Goal: Information Seeking & Learning: Learn about a topic

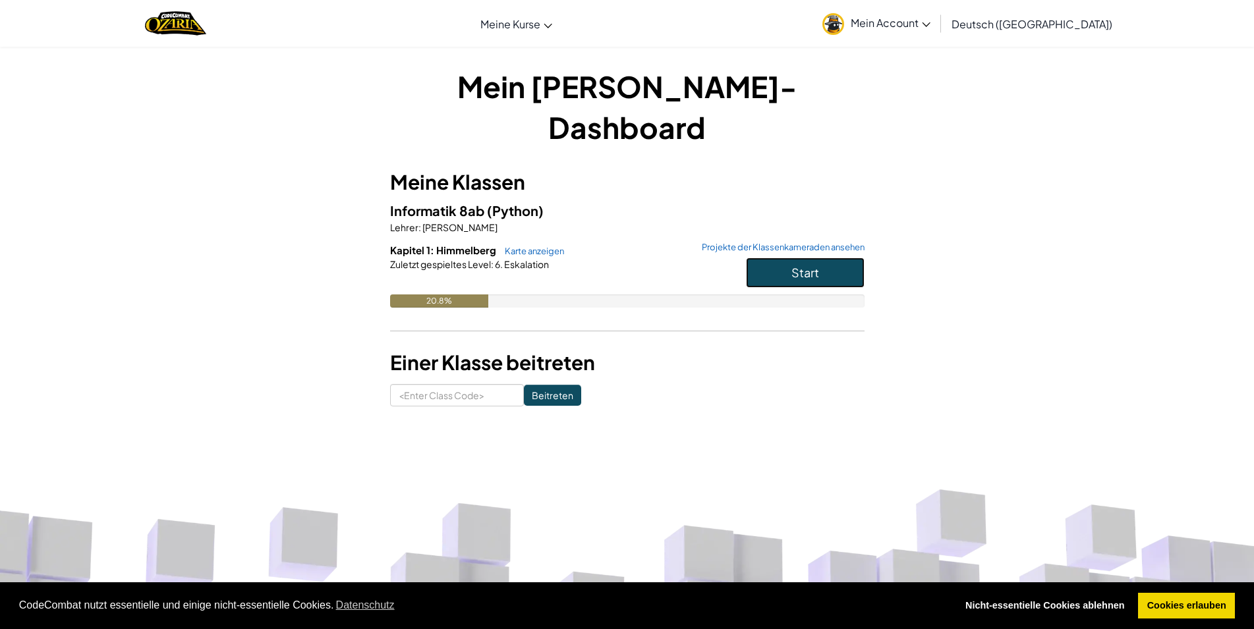
click at [806, 265] on span "Start" at bounding box center [805, 272] width 28 height 15
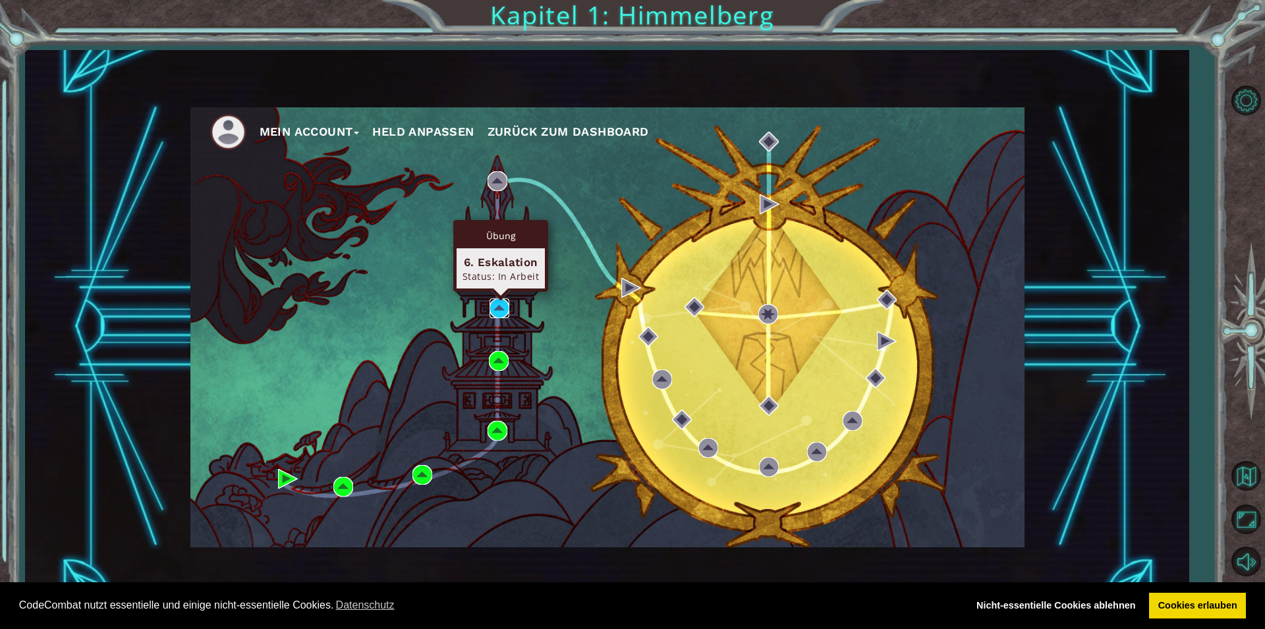
click at [495, 305] on img at bounding box center [499, 308] width 20 height 20
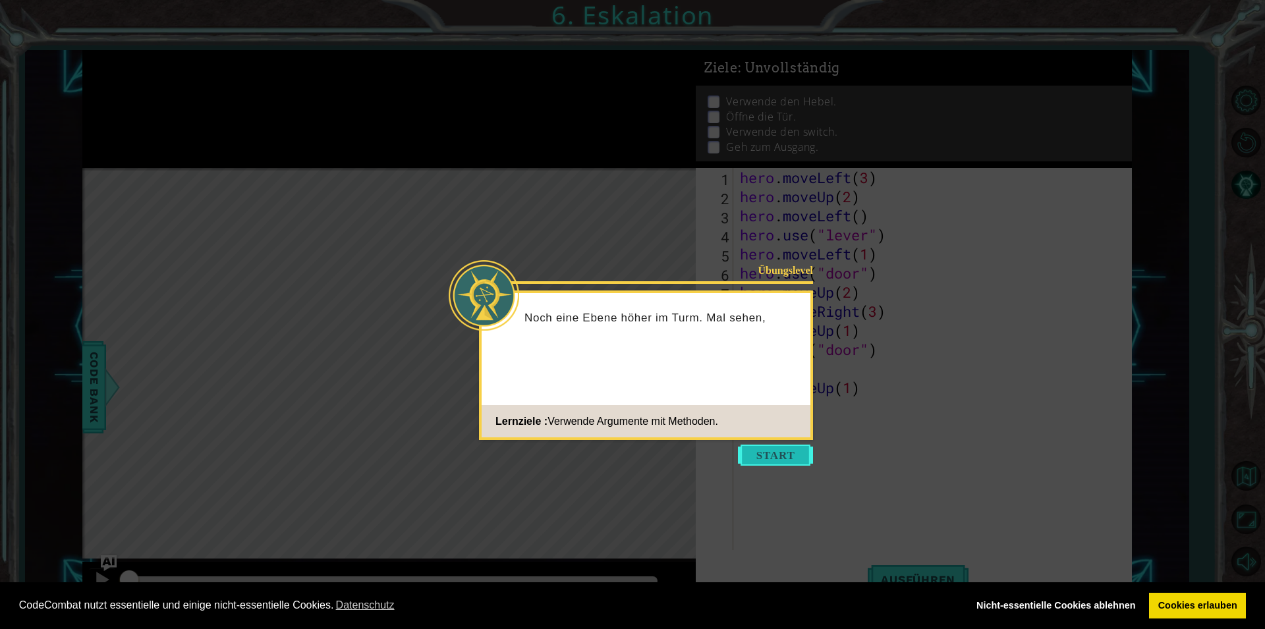
click at [781, 452] on button "Start" at bounding box center [775, 455] width 75 height 21
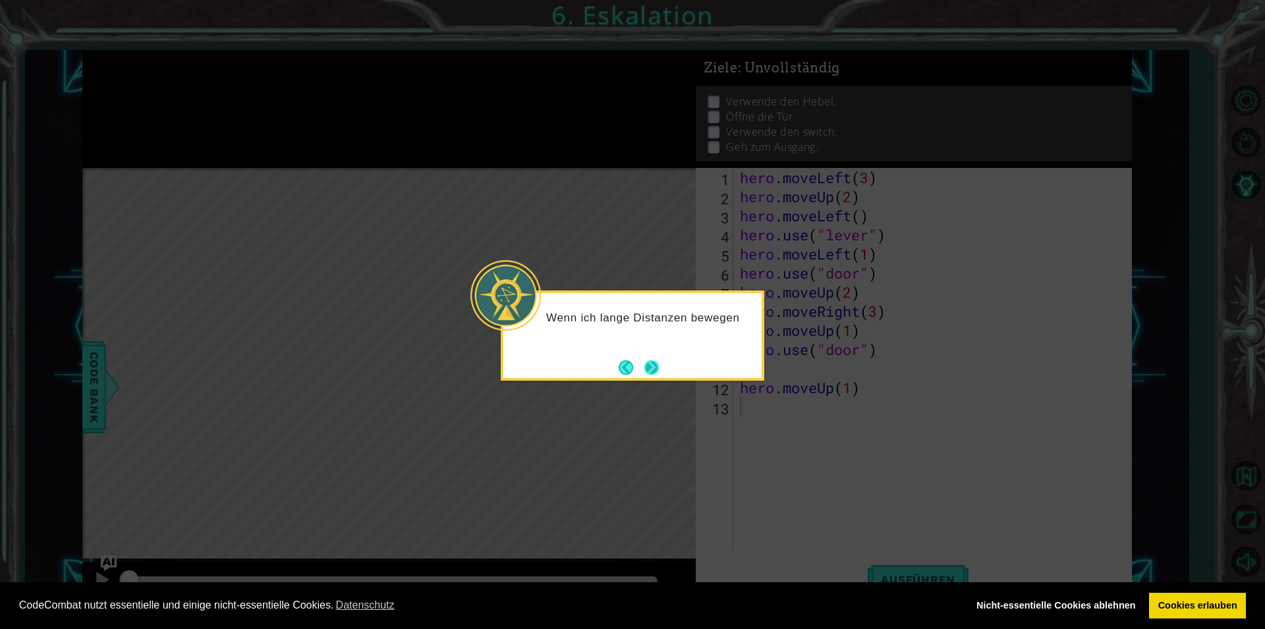
click at [644, 362] on button "Next" at bounding box center [652, 368] width 16 height 16
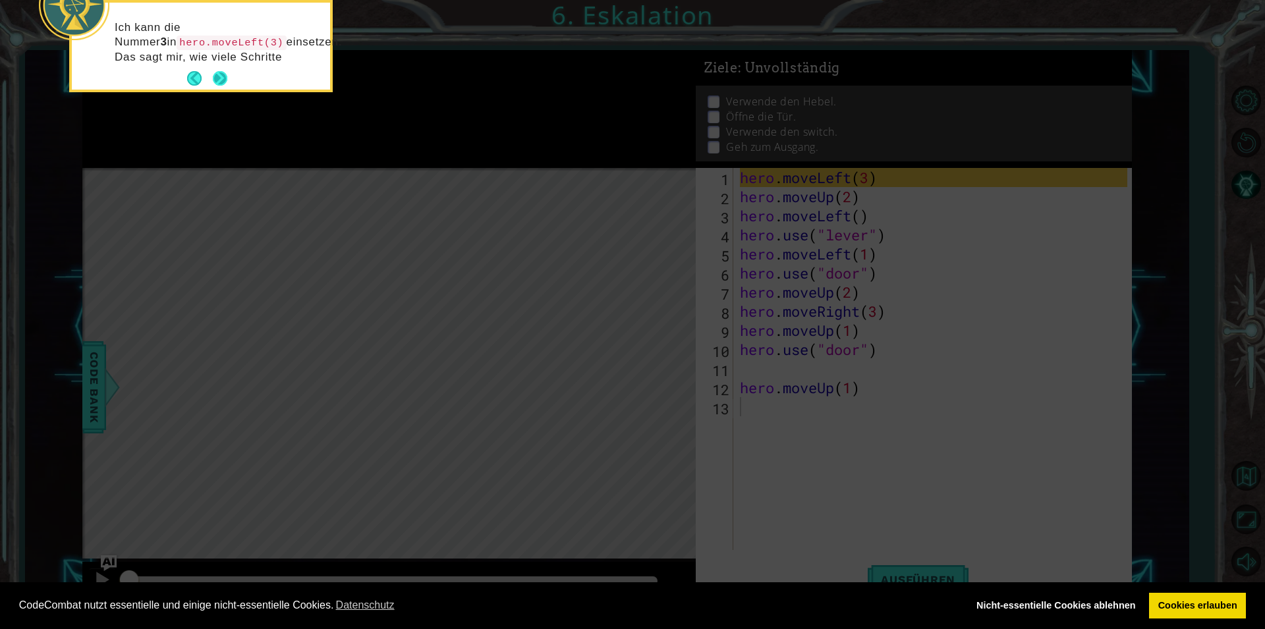
click at [223, 83] on button "Next" at bounding box center [220, 78] width 14 height 14
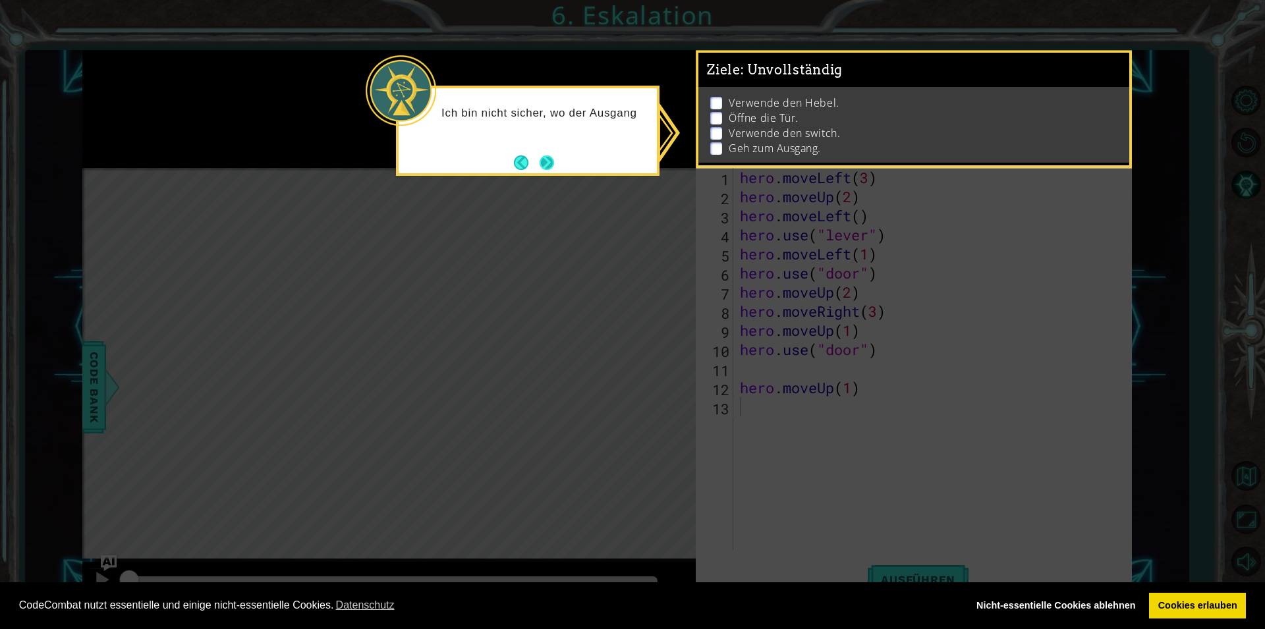
click at [547, 161] on button "Next" at bounding box center [547, 162] width 15 height 15
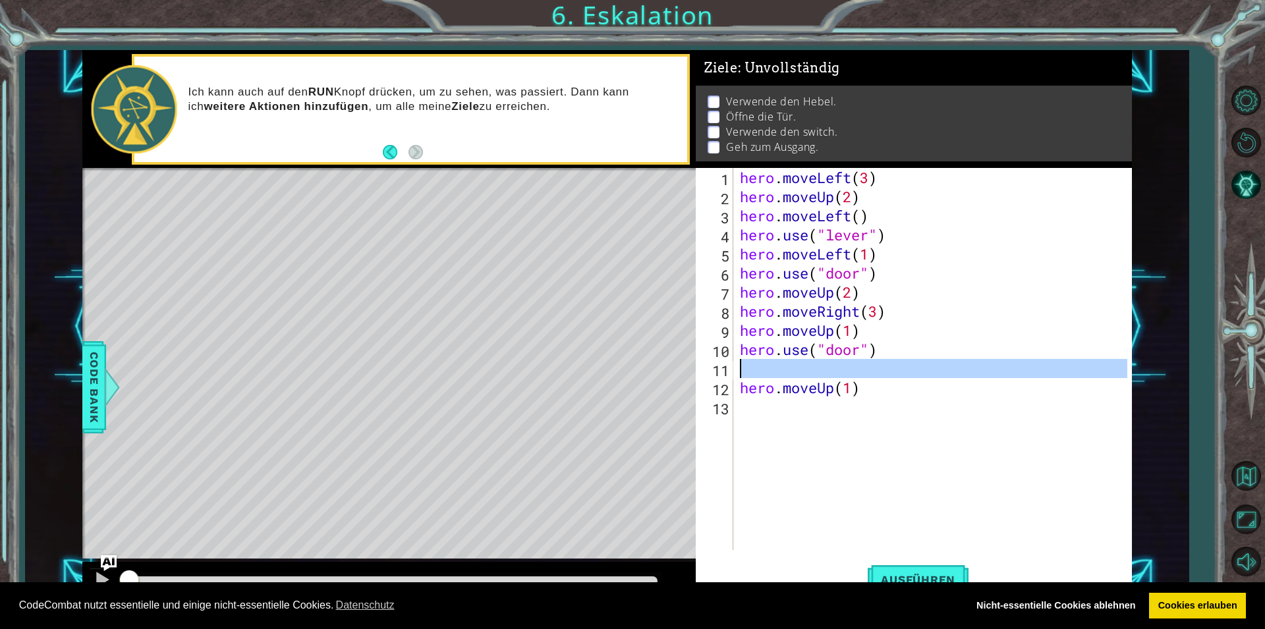
drag, startPoint x: 738, startPoint y: 387, endPoint x: 834, endPoint y: 397, distance: 96.1
click at [839, 389] on div "hero . moveLeft ( 3 ) hero . moveUp ( 2 ) hero . moveLeft ( ) hero . use ( "lev…" at bounding box center [935, 378] width 397 height 420
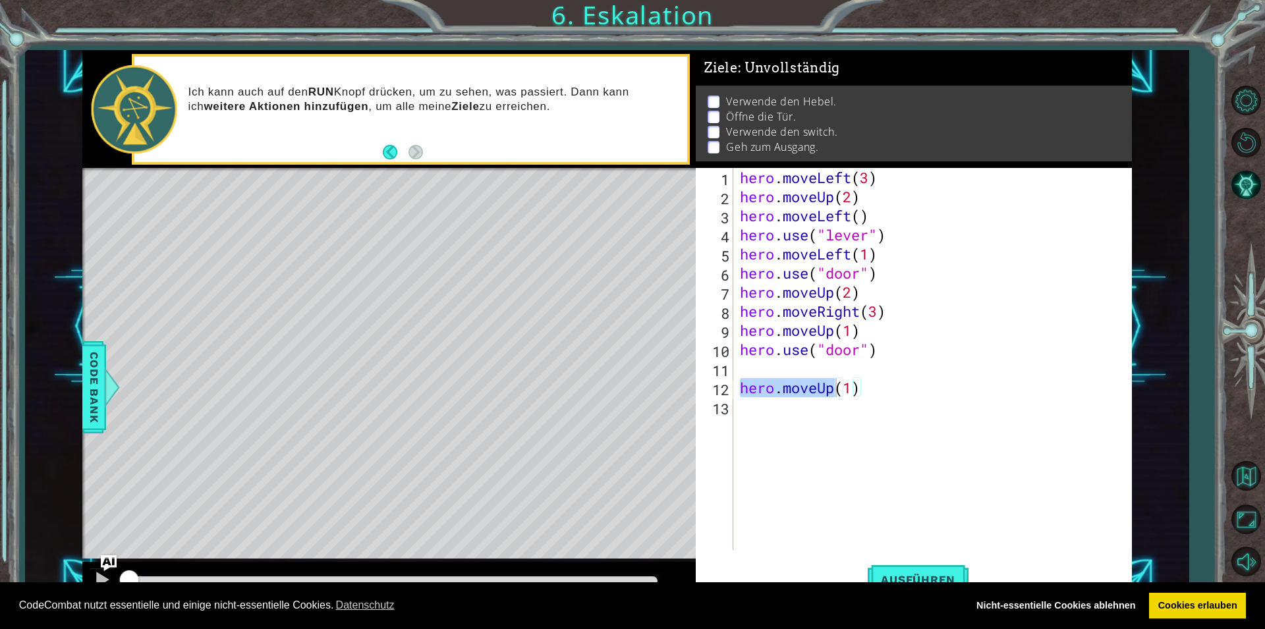
drag, startPoint x: 737, startPoint y: 387, endPoint x: 869, endPoint y: 384, distance: 132.5
click at [869, 384] on div "hero.moveUp(1) 1 2 3 4 5 6 7 8 9 10 11 12 13 hero . moveLeft ( 3 ) hero . moveU…" at bounding box center [911, 359] width 431 height 382
click at [730, 381] on div "12" at bounding box center [715, 389] width 35 height 19
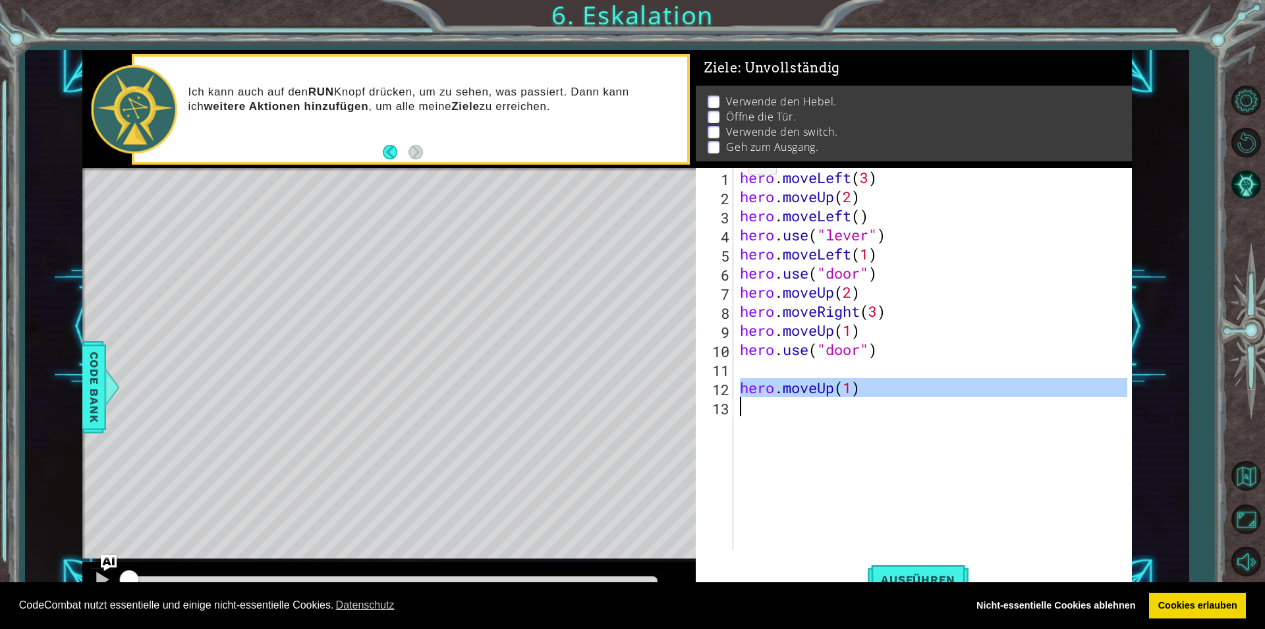
drag, startPoint x: 732, startPoint y: 382, endPoint x: 808, endPoint y: 383, distance: 76.4
click at [808, 383] on div "hero.moveUp(1) 1 2 3 4 5 6 7 8 9 10 11 12 13 hero . moveLeft ( 3 ) hero . moveU…" at bounding box center [911, 359] width 431 height 382
type textarea "hero.moveUp(1)"
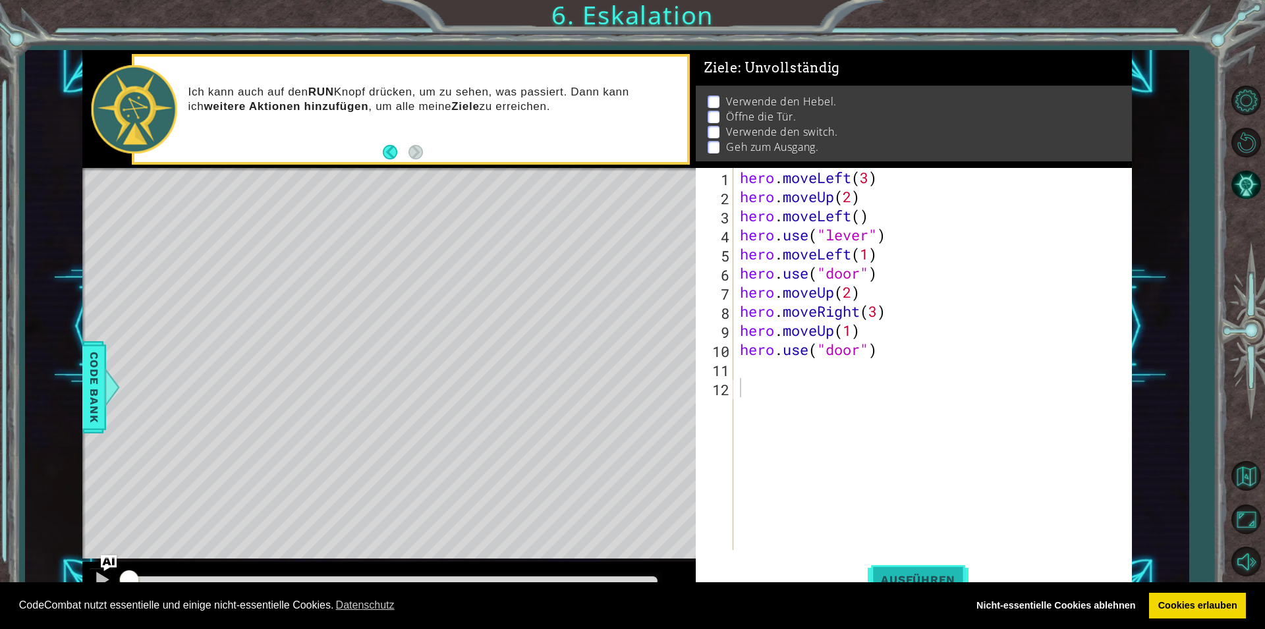
click at [919, 571] on button "Ausführen" at bounding box center [918, 579] width 101 height 43
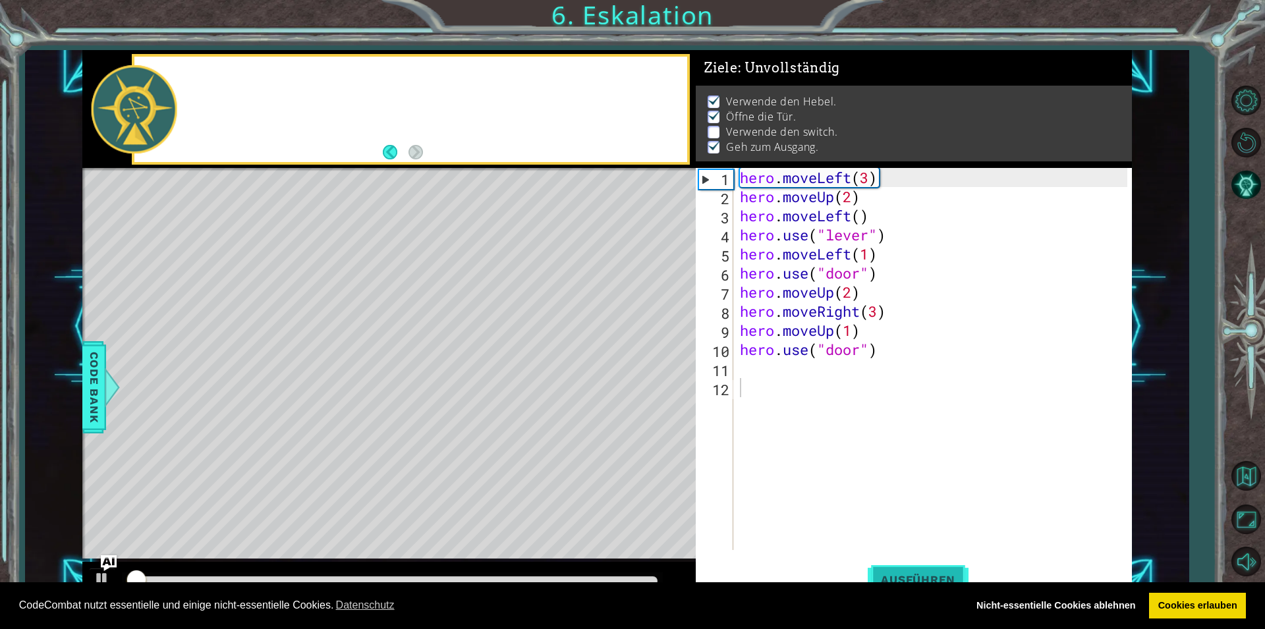
scroll to position [6, 0]
click at [919, 571] on button "Ausführen" at bounding box center [918, 579] width 101 height 43
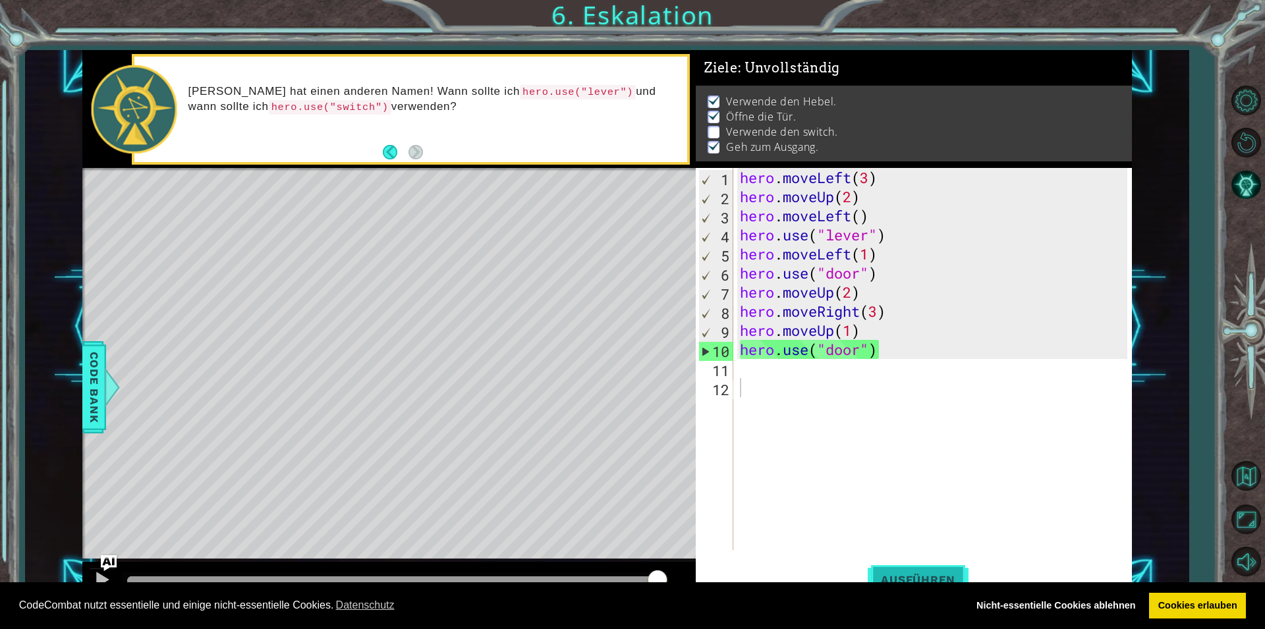
click at [898, 565] on button "Ausführen" at bounding box center [918, 579] width 101 height 43
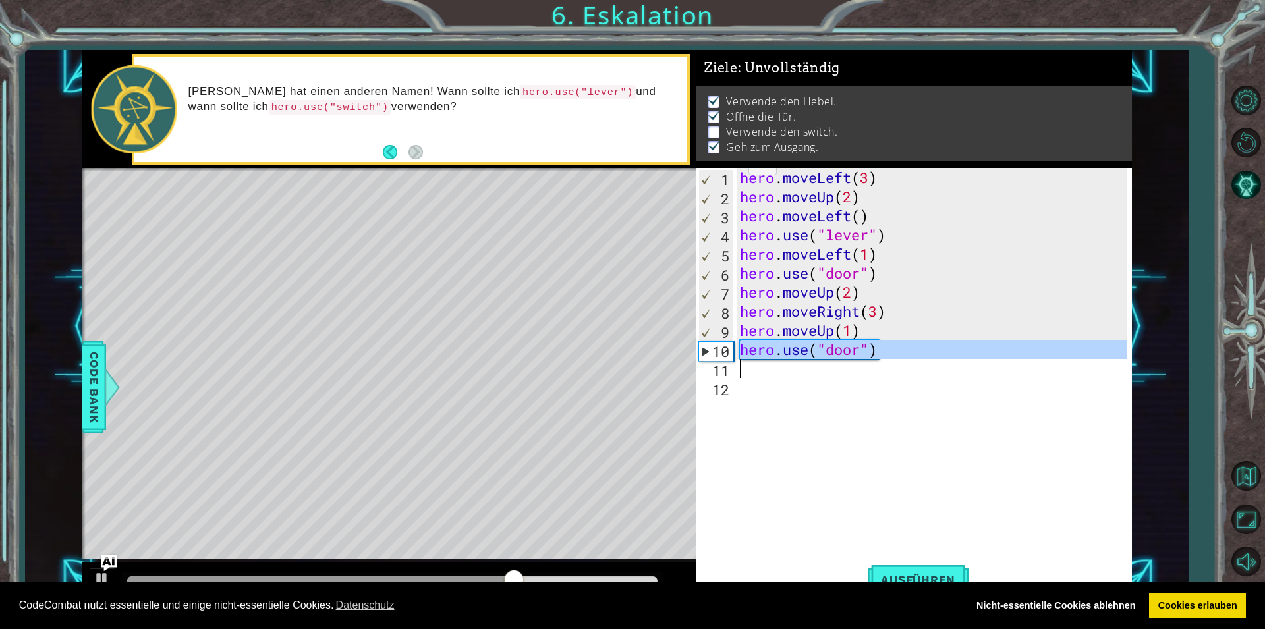
drag, startPoint x: 712, startPoint y: 342, endPoint x: 819, endPoint y: 349, distance: 107.0
click at [819, 349] on div "1 2 3 4 5 6 7 8 9 10 11 12 hero . moveLeft ( 3 ) hero . moveUp ( 2 ) hero . mov…" at bounding box center [911, 359] width 431 height 382
type textarea "hero.use("door")"
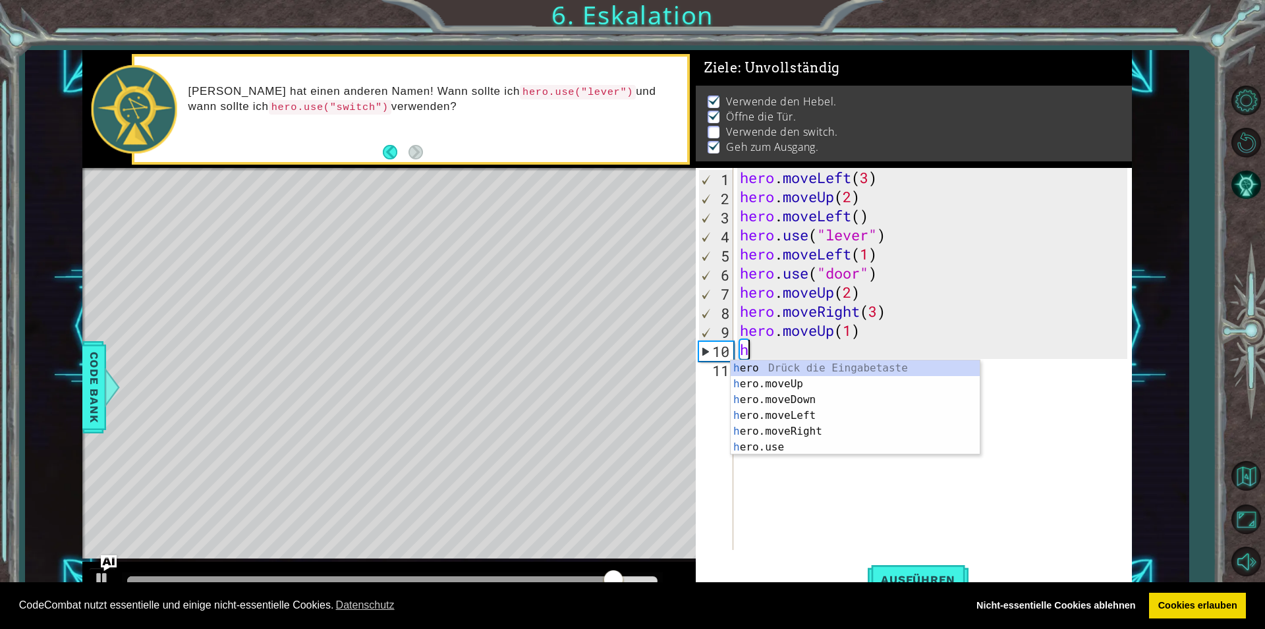
scroll to position [0, 0]
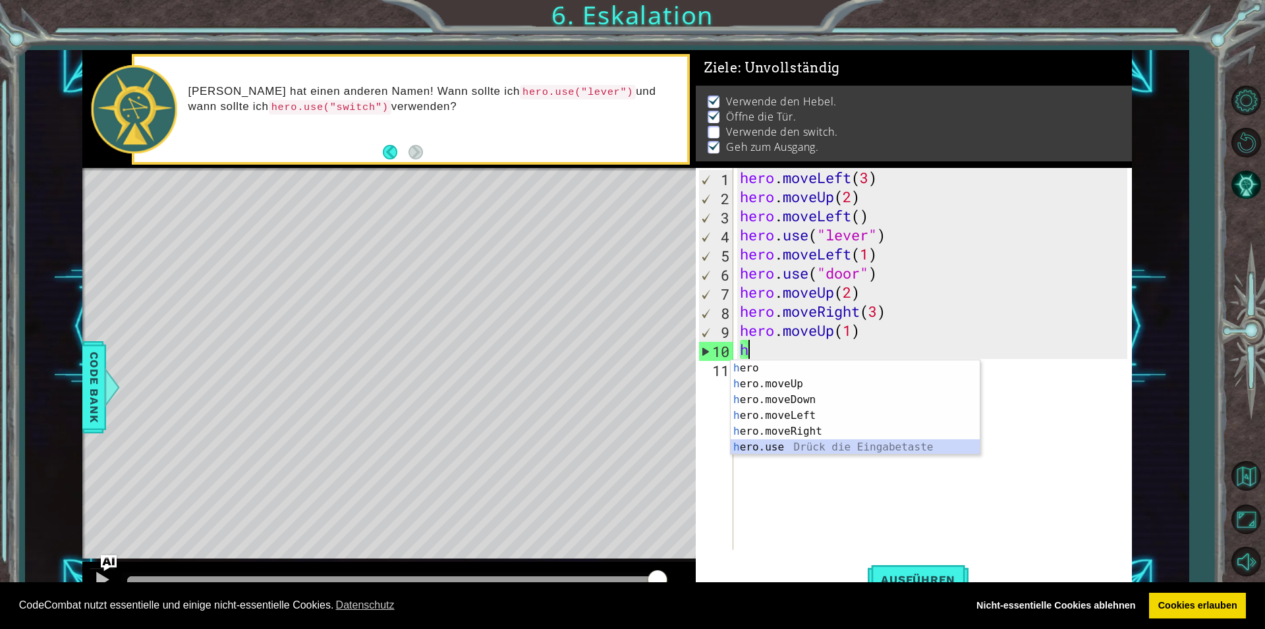
click at [798, 449] on div "h ero Drück die Eingabetaste h ero.moveUp Drück die Eingabetaste h ero.moveDown…" at bounding box center [855, 423] width 249 height 126
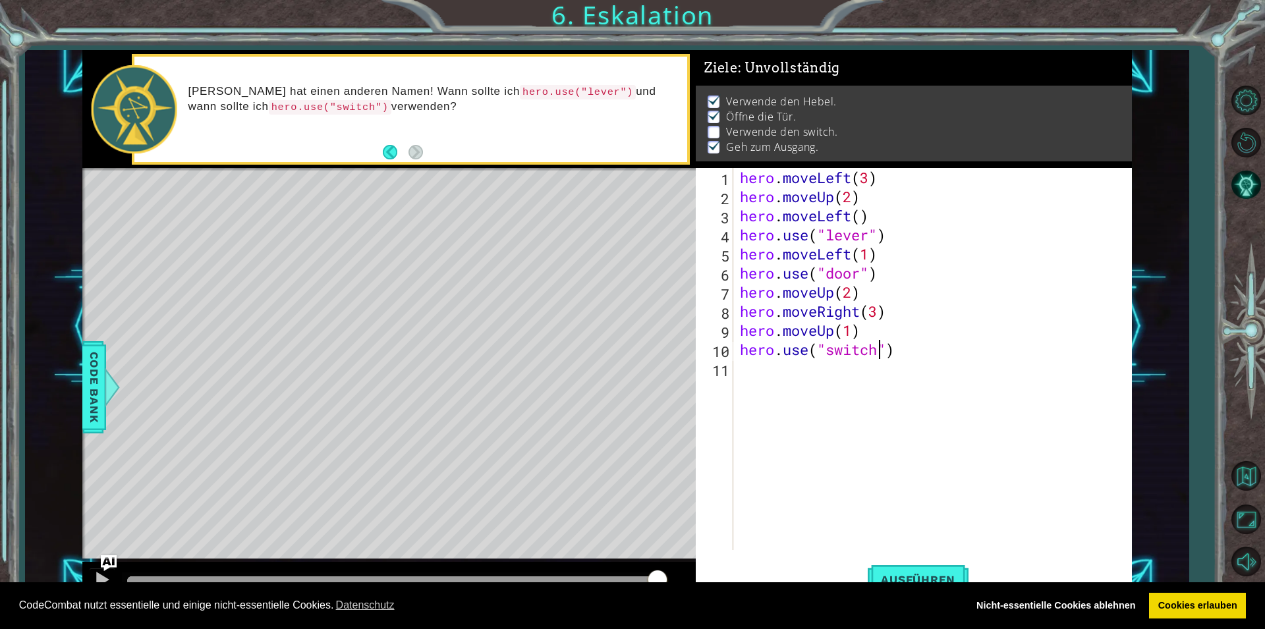
scroll to position [0, 6]
click at [911, 565] on button "Ausführen" at bounding box center [918, 579] width 101 height 43
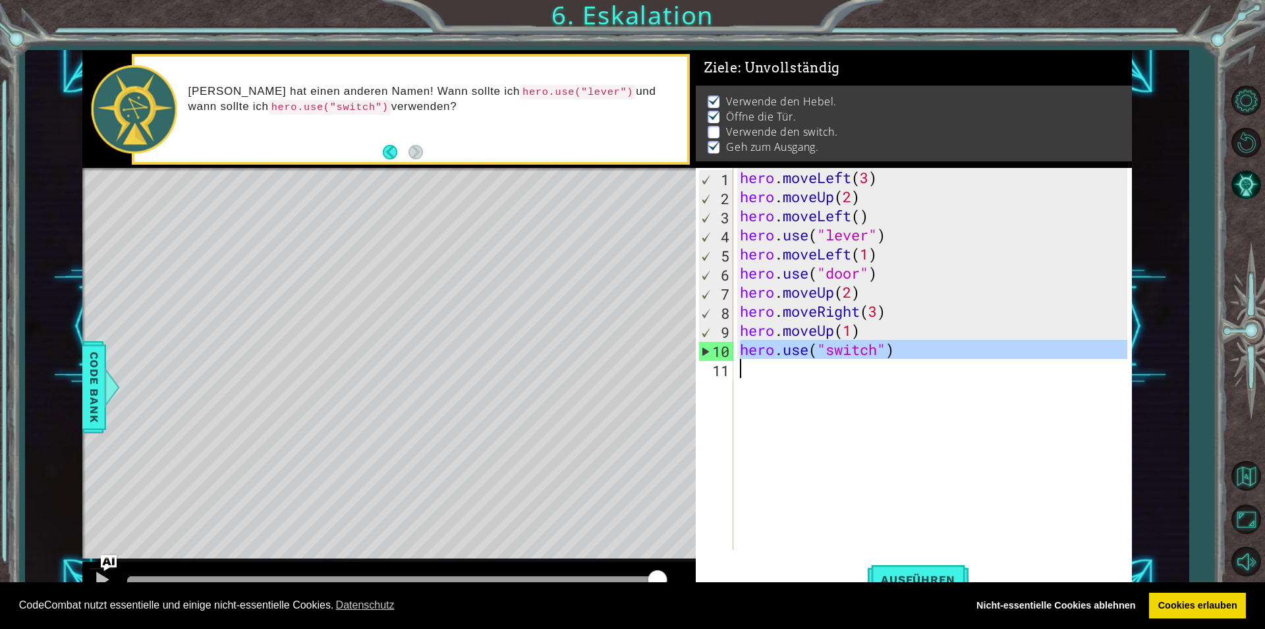
drag, startPoint x: 727, startPoint y: 350, endPoint x: 843, endPoint y: 369, distance: 117.5
click at [843, 369] on div "hero.use("switch") 1 2 3 4 5 6 7 8 9 10 11 hero . moveLeft ( 3 ) hero . moveUp …" at bounding box center [911, 359] width 431 height 382
type textarea "hero.use("switch")"
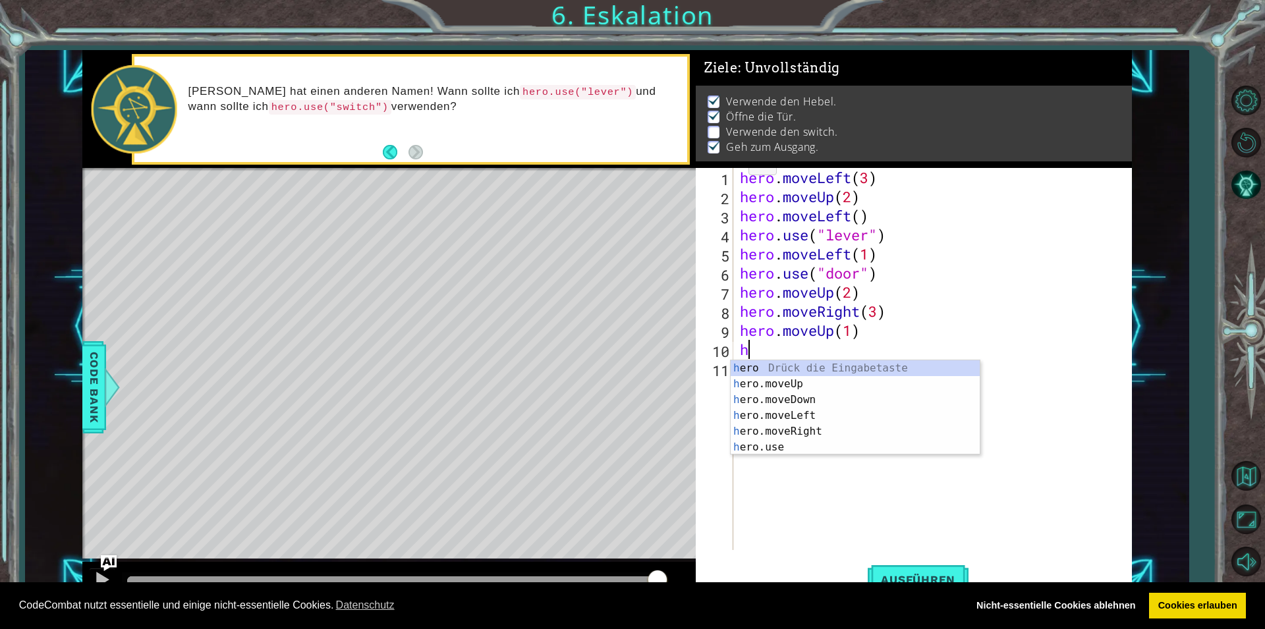
scroll to position [0, 0]
click at [752, 453] on div "h ero Drück die Eingabetaste h ero.moveUp Drück die Eingabetaste h ero.moveDown…" at bounding box center [855, 423] width 249 height 126
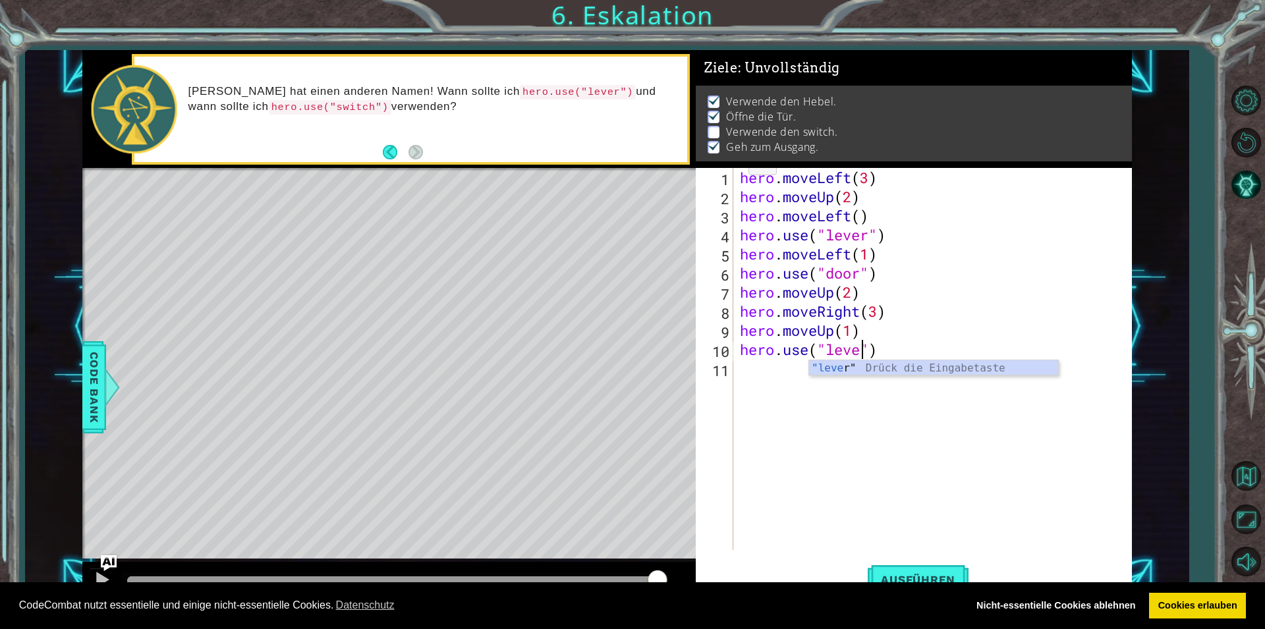
scroll to position [0, 5]
click at [737, 374] on div "hero.use("leve") 1 2 3 4 5 6 7 8 9 10 11 hero . moveLeft ( 3 ) hero . moveUp ( …" at bounding box center [911, 359] width 431 height 382
type textarea "hero.use("lever")"
click at [740, 373] on div "hero . moveLeft ( 3 ) hero . moveUp ( 2 ) hero . moveLeft ( ) hero . use ( "lev…" at bounding box center [935, 378] width 397 height 420
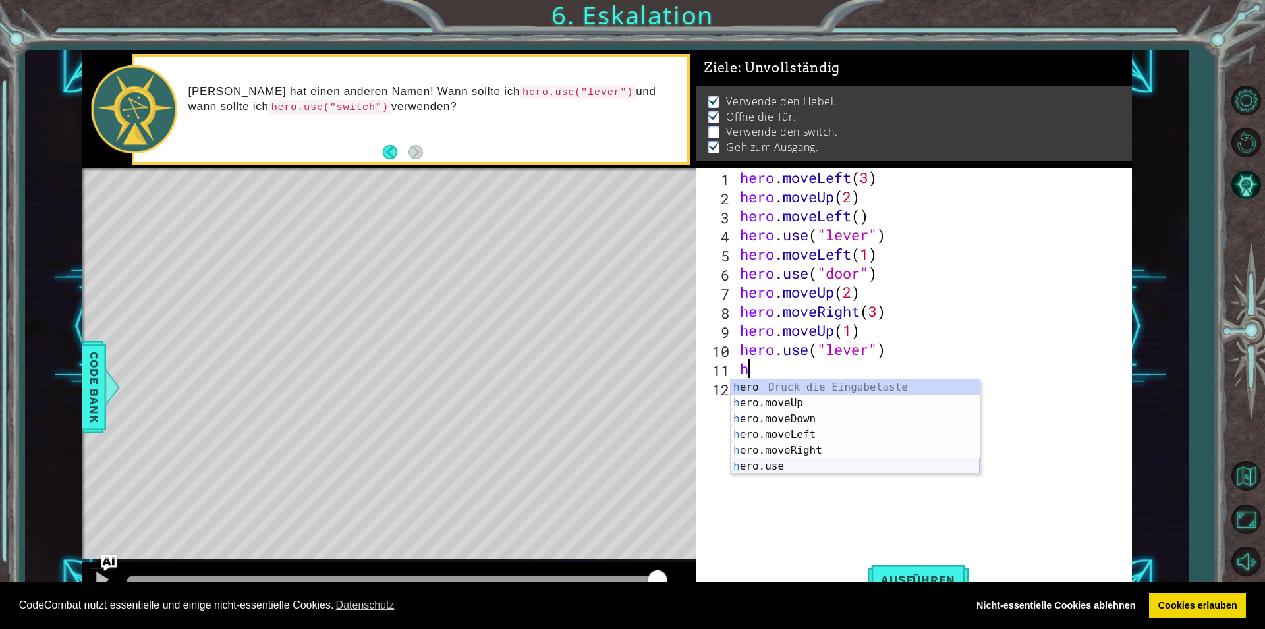
click at [753, 463] on div "h ero Drück die Eingabetaste h ero.moveUp Drück die Eingabetaste h ero.moveDown…" at bounding box center [855, 442] width 249 height 126
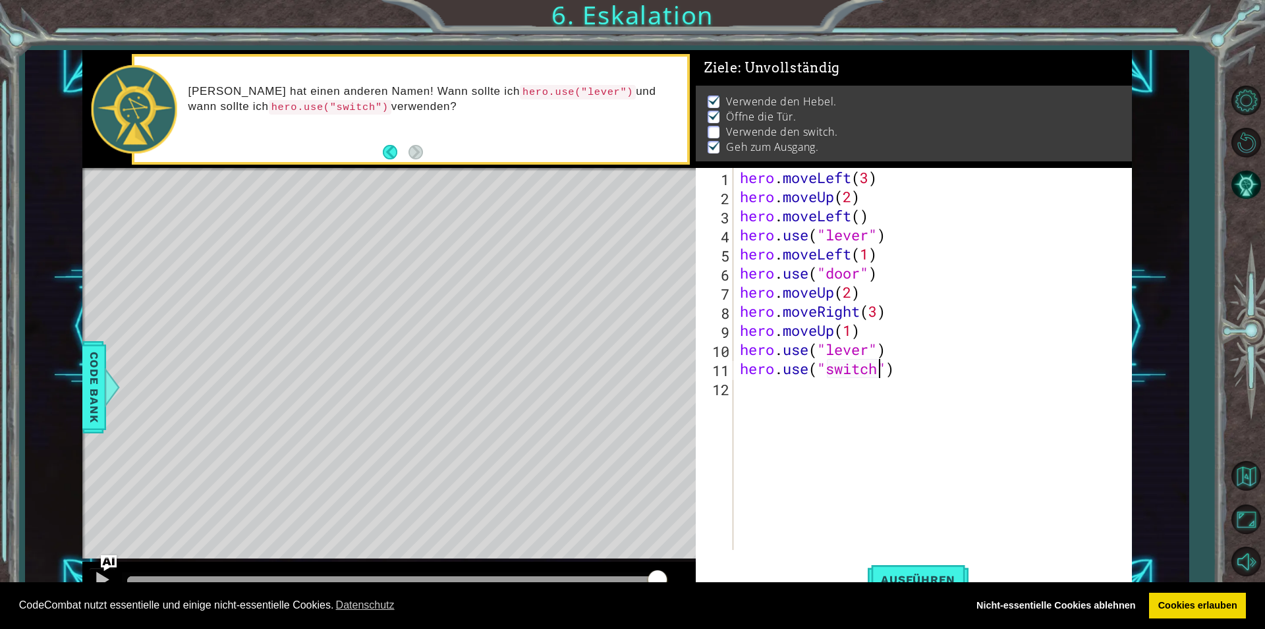
scroll to position [0, 6]
click at [897, 578] on span "Ausführen" at bounding box center [918, 579] width 101 height 13
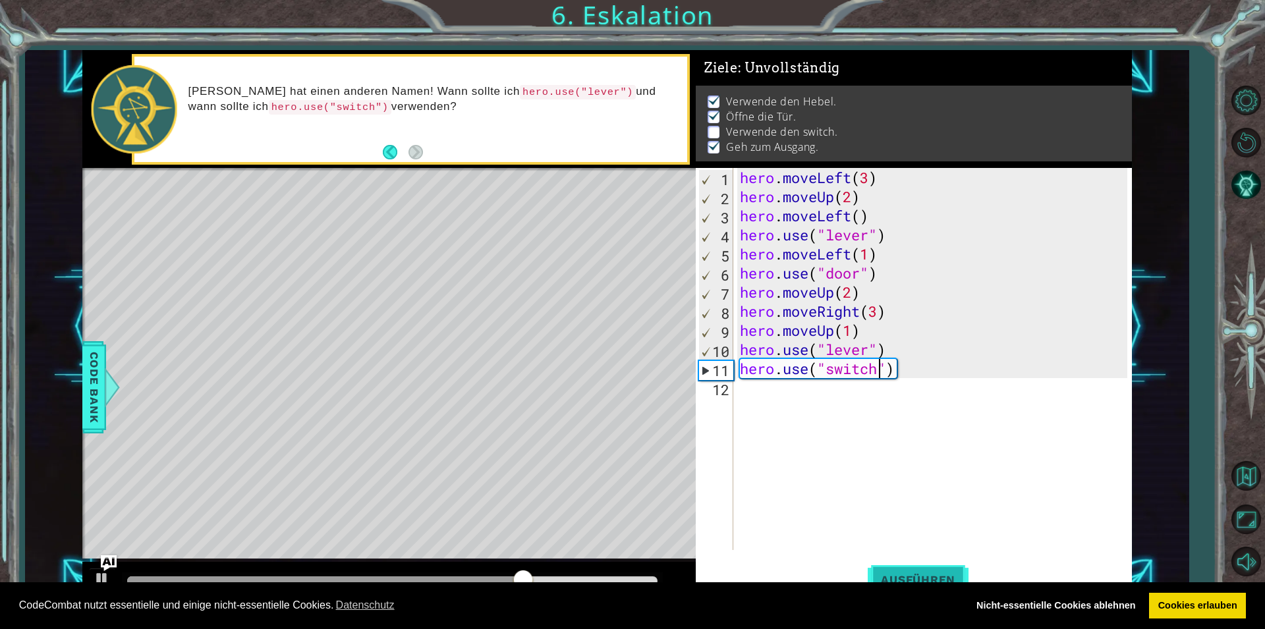
click at [915, 576] on span "Ausführen" at bounding box center [918, 579] width 101 height 13
drag, startPoint x: 741, startPoint y: 310, endPoint x: 915, endPoint y: 316, distance: 174.0
click at [915, 316] on div "hero . moveLeft ( 3 ) hero . moveUp ( 2 ) hero . moveLeft ( ) hero . use ( "lev…" at bounding box center [935, 378] width 397 height 420
type textarea "hero.moveRight(3)"
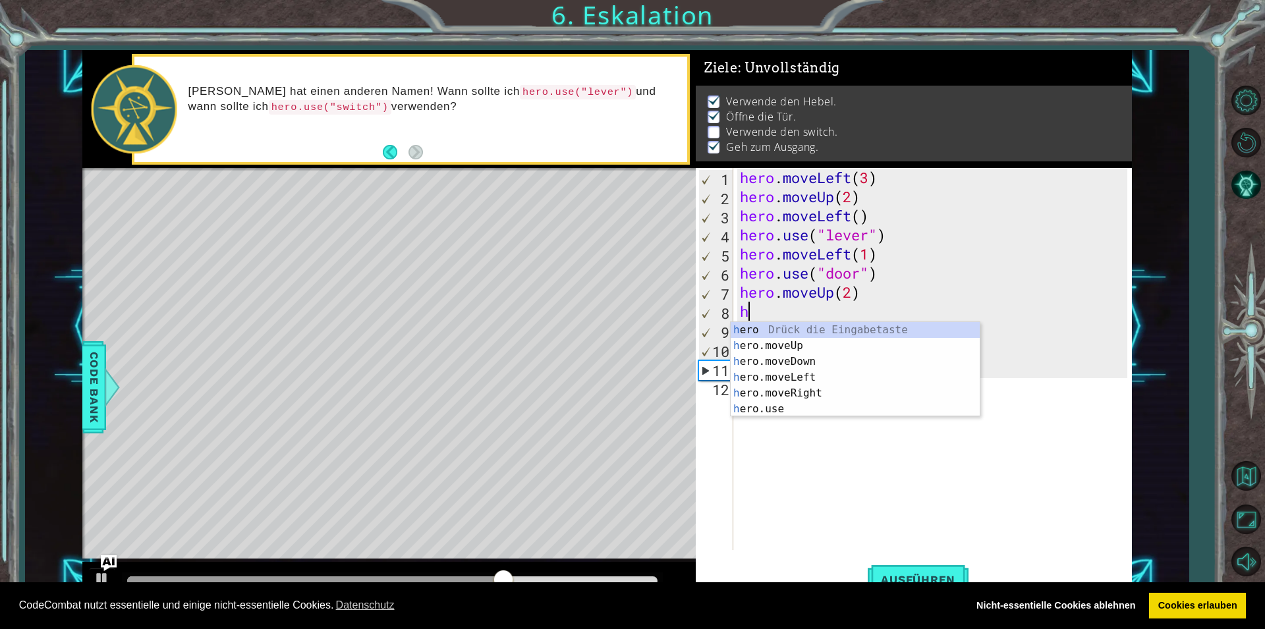
scroll to position [0, 0]
click at [806, 416] on div "h ero Drück die Eingabetaste h ero.moveUp Drück die Eingabetaste h ero.moveDown…" at bounding box center [855, 385] width 249 height 126
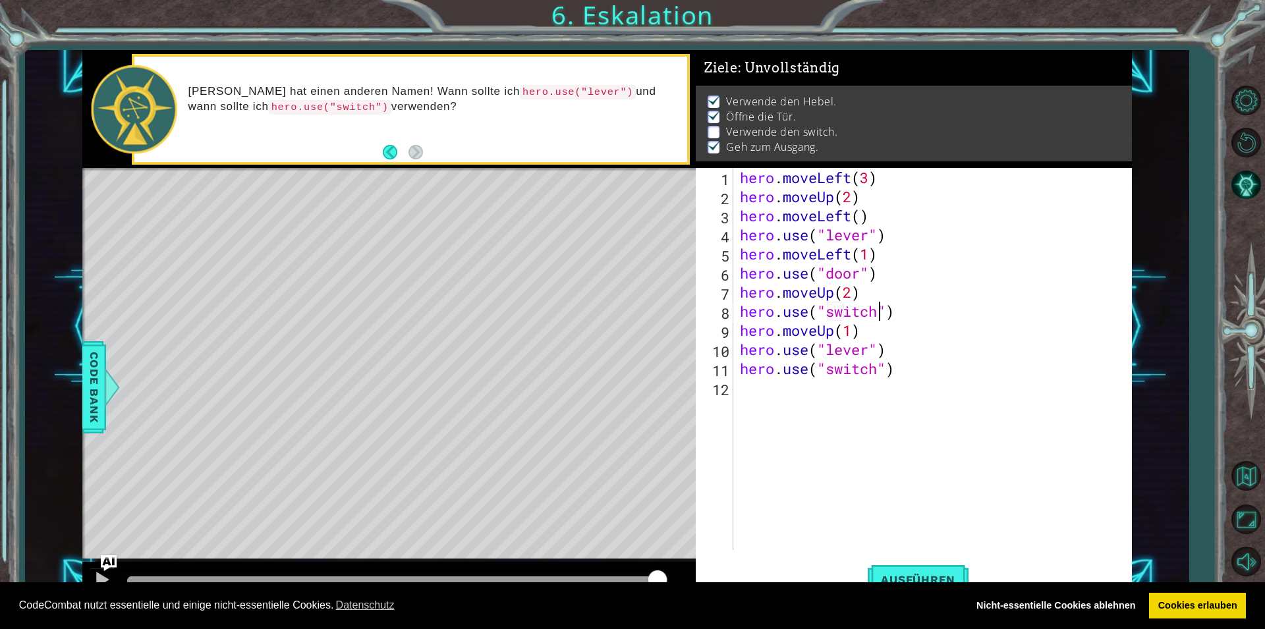
scroll to position [0, 6]
click at [911, 562] on button "Ausführen" at bounding box center [918, 579] width 101 height 43
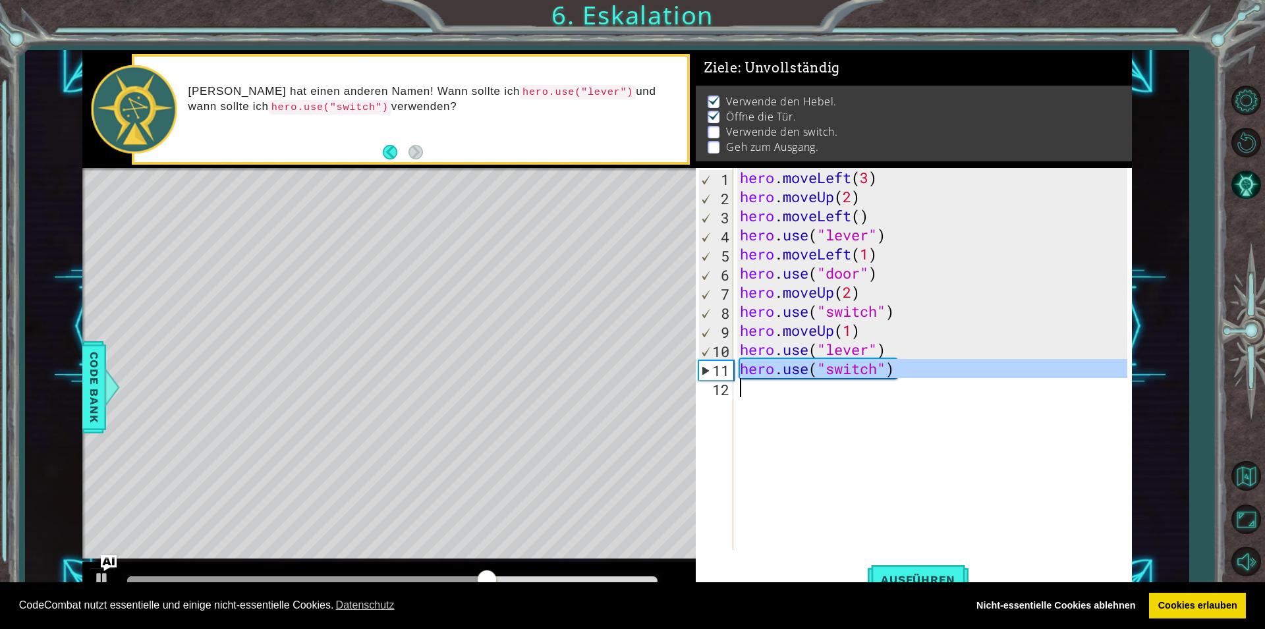
drag, startPoint x: 742, startPoint y: 366, endPoint x: 1021, endPoint y: 371, distance: 278.7
click at [1021, 371] on div "hero . moveLeft ( 3 ) hero . moveUp ( 2 ) hero . moveLeft ( ) hero . use ( "lev…" at bounding box center [935, 378] width 397 height 420
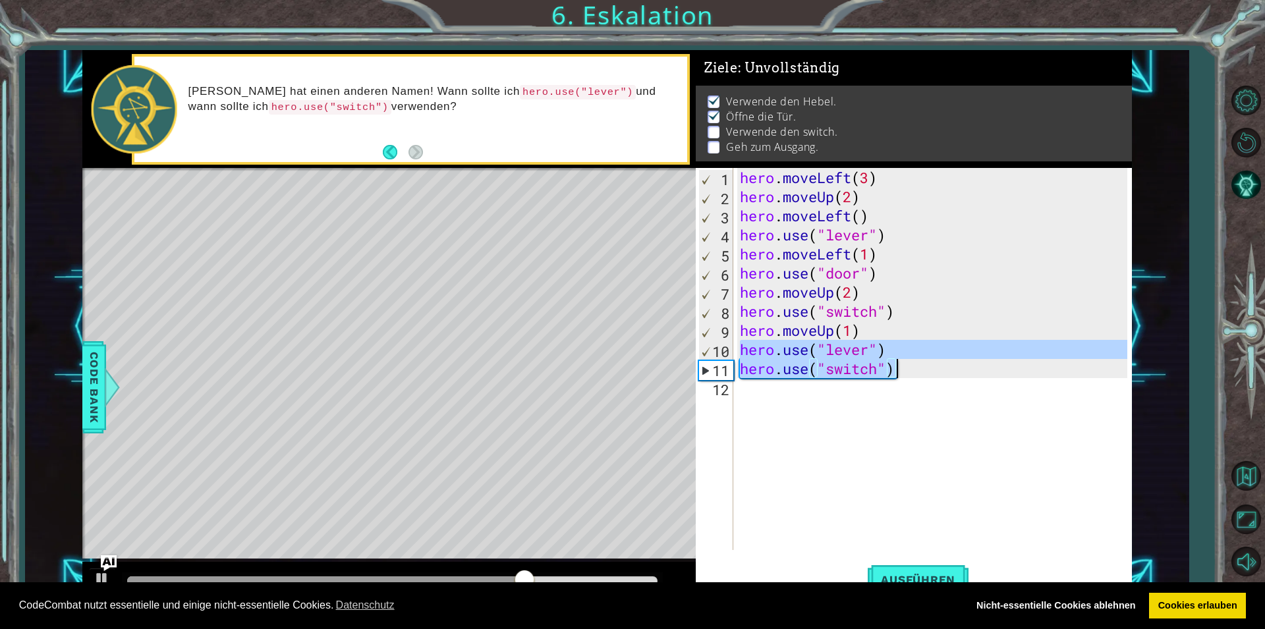
drag, startPoint x: 743, startPoint y: 352, endPoint x: 922, endPoint y: 365, distance: 179.7
click at [922, 365] on div "hero . moveLeft ( 3 ) hero . moveUp ( 2 ) hero . moveLeft ( ) hero . use ( "lev…" at bounding box center [935, 378] width 397 height 420
type textarea "hero.use("lever") hero.use("switch")"
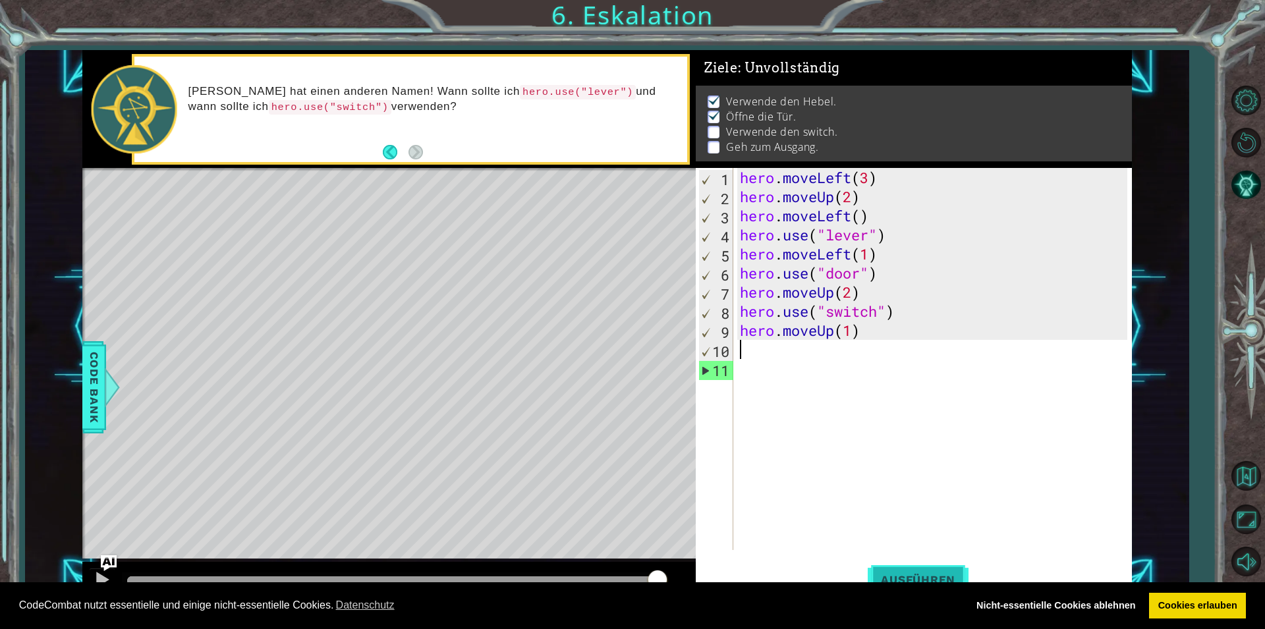
click at [934, 565] on button "Ausführen" at bounding box center [918, 579] width 101 height 43
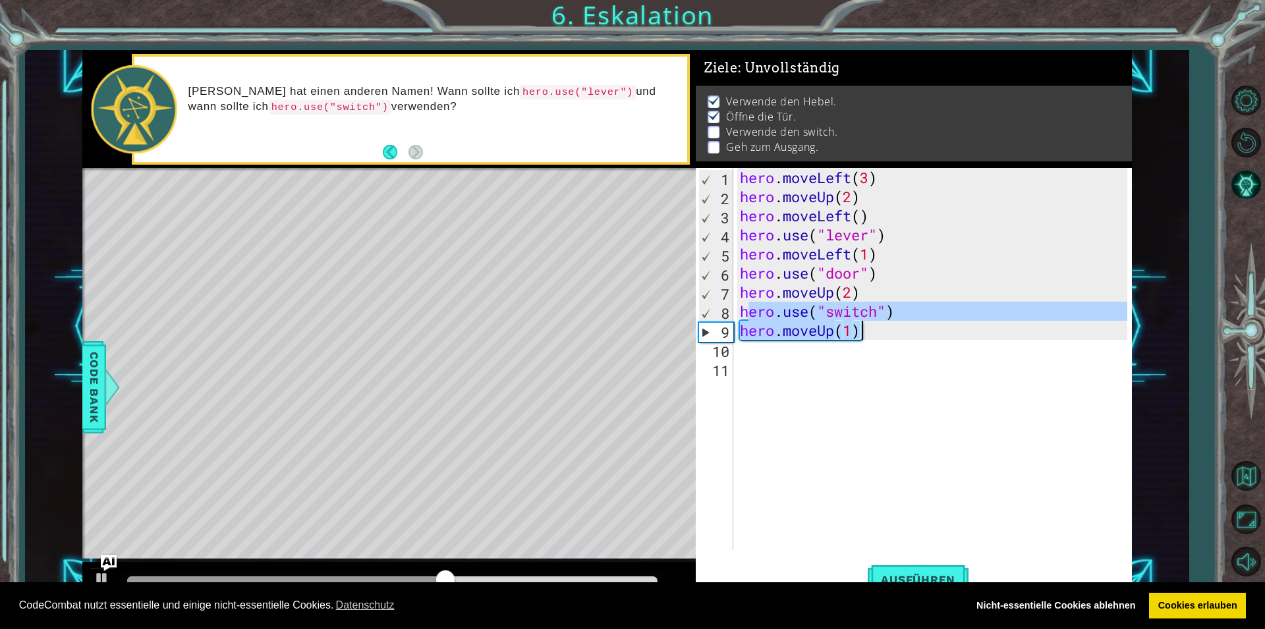
drag, startPoint x: 748, startPoint y: 310, endPoint x: 933, endPoint y: 336, distance: 186.3
click at [933, 336] on div "hero . moveLeft ( 3 ) hero . moveUp ( 2 ) hero . moveLeft ( ) hero . use ( "lev…" at bounding box center [935, 378] width 397 height 420
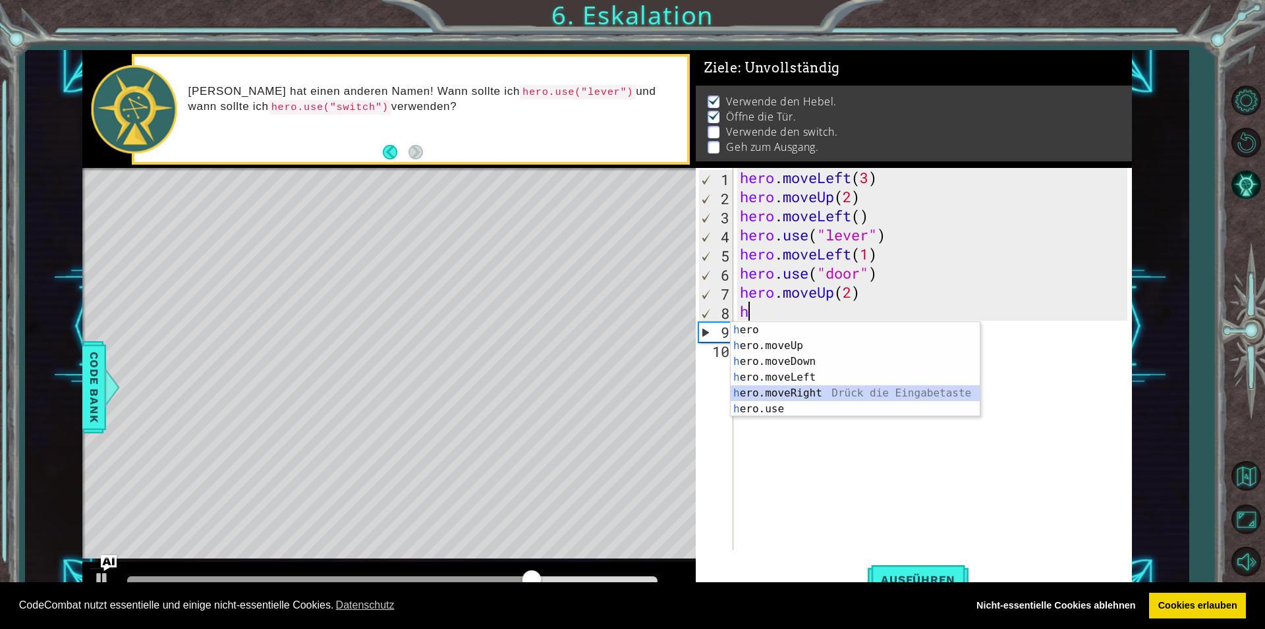
click at [864, 393] on div "h ero Drück die Eingabetaste h ero.moveUp Drück die Eingabetaste h ero.moveDown…" at bounding box center [855, 385] width 249 height 126
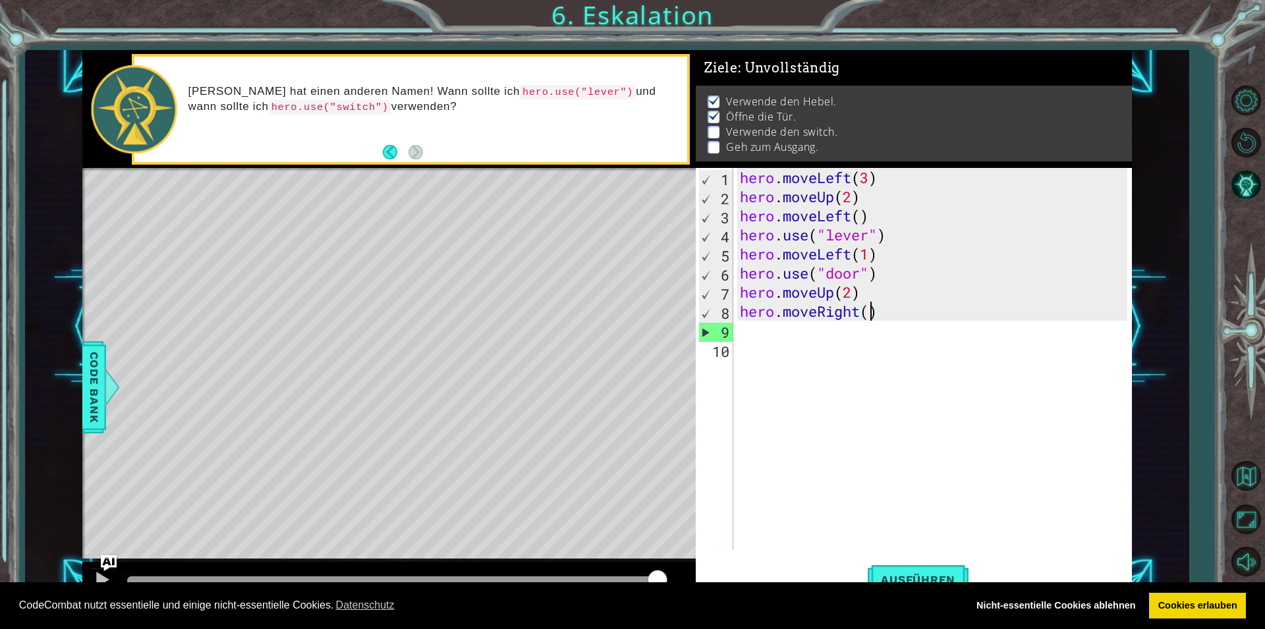
type textarea "hero.moveRight(3)"
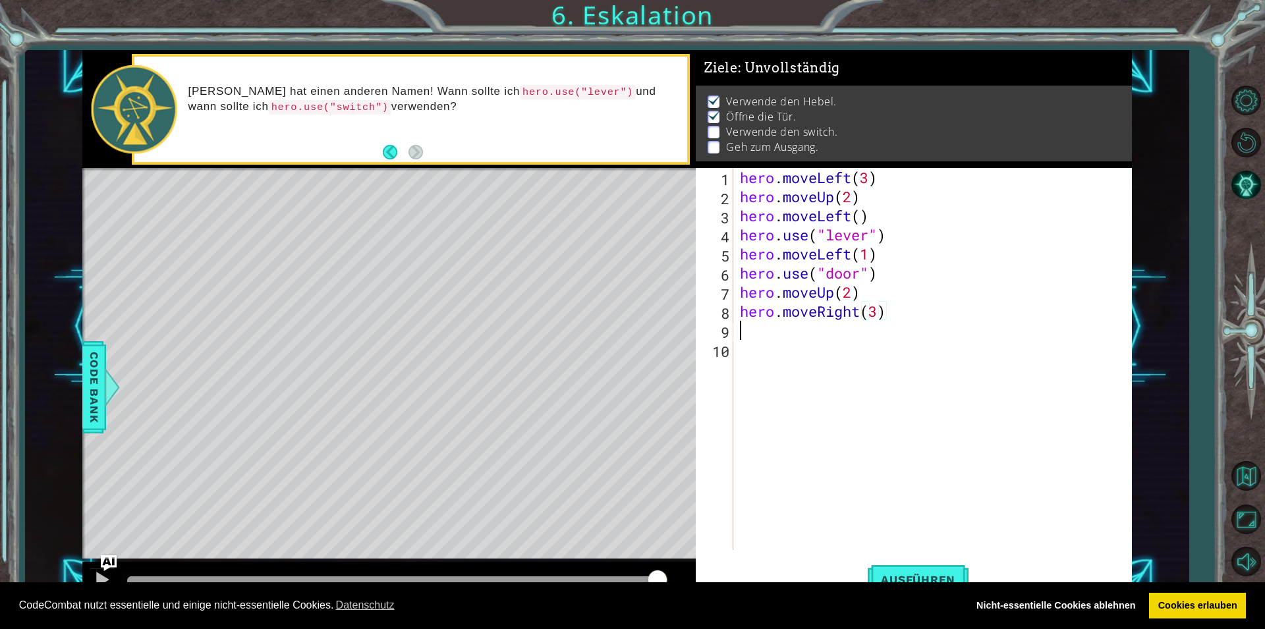
click at [748, 327] on div "hero . moveLeft ( 3 ) hero . moveUp ( 2 ) hero . moveLeft ( ) hero . use ( "lev…" at bounding box center [935, 378] width 397 height 420
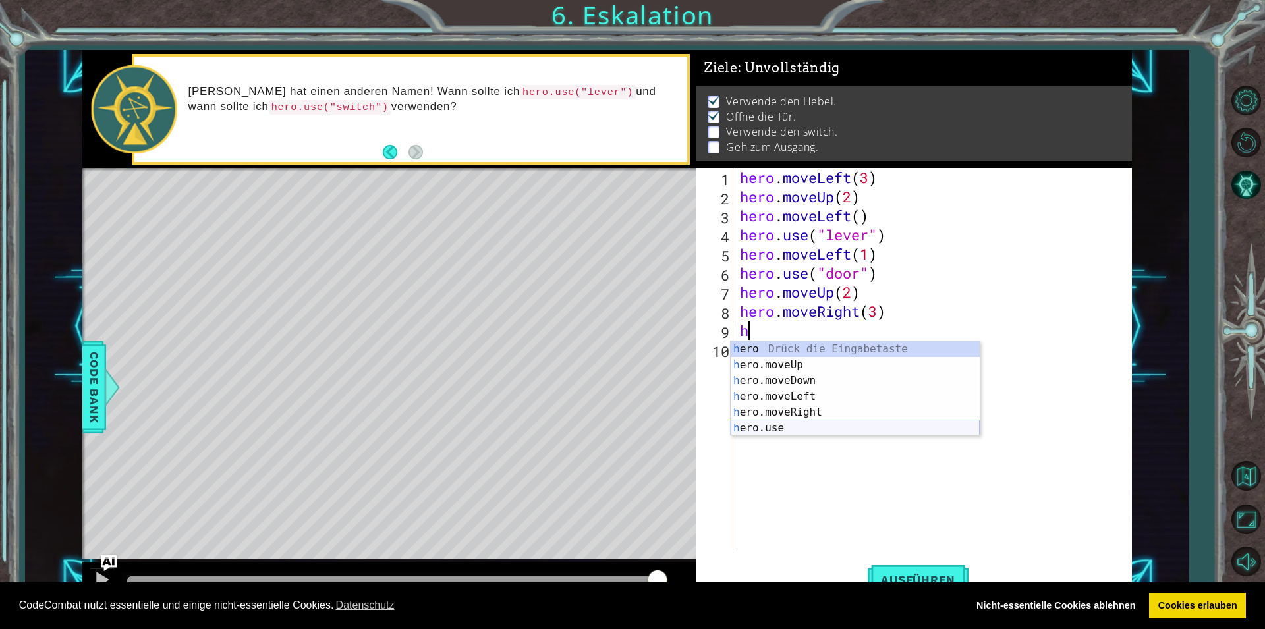
click at [754, 424] on div "h ero Drück die Eingabetaste h ero.moveUp Drück die Eingabetaste h ero.moveDown…" at bounding box center [855, 404] width 249 height 126
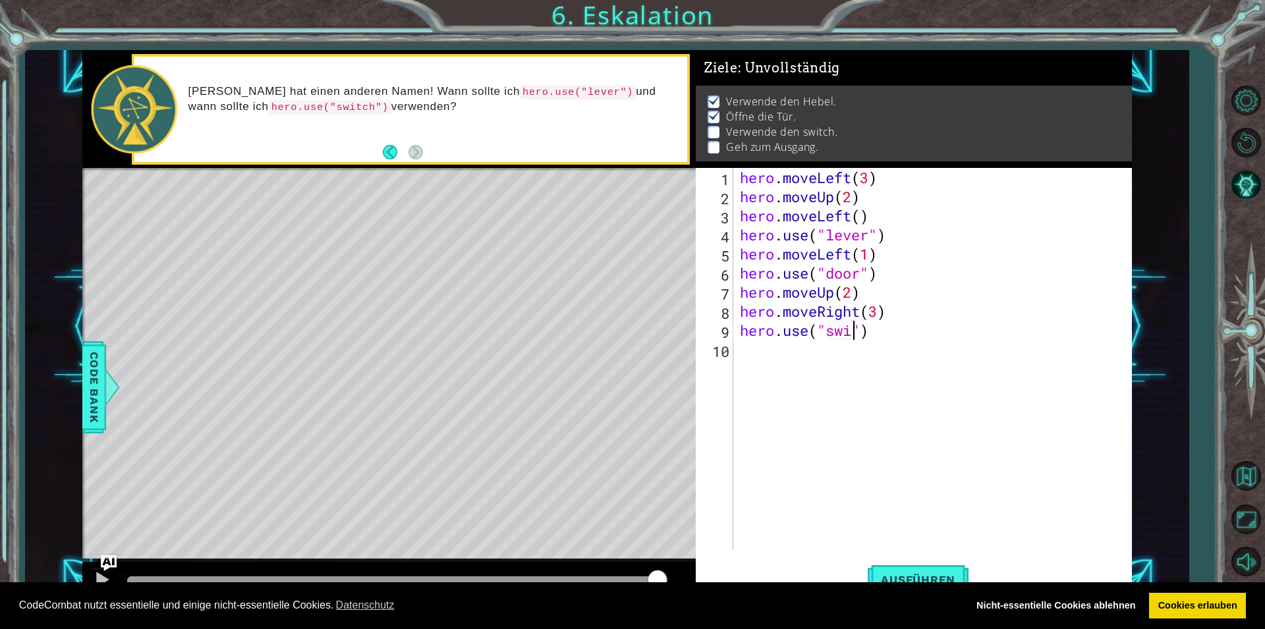
scroll to position [0, 5]
type textarea "hero.use("switch")"
click at [743, 354] on div "hero . moveLeft ( 3 ) hero . moveUp ( 2 ) hero . moveLeft ( ) hero . use ( "lev…" at bounding box center [935, 378] width 397 height 420
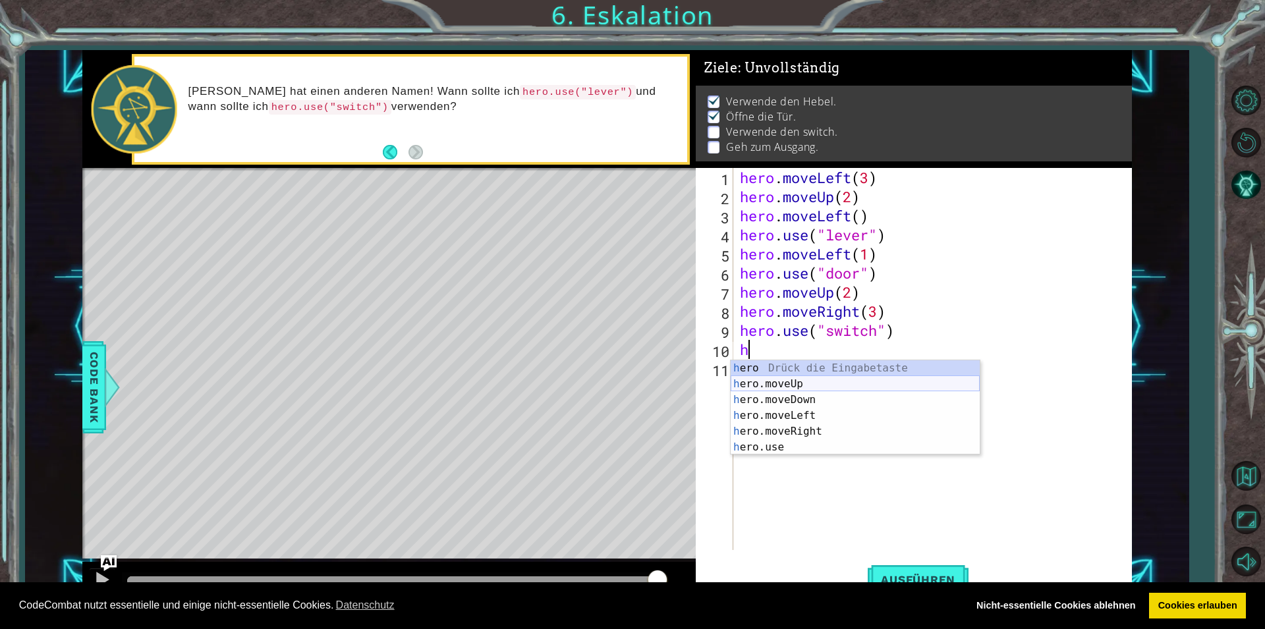
click at [755, 387] on div "h ero Drück die Eingabetaste h ero.moveUp Drück die Eingabetaste h ero.moveDown…" at bounding box center [855, 423] width 249 height 126
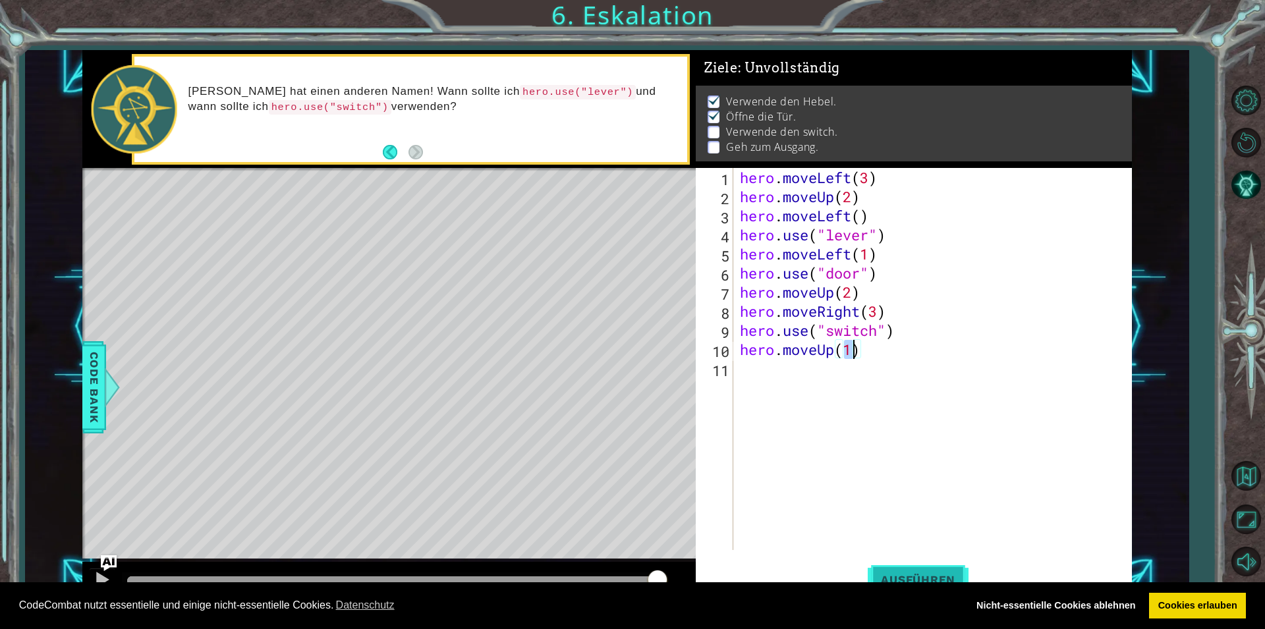
click at [925, 566] on button "Ausführen" at bounding box center [918, 579] width 101 height 43
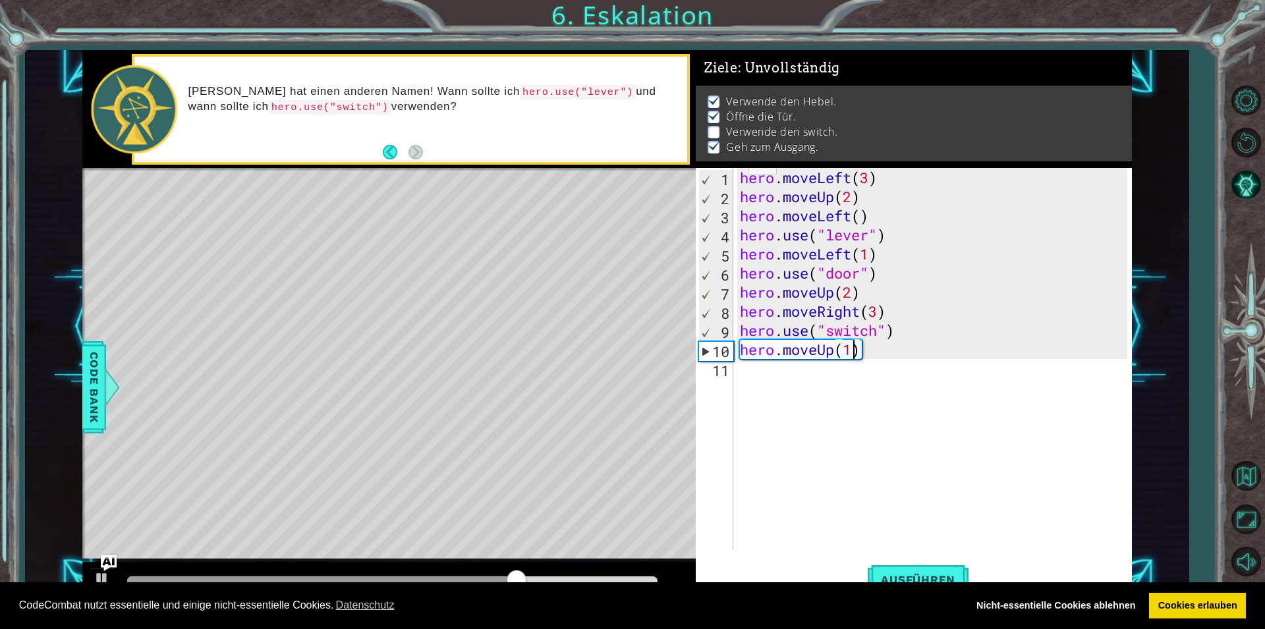
click at [874, 307] on div "hero . moveLeft ( 3 ) hero . moveUp ( 2 ) hero . moveLeft ( ) hero . use ( "lev…" at bounding box center [935, 378] width 397 height 420
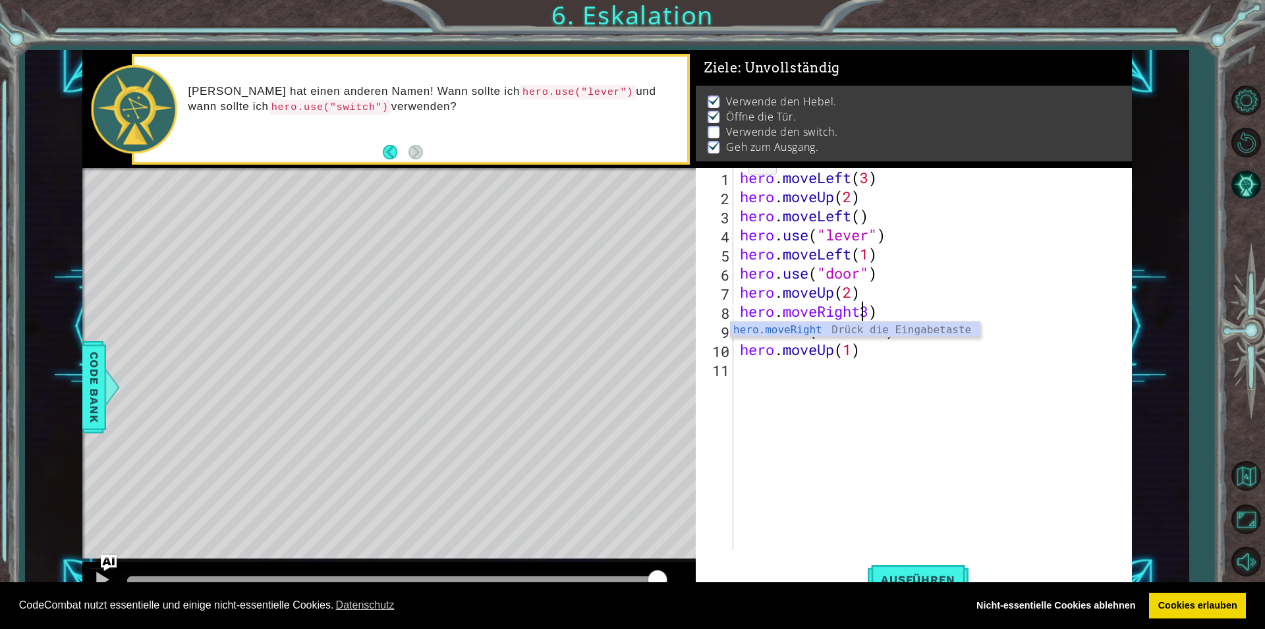
type textarea "hero.moveRigh3)"
drag, startPoint x: 740, startPoint y: 312, endPoint x: 899, endPoint y: 311, distance: 158.1
click at [899, 312] on div "hero . moveLeft ( 3 ) hero . moveUp ( 2 ) hero . moveLeft ( ) hero . use ( "lev…" at bounding box center [935, 378] width 397 height 420
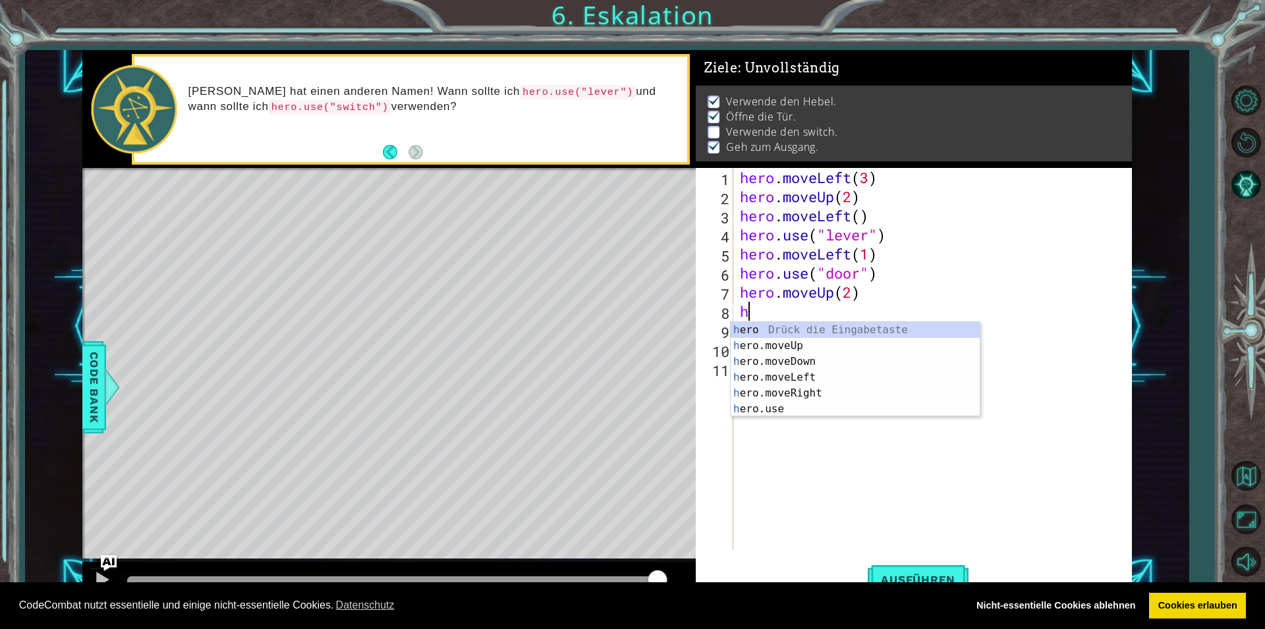
scroll to position [0, 0]
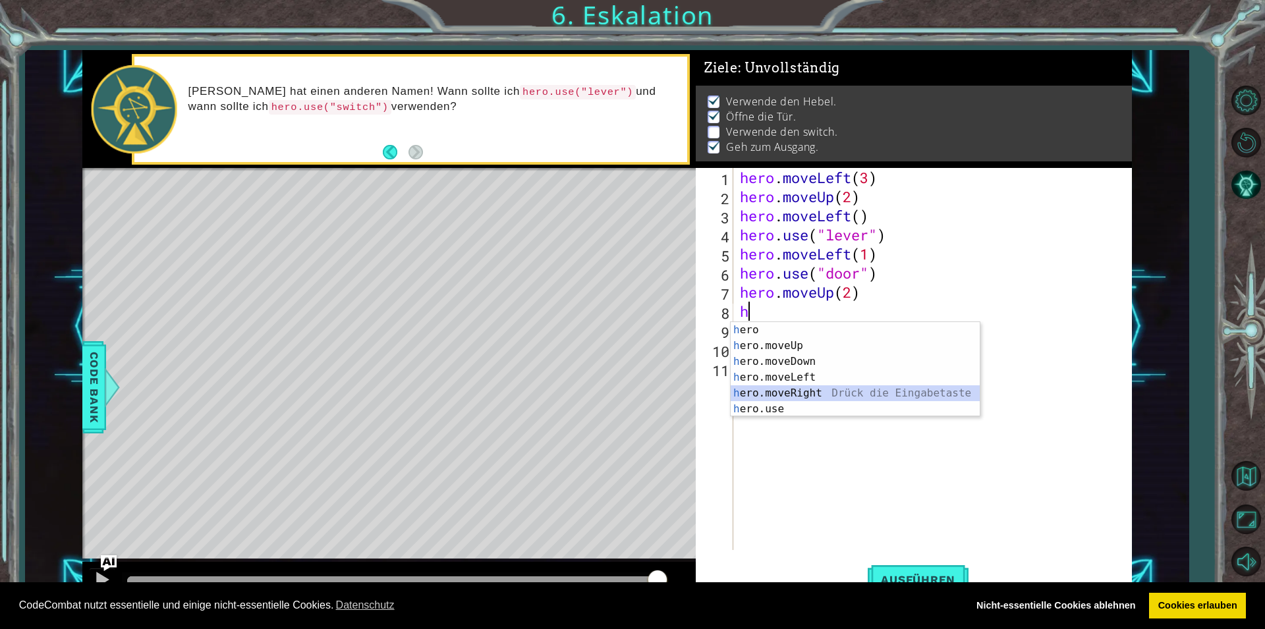
click at [820, 386] on div "h ero Drück die Eingabetaste h ero.moveUp Drück die Eingabetaste h ero.moveDown…" at bounding box center [855, 385] width 249 height 126
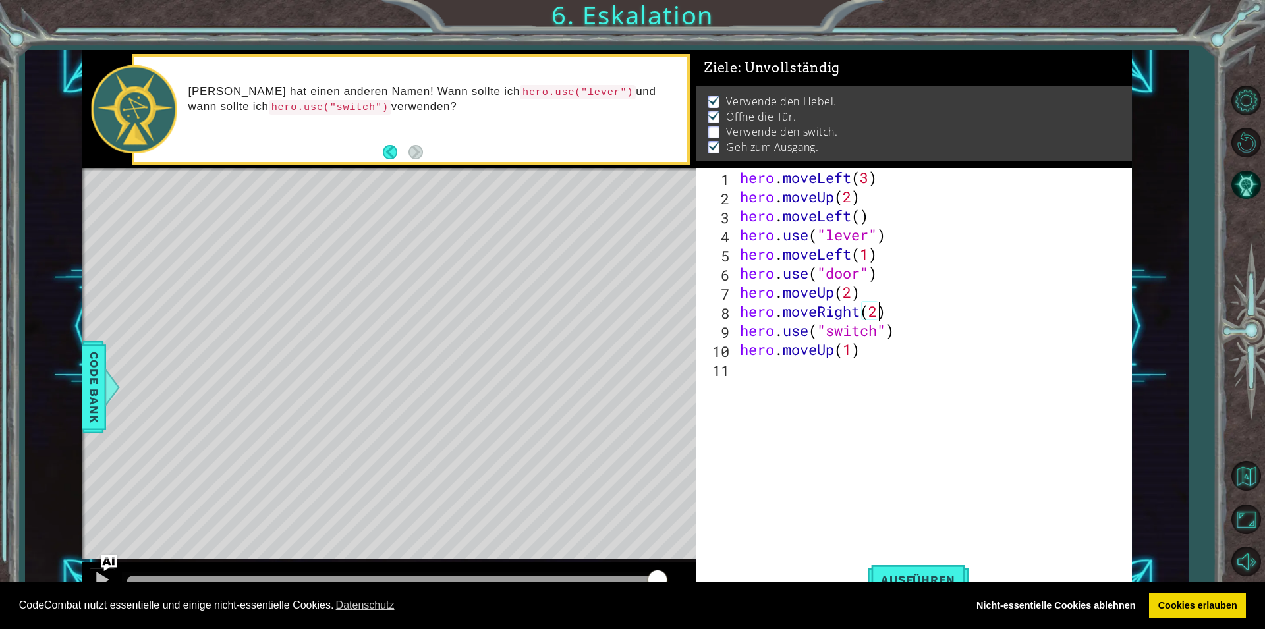
scroll to position [0, 6]
click at [881, 572] on button "Ausführen" at bounding box center [918, 579] width 101 height 43
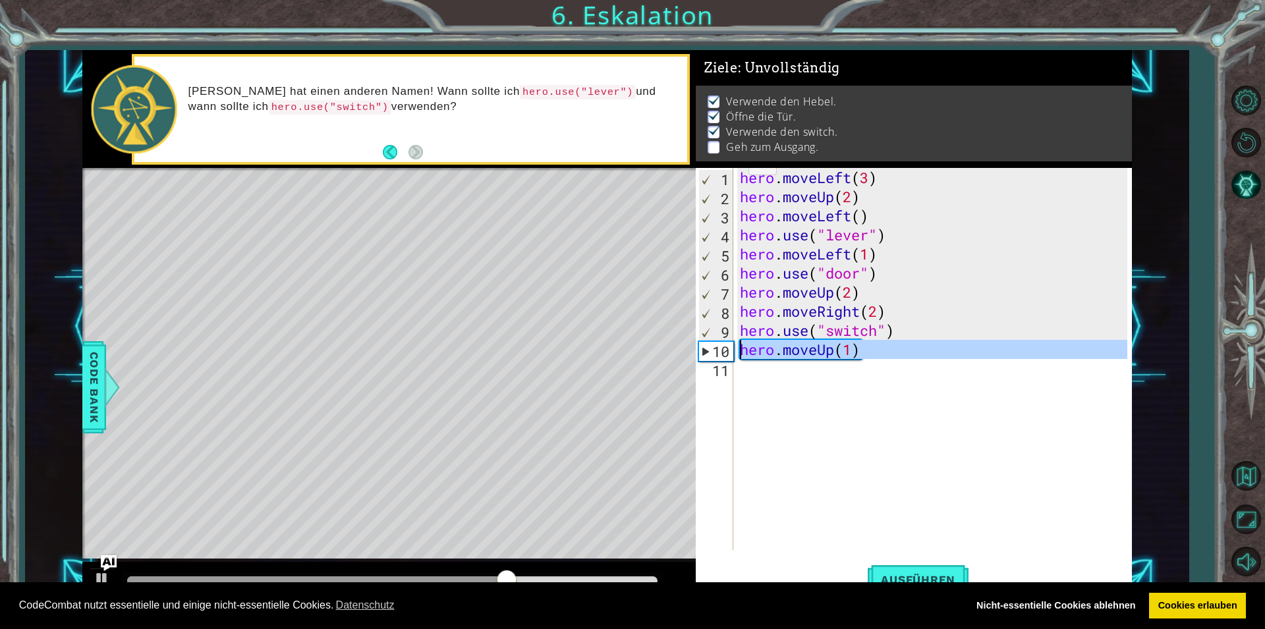
drag, startPoint x: 716, startPoint y: 341, endPoint x: 762, endPoint y: 350, distance: 46.4
click at [762, 350] on div "hero.moveRight(2) 1 2 3 4 5 6 7 8 9 10 11 hero . moveLeft ( 3 ) hero . moveUp (…" at bounding box center [911, 359] width 431 height 382
type textarea "hero.moveUp(1)"
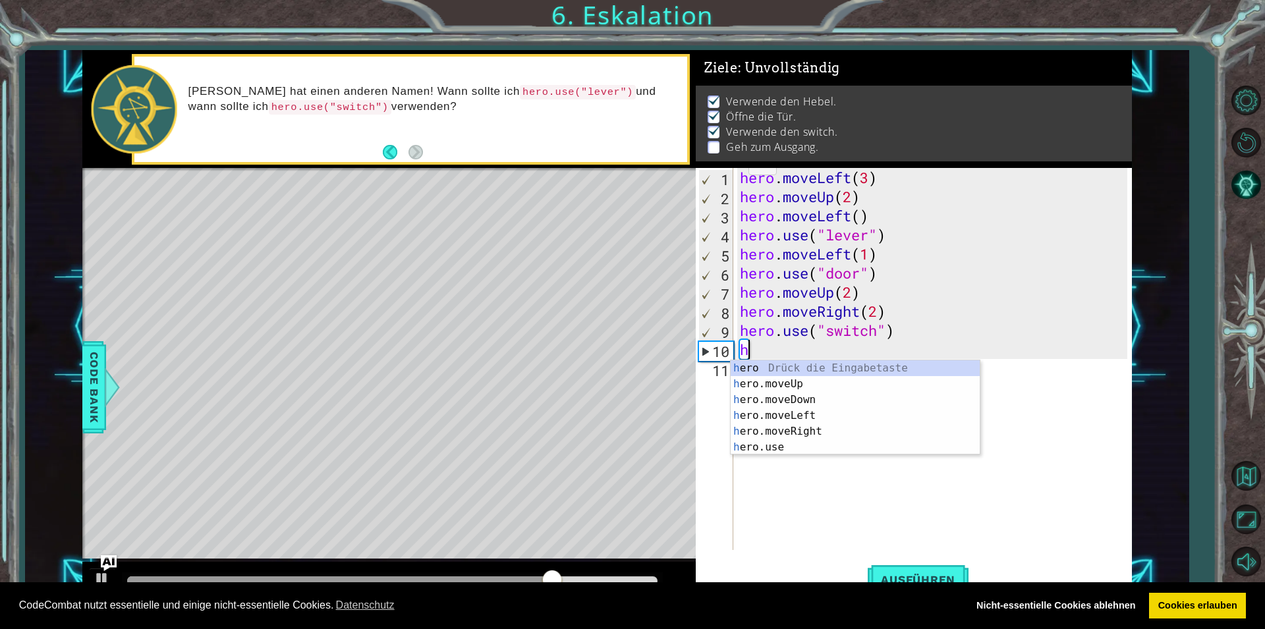
scroll to position [0, 0]
click at [756, 427] on div "h ero Drück die Eingabetaste h ero.moveUp Drück die Eingabetaste h ero.moveDown…" at bounding box center [855, 423] width 249 height 126
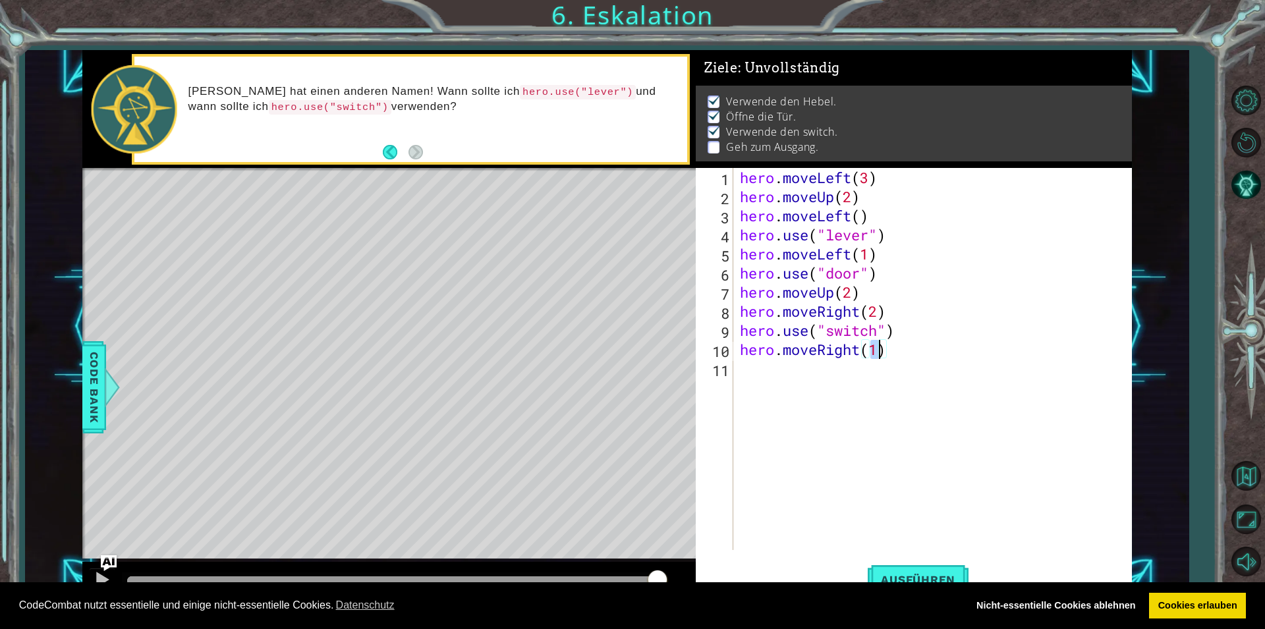
type textarea "hero.moveRight(1)"
click at [735, 374] on div "hero.moveRight(1) 1 2 3 4 5 6 7 8 9 10 11 hero . moveLeft ( 3 ) hero . moveUp (…" at bounding box center [911, 359] width 431 height 382
click at [735, 369] on div "hero.moveRight(1) 1 2 3 4 5 6 7 8 9 10 11 hero . moveLeft ( 3 ) hero . moveUp (…" at bounding box center [911, 359] width 431 height 382
click at [745, 376] on div "hero . moveLeft ( 3 ) hero . moveUp ( 2 ) hero . moveLeft ( ) hero . use ( "lev…" at bounding box center [935, 378] width 397 height 420
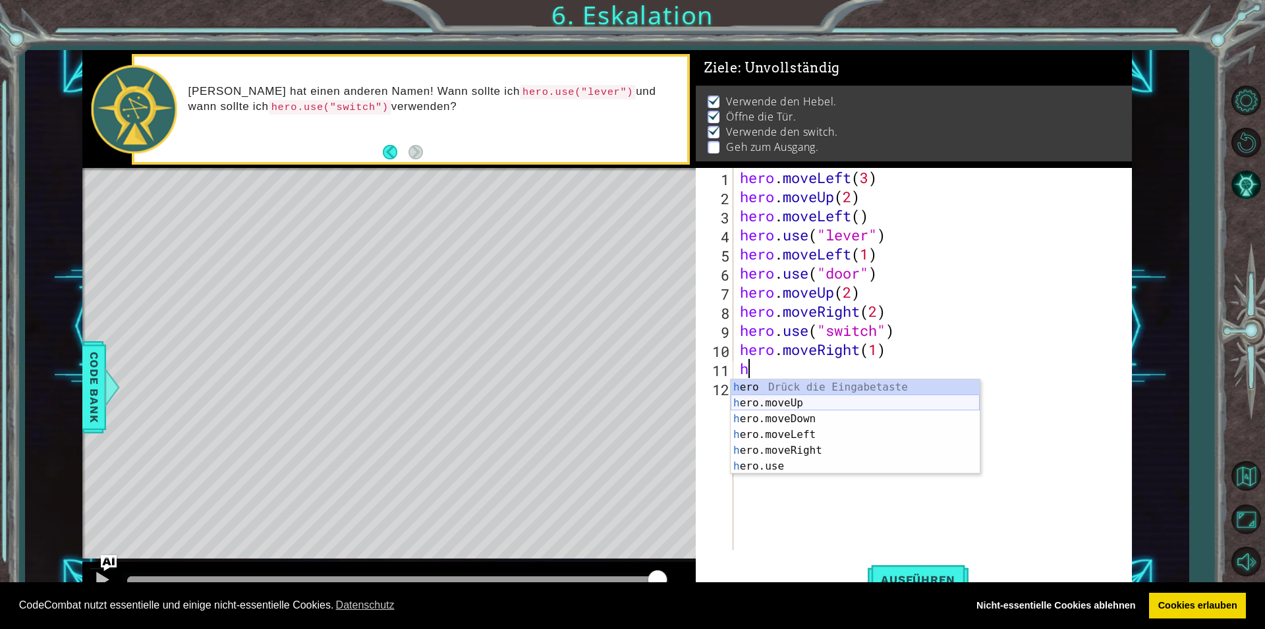
click at [748, 401] on div "h ero Drück die Eingabetaste h ero.moveUp Drück die Eingabetaste h ero.moveDown…" at bounding box center [855, 442] width 249 height 126
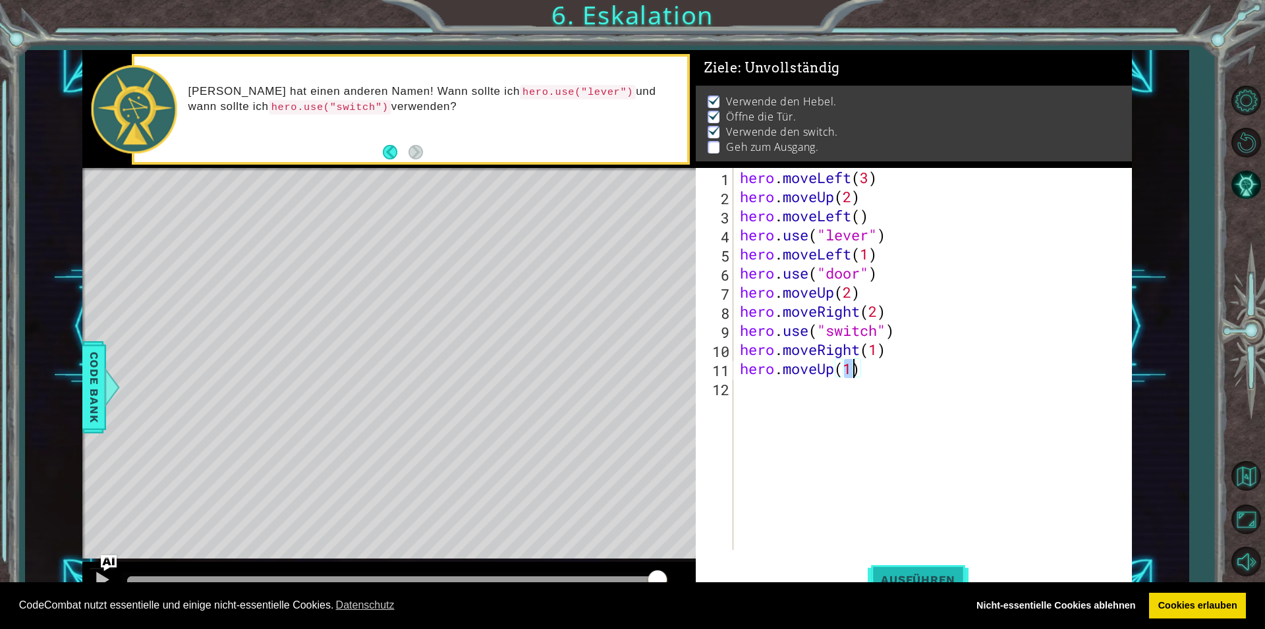
type textarea "hero.moveUp(1)"
click at [894, 566] on button "Ausführen" at bounding box center [918, 579] width 101 height 43
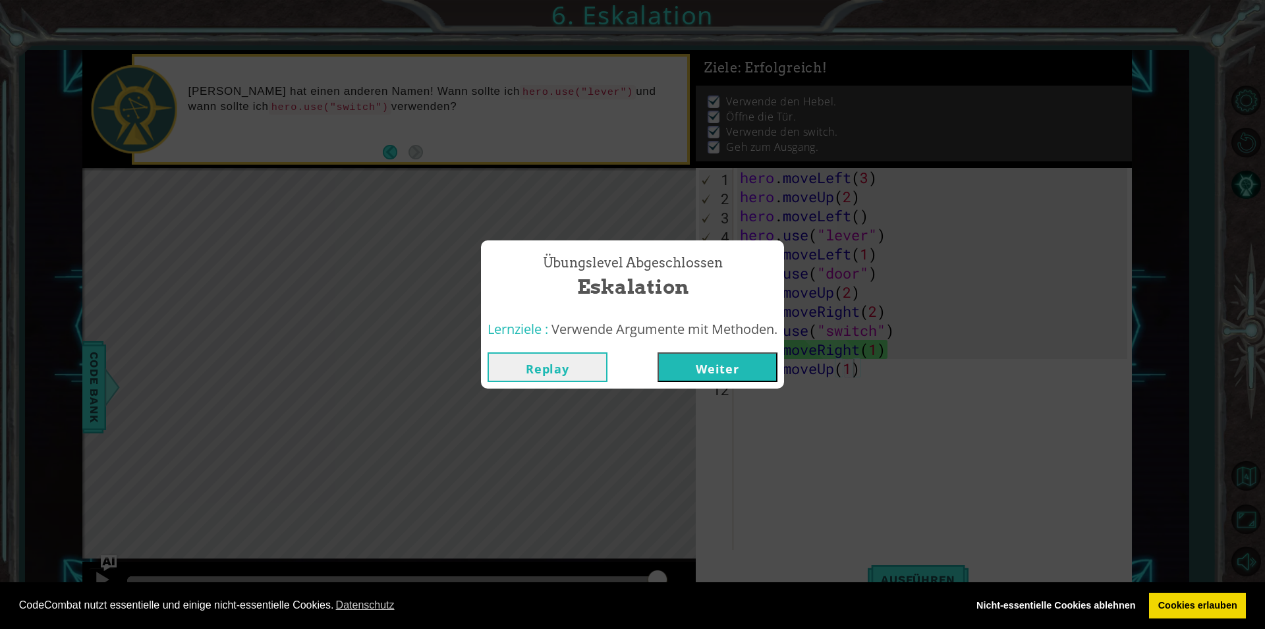
click at [710, 374] on button "Weiter" at bounding box center [717, 367] width 120 height 30
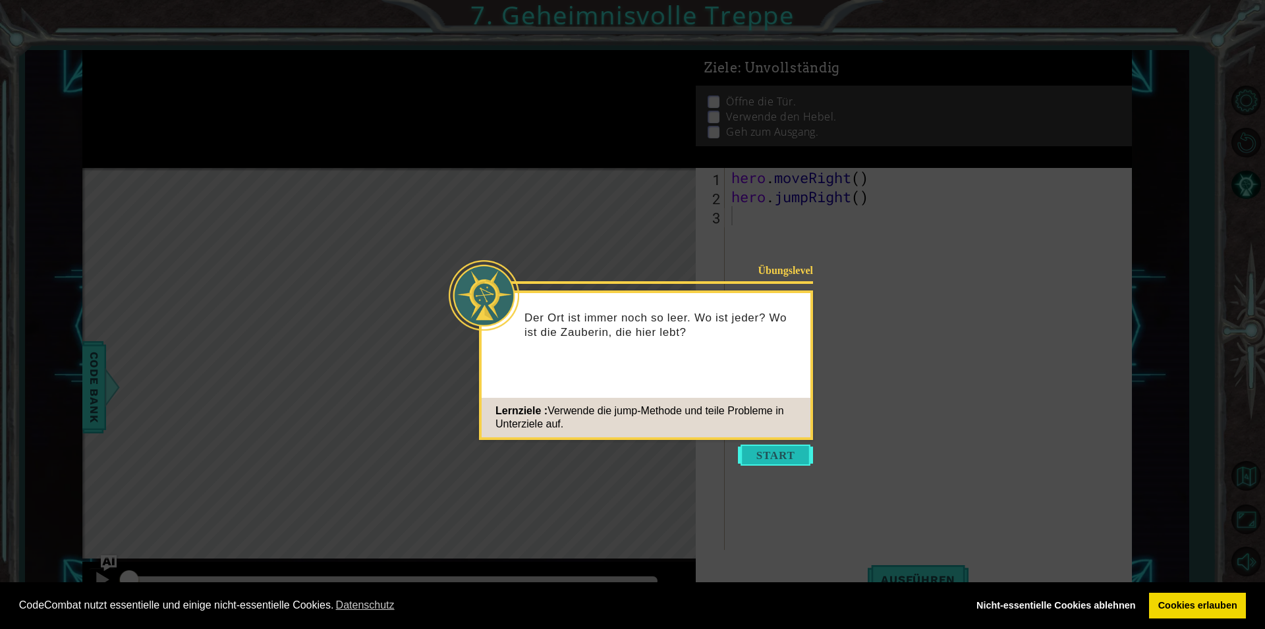
click at [765, 446] on button "Start" at bounding box center [775, 455] width 75 height 21
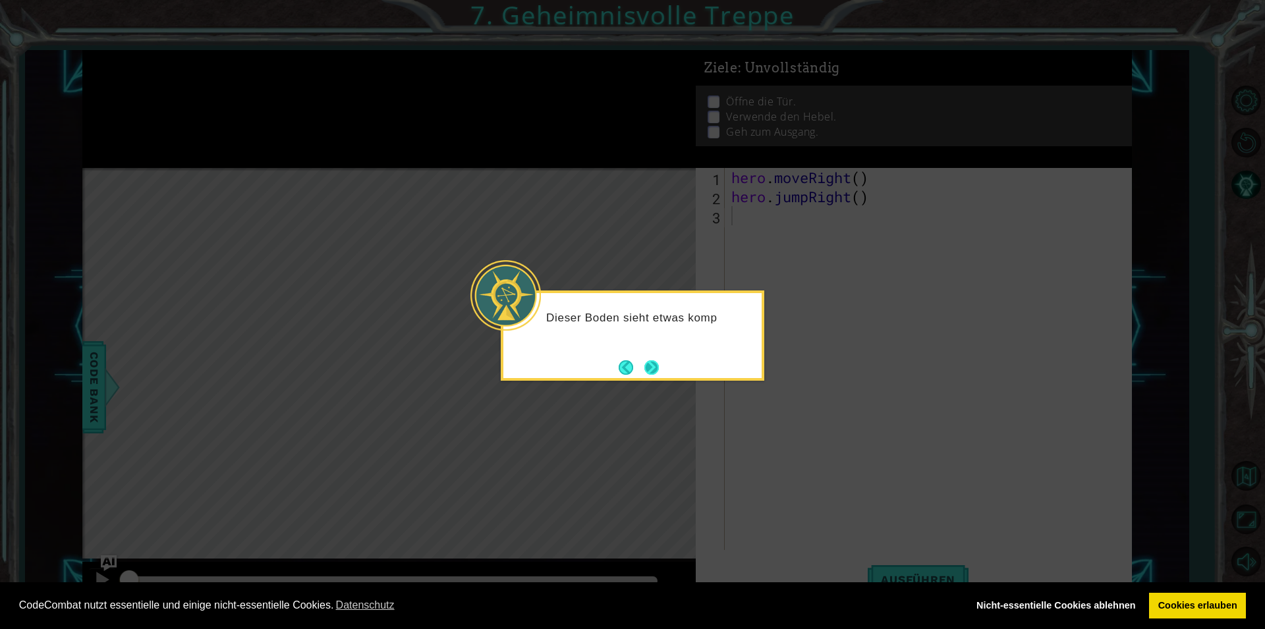
click at [659, 368] on button "Next" at bounding box center [651, 367] width 14 height 14
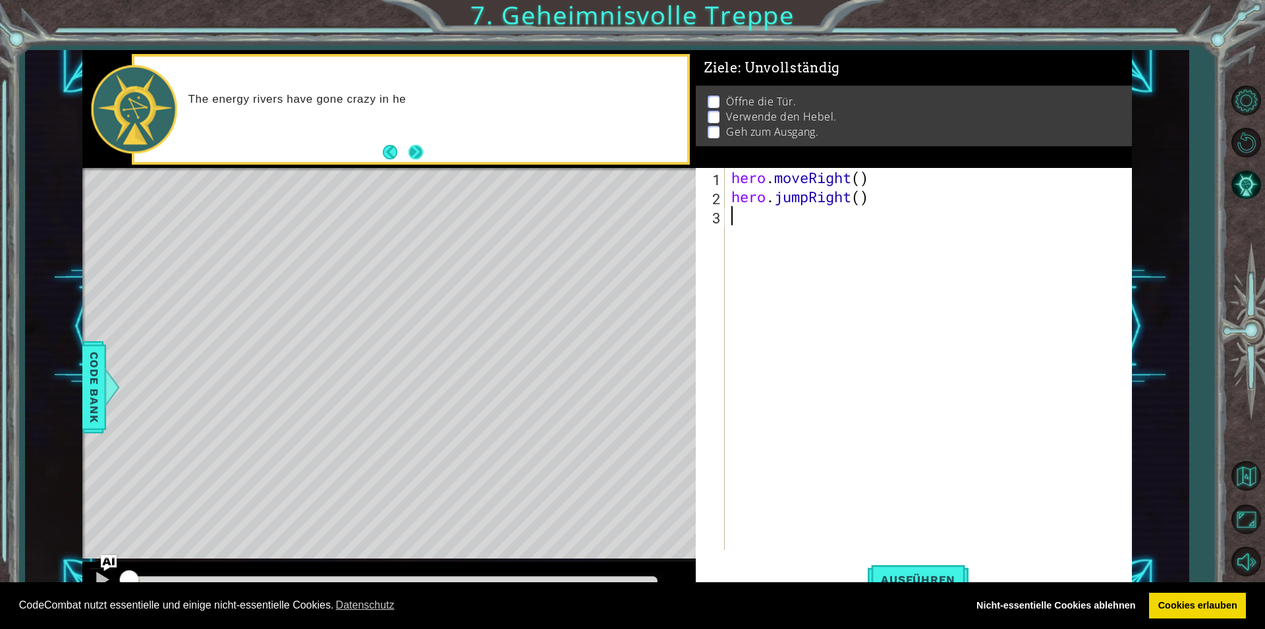
click at [425, 154] on div "The energy rivers have gone crazy in he" at bounding box center [410, 109] width 553 height 105
click at [418, 150] on button "Next" at bounding box center [415, 152] width 14 height 14
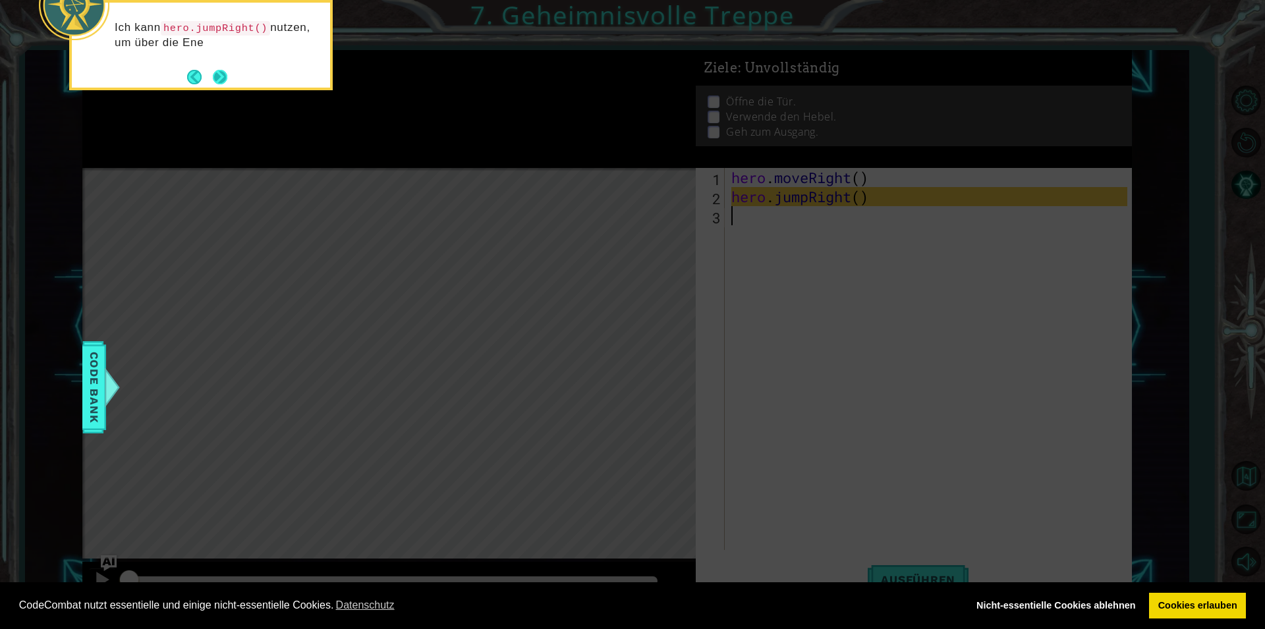
click at [223, 66] on div "Ich kann hero.jumpRight() nutzen, um über die Ene" at bounding box center [201, 39] width 258 height 72
click at [219, 80] on div "Ich kann hero.jumpRight() nutzen, um über die Energieströme zu springen. Ich mu…" at bounding box center [201, 46] width 258 height 87
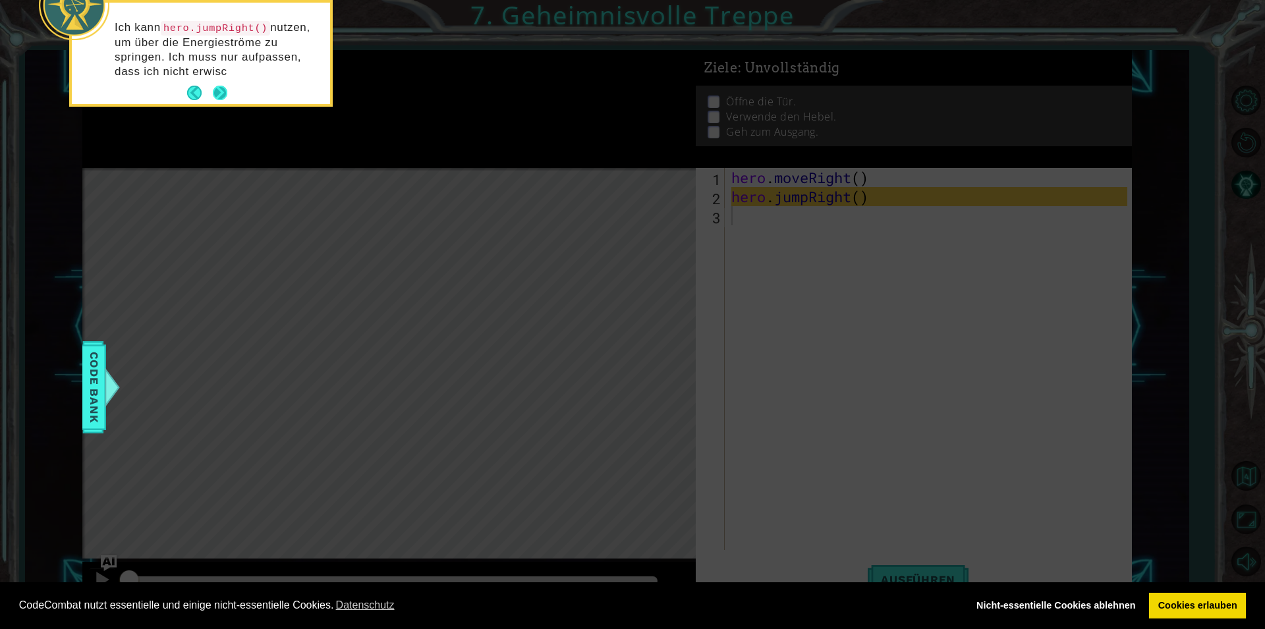
click at [219, 82] on div "Ich kann hero.jumpRight() nutzen, um über die Energieströme zu springen. Ich mu…" at bounding box center [201, 53] width 258 height 101
click at [219, 82] on div "Ich kann hero.jumpRight() nutzen, um über die Energieströme zu springen. Ich mu…" at bounding box center [201, 56] width 258 height 96
click at [219, 91] on button "Next" at bounding box center [220, 93] width 14 height 14
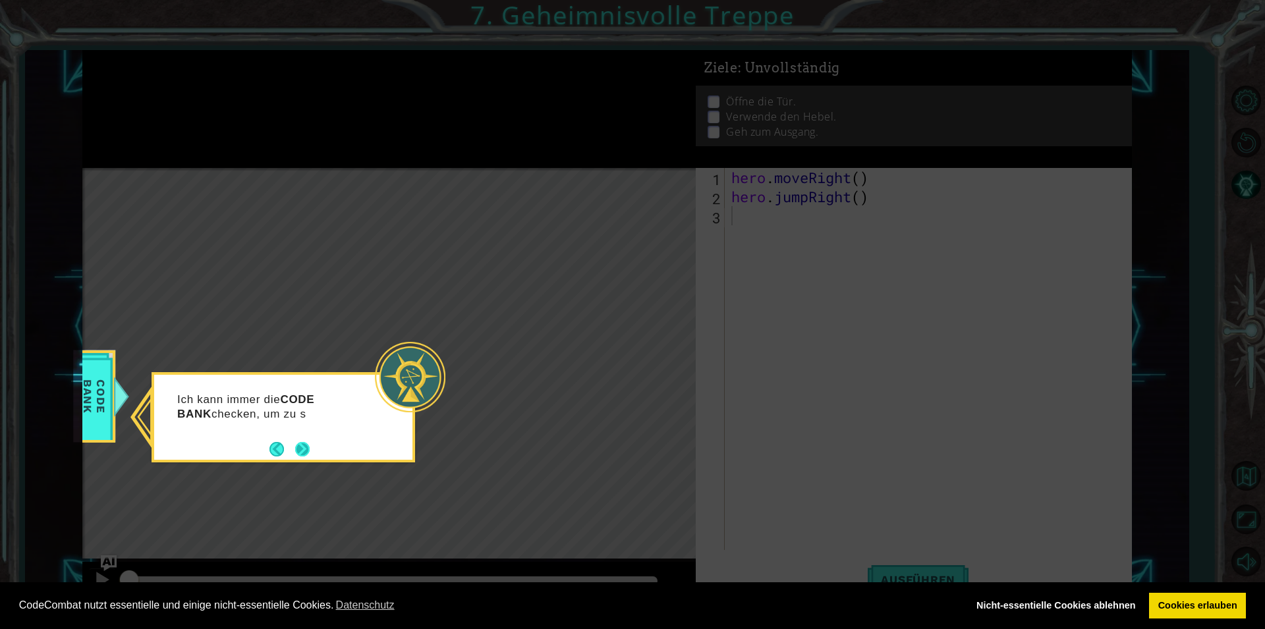
click at [303, 447] on button "Next" at bounding box center [302, 449] width 14 height 14
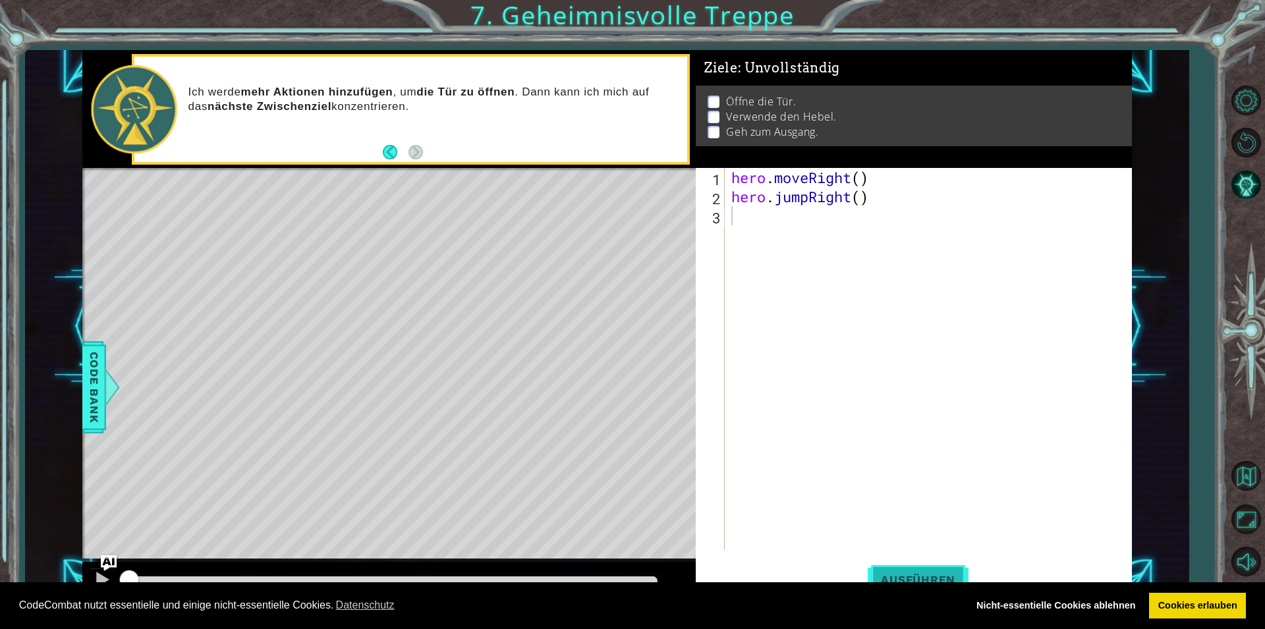
click at [900, 570] on button "Ausführen" at bounding box center [918, 579] width 101 height 43
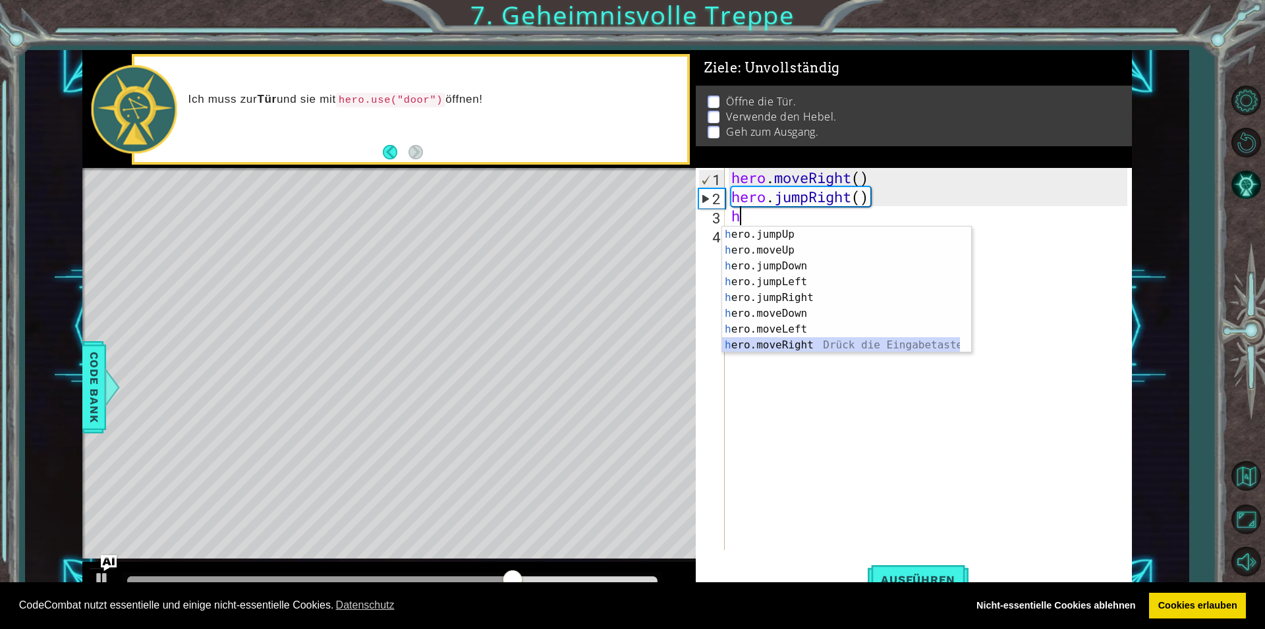
click at [748, 339] on div "h ero.jumpUp Drück die Eingabetaste h ero.moveUp Drück die Eingabetaste h ero.j…" at bounding box center [841, 306] width 238 height 158
type textarea "hero.moveRight(1)"
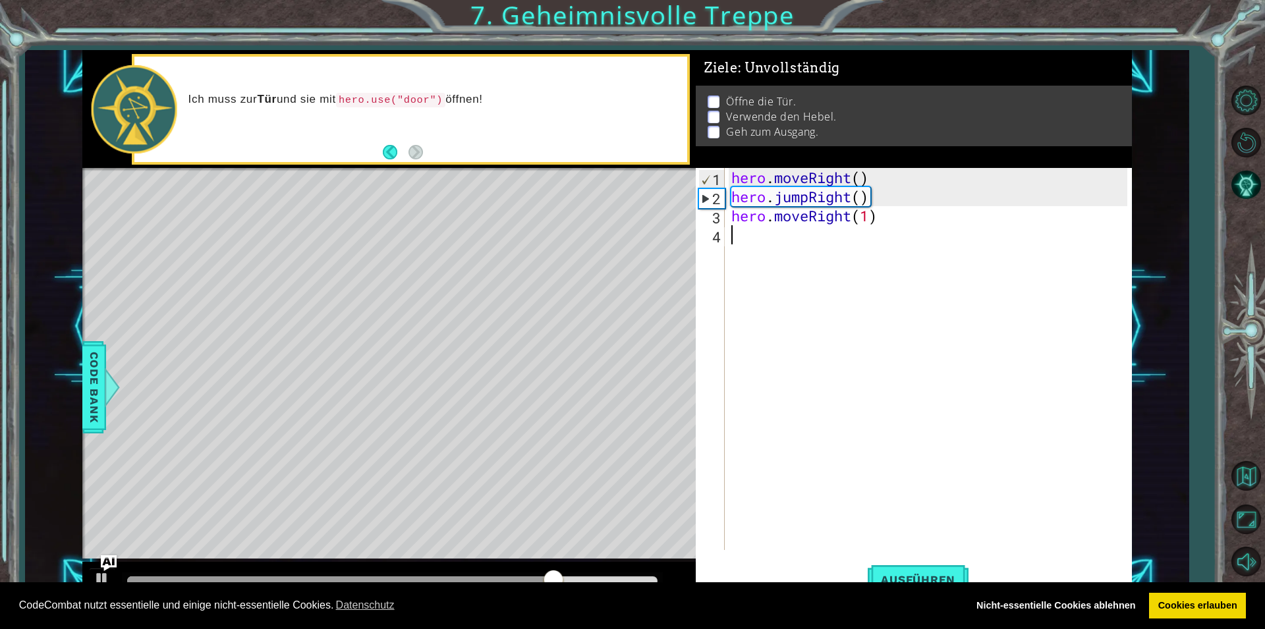
click at [734, 237] on div "hero . moveRight ( ) hero . jumpRight ( ) hero . moveRight ( 1 )" at bounding box center [931, 378] width 405 height 420
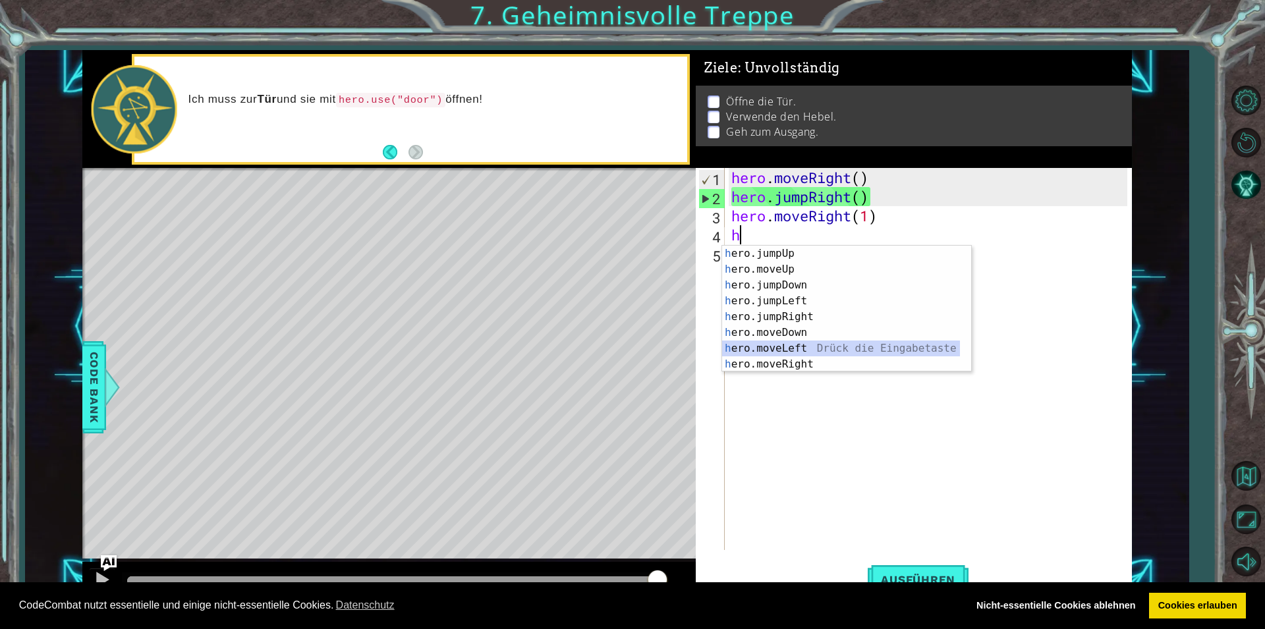
click at [767, 348] on div "h ero.jumpUp Drück die Eingabetaste h ero.moveUp Drück die Eingabetaste h ero.j…" at bounding box center [841, 325] width 238 height 158
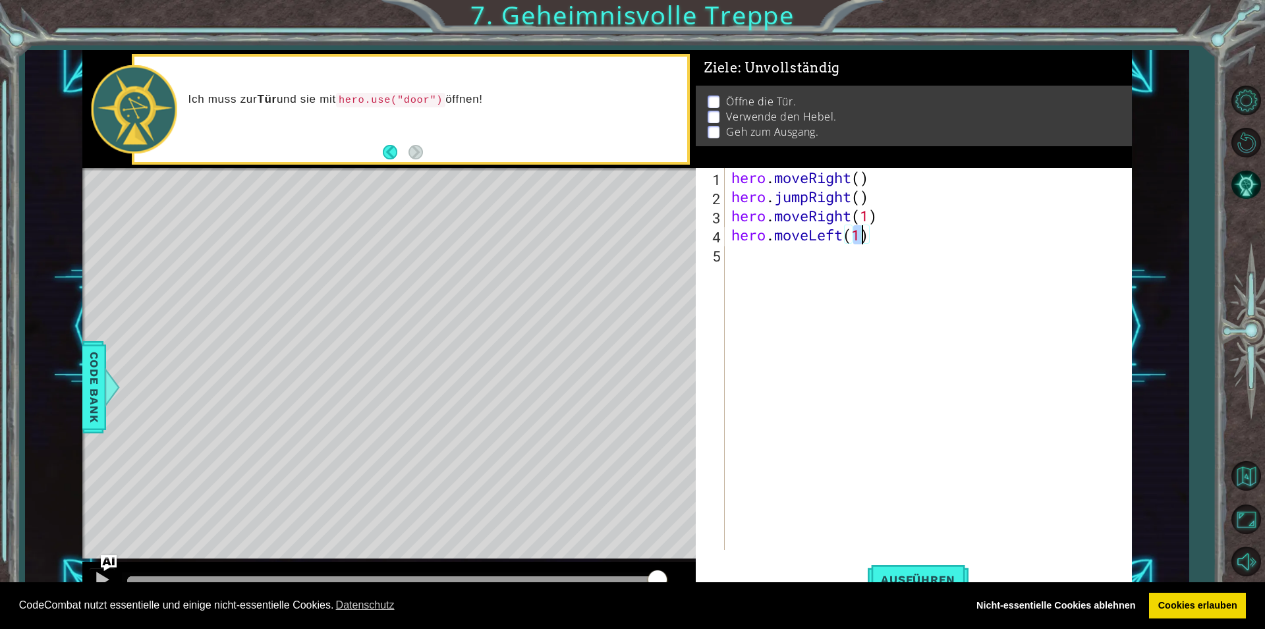
type textarea "hero.moveLeft(1)"
click at [730, 252] on div "hero.moveLeft(1) 1 2 3 4 5 hero . moveRight ( ) hero . jumpRight ( ) hero . mov…" at bounding box center [911, 359] width 431 height 382
click at [731, 256] on div "hero . moveRight ( ) hero . jumpRight ( ) hero . moveRight ( 1 ) hero . moveLef…" at bounding box center [931, 378] width 405 height 420
type textarea "h"
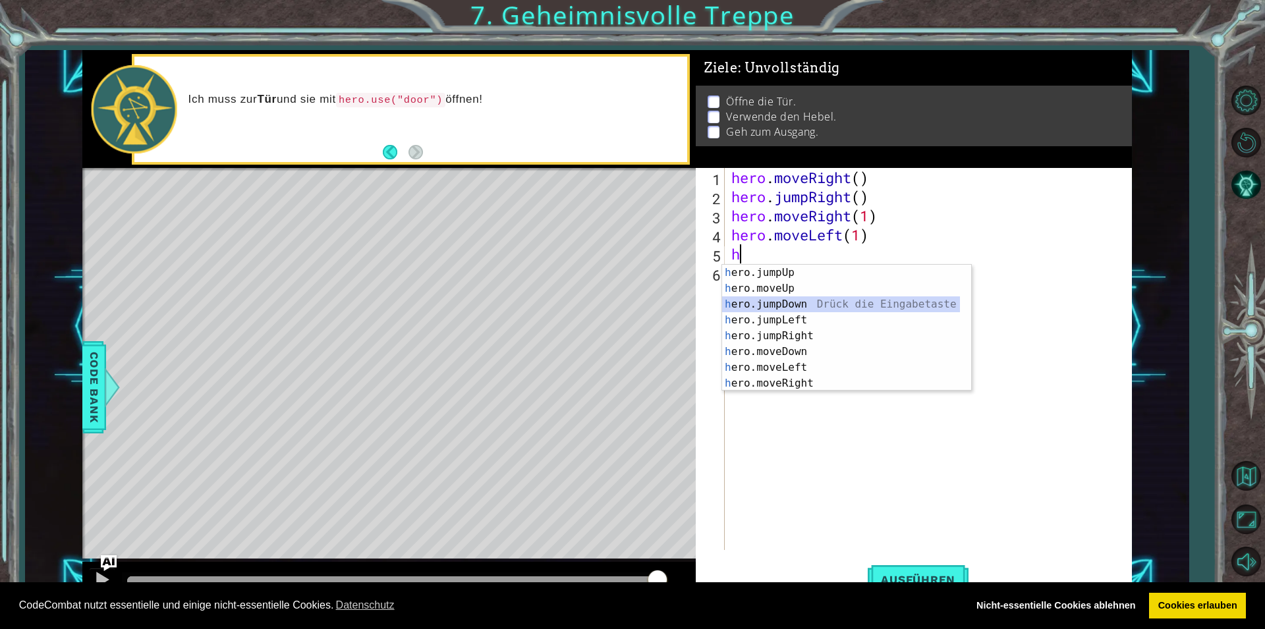
click at [828, 306] on div "h ero.jumpUp Drück die Eingabetaste h ero.moveUp Drück die Eingabetaste h ero.j…" at bounding box center [841, 344] width 238 height 158
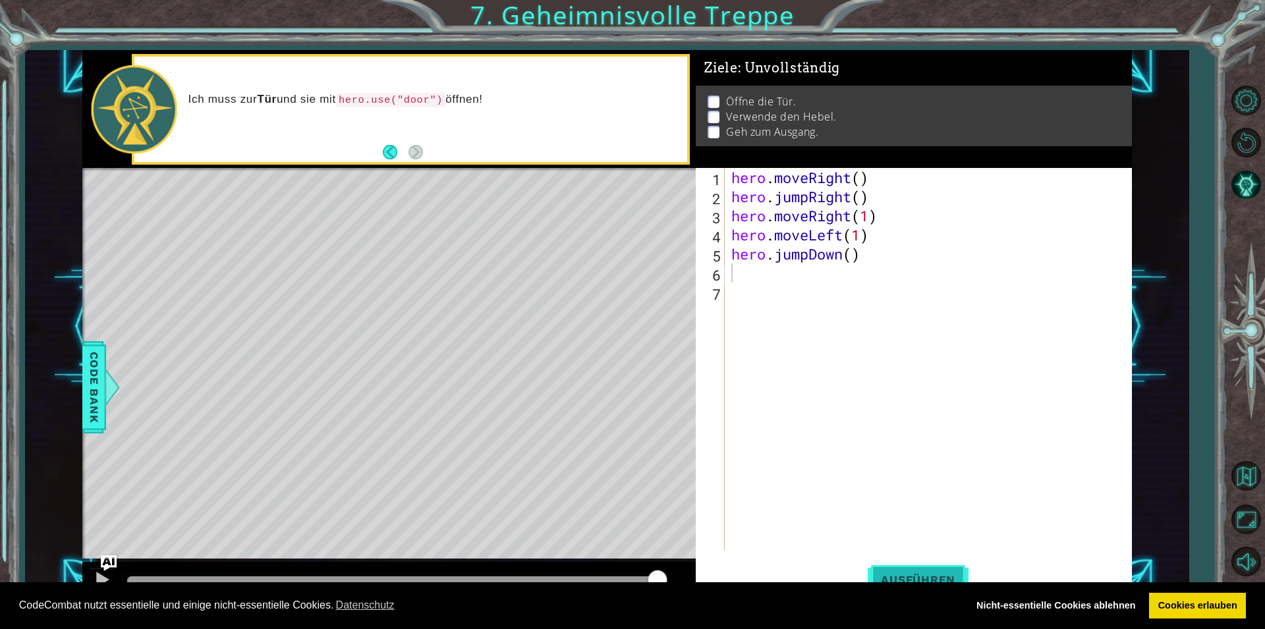
click at [887, 565] on button "Ausführen" at bounding box center [918, 579] width 101 height 43
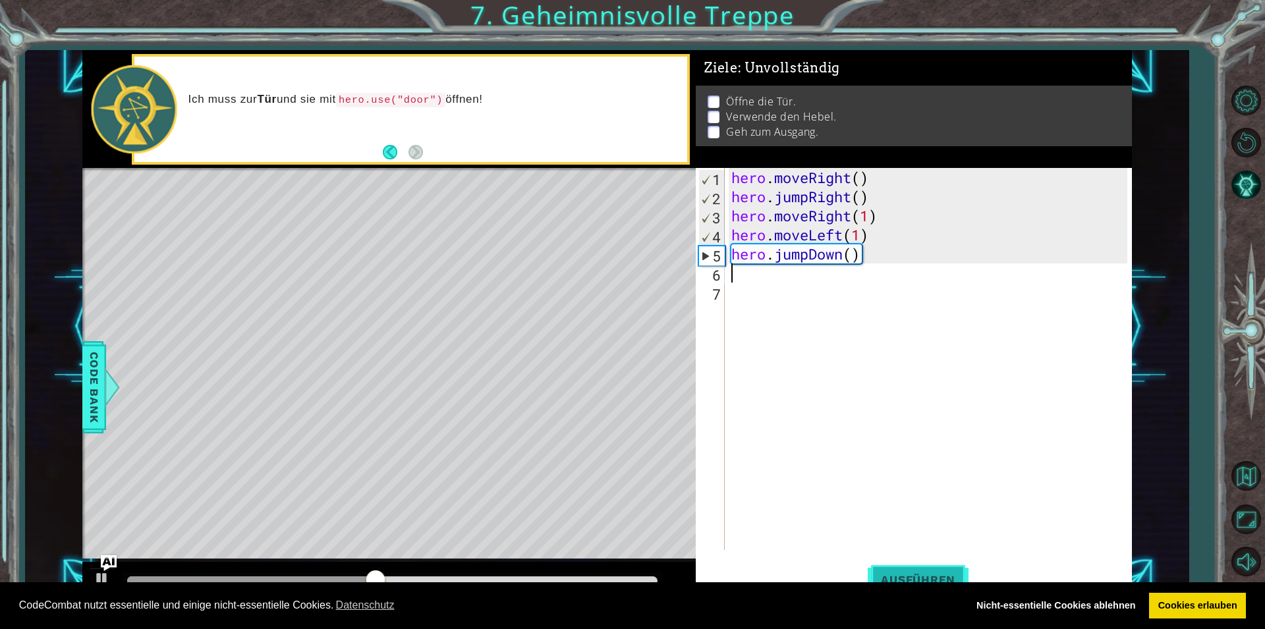
click at [905, 565] on button "Ausführen" at bounding box center [918, 579] width 101 height 43
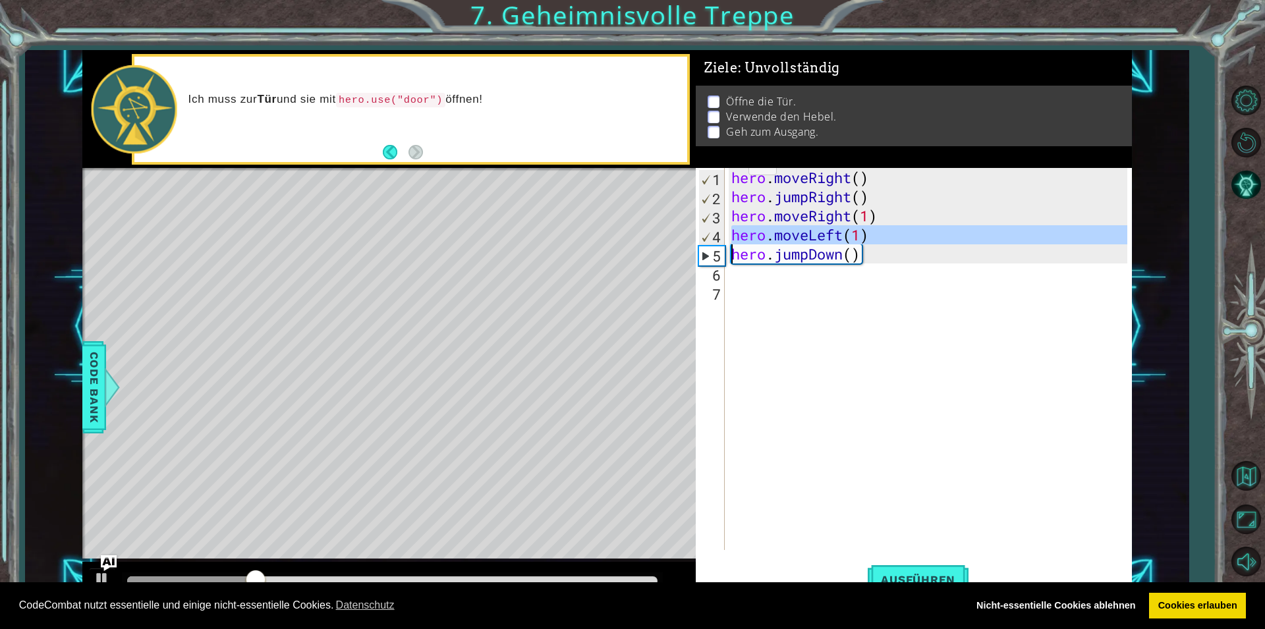
drag, startPoint x: 720, startPoint y: 236, endPoint x: 782, endPoint y: 242, distance: 62.2
click at [781, 240] on div "1 2 3 4 5 6 7 hero . moveRight ( ) hero . jumpRight ( ) hero . moveRight ( 1 ) …" at bounding box center [911, 359] width 431 height 382
type textarea "hero.jumpDown()"
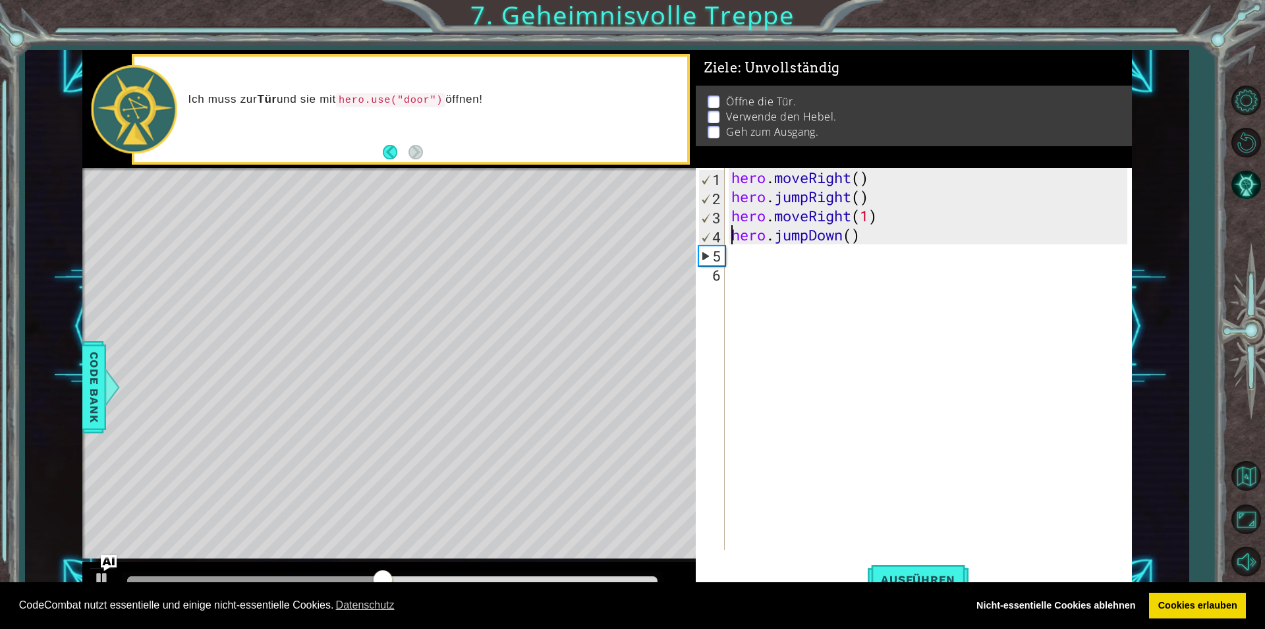
click at [727, 255] on div "hero.jumpDown() 1 2 3 4 5 6 hero . moveRight ( ) hero . jumpRight ( ) hero . mo…" at bounding box center [911, 359] width 431 height 382
click at [729, 256] on div "hero.jumpDown() 1 2 3 4 5 6 hero . moveRight ( ) hero . jumpRight ( ) hero . mo…" at bounding box center [911, 359] width 431 height 382
click at [731, 251] on div "hero . moveRight ( ) hero . jumpRight ( ) hero . moveRight ( 1 ) hero . jumpDow…" at bounding box center [931, 378] width 405 height 420
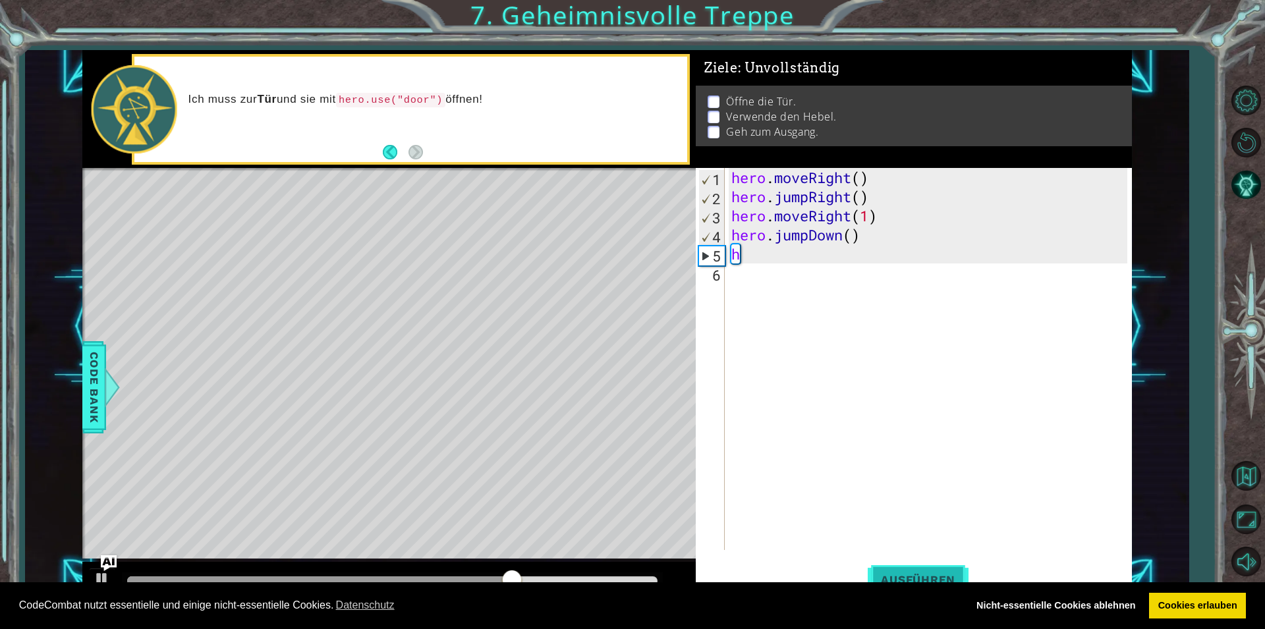
click at [914, 567] on button "Ausführen" at bounding box center [918, 579] width 101 height 43
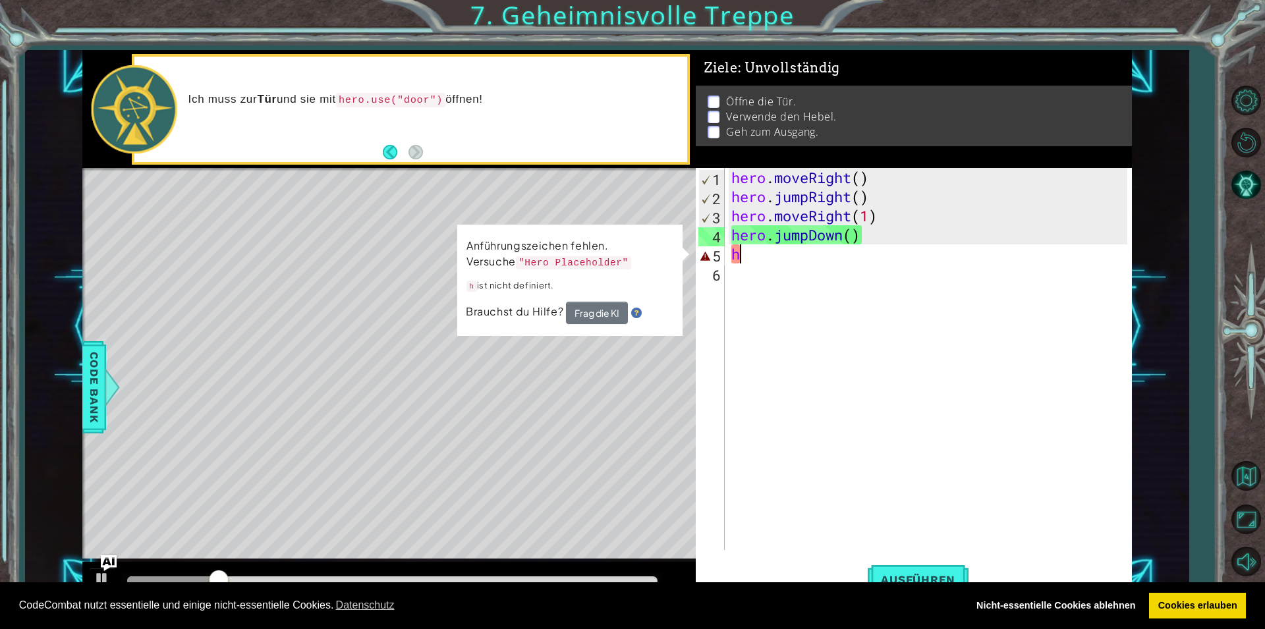
click at [737, 260] on div "hero . moveRight ( ) hero . jumpRight ( ) hero . moveRight ( 1 ) hero . jumpDow…" at bounding box center [931, 378] width 405 height 420
click at [743, 250] on div "hero . moveRight ( ) hero . jumpRight ( ) hero . moveRight ( 1 ) hero . jumpDow…" at bounding box center [931, 378] width 405 height 420
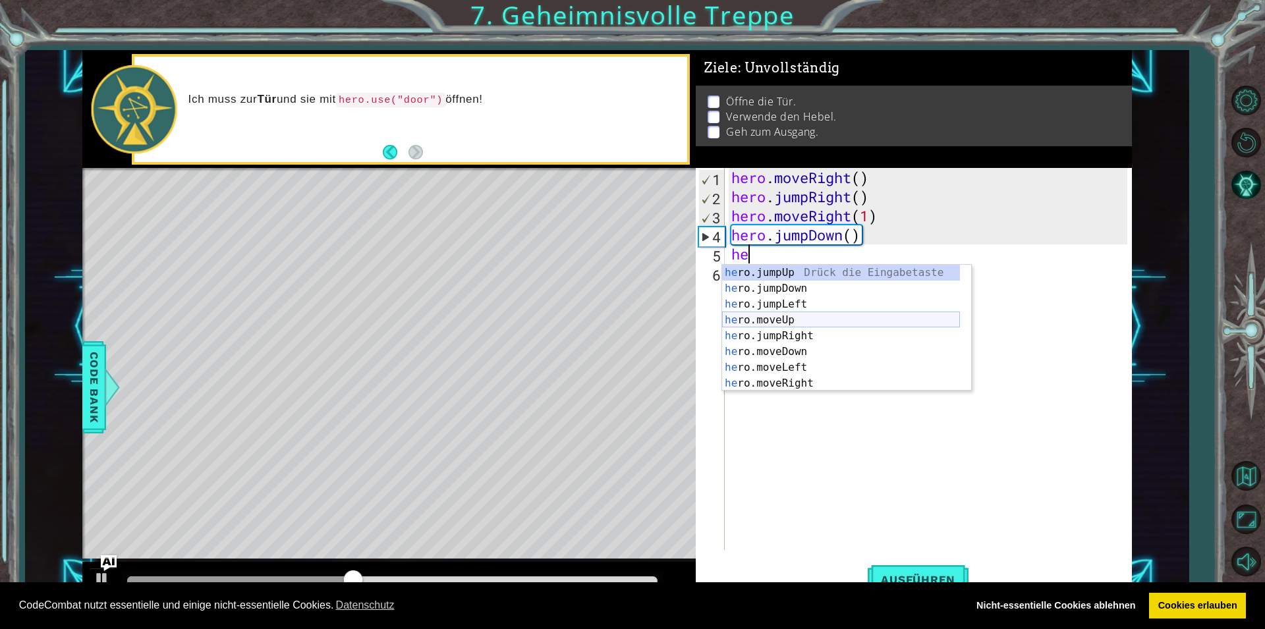
click at [757, 314] on div "he ro.jumpUp Drück die Eingabetaste he ro.jumpDown Drück die Eingabetaste he ro…" at bounding box center [841, 344] width 238 height 158
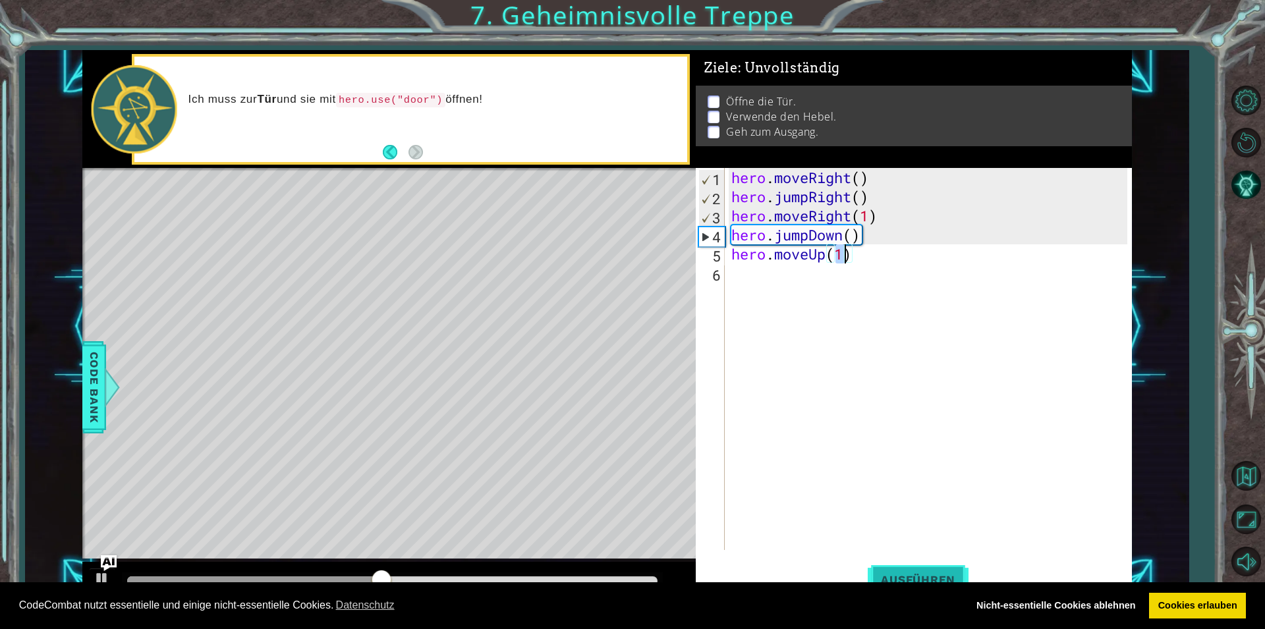
type textarea "hero.moveUp(1)"
click at [894, 576] on span "Ausführen" at bounding box center [918, 579] width 101 height 13
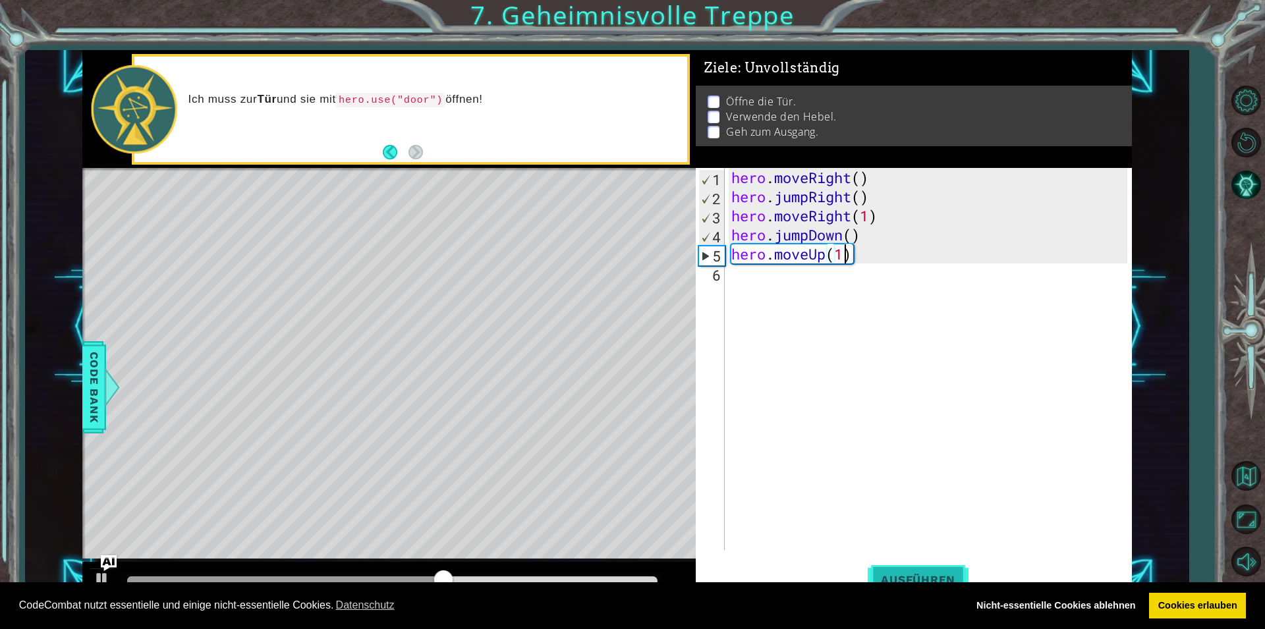
click at [947, 563] on button "Ausführen" at bounding box center [918, 579] width 101 height 43
click at [732, 277] on div "hero . moveRight ( ) hero . jumpRight ( ) hero . moveRight ( 1 ) hero . jumpDow…" at bounding box center [931, 378] width 405 height 420
type textarea "h"
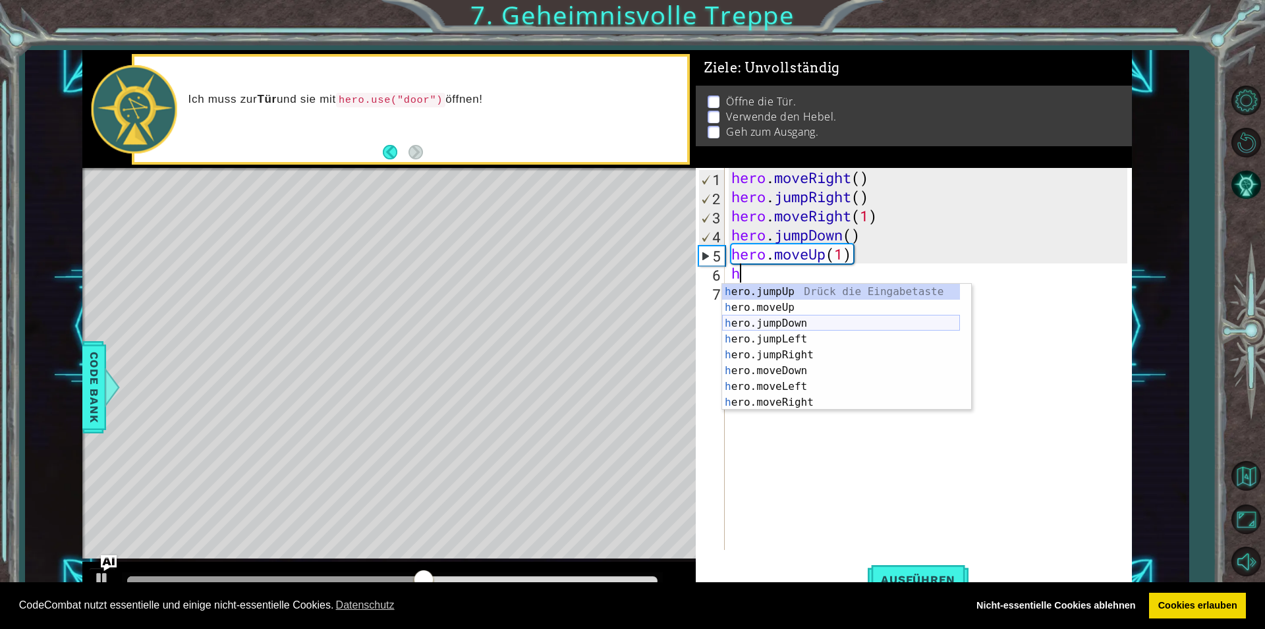
click at [742, 327] on div "h ero.jumpUp Drück die Eingabetaste h ero.moveUp Drück die Eingabetaste h ero.j…" at bounding box center [841, 363] width 238 height 158
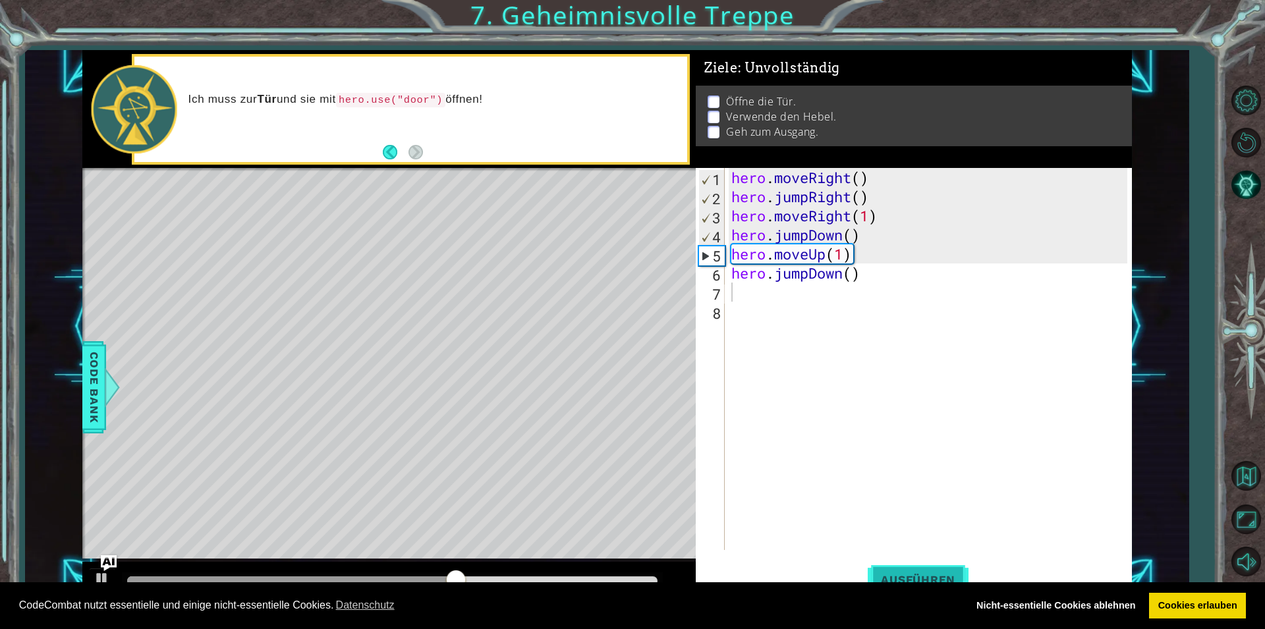
click at [921, 570] on button "Ausführen" at bounding box center [918, 579] width 101 height 43
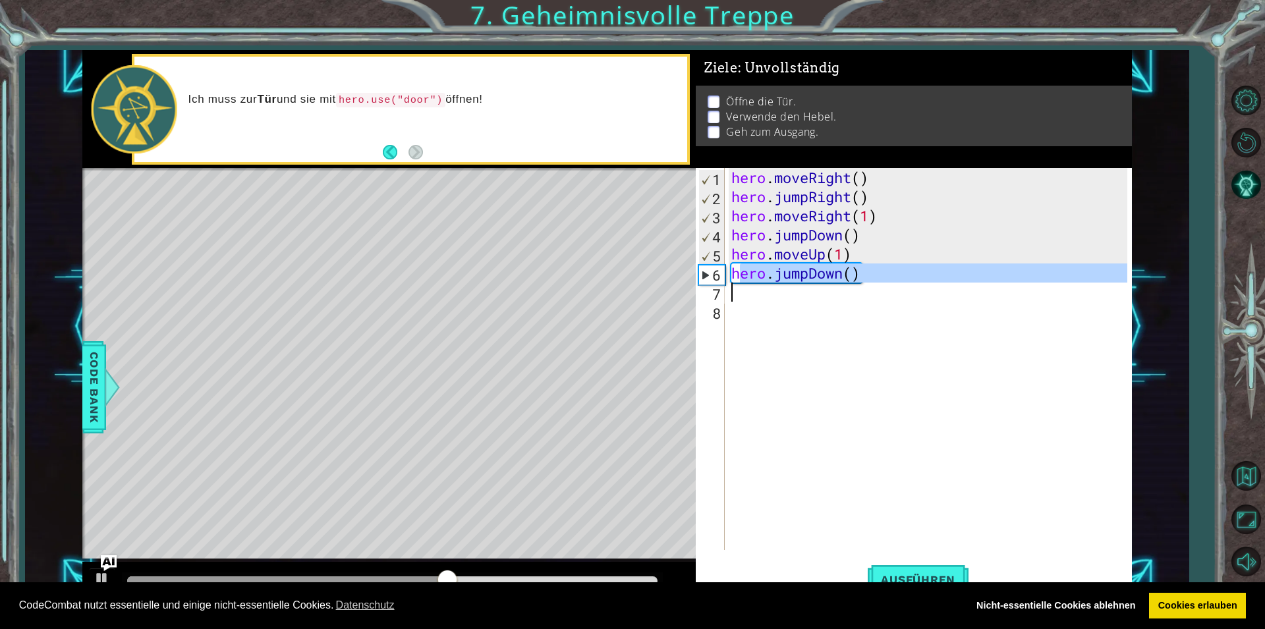
drag, startPoint x: 736, startPoint y: 273, endPoint x: 872, endPoint y: 303, distance: 139.7
click at [872, 303] on div "hero . moveRight ( ) hero . jumpRight ( ) hero . moveRight ( 1 ) hero . jumpDow…" at bounding box center [931, 378] width 405 height 420
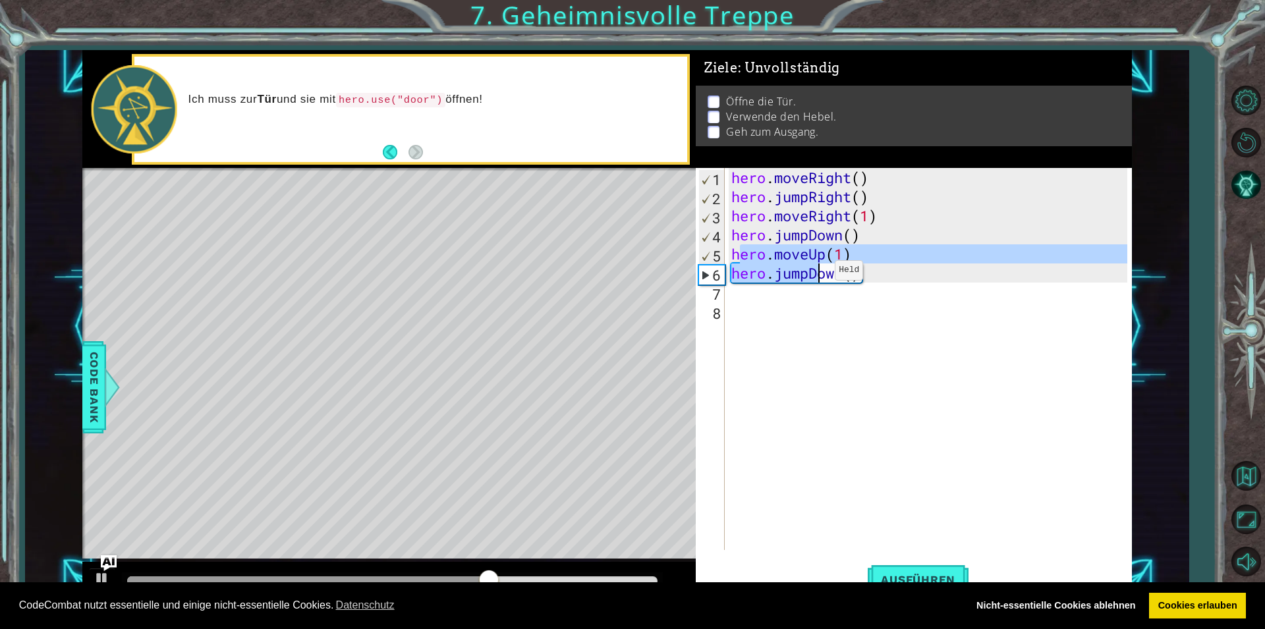
drag, startPoint x: 737, startPoint y: 253, endPoint x: 837, endPoint y: 276, distance: 102.8
click at [837, 276] on div "hero . moveRight ( ) hero . jumpRight ( ) hero . moveRight ( 1 ) hero . jumpDow…" at bounding box center [931, 378] width 405 height 420
type textarea "hn(ero.moveUp(1) hero.jumpDow)"
drag, startPoint x: 862, startPoint y: 280, endPoint x: 715, endPoint y: 259, distance: 148.4
click at [729, 264] on div "hero . moveRight ( ) hero . jumpRight ( ) hero . moveRight ( 1 ) hero . jumpDow…" at bounding box center [928, 359] width 399 height 382
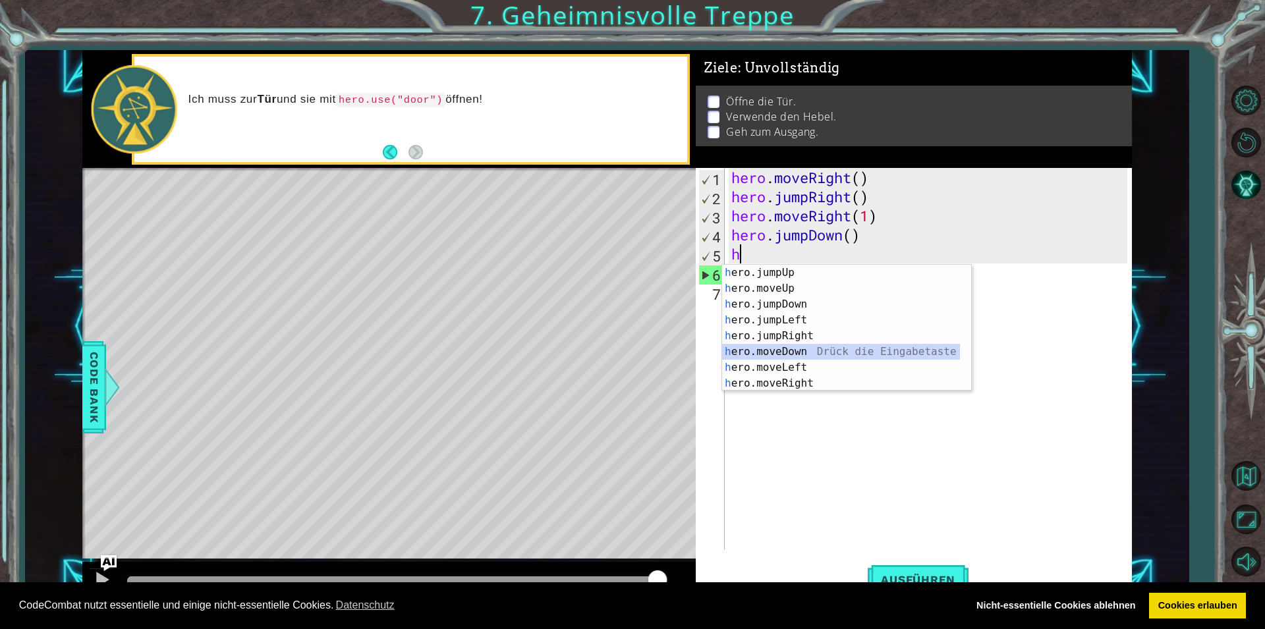
click at [812, 349] on div "h ero.jumpUp Drück die Eingabetaste h ero.moveUp Drück die Eingabetaste h ero.j…" at bounding box center [841, 344] width 238 height 158
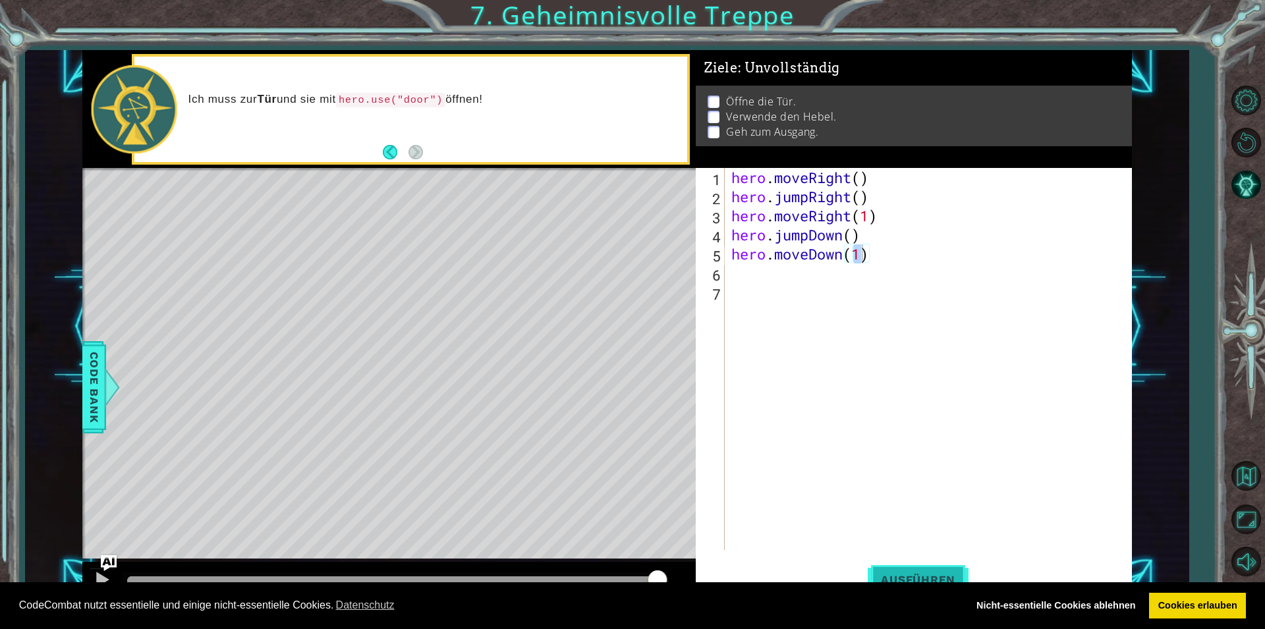
click at [900, 578] on span "Ausführen" at bounding box center [918, 579] width 101 height 13
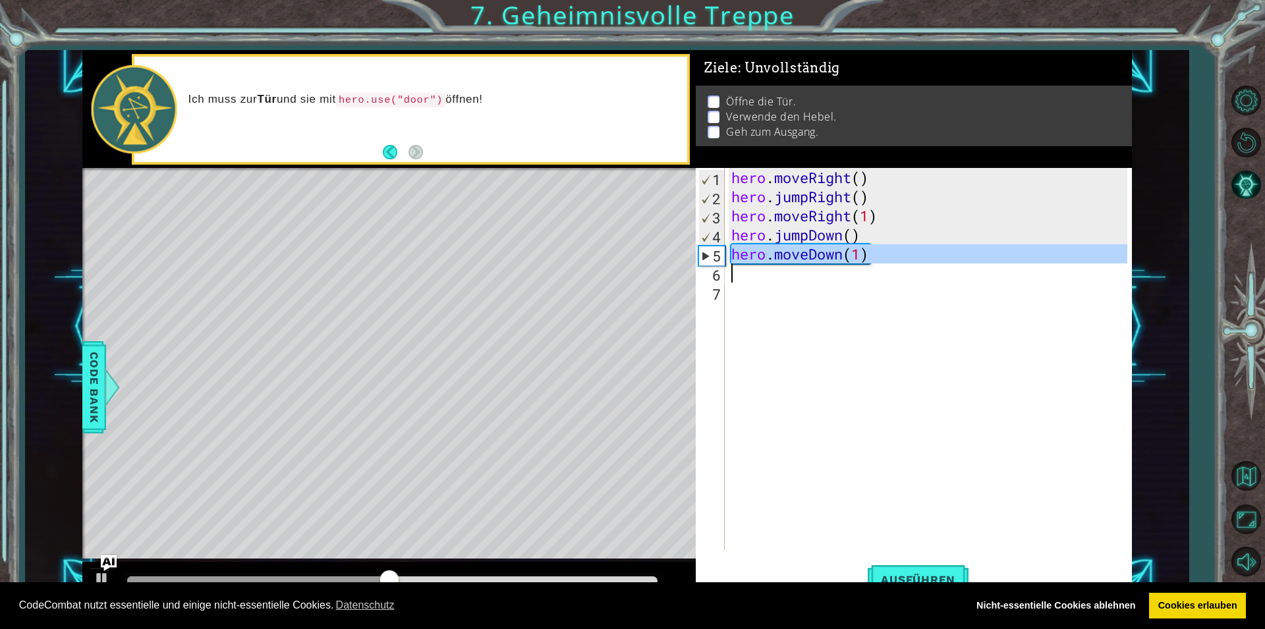
drag, startPoint x: 706, startPoint y: 256, endPoint x: 856, endPoint y: 277, distance: 151.0
click at [856, 277] on div "hero.moveDown(1) 1 2 3 4 5 6 7 hero . moveRight ( ) hero . jumpRight ( ) hero .…" at bounding box center [911, 359] width 431 height 382
type textarea "hero.moveDown(1)"
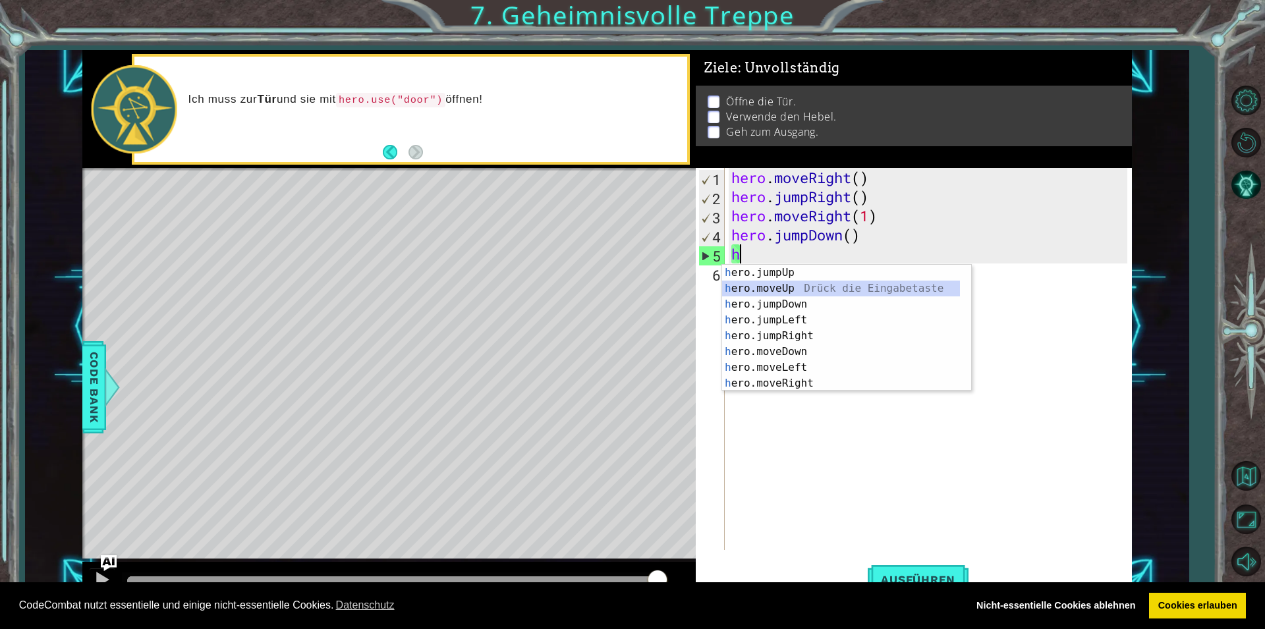
click at [791, 286] on div "h ero.jumpUp Drück die Eingabetaste h ero.moveUp Drück die Eingabetaste h ero.j…" at bounding box center [841, 344] width 238 height 158
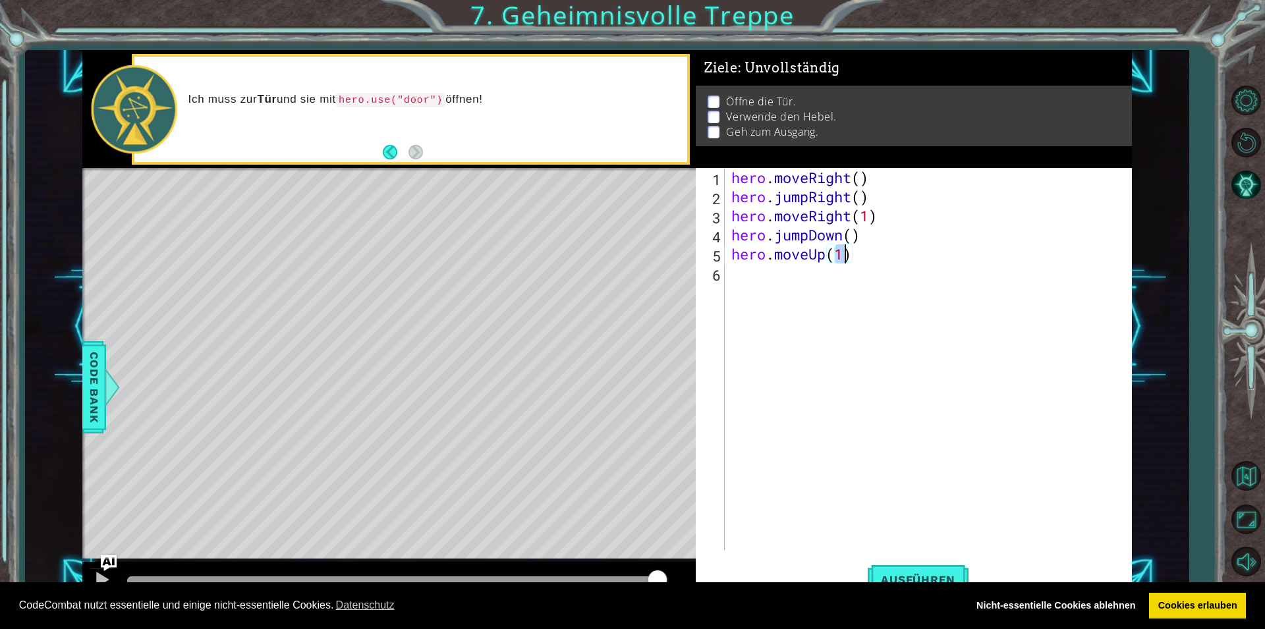
type textarea "hero.moveUp(1)"
click at [727, 267] on div "hero.moveUp(1) 1 2 3 4 5 6 hero . moveRight ( ) hero . jumpRight ( ) hero . mov…" at bounding box center [911, 359] width 431 height 382
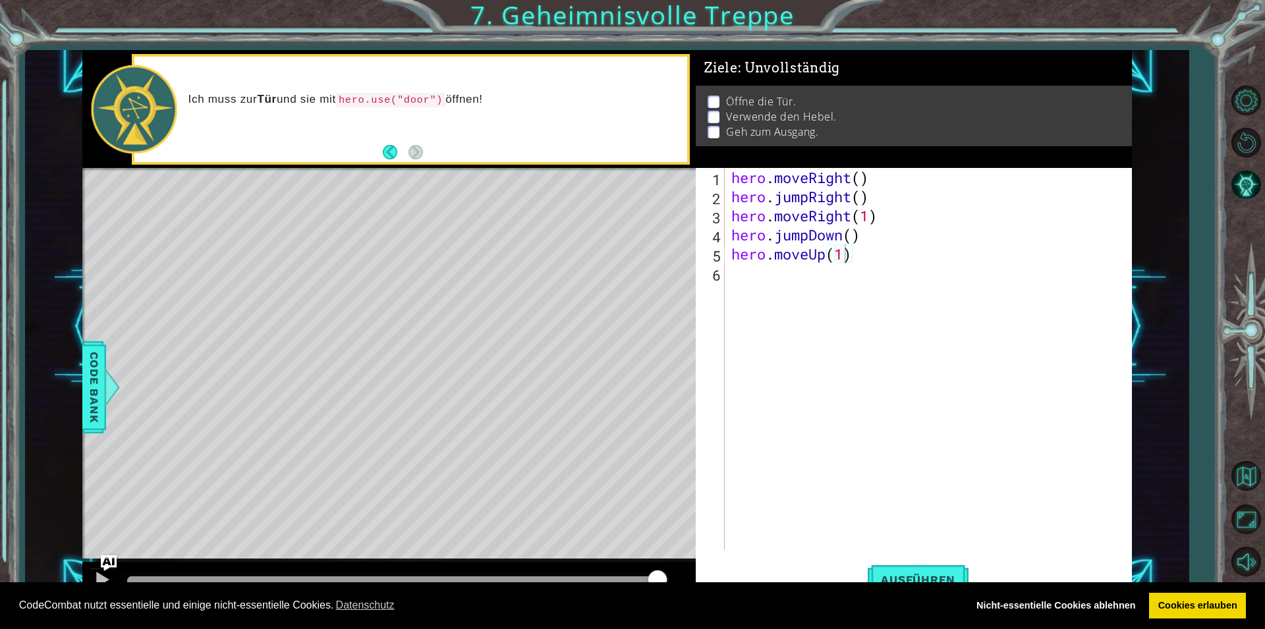
click at [728, 269] on div "hero.moveUp(1) 1 2 3 4 5 6 hero . moveRight ( ) hero . jumpRight ( ) hero . mov…" at bounding box center [911, 359] width 431 height 382
click at [728, 270] on div "hero.moveUp(1) 1 2 3 4 5 6 hero . moveRight ( ) hero . jumpRight ( ) hero . mov…" at bounding box center [911, 359] width 431 height 382
drag, startPoint x: 746, startPoint y: 269, endPoint x: 731, endPoint y: 273, distance: 16.5
click at [731, 273] on div "hero . moveRight ( ) hero . jumpRight ( ) hero . moveRight ( 1 ) hero . jumpDow…" at bounding box center [931, 378] width 405 height 420
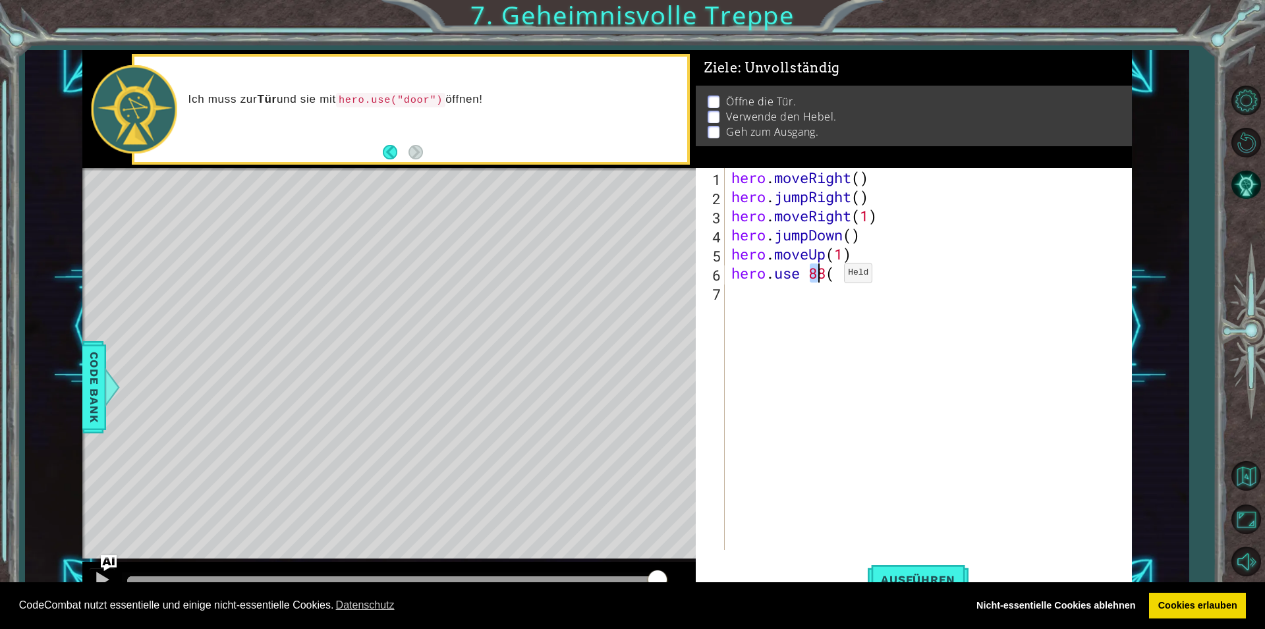
drag, startPoint x: 810, startPoint y: 273, endPoint x: 829, endPoint y: 277, distance: 19.0
click at [829, 277] on div "hero . moveRight ( ) hero . jumpRight ( ) hero . moveRight ( 1 ) hero . jumpDow…" at bounding box center [931, 378] width 405 height 420
click at [810, 275] on div "hero . moveRight ( ) hero . jumpRight ( ) hero . moveRight ( 1 ) hero . jumpDow…" at bounding box center [931, 378] width 405 height 420
type textarea "hero.use("door")"
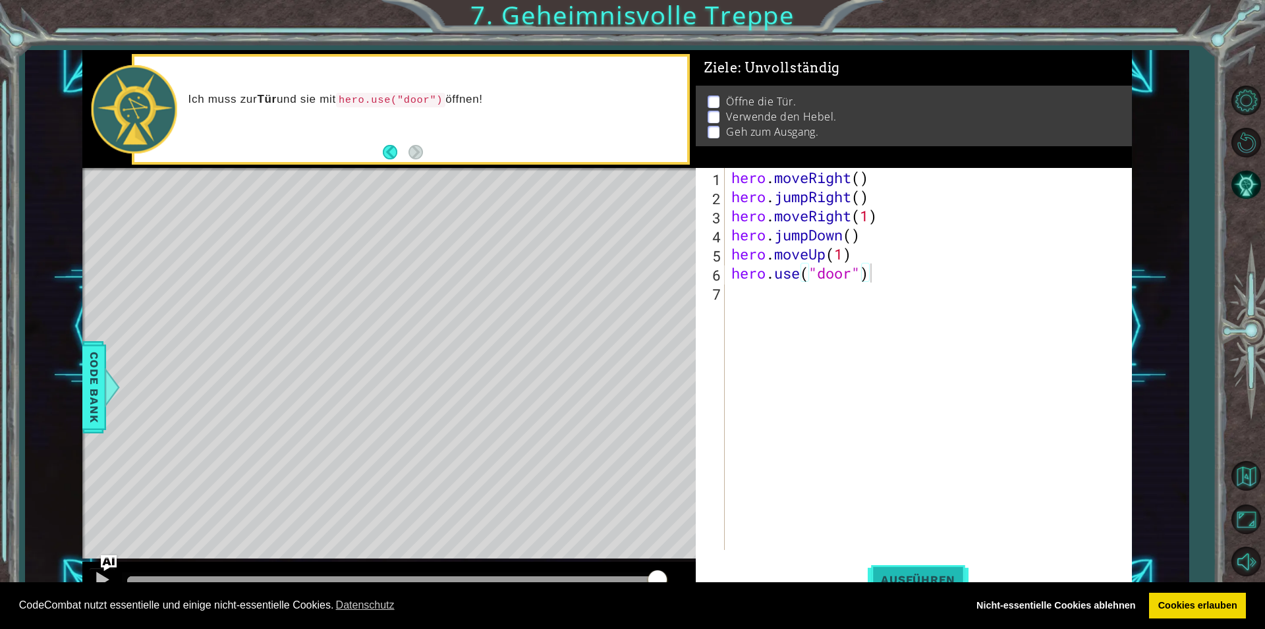
click at [903, 567] on button "Ausführen" at bounding box center [918, 579] width 101 height 43
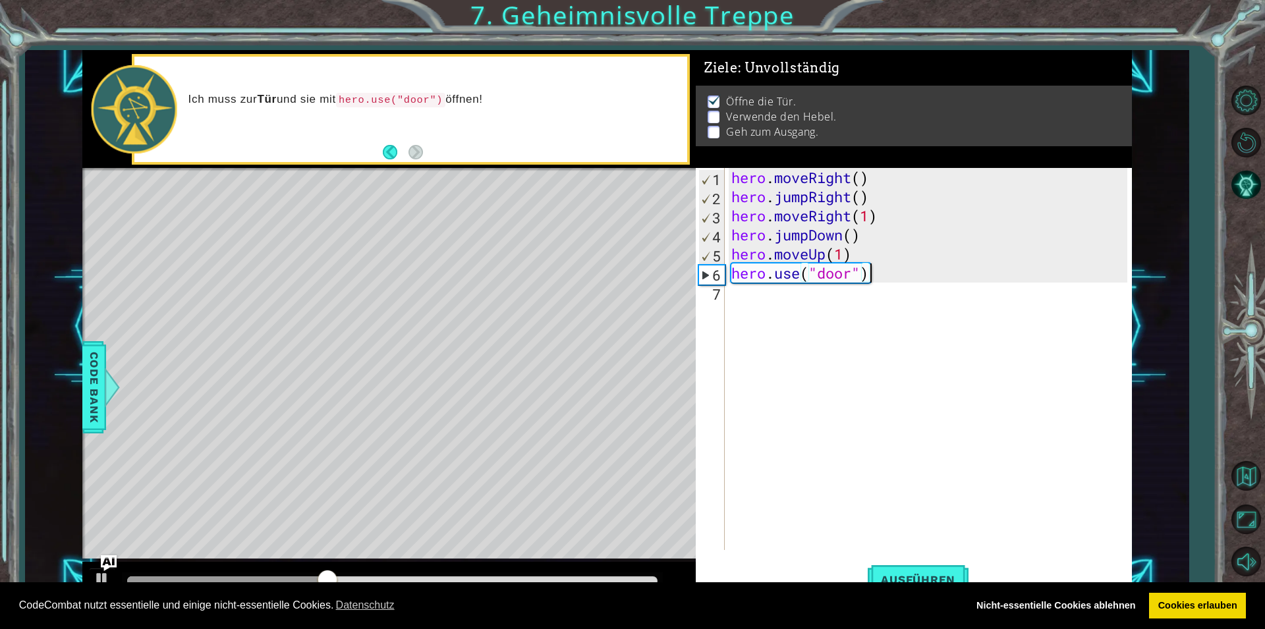
click at [733, 294] on div "hero . moveRight ( ) hero . jumpRight ( ) hero . moveRight ( 1 ) hero . jumpDow…" at bounding box center [931, 378] width 405 height 420
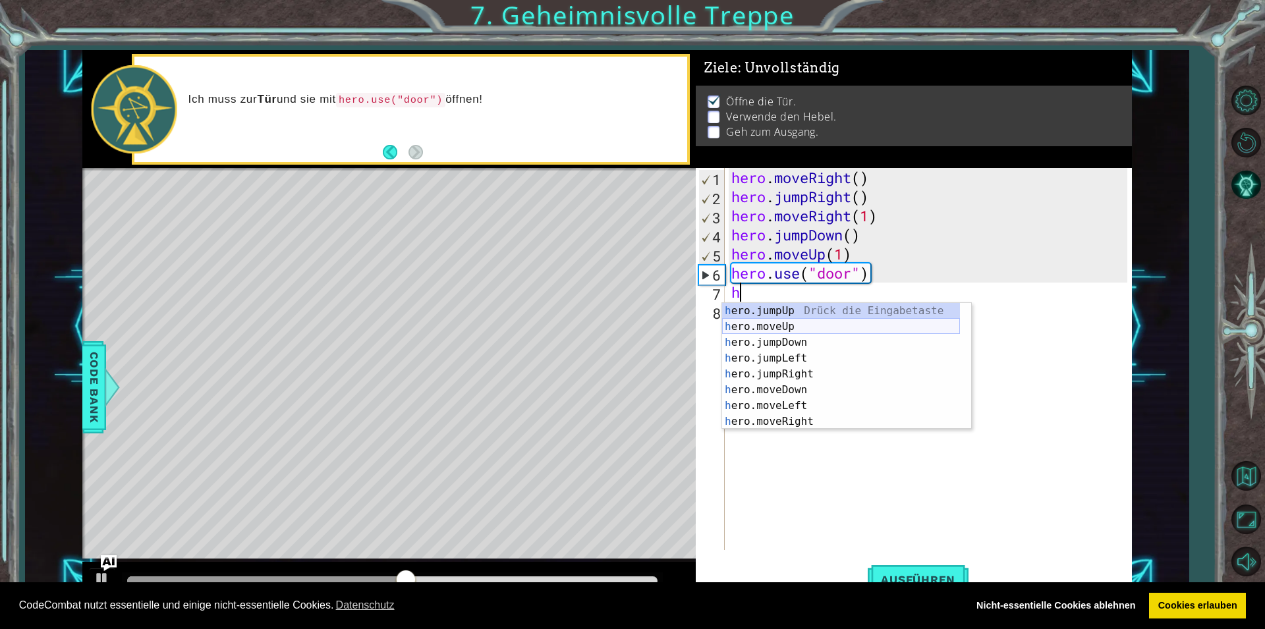
click at [731, 331] on div "h ero.jumpUp Drück die Eingabetaste h ero.moveUp Drück die Eingabetaste h ero.j…" at bounding box center [841, 382] width 238 height 158
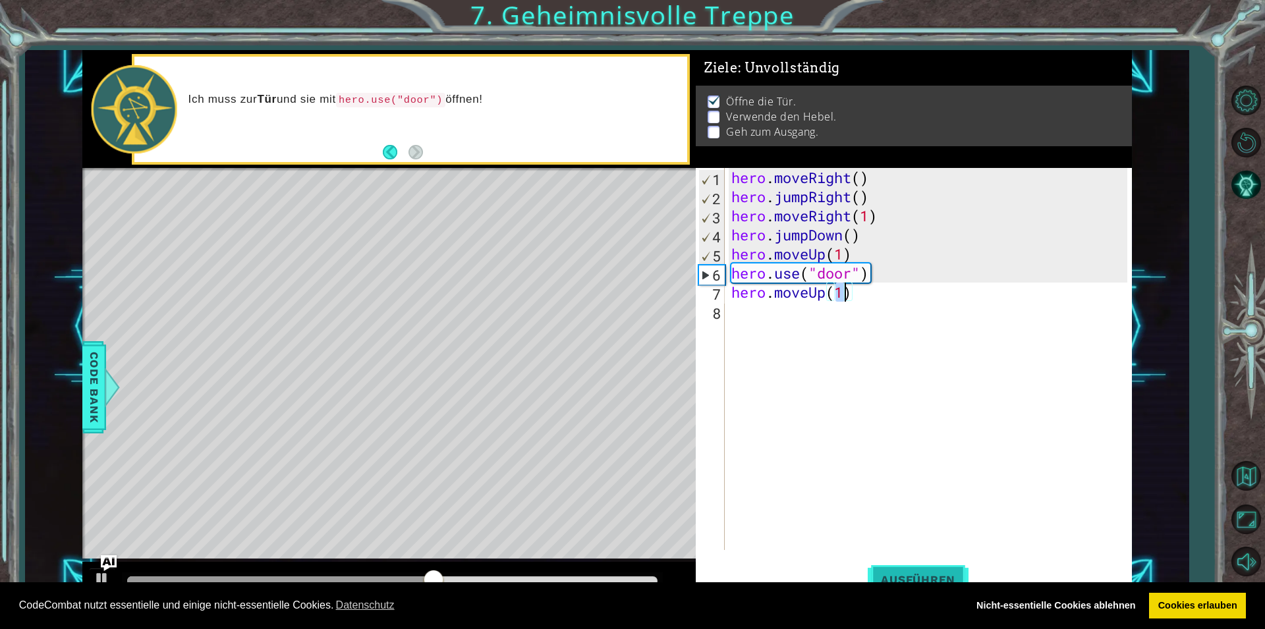
click at [891, 571] on button "Ausführen" at bounding box center [918, 579] width 101 height 43
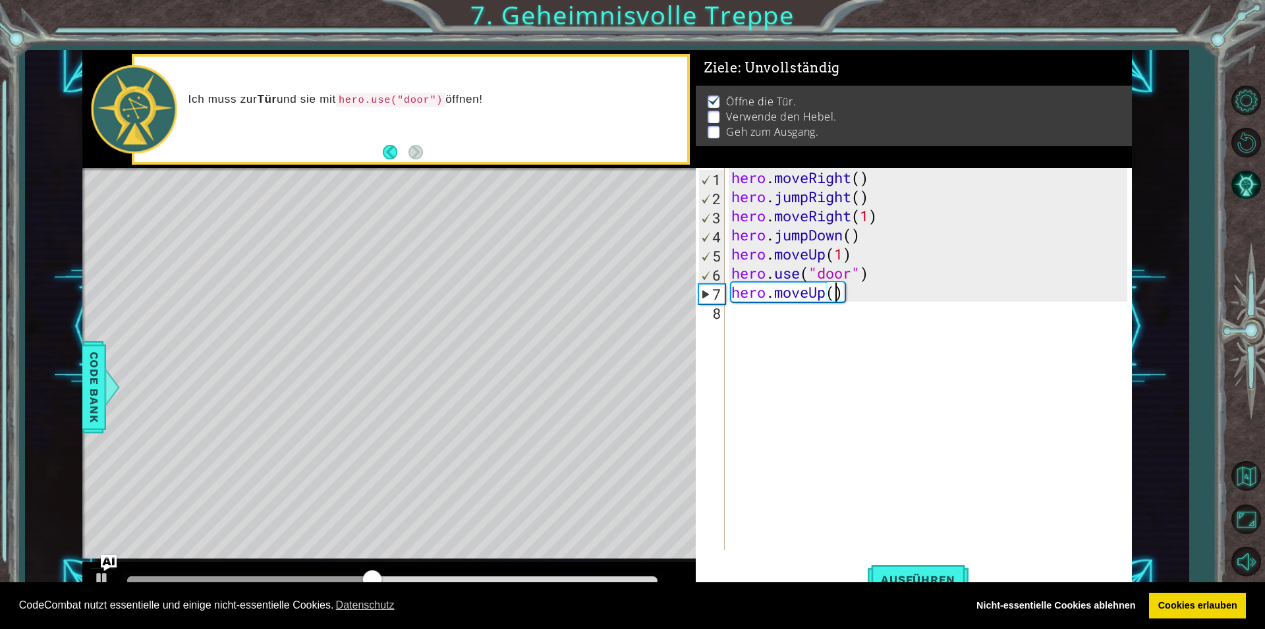
type textarea "hero.moveUp(2)"
click at [731, 313] on div "hero . moveRight ( ) hero . jumpRight ( ) hero . moveRight ( 1 ) hero . jumpDow…" at bounding box center [931, 378] width 405 height 420
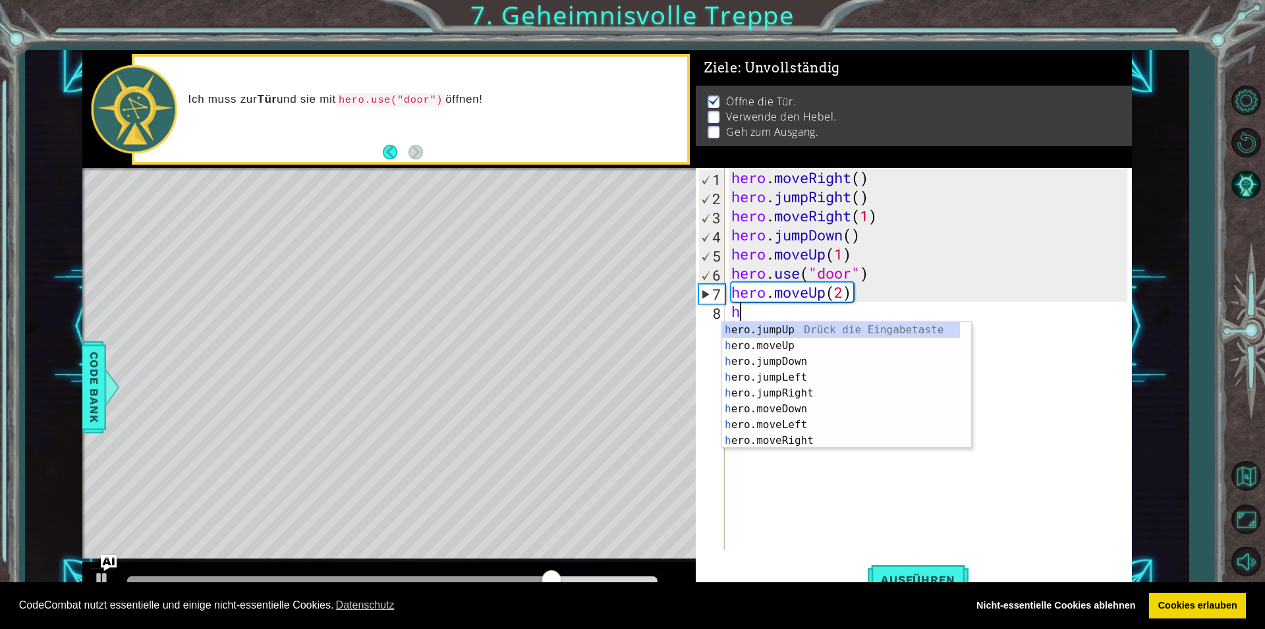
scroll to position [0, 0]
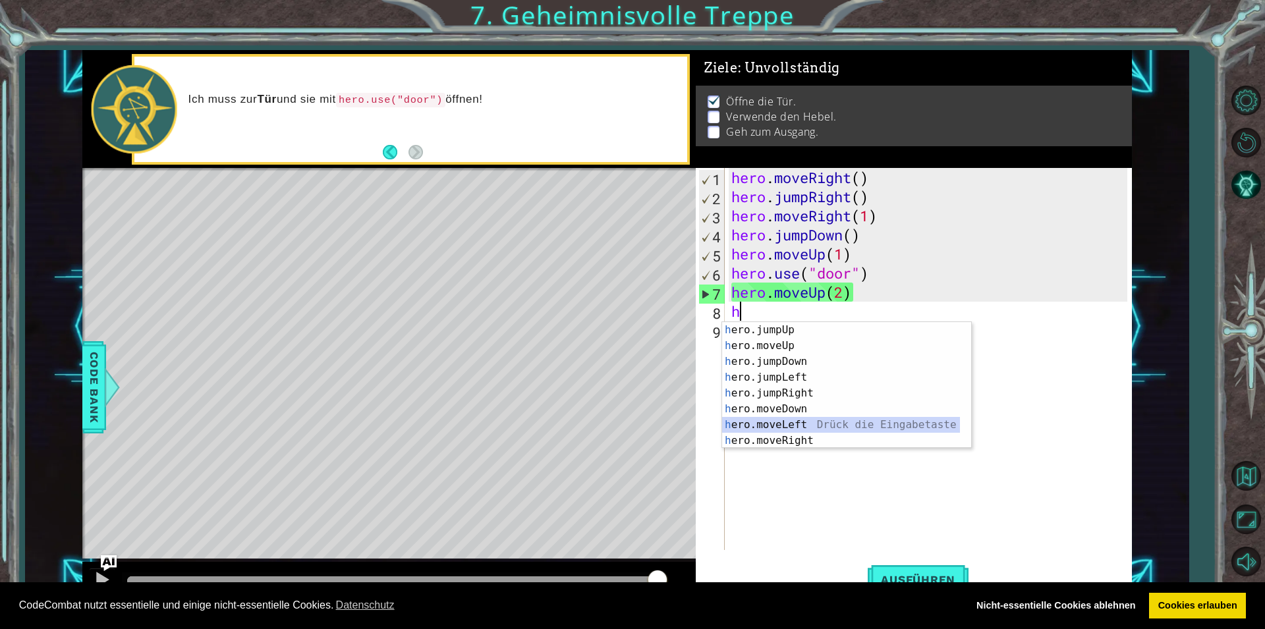
click at [737, 422] on div "h ero.jumpUp Drück die Eingabetaste h ero.moveUp Drück die Eingabetaste h ero.j…" at bounding box center [841, 401] width 238 height 158
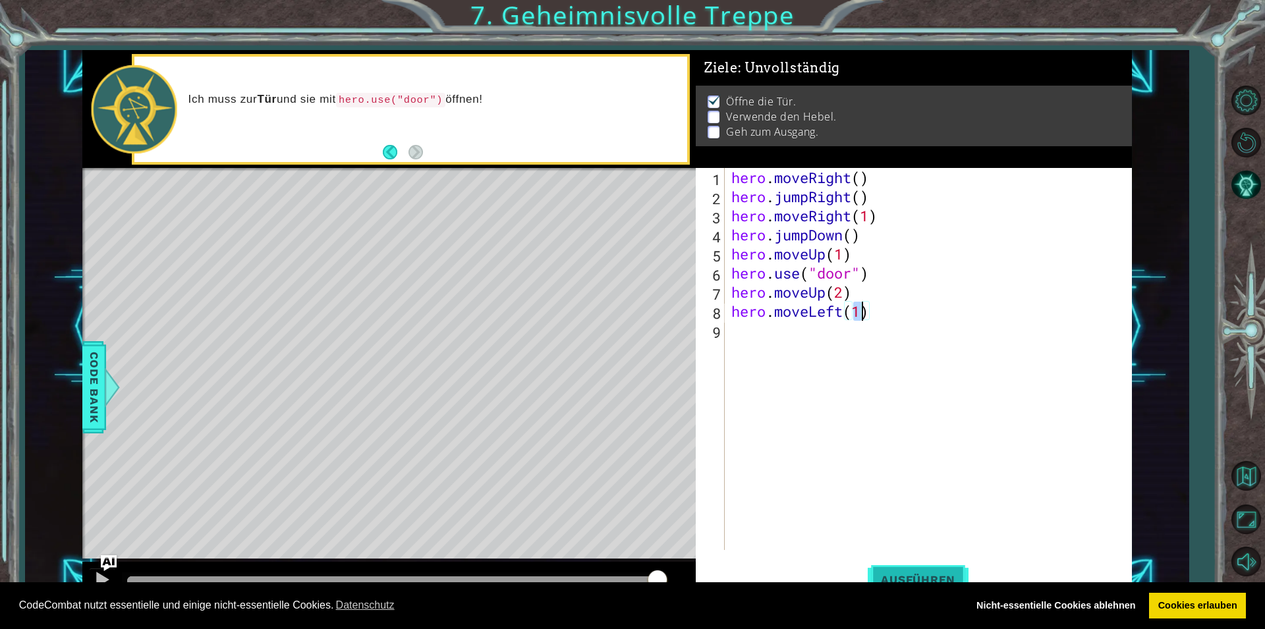
type textarea "hero.moveLeft(1)"
click at [912, 571] on button "Ausführen" at bounding box center [918, 579] width 101 height 43
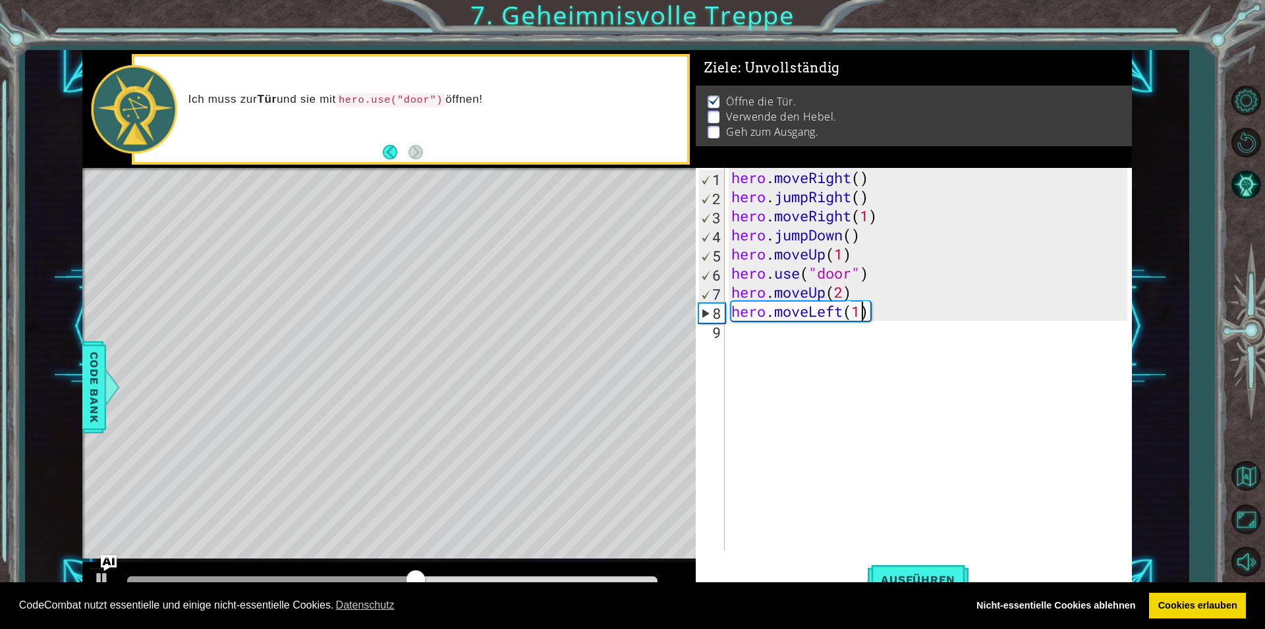
click at [738, 337] on div "hero . moveRight ( ) hero . jumpRight ( ) hero . moveRight ( 1 ) hero . jumpDow…" at bounding box center [931, 378] width 405 height 420
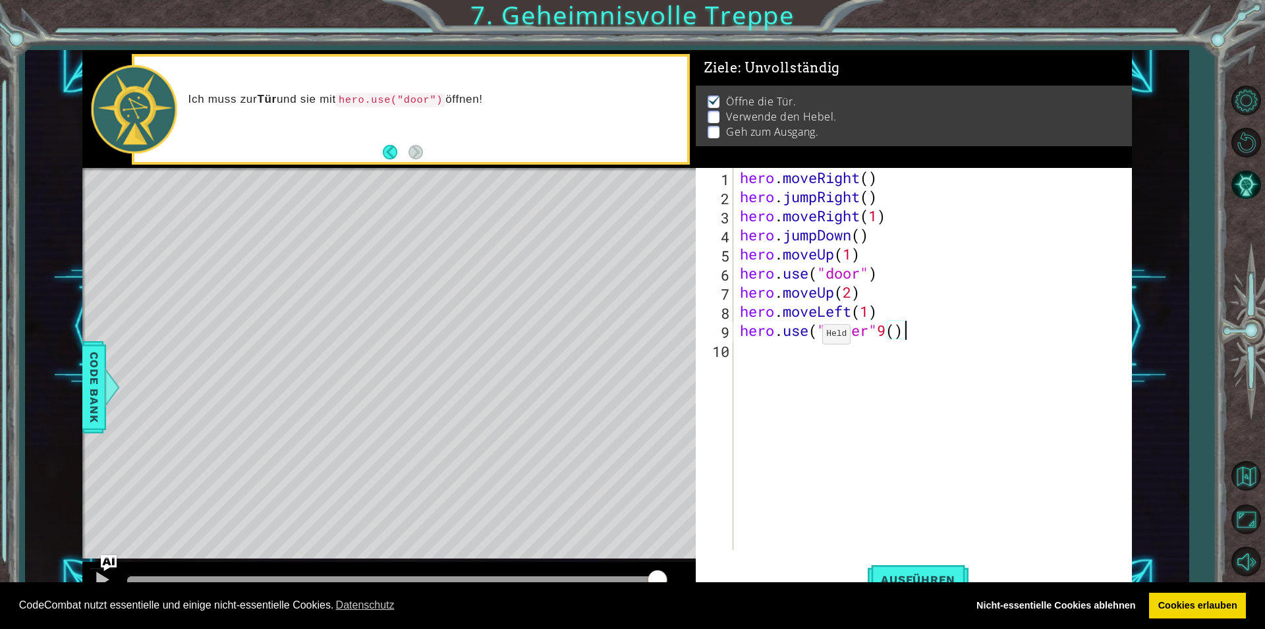
scroll to position [0, 7]
drag, startPoint x: 879, startPoint y: 329, endPoint x: 895, endPoint y: 332, distance: 16.7
click at [895, 332] on div "hero . moveRight ( ) hero . jumpRight ( ) hero . moveRight ( 1 ) hero . jumpDow…" at bounding box center [935, 378] width 397 height 420
type textarea "hero.use("lever")"
click at [882, 567] on button "Ausführen" at bounding box center [918, 579] width 101 height 43
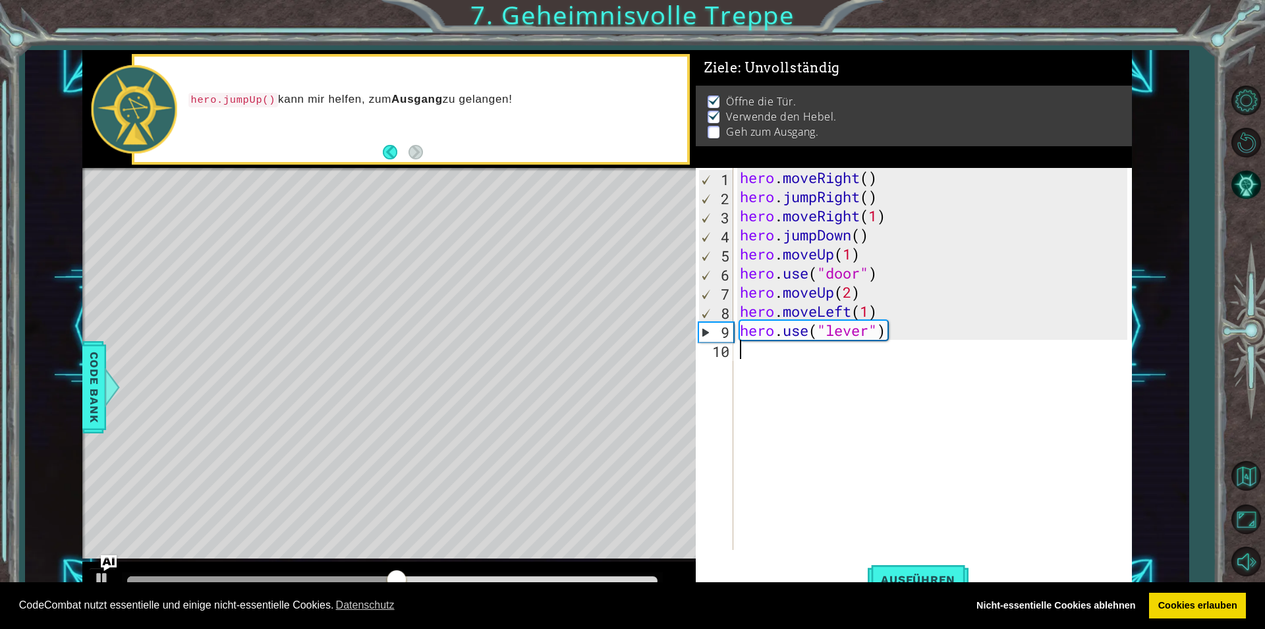
click at [739, 352] on div "hero . moveRight ( ) hero . jumpRight ( ) hero . moveRight ( 1 ) hero . jumpDow…" at bounding box center [935, 378] width 397 height 420
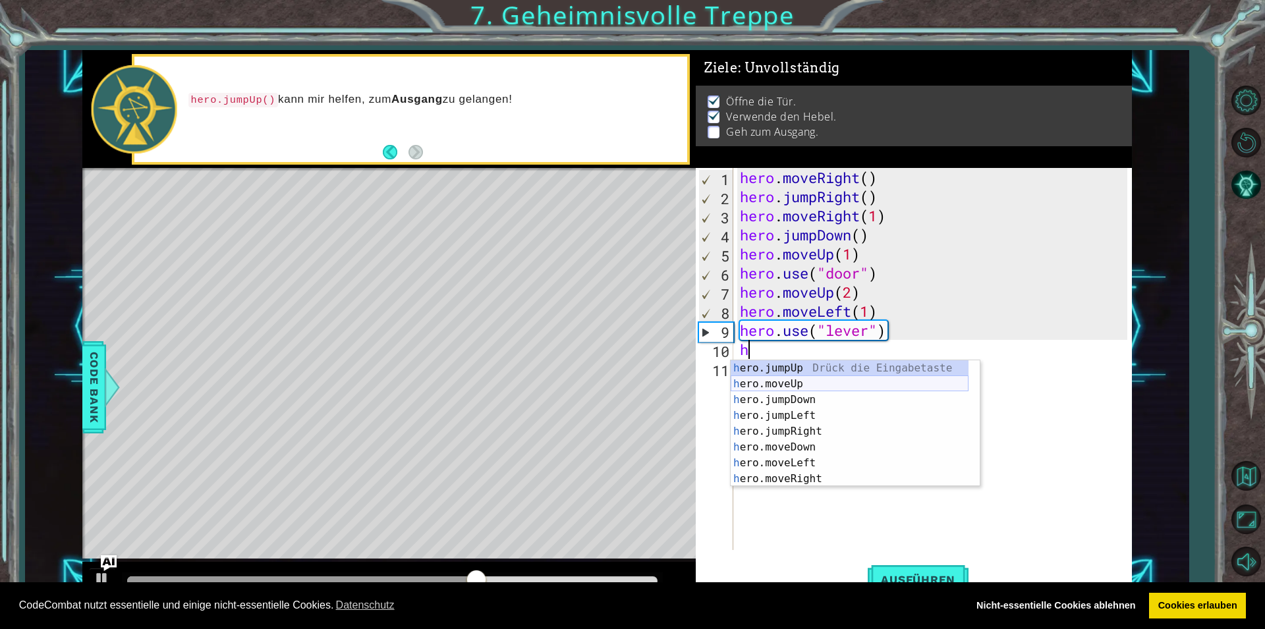
click at [749, 388] on div "h ero.jumpUp Drück die Eingabetaste h ero.moveUp Drück die Eingabetaste h ero.j…" at bounding box center [850, 439] width 238 height 158
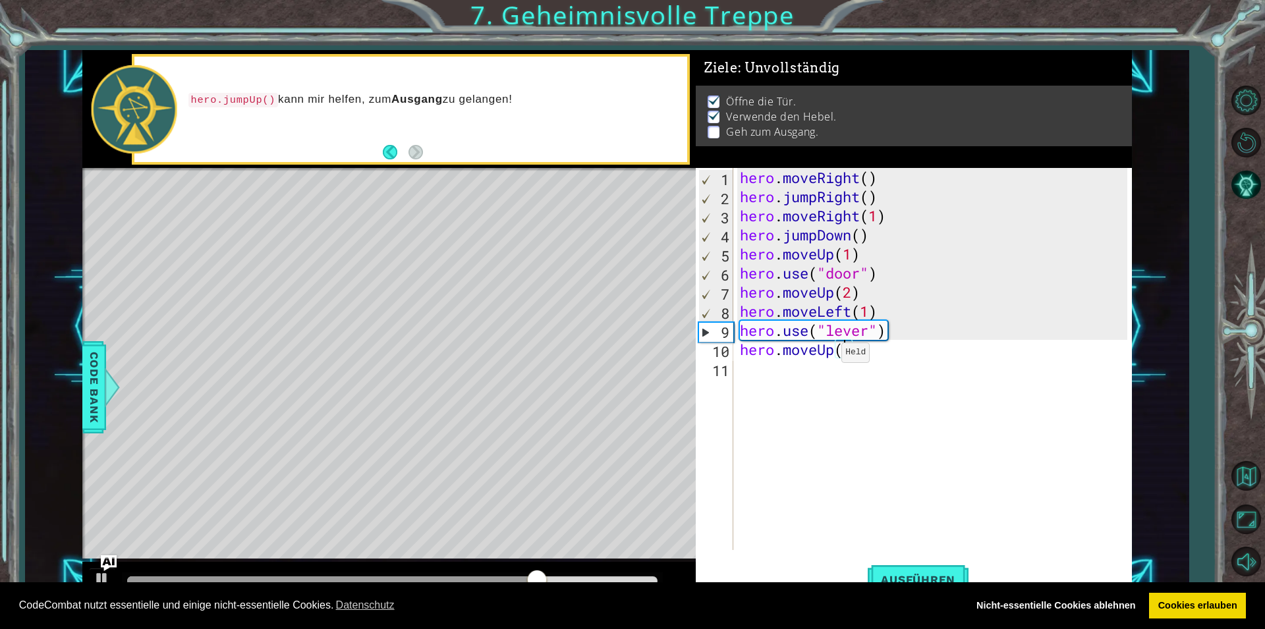
type textarea "hero.moveUp(2)"
click at [742, 368] on div "hero . moveRight ( ) hero . jumpRight ( ) hero . moveRight ( 1 ) hero . jumpDow…" at bounding box center [935, 378] width 397 height 420
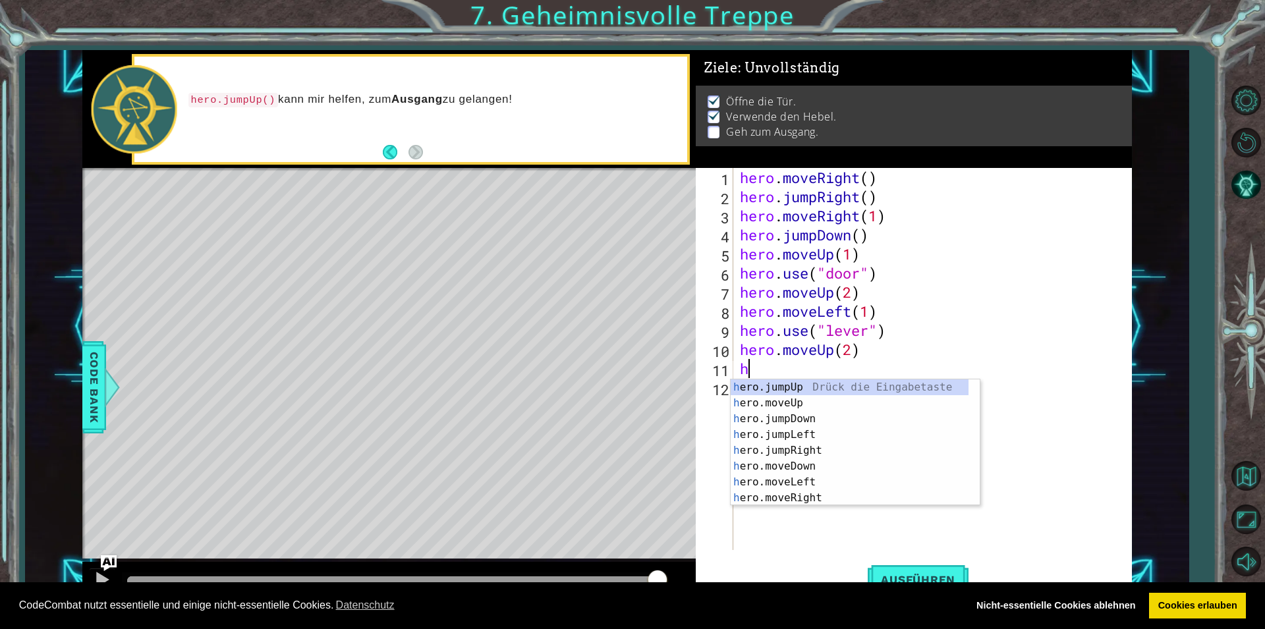
type textarea "h"
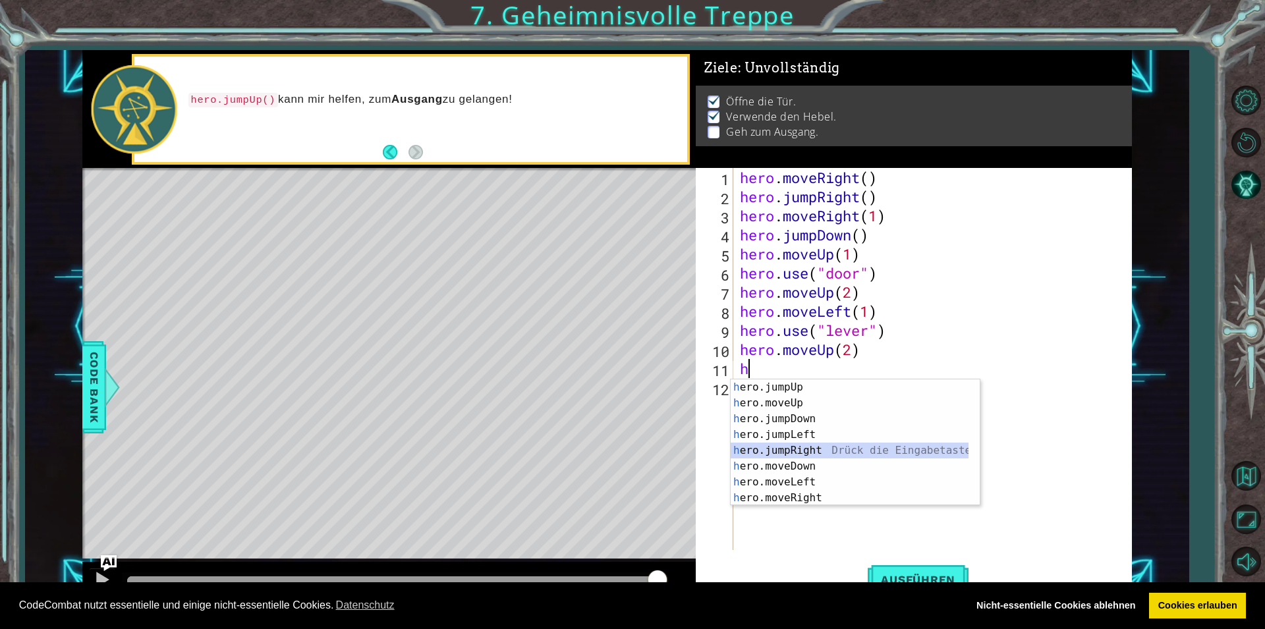
click at [848, 450] on div "h ero.jumpUp Drück die Eingabetaste h ero.moveUp Drück die Eingabetaste h ero.j…" at bounding box center [850, 458] width 238 height 158
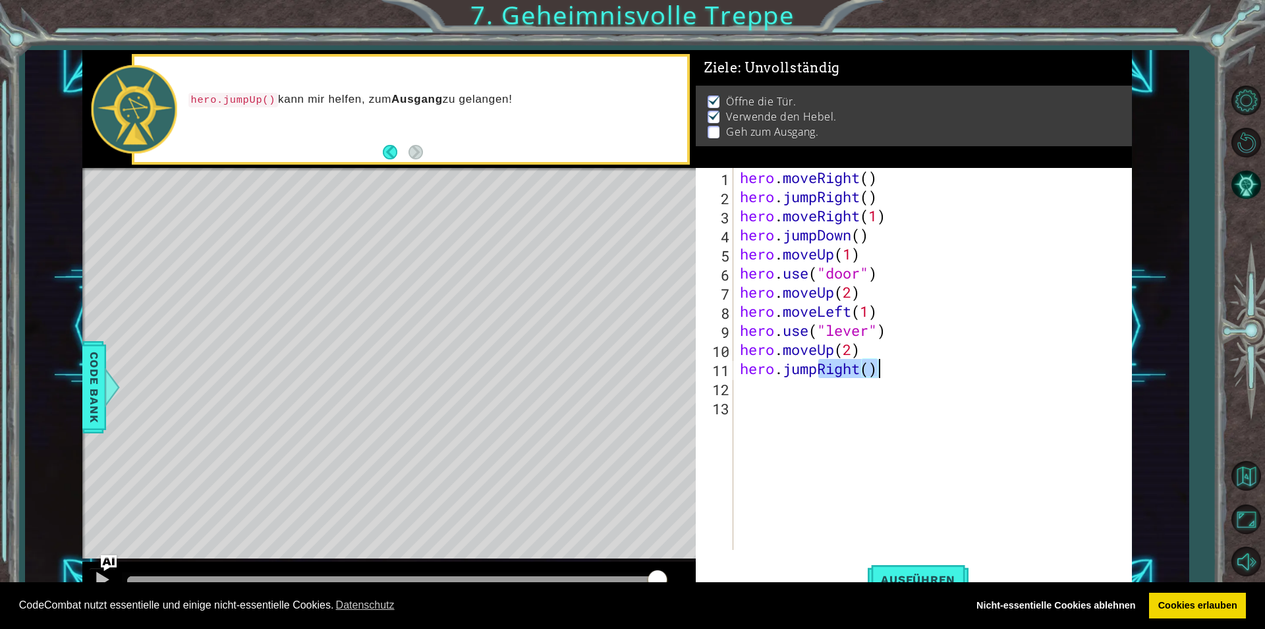
drag, startPoint x: 820, startPoint y: 370, endPoint x: 894, endPoint y: 378, distance: 74.9
click at [894, 378] on div "hero . moveRight ( ) hero . jumpRight ( ) hero . moveRight ( 1 ) hero . jumpDow…" at bounding box center [935, 378] width 397 height 420
click at [852, 370] on div "hero . moveRight ( ) hero . jumpRight ( ) hero . moveRight ( 1 ) hero . jumpDow…" at bounding box center [935, 378] width 397 height 420
click at [881, 572] on button "Ausführen" at bounding box center [918, 579] width 101 height 43
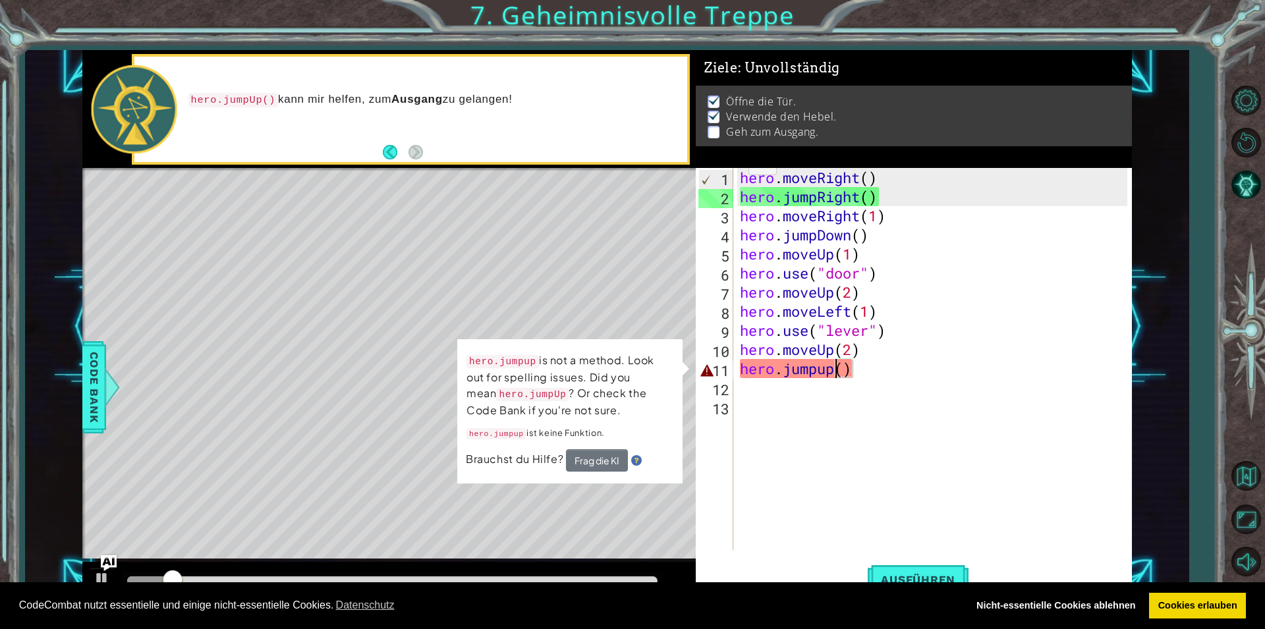
click at [837, 372] on div "hero . moveRight ( ) hero . jumpRight ( ) hero . moveRight ( 1 ) hero . jumpDow…" at bounding box center [935, 378] width 397 height 420
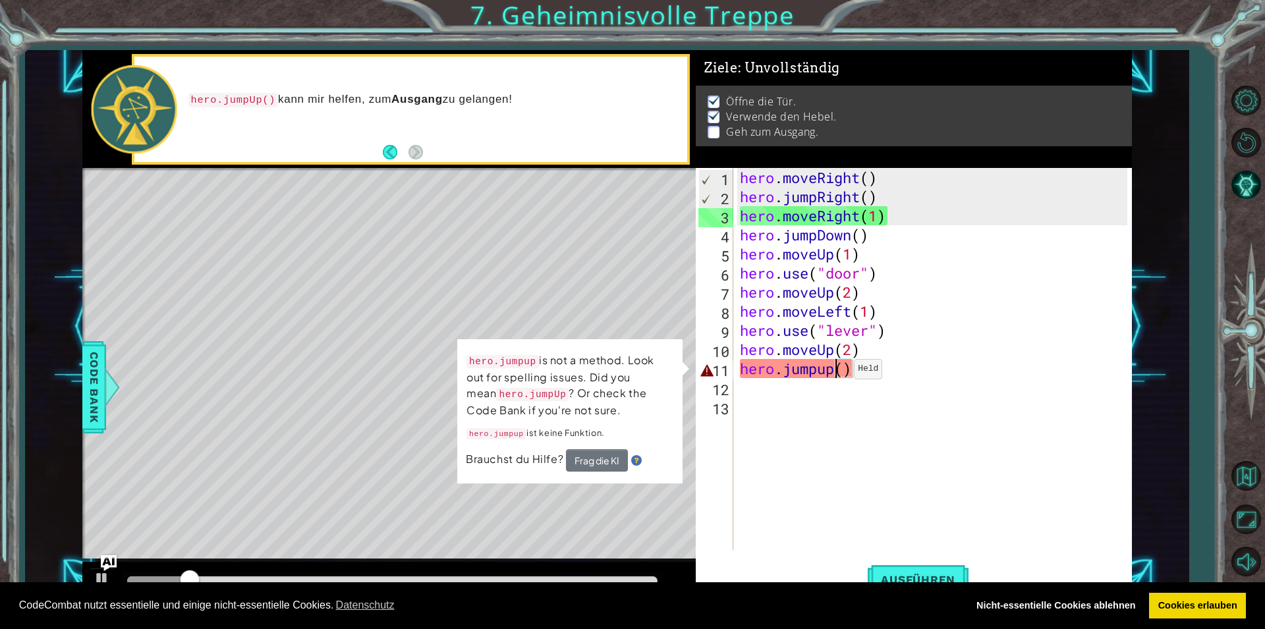
click at [843, 372] on div "hero . moveRight ( ) hero . jumpRight ( ) hero . moveRight ( 1 ) hero . jumpDow…" at bounding box center [935, 378] width 397 height 420
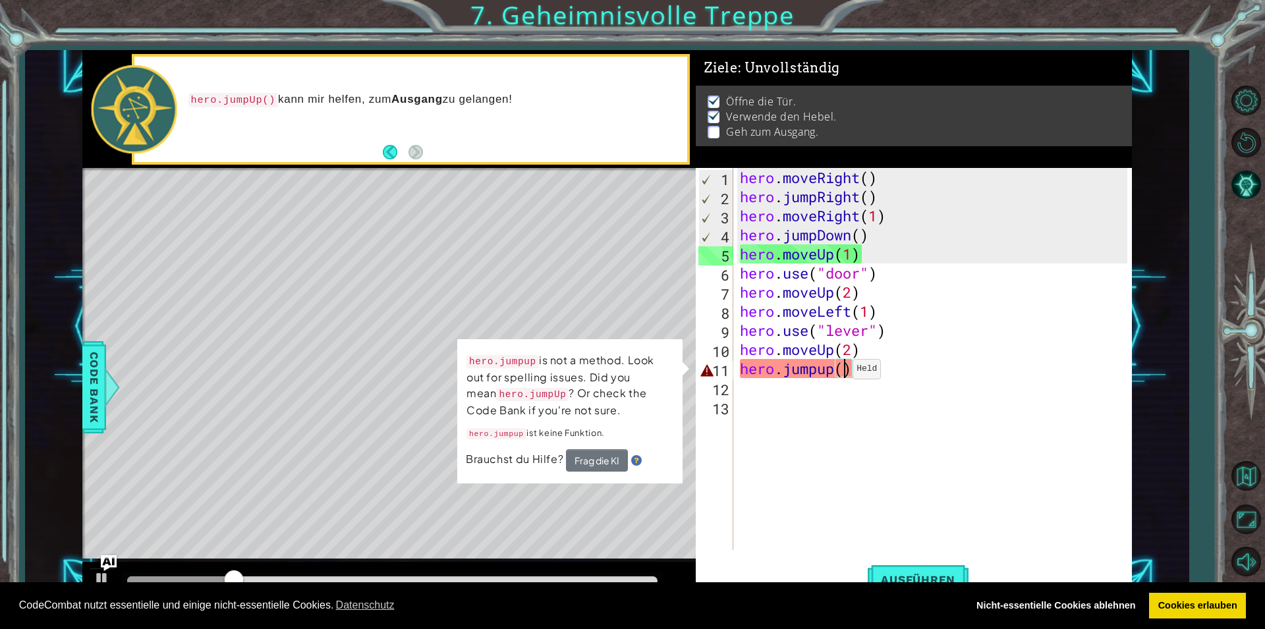
scroll to position [0, 5]
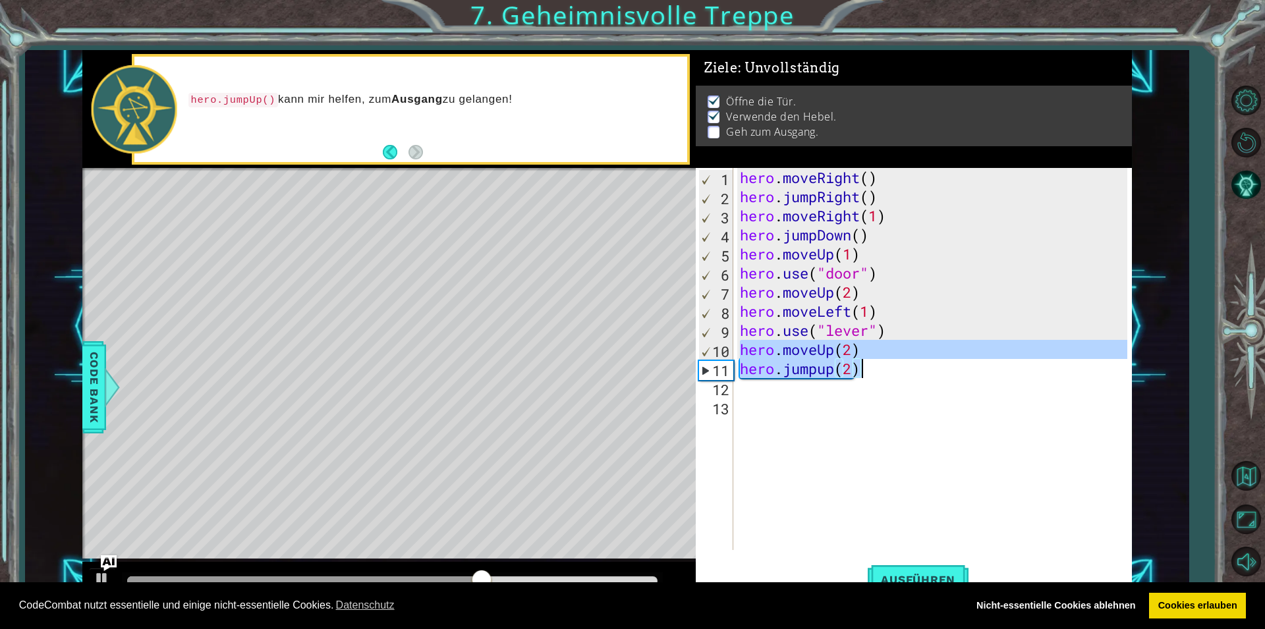
drag, startPoint x: 738, startPoint y: 348, endPoint x: 874, endPoint y: 364, distance: 135.9
click at [874, 364] on div "hero . moveRight ( ) hero . jumpRight ( ) hero . moveRight ( 1 ) hero . jumpDow…" at bounding box center [935, 378] width 397 height 420
drag, startPoint x: 733, startPoint y: 347, endPoint x: 795, endPoint y: 354, distance: 63.0
click at [795, 354] on div "hero.moveUp(2) 1 2 3 4 5 6 7 8 9 10 11 12 13 hero . moveRight ( ) hero . jumpRi…" at bounding box center [911, 359] width 431 height 382
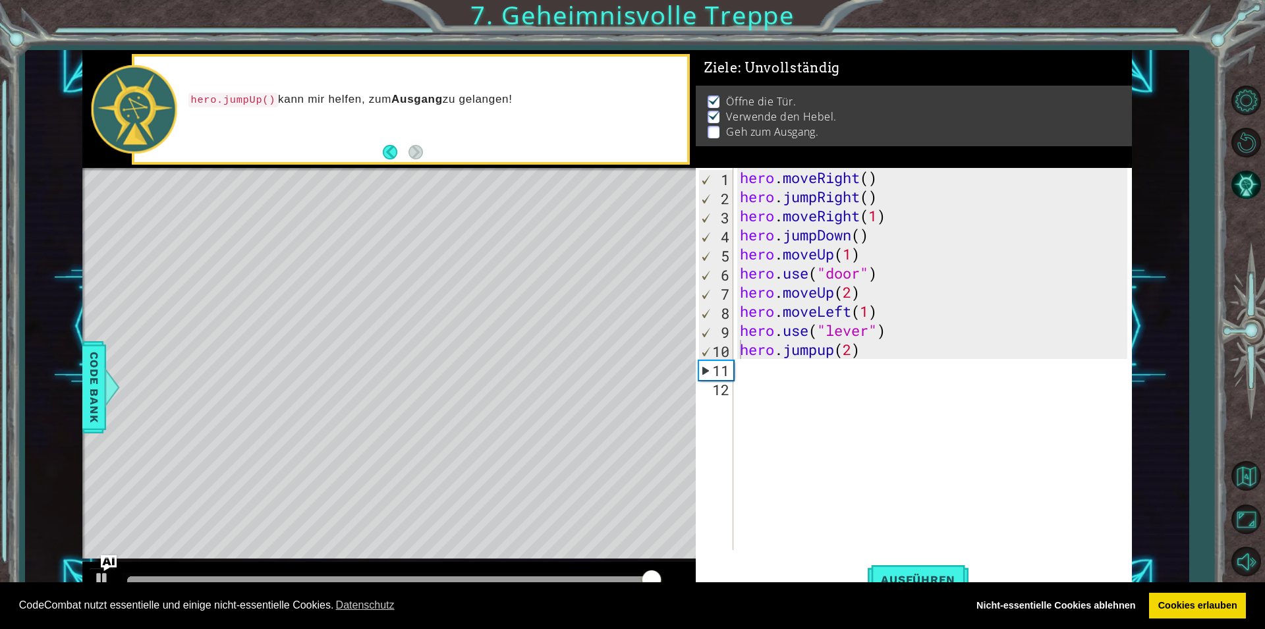
drag, startPoint x: 735, startPoint y: 343, endPoint x: 894, endPoint y: 370, distance: 161.8
click at [899, 374] on div "hero.jumpup(2) 1 2 3 4 5 6 7 8 9 10 11 12 hero . moveRight ( ) hero . jumpRight…" at bounding box center [911, 359] width 431 height 382
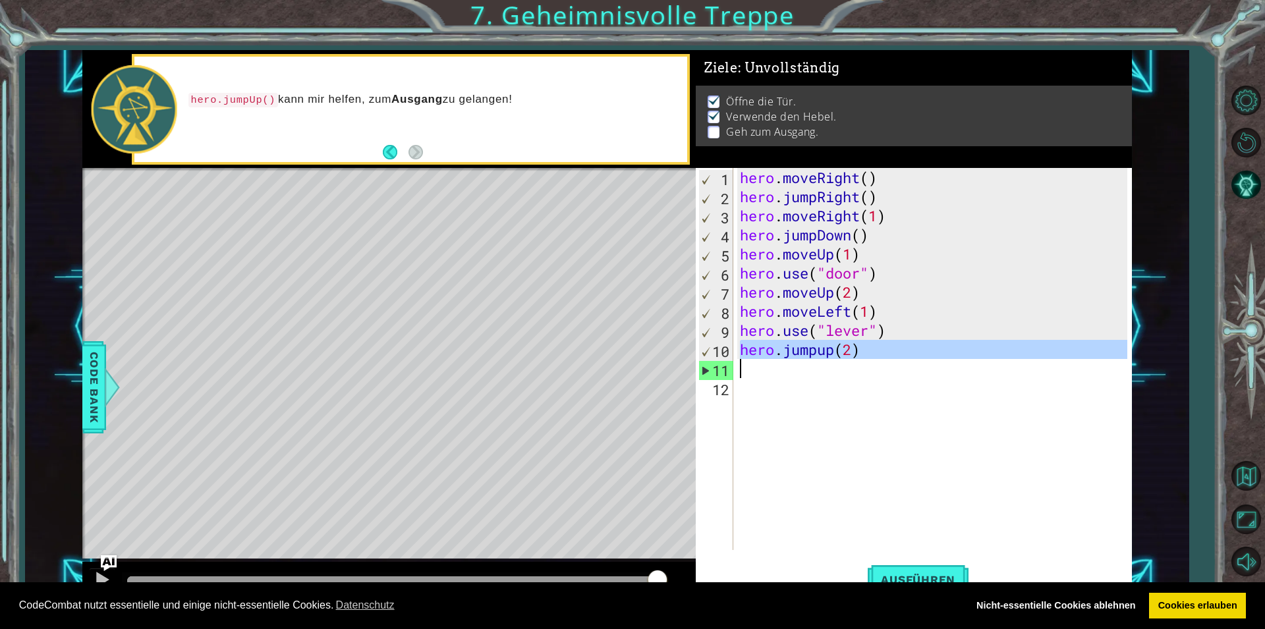
drag, startPoint x: 741, startPoint y: 347, endPoint x: 878, endPoint y: 368, distance: 138.6
click at [878, 368] on div "hero . moveRight ( ) hero . jumpRight ( ) hero . moveRight ( 1 ) hero . jumpDow…" at bounding box center [935, 378] width 397 height 420
type textarea "hero.jumpup(2)"
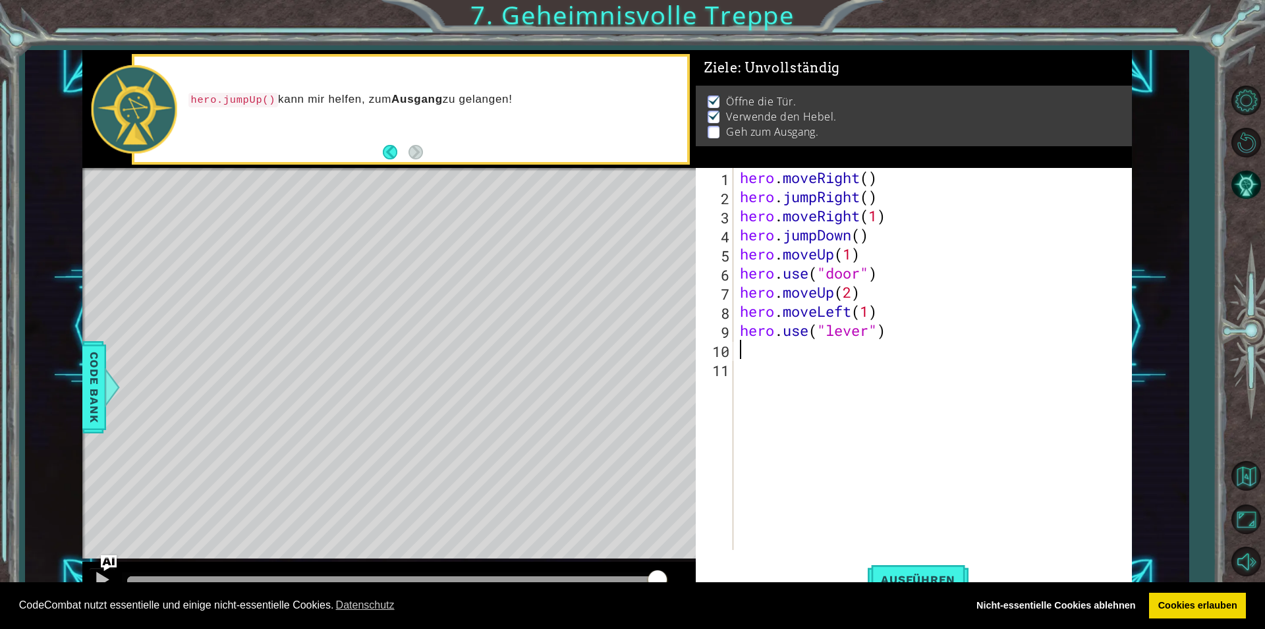
type textarea "h"
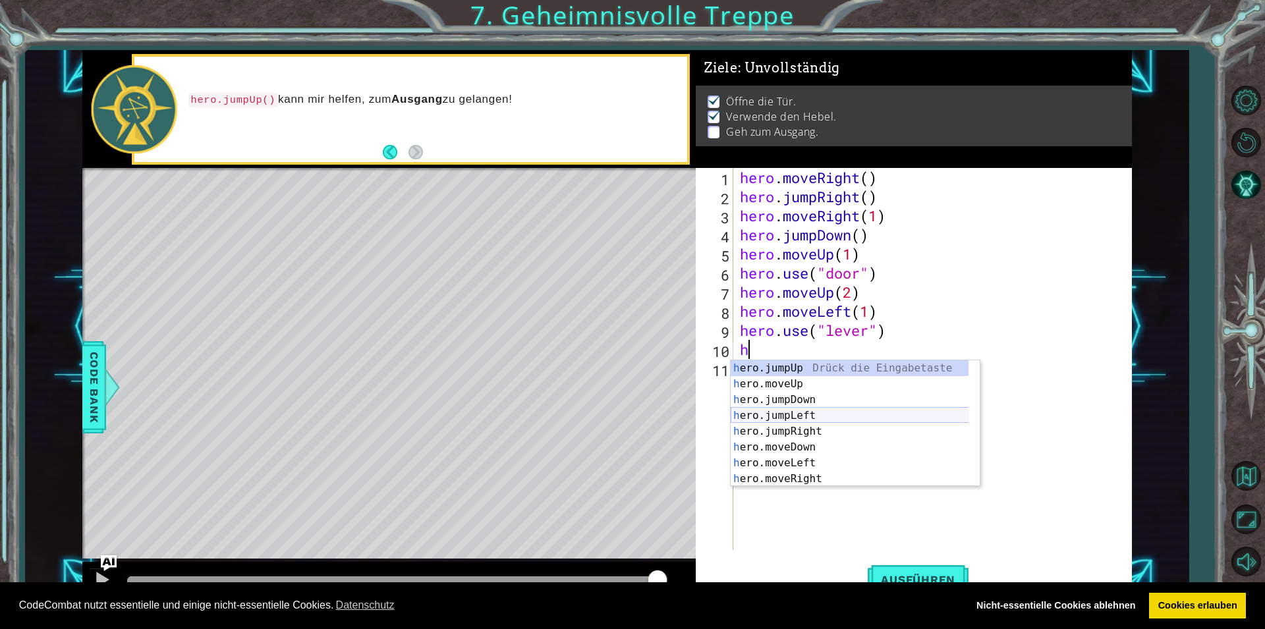
click at [828, 416] on div "h ero.jumpUp Drück die Eingabetaste h ero.moveUp Drück die Eingabetaste h ero.j…" at bounding box center [855, 439] width 249 height 158
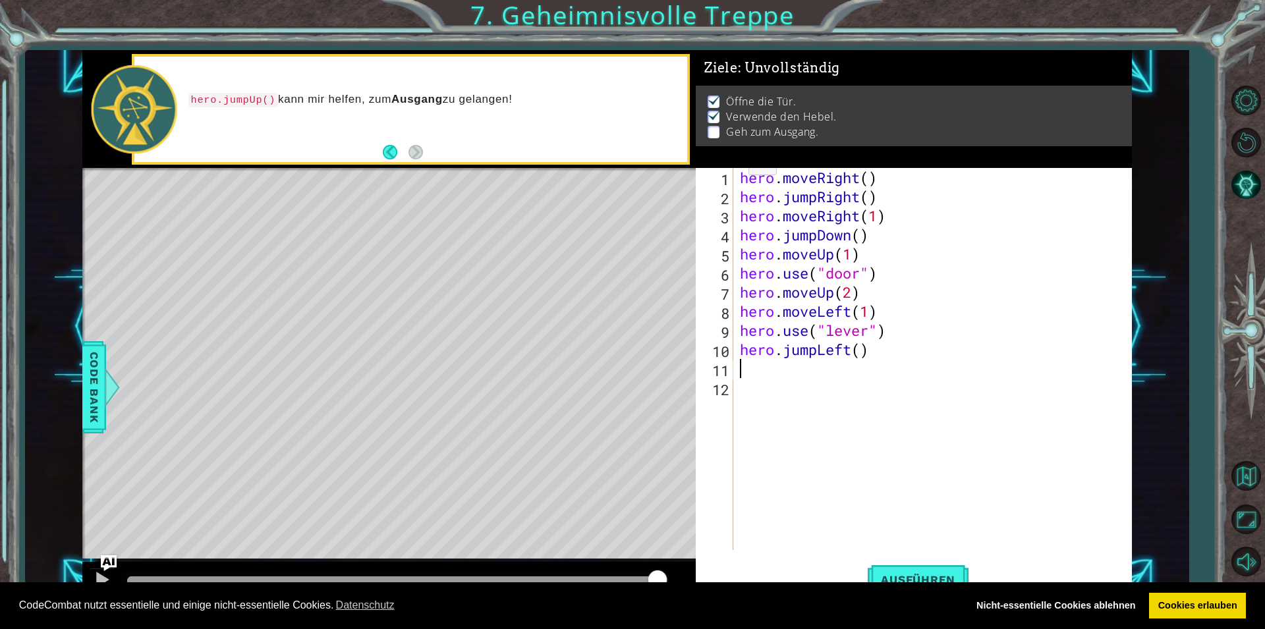
click at [856, 350] on div "hero . moveRight ( ) hero . jumpRight ( ) hero . moveRight ( 1 ) hero . jumpDow…" at bounding box center [935, 378] width 397 height 420
click at [860, 350] on div "hero . moveRight ( ) hero . jumpRight ( ) hero . moveRight ( 1 ) hero . jumpDow…" at bounding box center [935, 378] width 397 height 420
type textarea "hero.jumpLeft(2)"
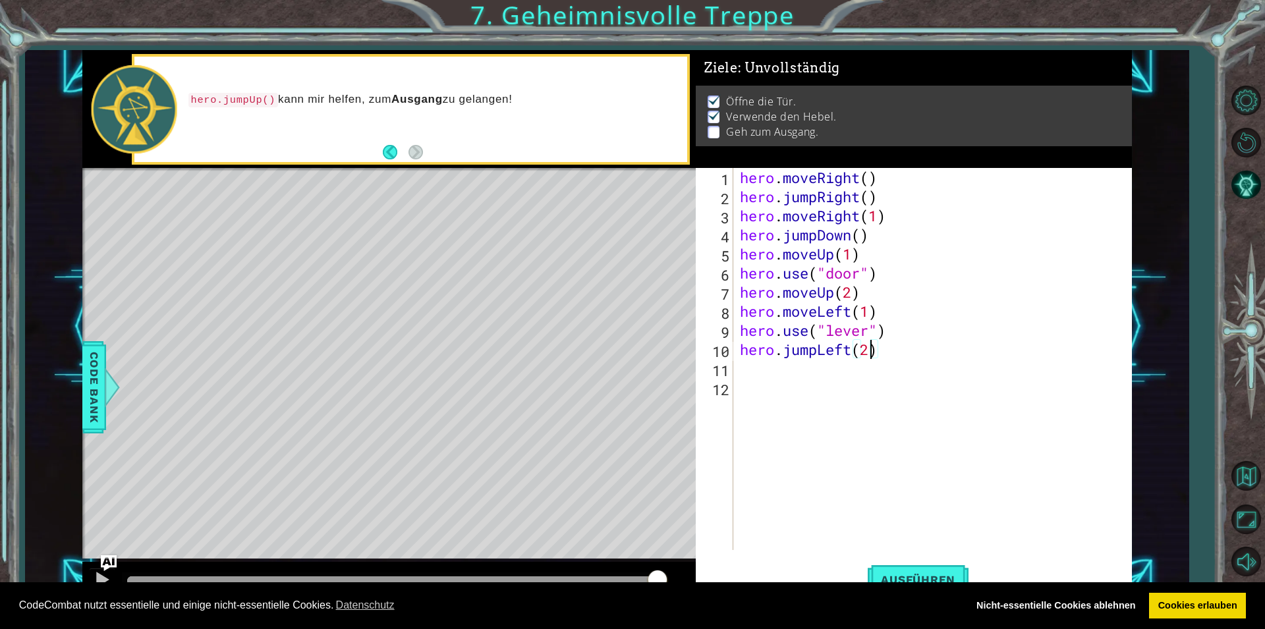
click at [740, 364] on div "hero . moveRight ( ) hero . jumpRight ( ) hero . moveRight ( 1 ) hero . jumpDow…" at bounding box center [935, 378] width 397 height 420
type textarea "h"
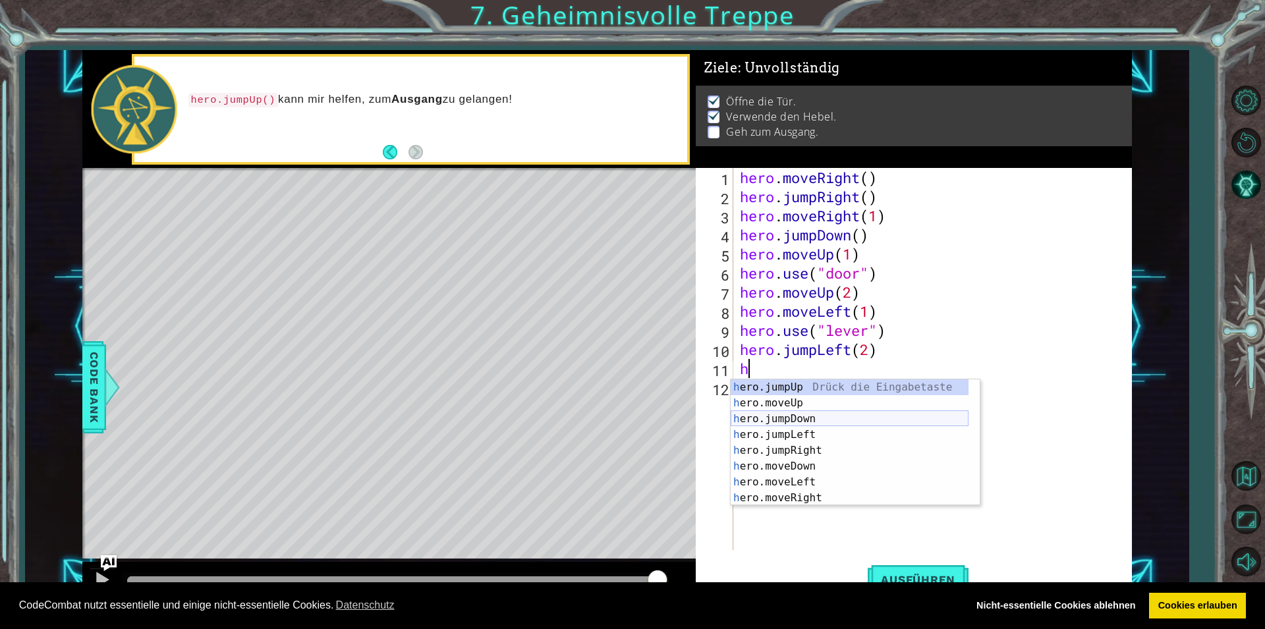
click at [750, 421] on div "h ero.jumpUp Drück die Eingabetaste h ero.moveUp Drück die Eingabetaste h ero.j…" at bounding box center [850, 458] width 238 height 158
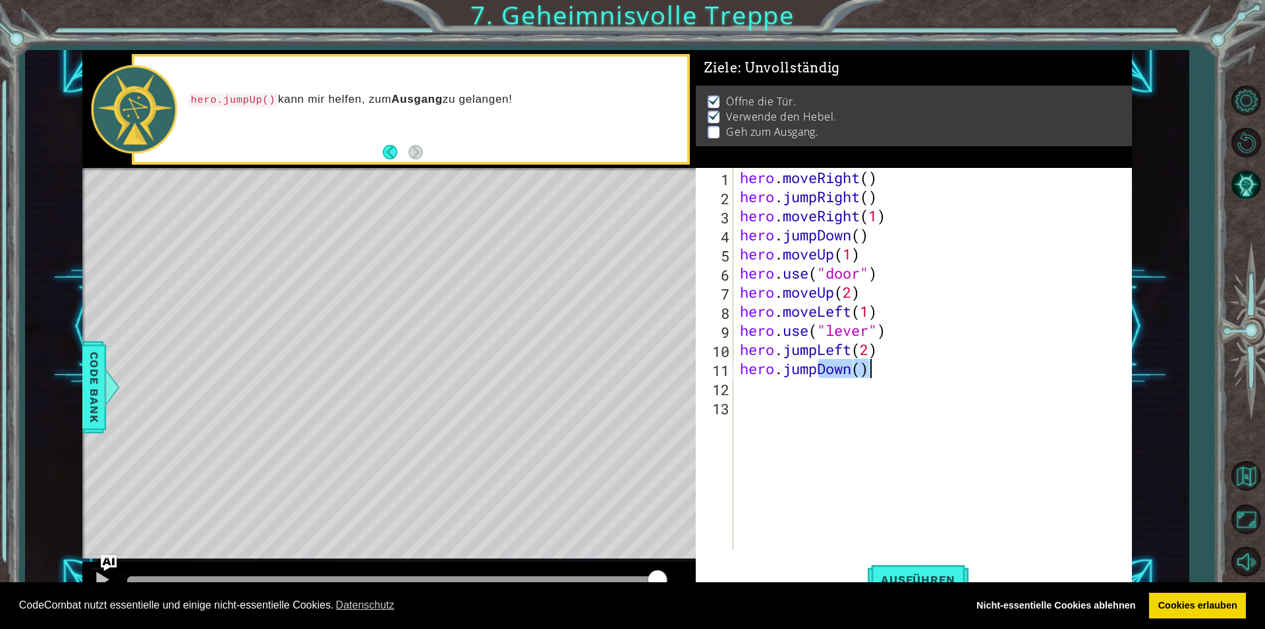
drag, startPoint x: 816, startPoint y: 367, endPoint x: 889, endPoint y: 377, distance: 74.4
click at [889, 377] on div "hero . moveRight ( ) hero . jumpRight ( ) hero . moveRight ( 1 ) hero . jumpDow…" at bounding box center [935, 378] width 397 height 420
type textarea "hero.jump"
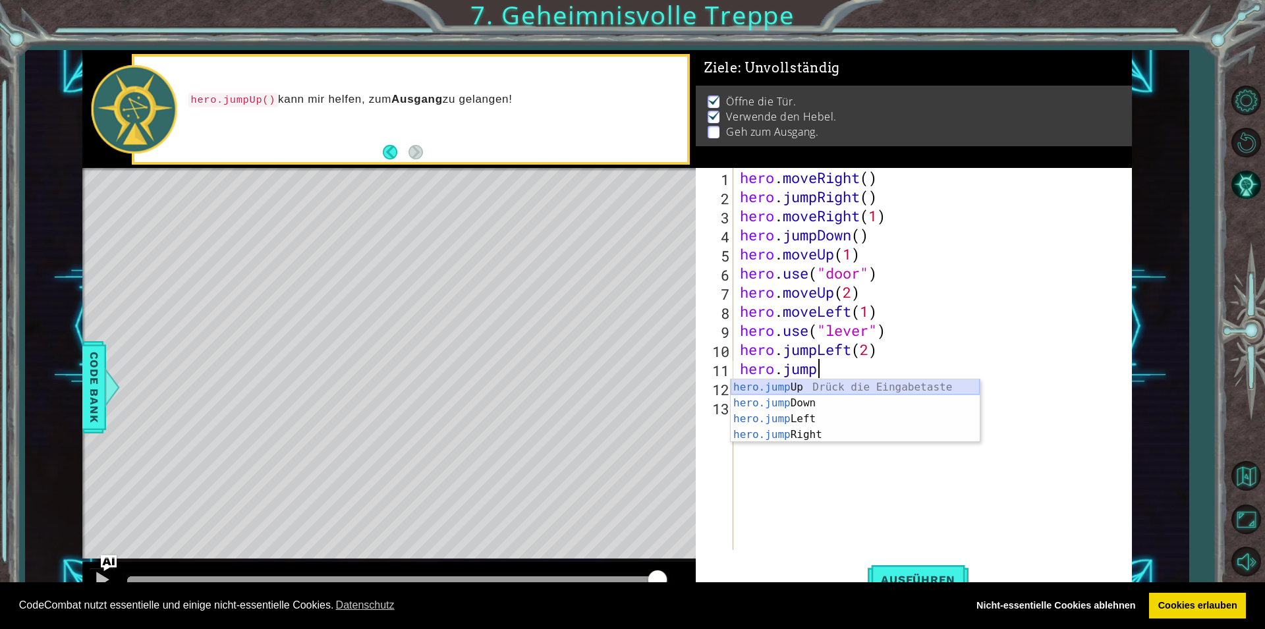
click at [889, 389] on div "hero.jump Up Drück die Eingabetaste hero.jump Down Drück die Eingabetaste hero.…" at bounding box center [855, 426] width 249 height 95
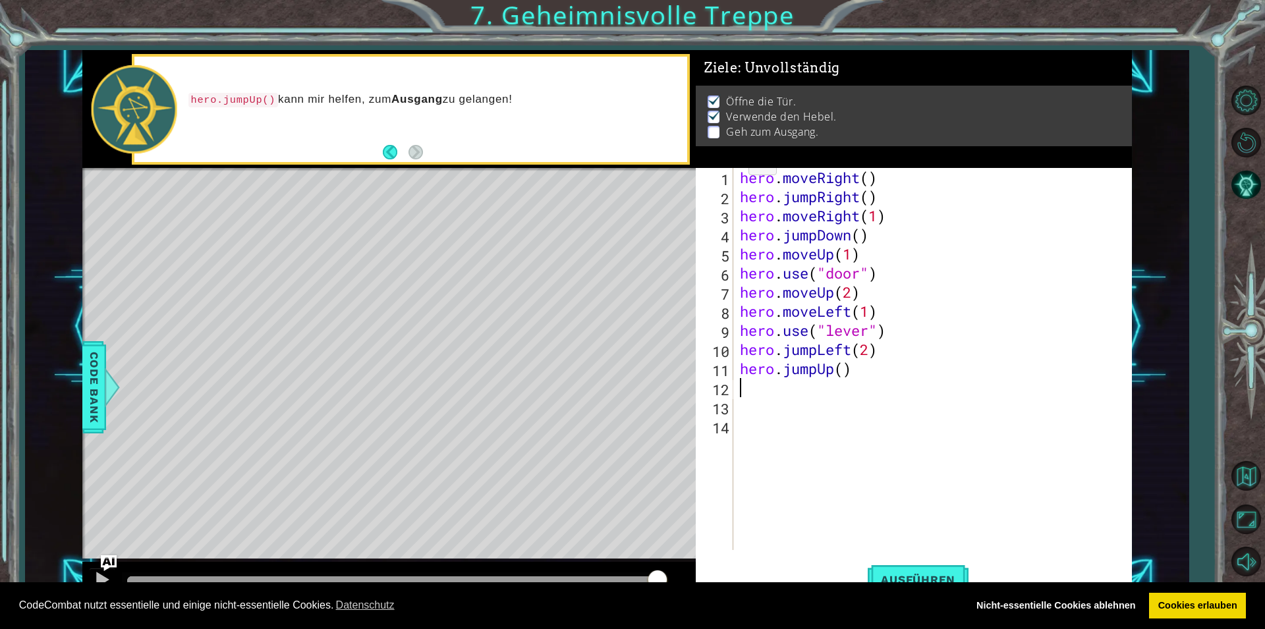
click at [840, 370] on div "hero . moveRight ( ) hero . jumpRight ( ) hero . moveRight ( 1 ) hero . jumpDow…" at bounding box center [935, 378] width 397 height 420
type textarea "hero.jumpUp(1)"
click at [931, 569] on button "Ausführen" at bounding box center [918, 579] width 101 height 43
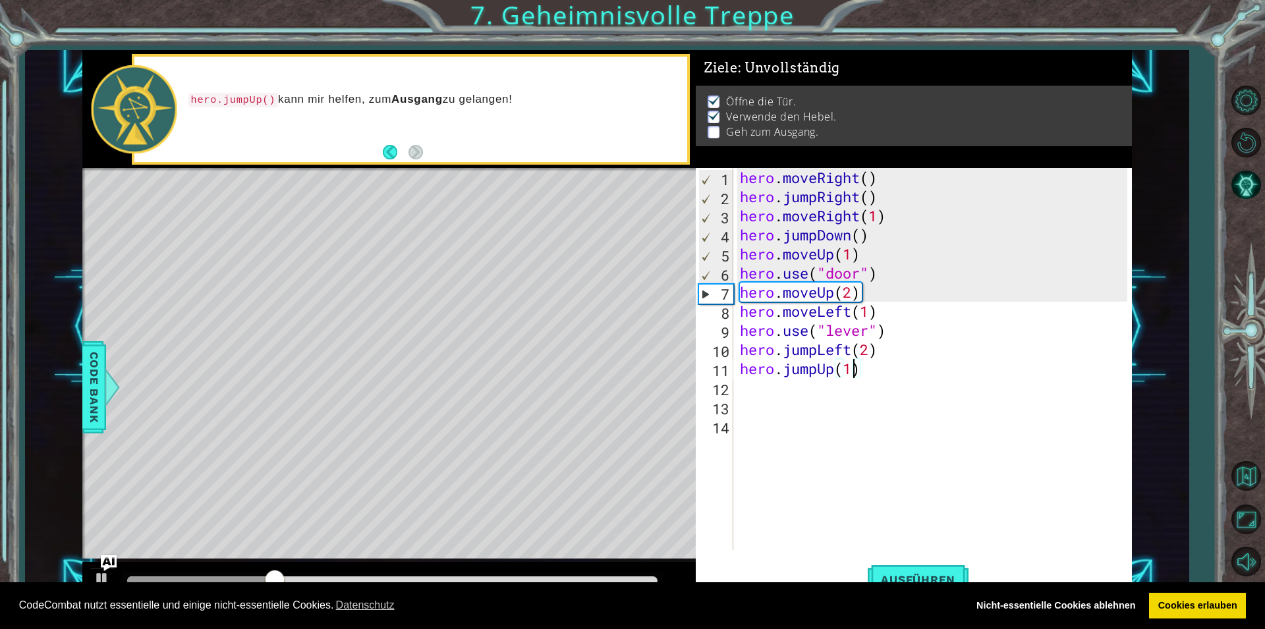
click at [738, 393] on div "hero . moveRight ( ) hero . jumpRight ( ) hero . moveRight ( 1 ) hero . jumpDow…" at bounding box center [935, 378] width 397 height 420
type textarea "h"
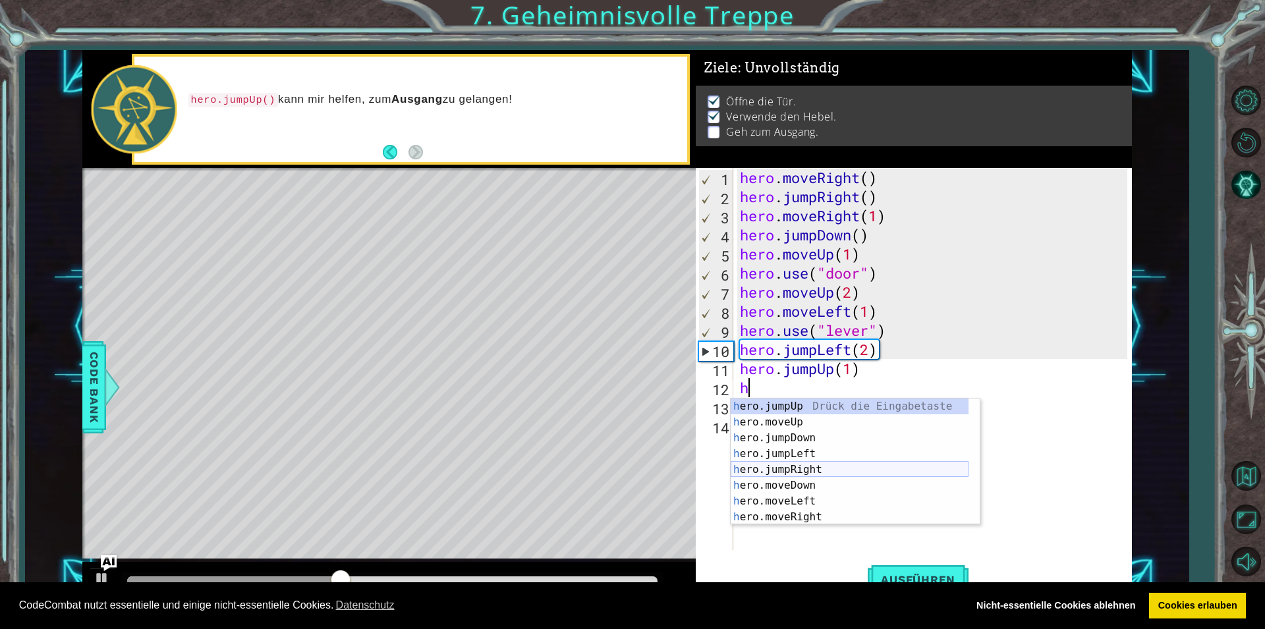
click at [749, 466] on div "h ero.jumpUp Drück die Eingabetaste h ero.moveUp Drück die Eingabetaste h ero.j…" at bounding box center [850, 478] width 238 height 158
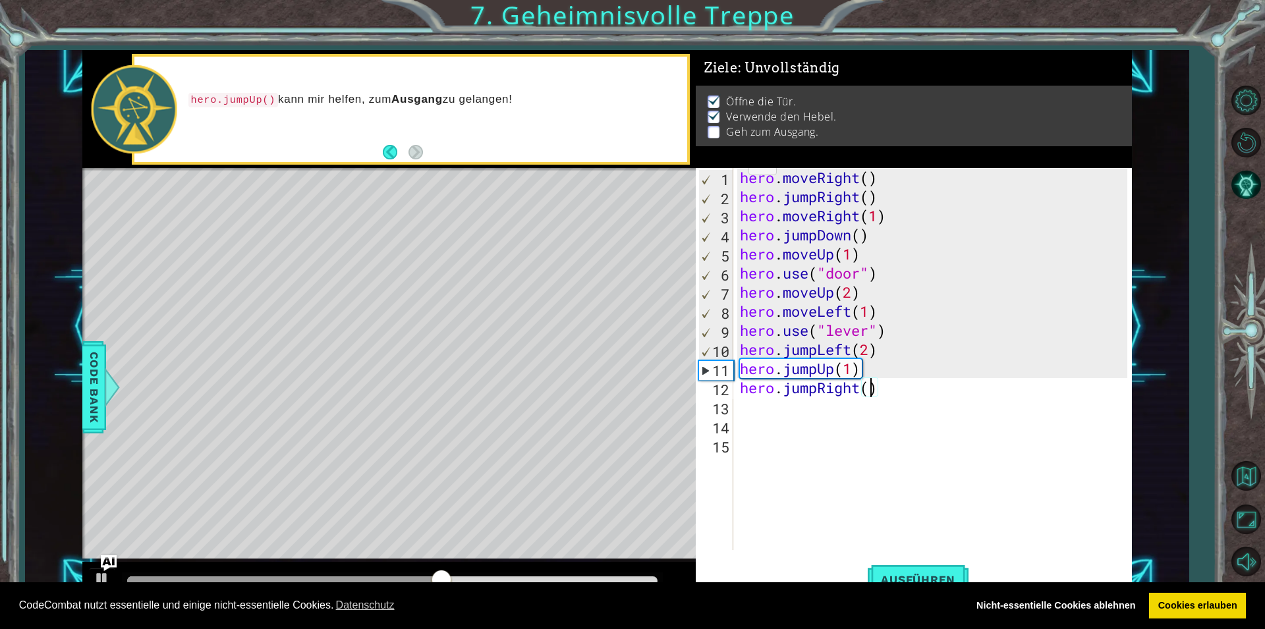
click at [867, 388] on div "hero . moveRight ( ) hero . jumpRight ( ) hero . moveRight ( 1 ) hero . jumpDow…" at bounding box center [935, 378] width 397 height 420
type textarea "hero.jumpRight(1)"
click at [900, 563] on button "Ausführen" at bounding box center [918, 579] width 101 height 43
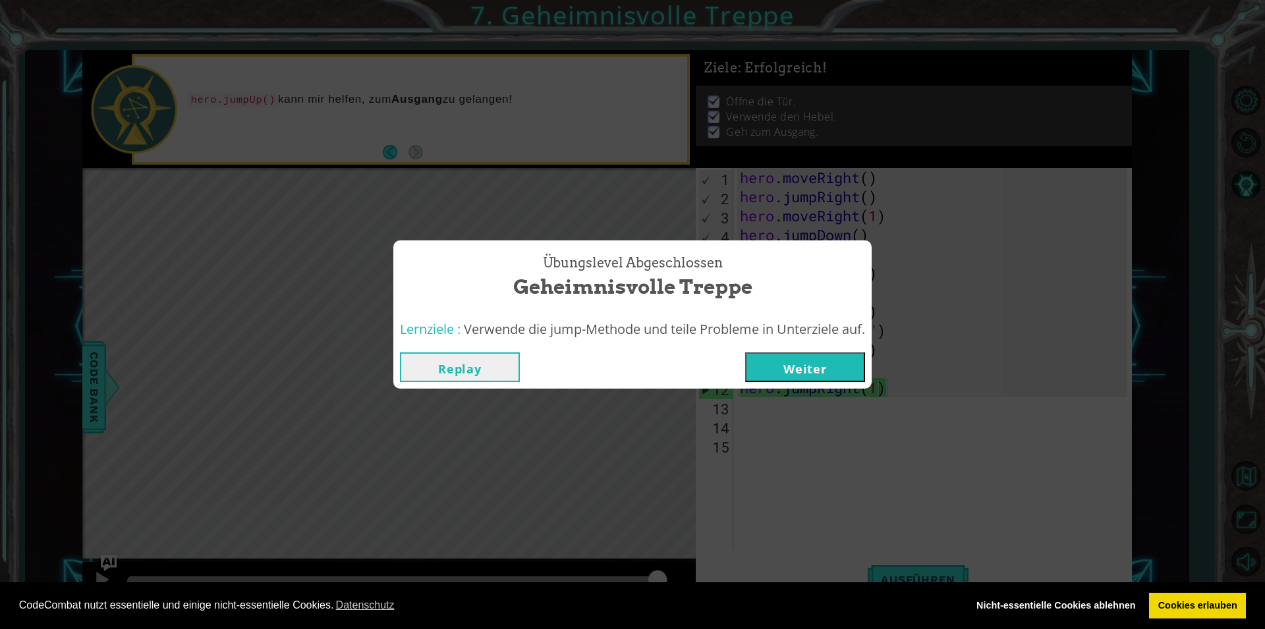
click at [789, 360] on button "Weiter" at bounding box center [805, 367] width 120 height 30
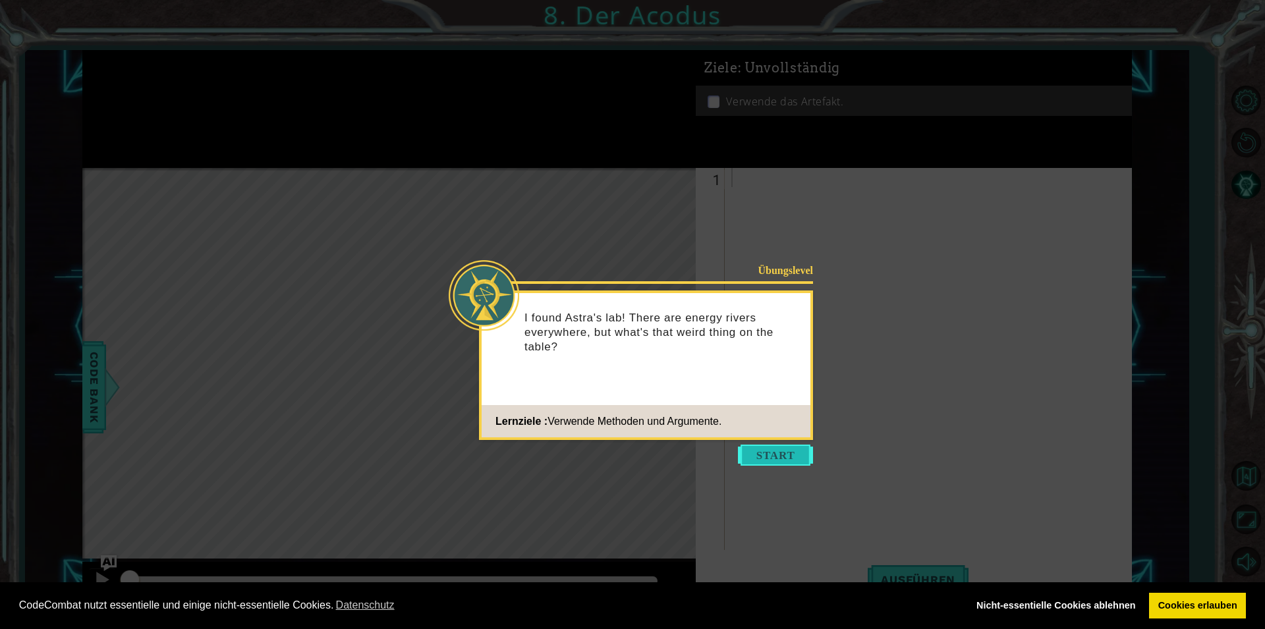
click at [775, 453] on button "Start" at bounding box center [775, 455] width 75 height 21
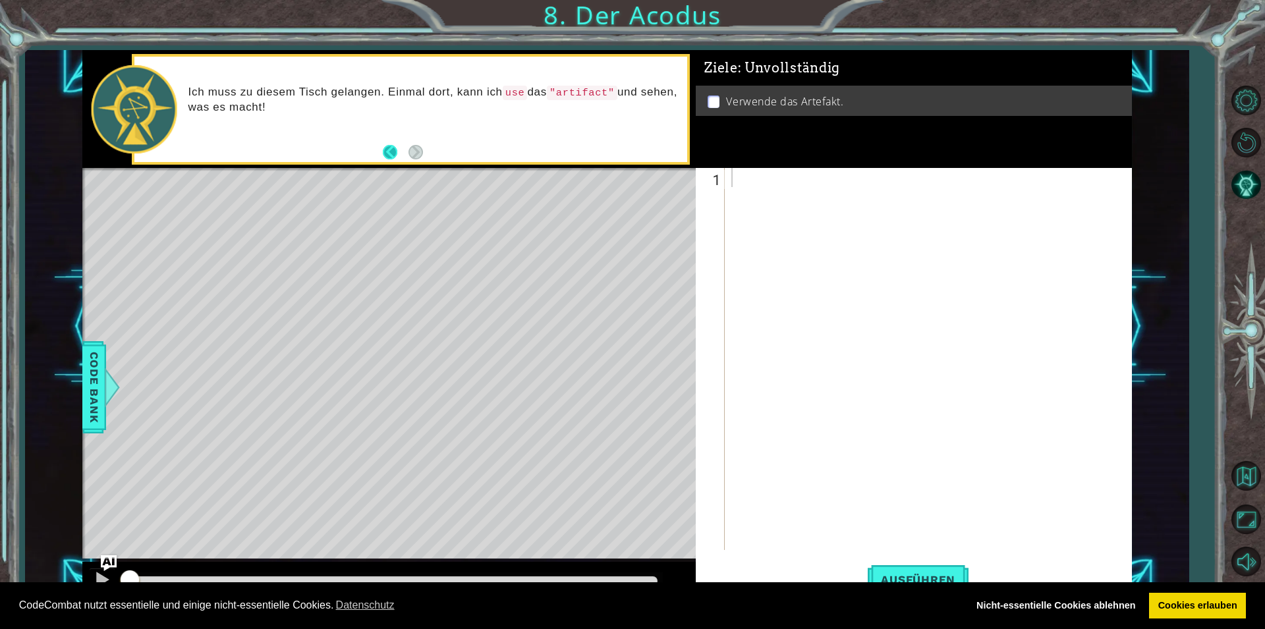
click at [385, 148] on button "Back" at bounding box center [396, 152] width 26 height 14
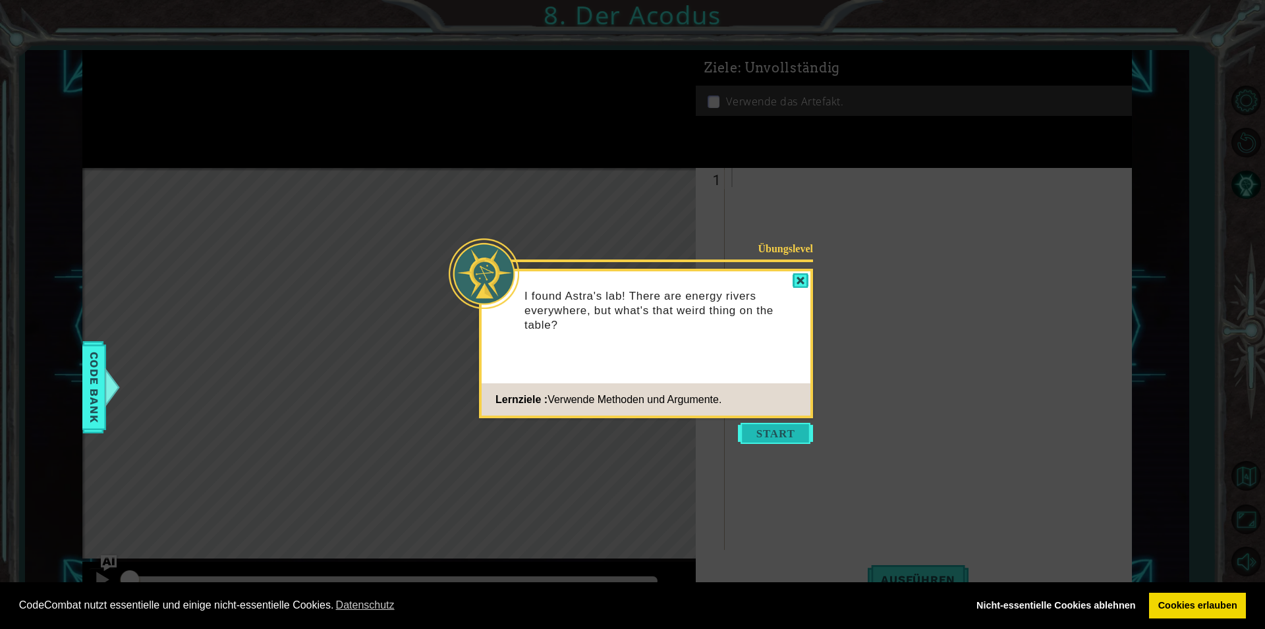
click at [791, 439] on button "Start" at bounding box center [775, 433] width 75 height 21
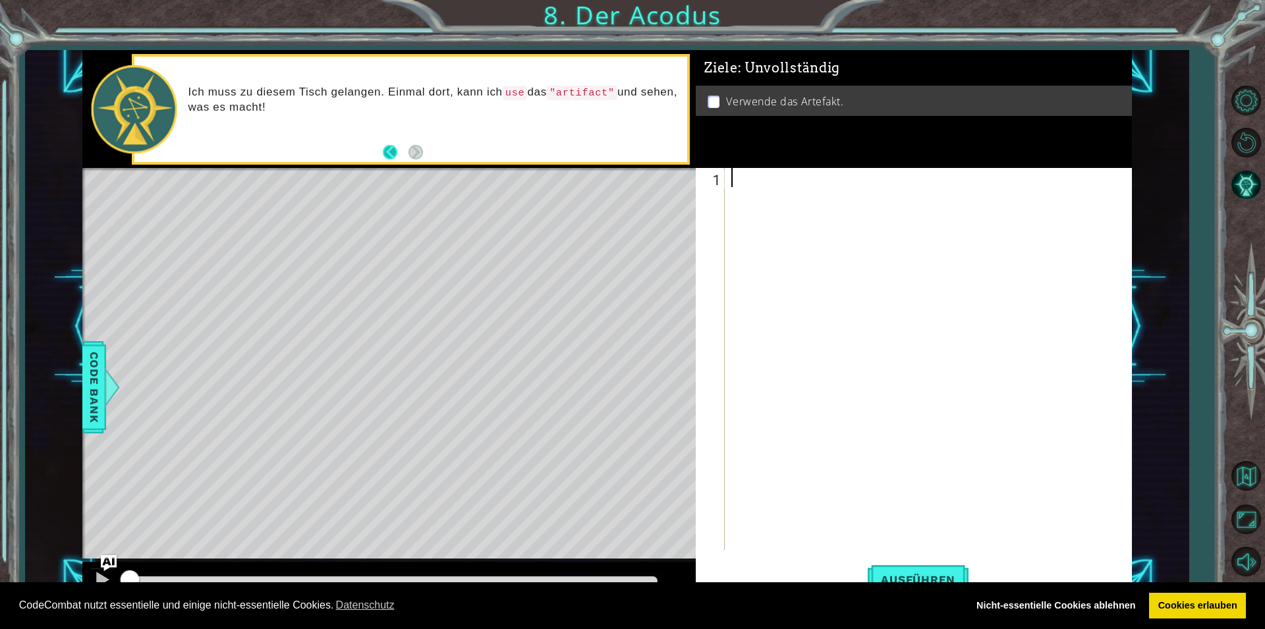
click at [395, 152] on button "Back" at bounding box center [396, 152] width 26 height 14
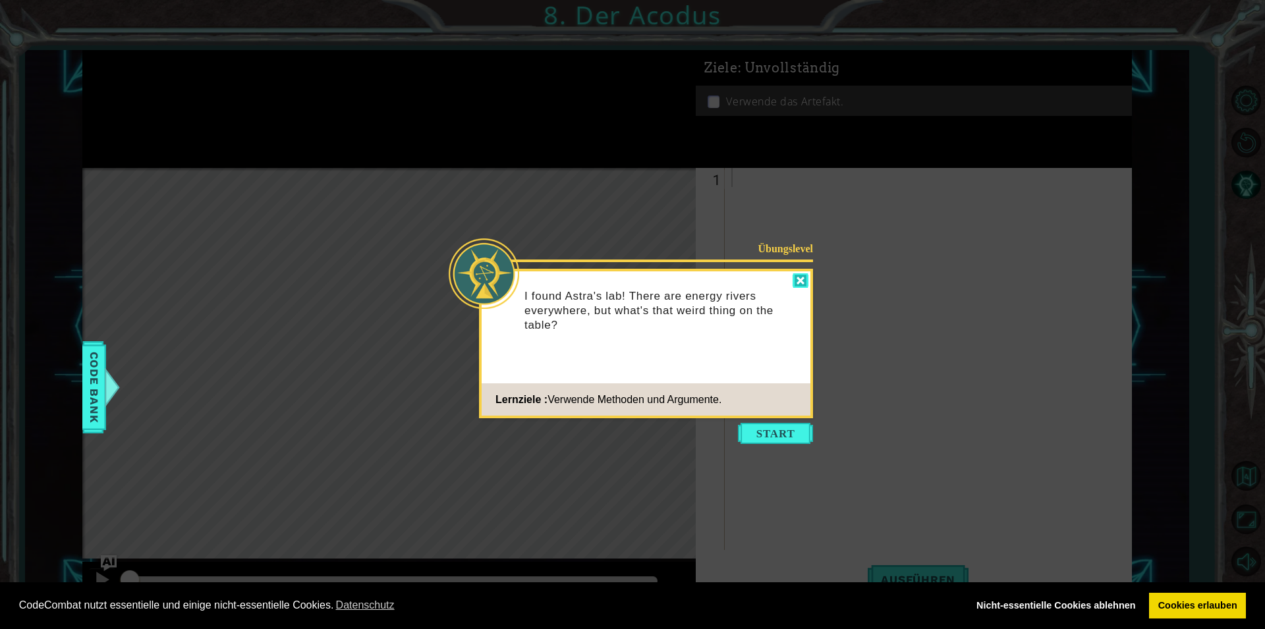
click at [800, 274] on div at bounding box center [800, 280] width 16 height 15
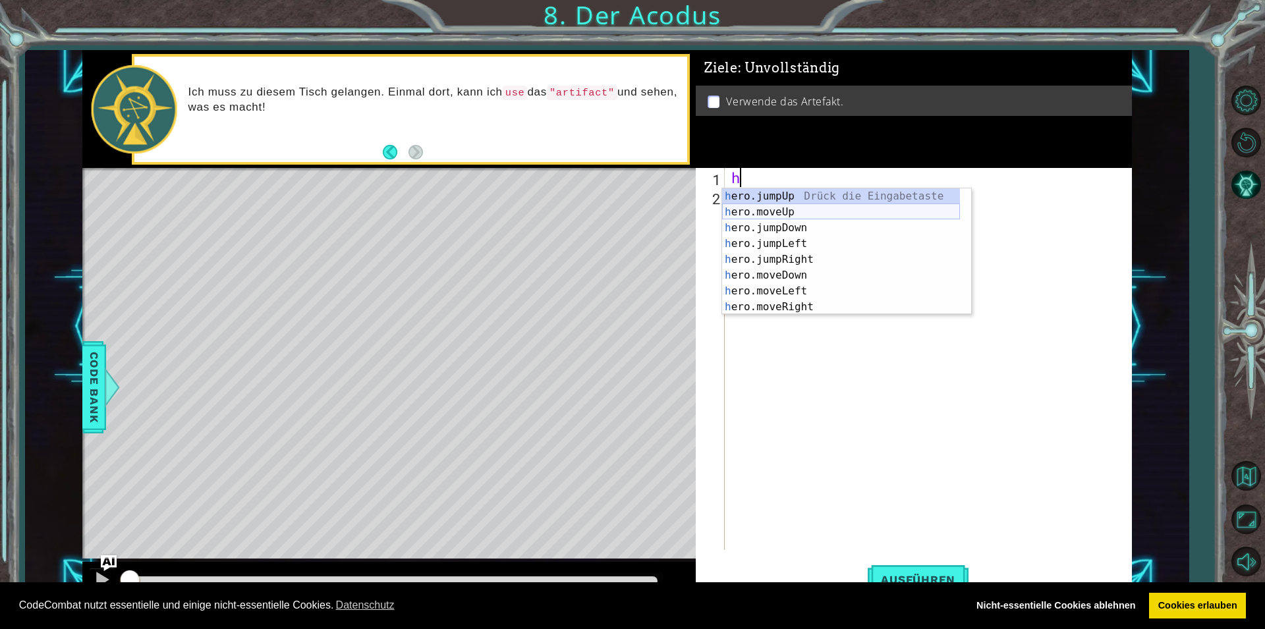
click at [742, 208] on div "h ero.jumpUp Drück die Eingabetaste h ero.moveUp Drück die Eingabetaste h ero.j…" at bounding box center [841, 267] width 238 height 158
type textarea "hero.moveUp(1)"
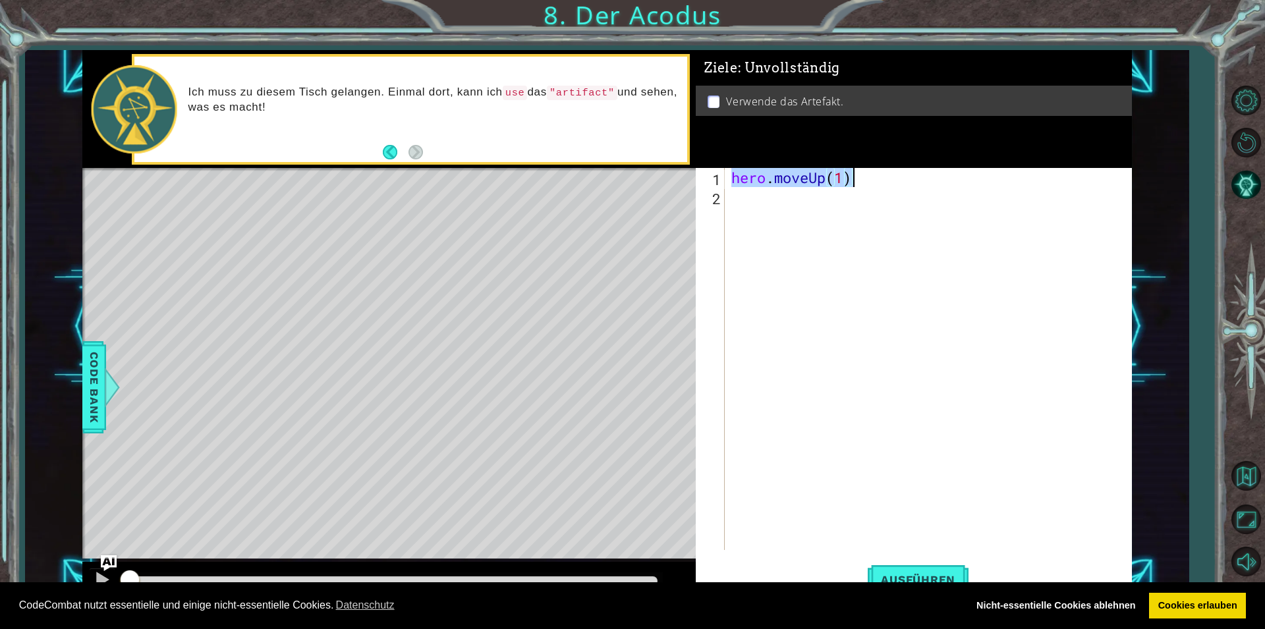
drag, startPoint x: 731, startPoint y: 182, endPoint x: 860, endPoint y: 176, distance: 129.3
click at [860, 176] on div "hero . moveUp ( 1 )" at bounding box center [931, 378] width 405 height 420
type textarea "h"
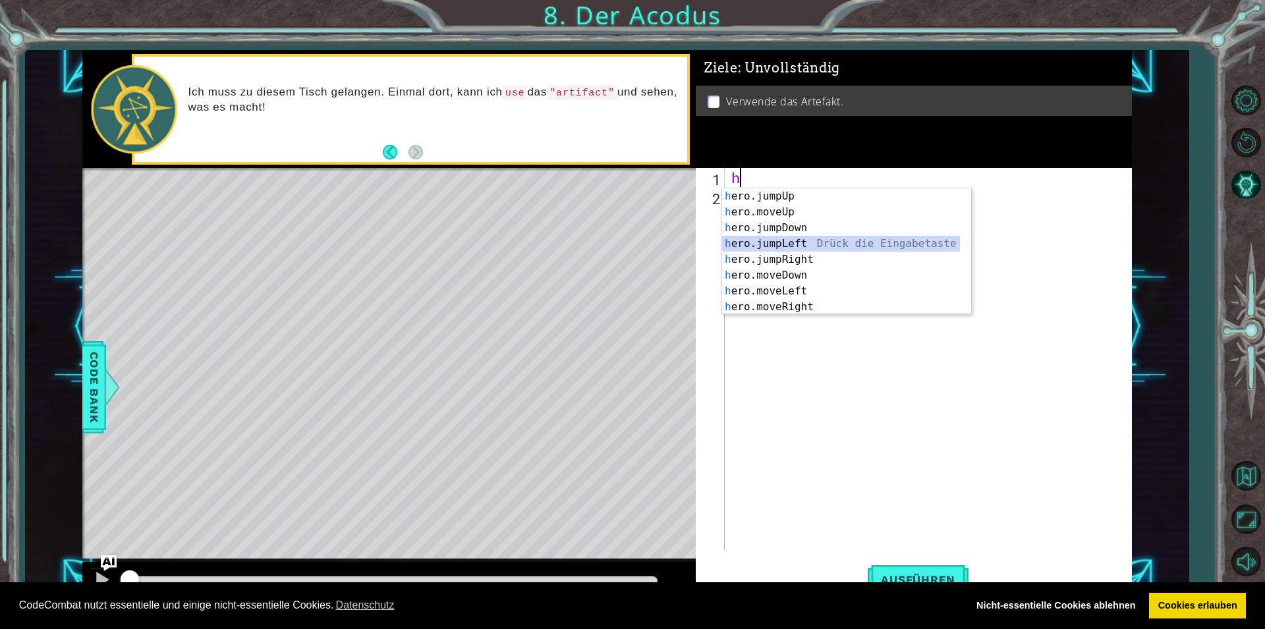
click at [778, 243] on div "h ero.jumpUp Drück die Eingabetaste h ero.moveUp Drück die Eingabetaste h ero.j…" at bounding box center [841, 267] width 238 height 158
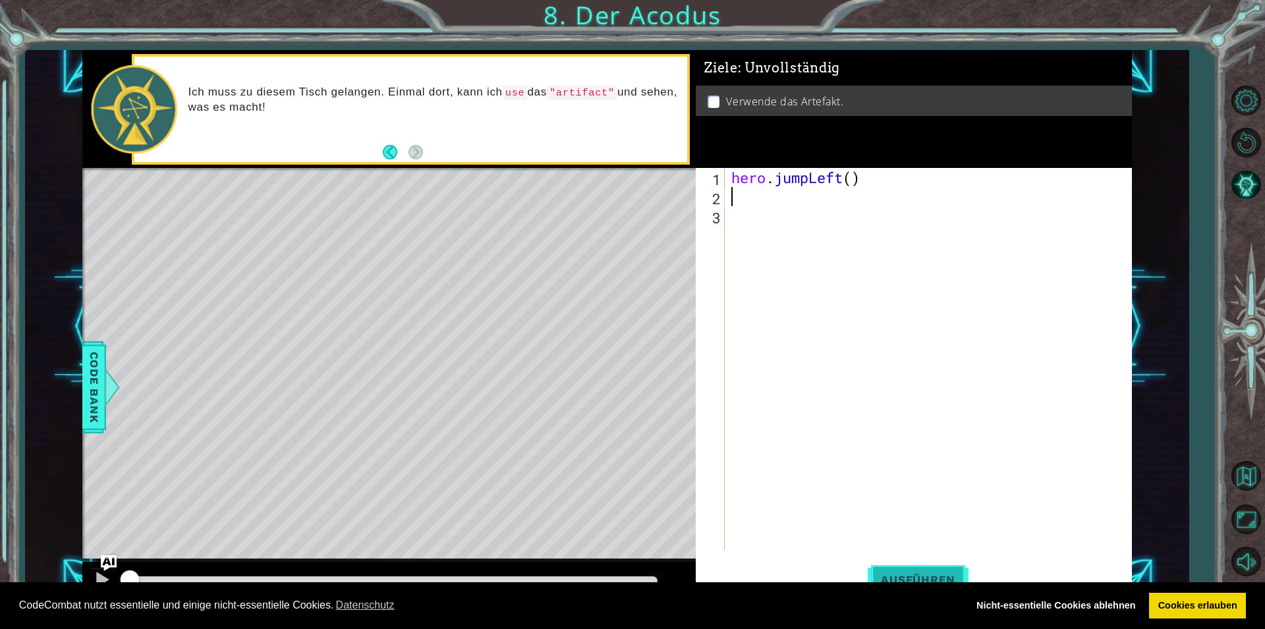
click at [929, 567] on button "Ausführen" at bounding box center [918, 579] width 101 height 43
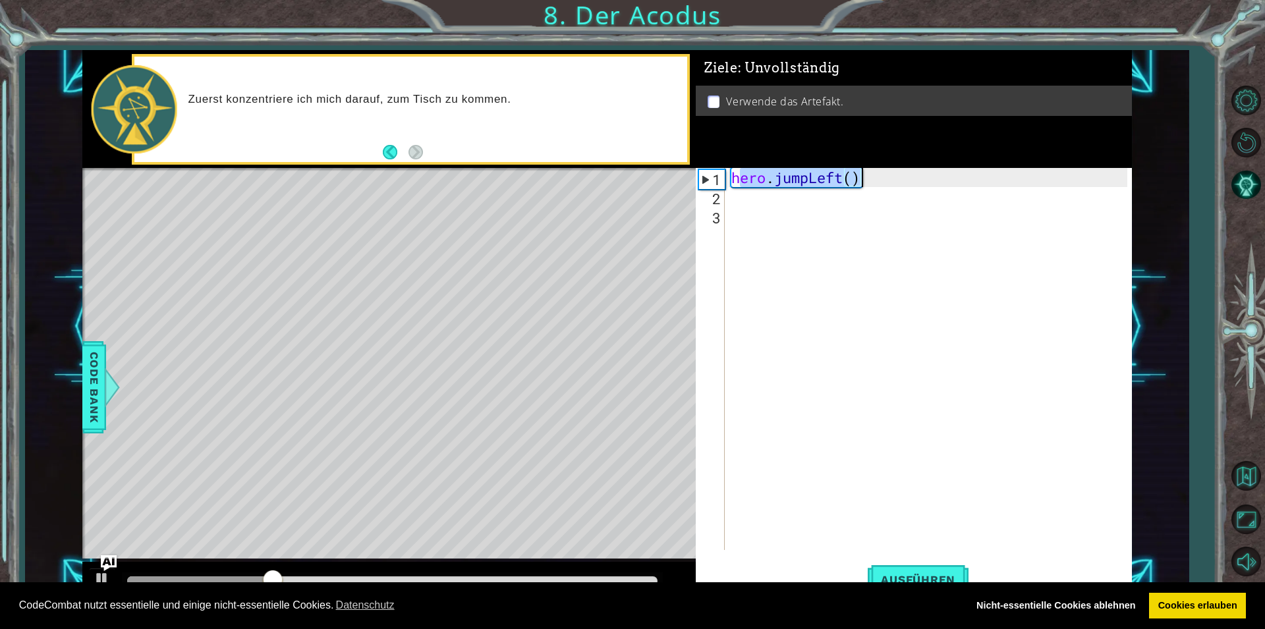
drag, startPoint x: 736, startPoint y: 174, endPoint x: 926, endPoint y: 186, distance: 190.8
click at [930, 186] on div "hero . jumpLeft ( )" at bounding box center [931, 378] width 405 height 420
type textarea "hero.jumpLeft()"
drag, startPoint x: 728, startPoint y: 176, endPoint x: 773, endPoint y: 175, distance: 45.5
click at [773, 175] on div "hero.jumpLeft() 1 2 3 hero . jumpLeft ( ) ההההההההההההההההההההההההההההההההההההה…" at bounding box center [911, 359] width 431 height 382
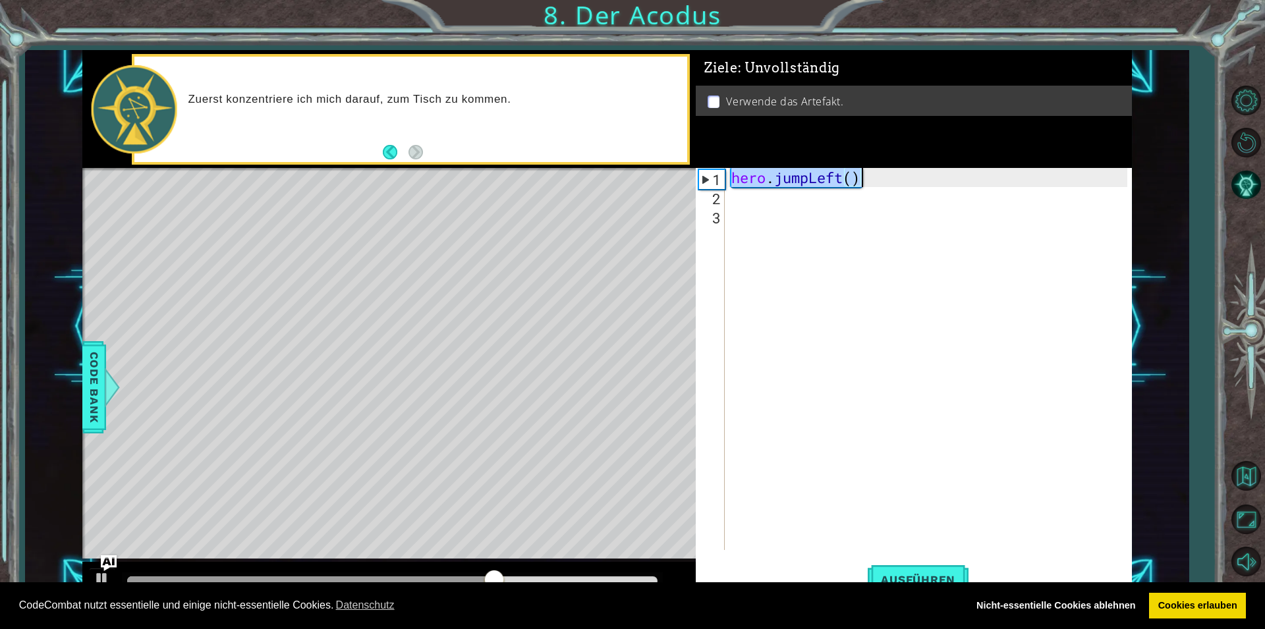
drag, startPoint x: 734, startPoint y: 176, endPoint x: 890, endPoint y: 178, distance: 156.1
click at [889, 181] on div "hero . jumpLeft ( )" at bounding box center [931, 378] width 405 height 420
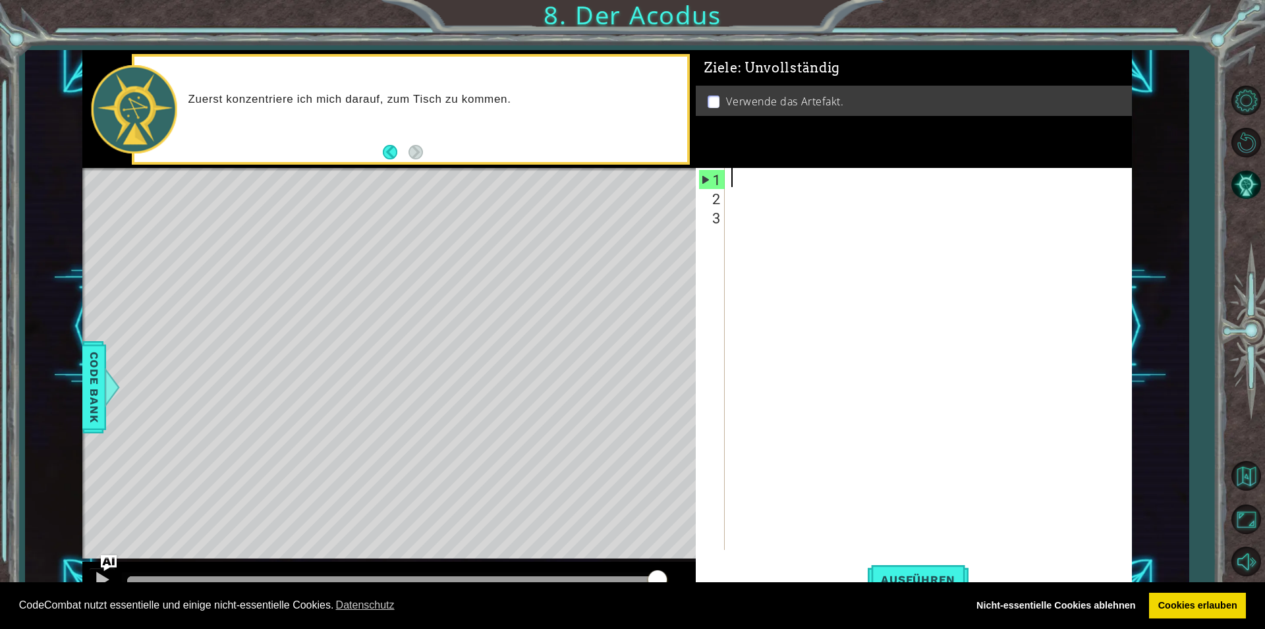
type textarea "h"
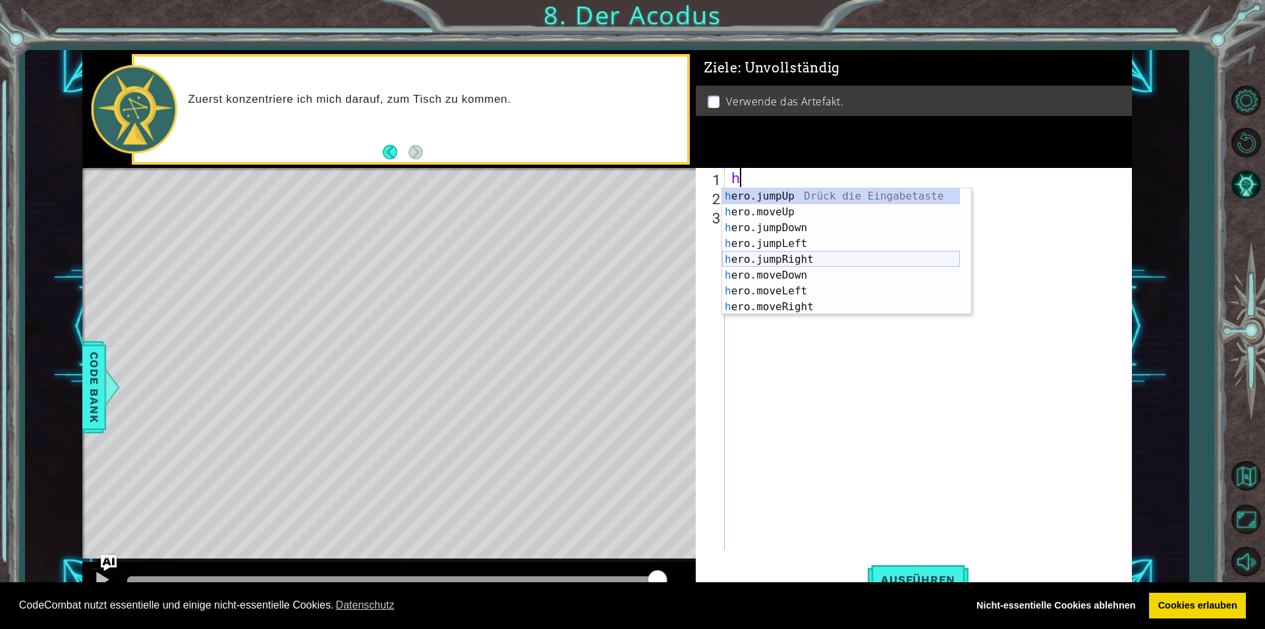
click at [762, 256] on div "h ero.jumpUp Drück die Eingabetaste h ero.moveUp Drück die Eingabetaste h ero.j…" at bounding box center [841, 267] width 238 height 158
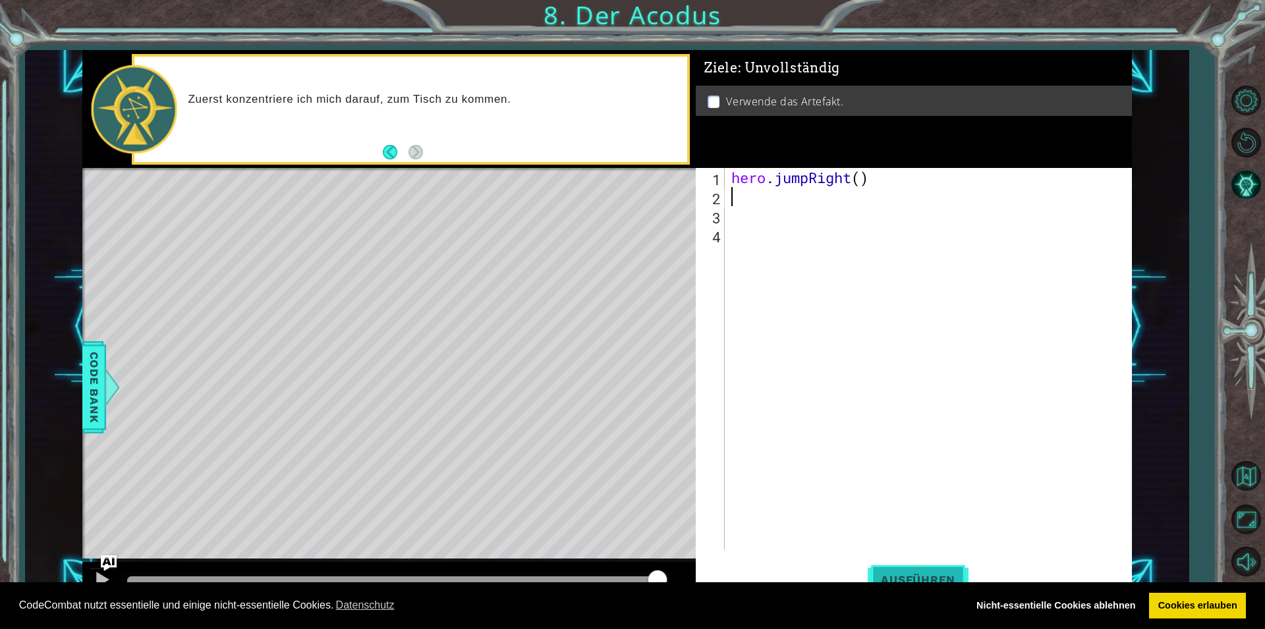
click at [946, 572] on button "Ausführen" at bounding box center [918, 579] width 101 height 43
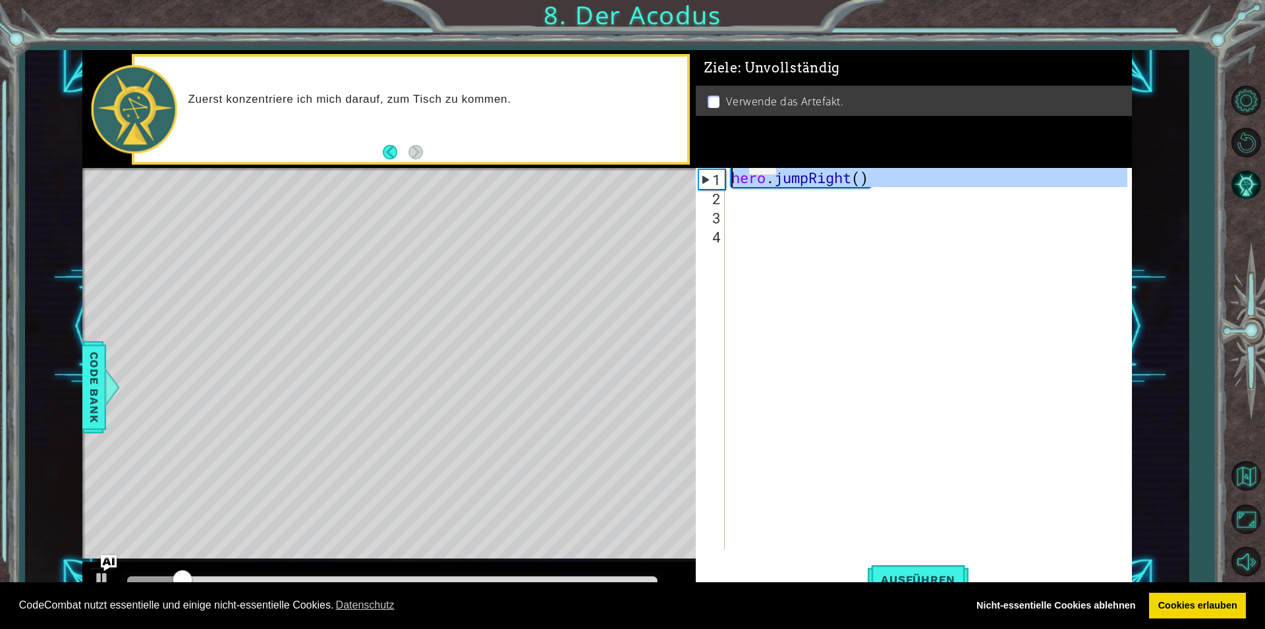
drag, startPoint x: 722, startPoint y: 176, endPoint x: 885, endPoint y: 171, distance: 162.8
click at [885, 171] on div "1 2 3 4 hero . jumpRight ( ) הההההההההההההההההההההההההההההההההההההההההההההההההה…" at bounding box center [911, 359] width 431 height 382
type textarea "hero.jumpRight()"
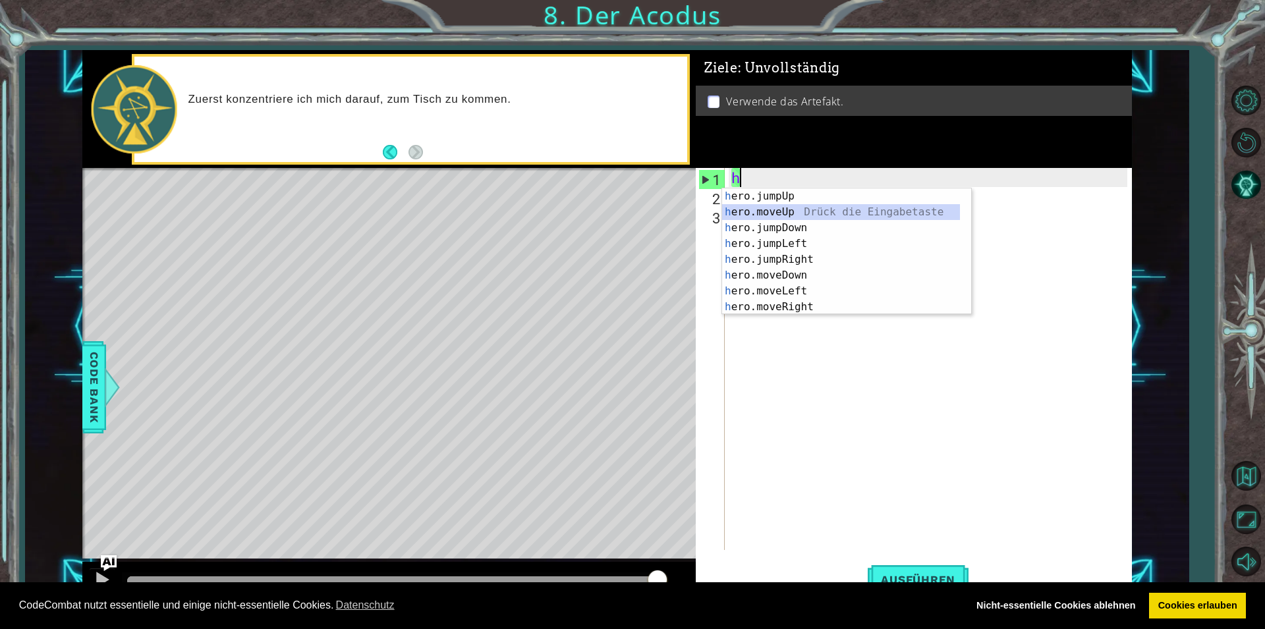
click at [778, 211] on div "h ero.jumpUp Drück die Eingabetaste h ero.moveUp Drück die Eingabetaste h ero.j…" at bounding box center [841, 267] width 238 height 158
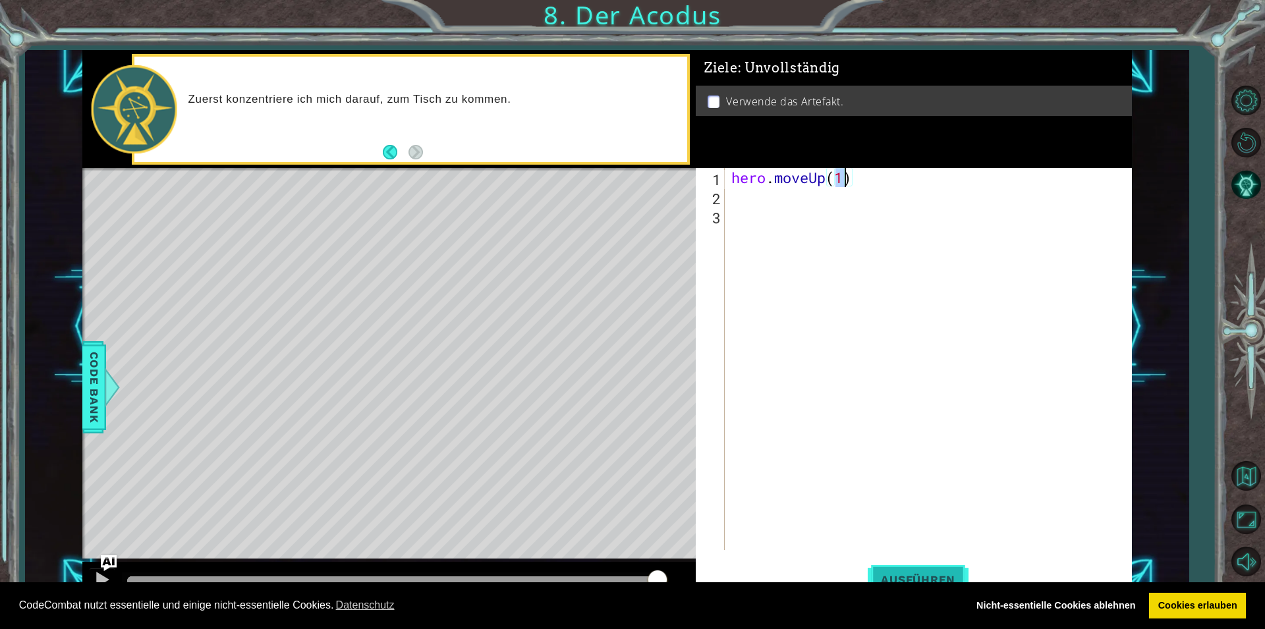
click at [905, 572] on button "Ausführen" at bounding box center [918, 579] width 101 height 43
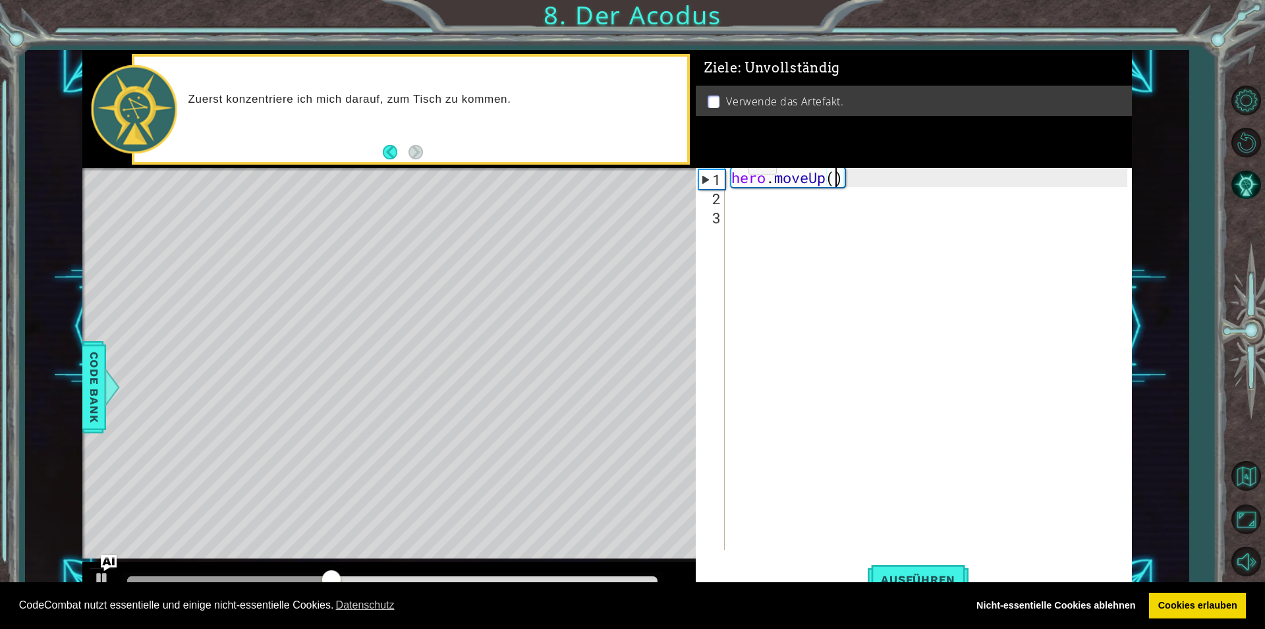
scroll to position [0, 5]
type textarea "hero.moveUp(2)"
click at [726, 196] on div "hero.moveUp(2) 1 2 3 hero . moveUp ( 2 ) הההההההההההההההההההההההההההההההההההההה…" at bounding box center [911, 359] width 431 height 382
click at [730, 196] on div "hero . moveUp ( 2 )" at bounding box center [931, 378] width 405 height 420
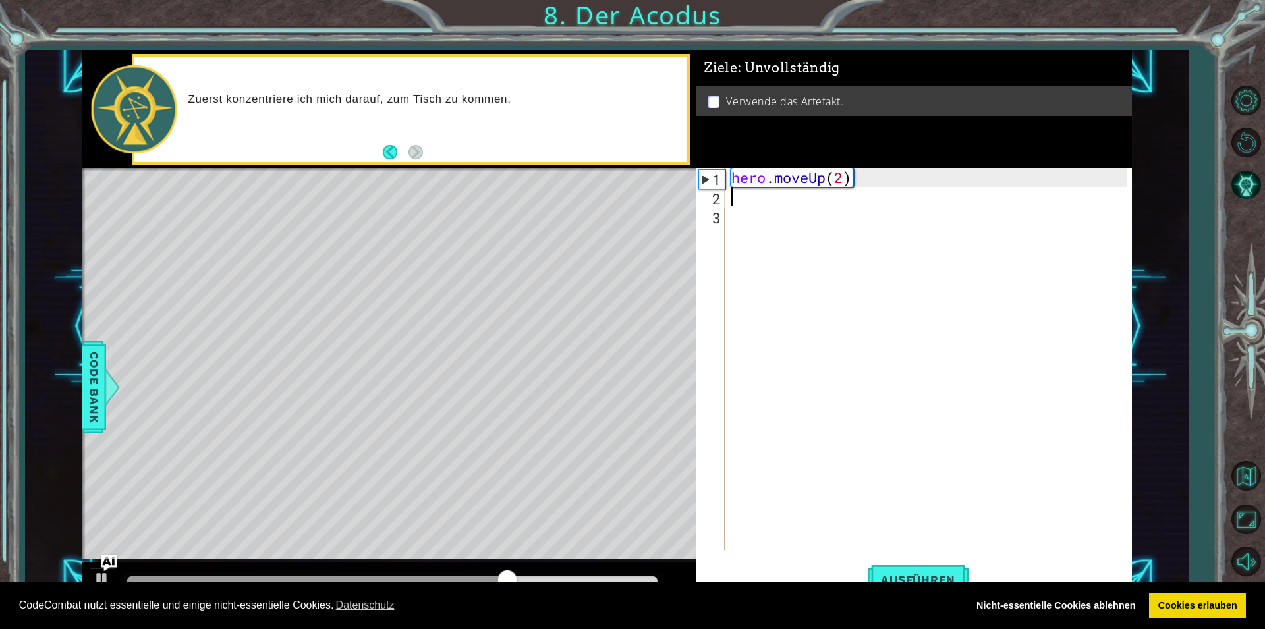
type textarea "h"
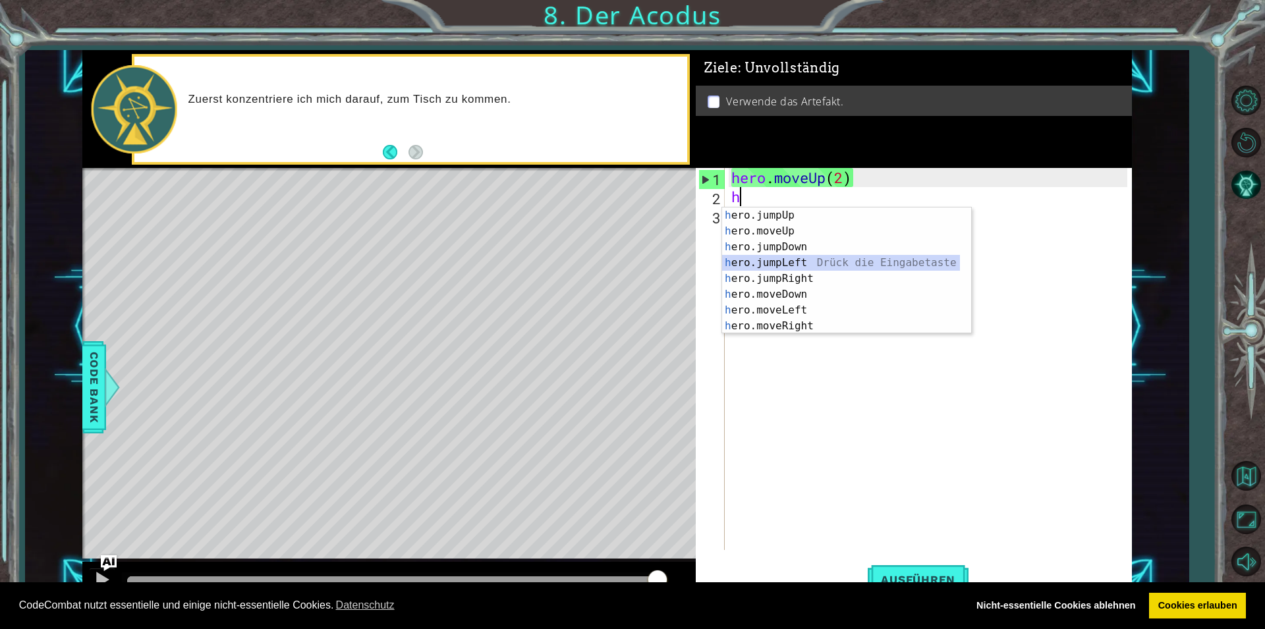
click at [758, 262] on div "h ero.jumpUp Drück die Eingabetaste h ero.moveUp Drück die Eingabetaste h ero.j…" at bounding box center [841, 287] width 238 height 158
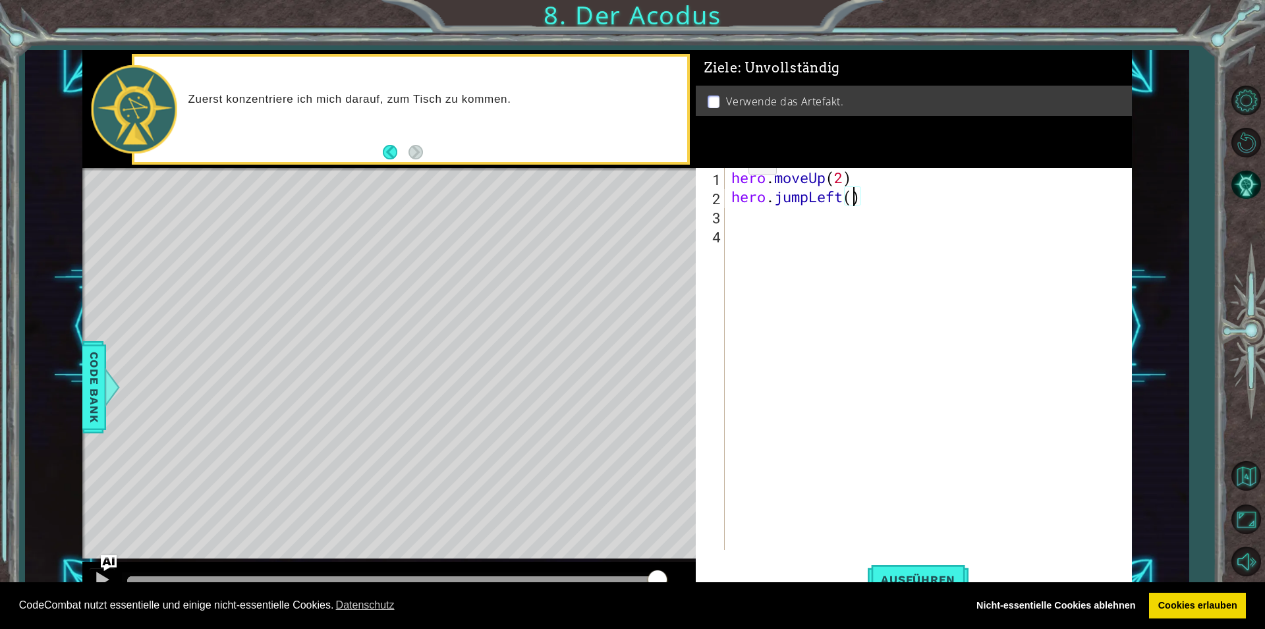
click at [852, 202] on div "hero . moveUp ( 2 ) hero . jumpLeft ( )" at bounding box center [931, 378] width 405 height 420
type textarea "hero.jumpLeft(1)"
type textarea "+-"
click at [904, 571] on button "Ausführen" at bounding box center [918, 579] width 101 height 43
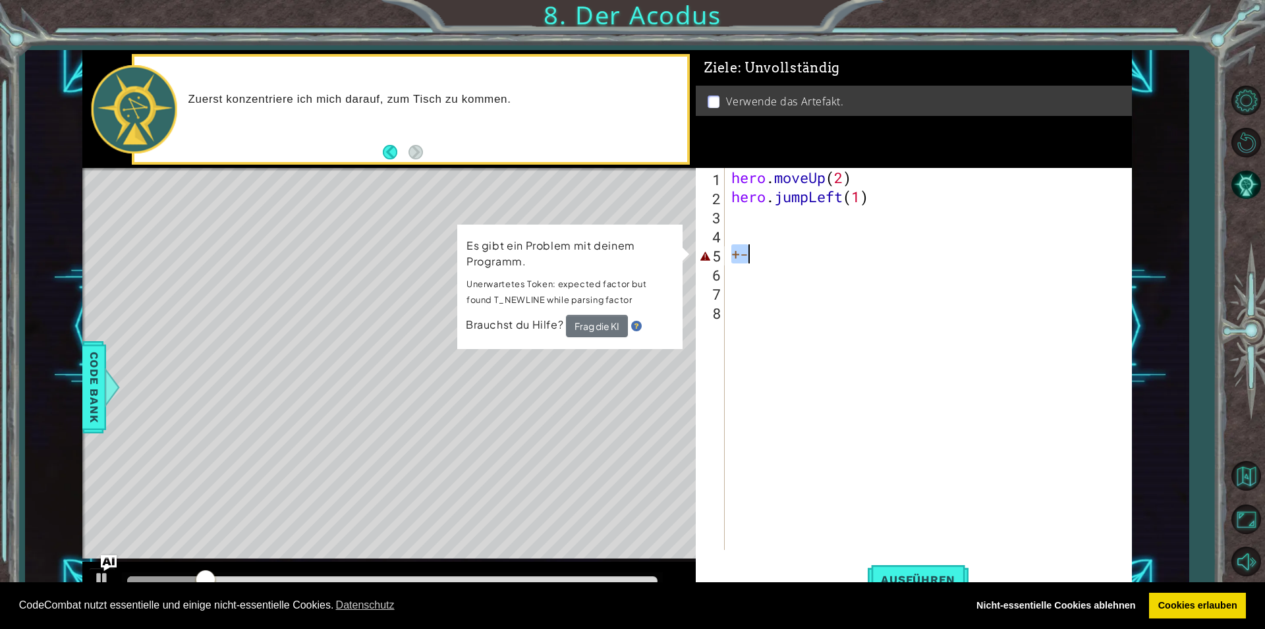
drag, startPoint x: 729, startPoint y: 253, endPoint x: 760, endPoint y: 258, distance: 31.3
click at [761, 258] on div "hero . moveUp ( 2 ) hero . jumpLeft ( 1 ) +-" at bounding box center [931, 378] width 405 height 420
type textarea "+-"
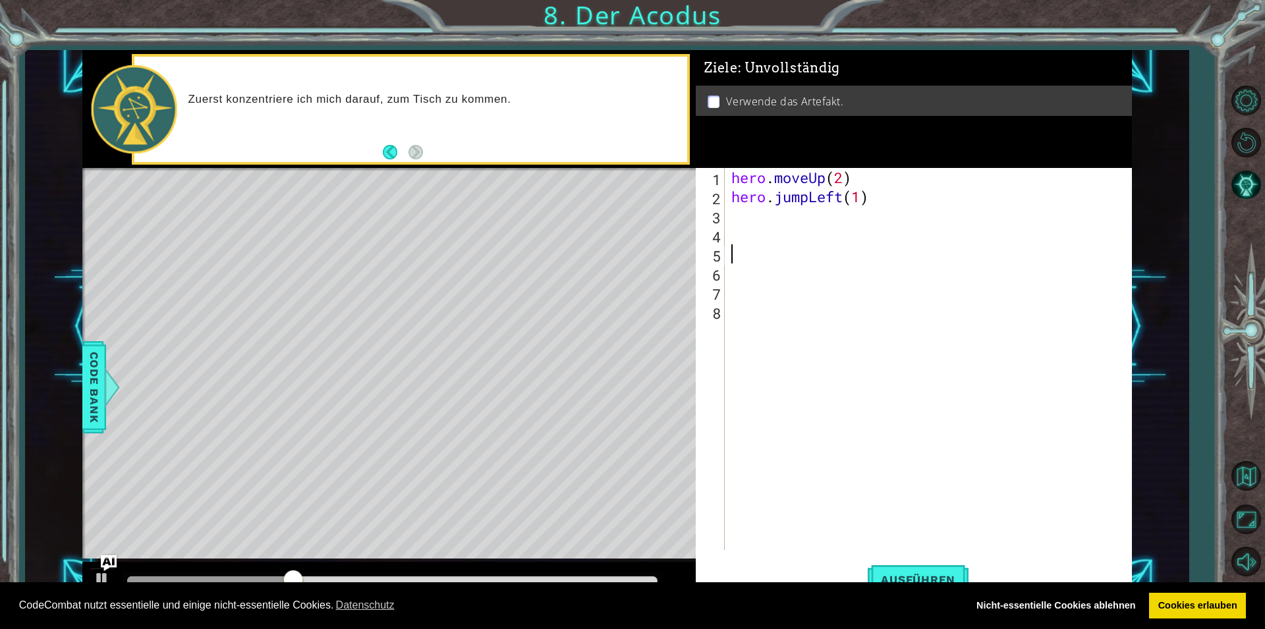
click at [728, 215] on div "1 2 3 4 5 6 7 8 hero . moveUp ( 2 ) hero . jumpLeft ( 1 ) ההההההההההההההההההההה…" at bounding box center [911, 359] width 431 height 382
click at [728, 213] on div "1 2 3 4 5 6 7 8 hero . moveUp ( 2 ) hero . jumpLeft ( 1 ) ההההההההההההההההההההה…" at bounding box center [911, 359] width 431 height 382
click at [729, 206] on div "1 2 3 4 5 6 7 8 hero . moveUp ( 2 ) hero . jumpLeft ( 1 ) ההההההההההההההההההההה…" at bounding box center [911, 359] width 431 height 382
click at [731, 216] on div "hero . moveUp ( 2 ) hero . jumpLeft ( 1 )" at bounding box center [931, 378] width 405 height 420
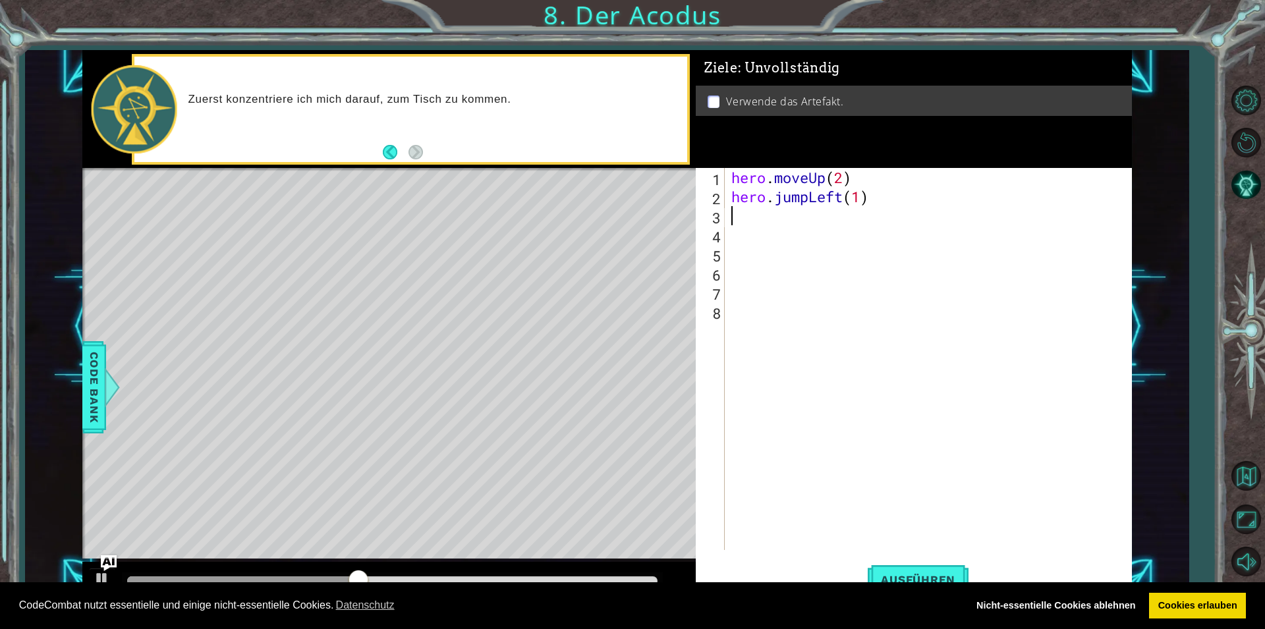
click at [731, 216] on div "hero . moveUp ( 2 ) hero . jumpLeft ( 1 )" at bounding box center [931, 378] width 405 height 420
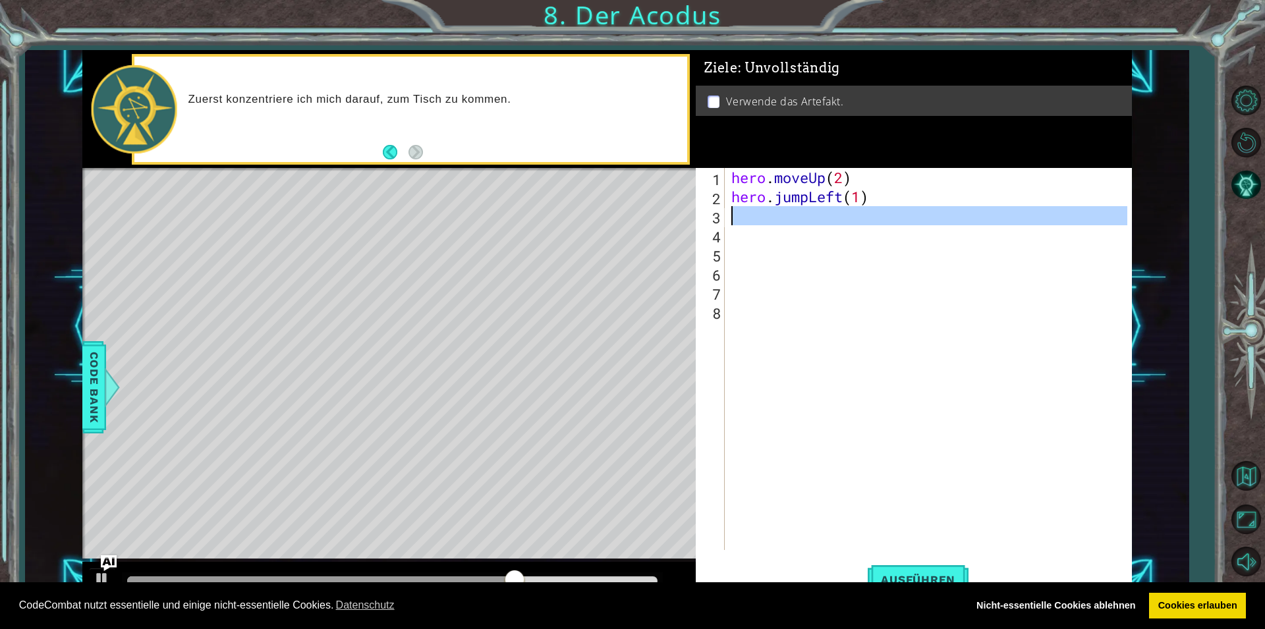
type textarea "h"
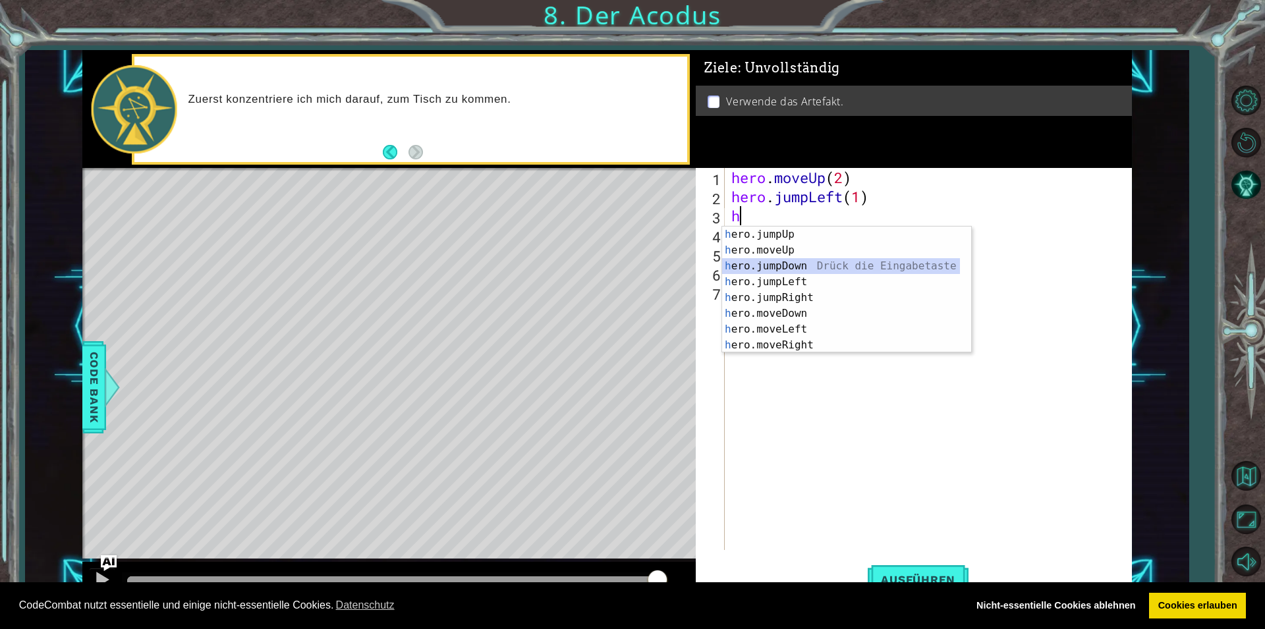
click at [746, 262] on div "h ero.jumpUp Drück die Eingabetaste h ero.moveUp Drück die Eingabetaste h ero.j…" at bounding box center [841, 306] width 238 height 158
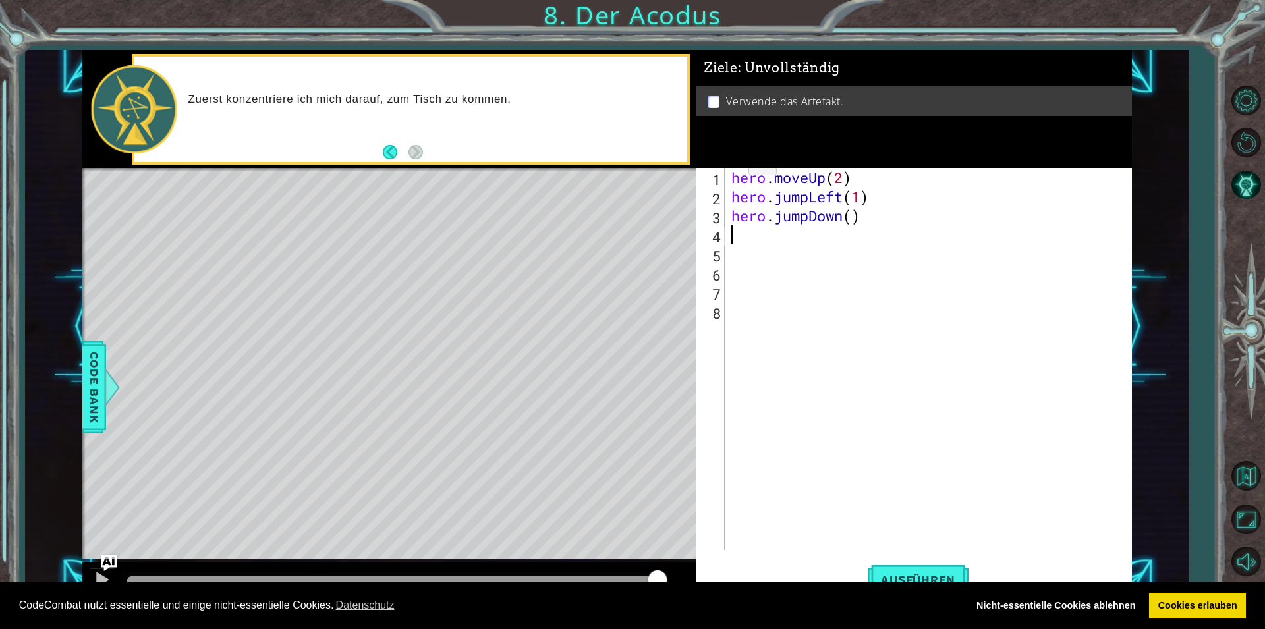
click at [851, 218] on div "hero . moveUp ( 2 ) hero . jumpLeft ( 1 ) hero . jumpDown ( )" at bounding box center [931, 378] width 405 height 420
type textarea "hero.jumpDown(2)"
click at [919, 570] on button "Ausführen" at bounding box center [918, 579] width 101 height 43
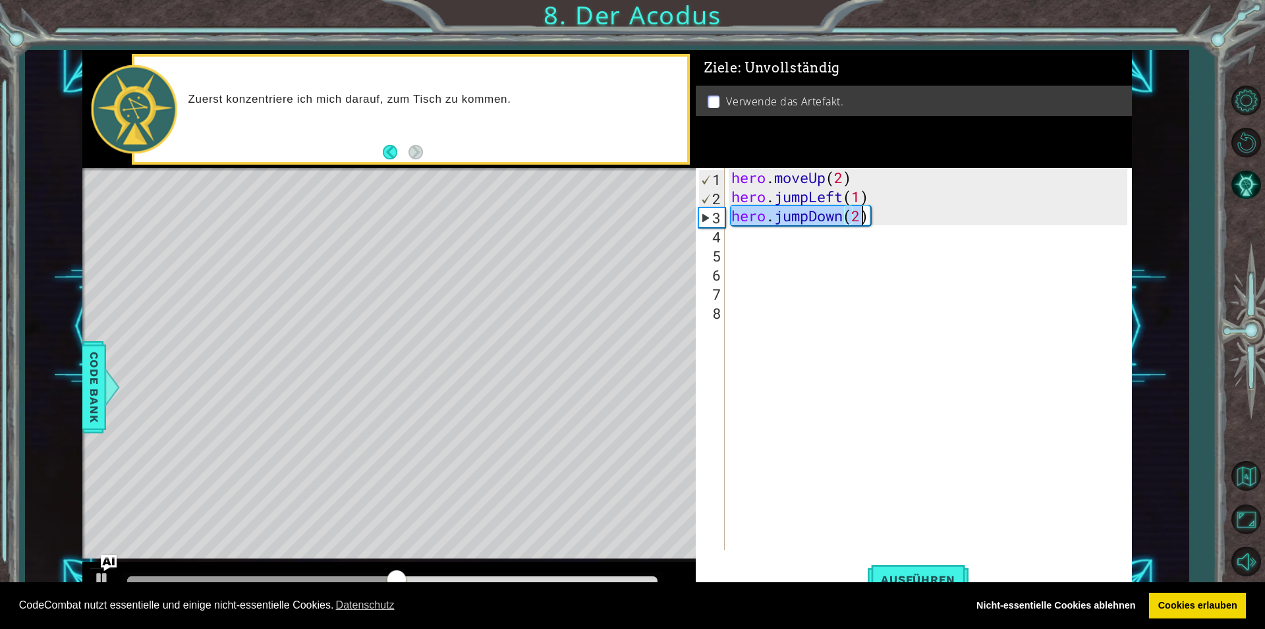
drag, startPoint x: 734, startPoint y: 217, endPoint x: 893, endPoint y: 217, distance: 159.4
click at [893, 217] on div "hero . moveUp ( 2 ) hero . jumpLeft ( 1 ) hero . jumpDown ( 2 )" at bounding box center [931, 378] width 405 height 420
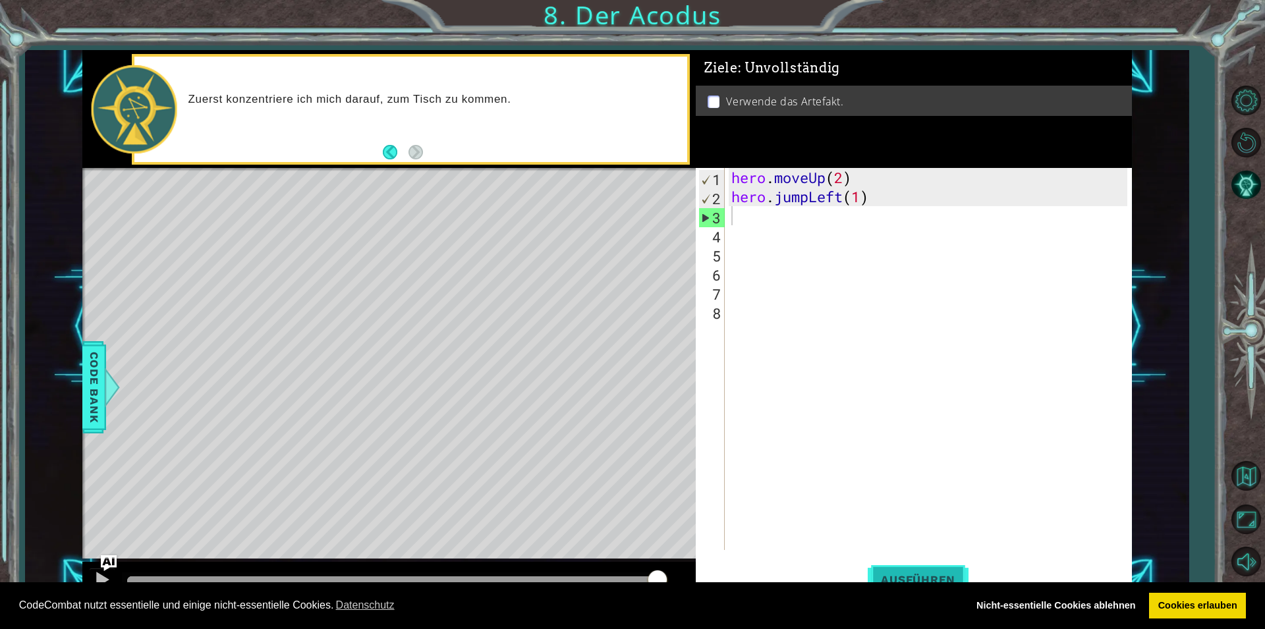
click at [945, 569] on button "Ausführen" at bounding box center [918, 579] width 101 height 43
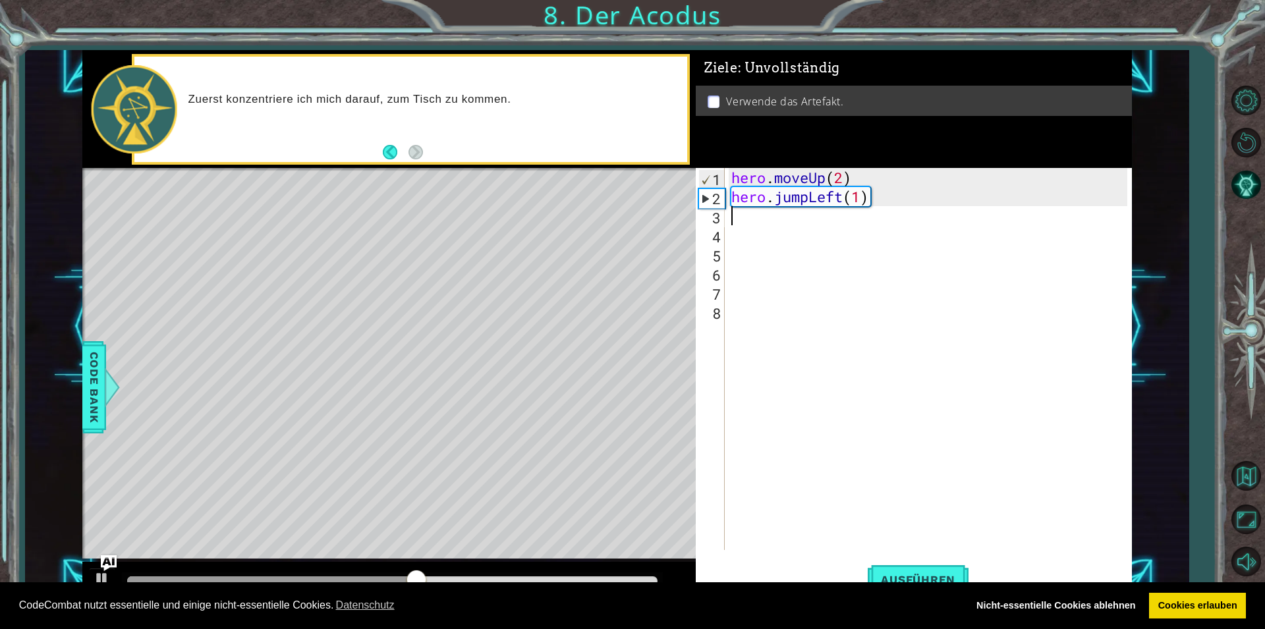
scroll to position [0, 0]
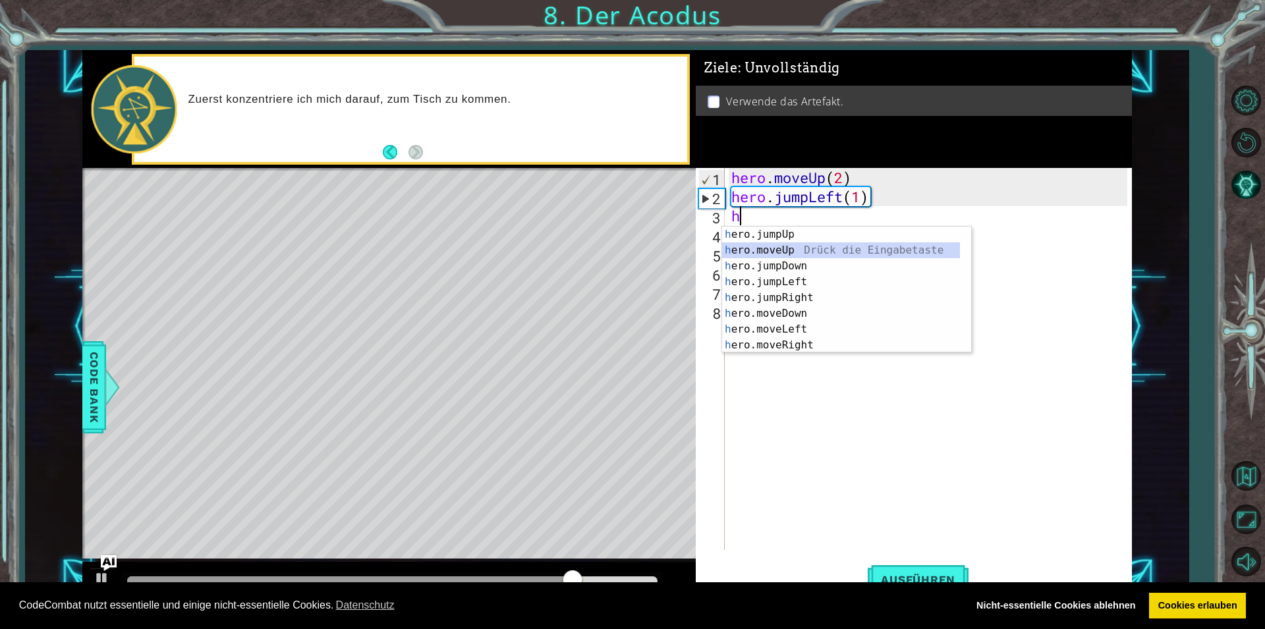
click at [735, 246] on div "h ero.jumpUp Drück die Eingabetaste h ero.moveUp Drück die Eingabetaste h ero.j…" at bounding box center [841, 306] width 238 height 158
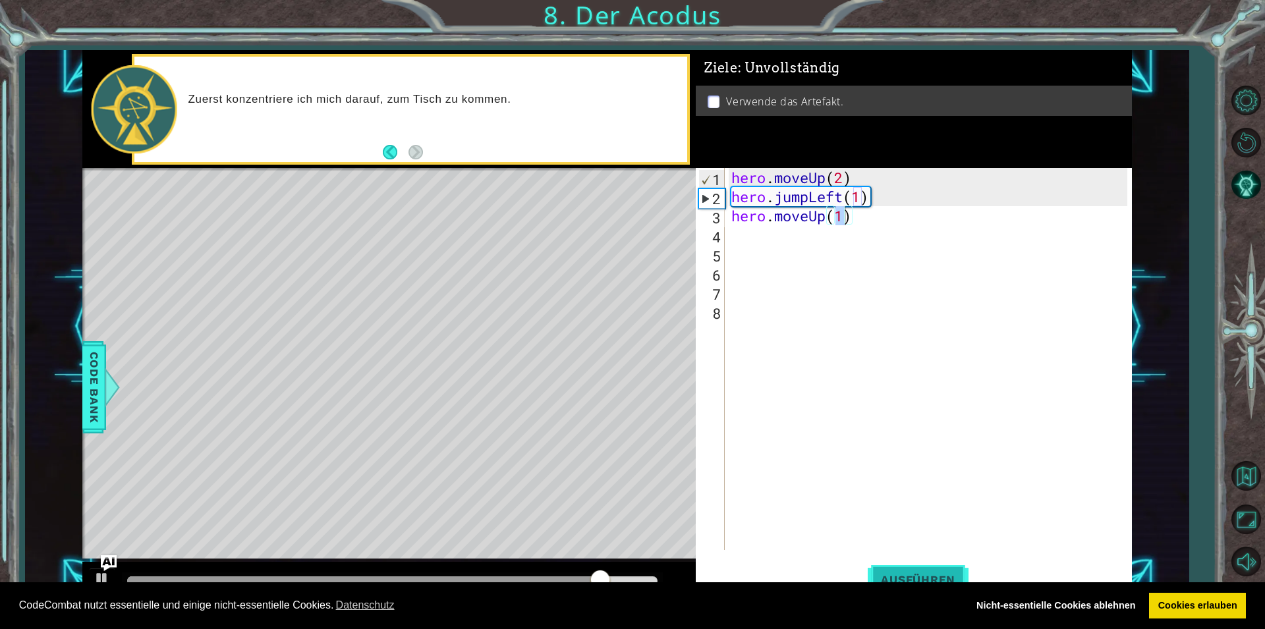
click at [910, 567] on button "Ausführen" at bounding box center [918, 579] width 101 height 43
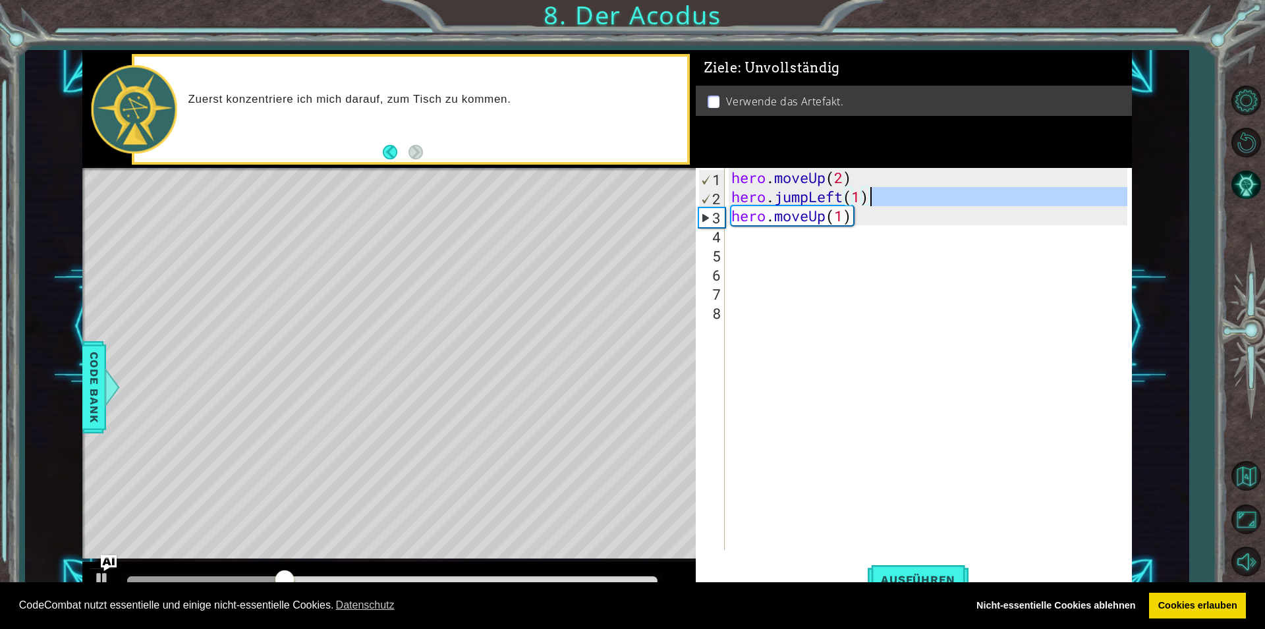
drag, startPoint x: 731, startPoint y: 217, endPoint x: 942, endPoint y: 206, distance: 211.1
click at [942, 206] on div "hero . moveUp ( 2 ) hero . jumpLeft ( 1 ) hero . moveUp ( 1 )" at bounding box center [931, 378] width 405 height 420
type textarea "hero.moveUp(1)"
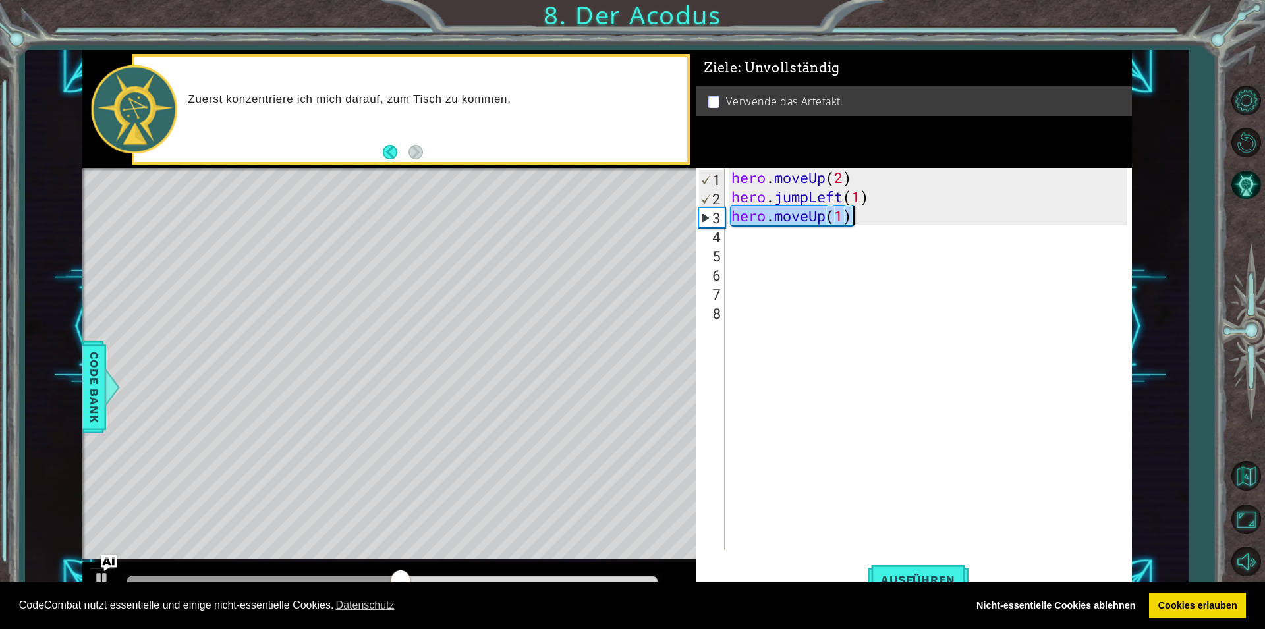
drag, startPoint x: 731, startPoint y: 210, endPoint x: 906, endPoint y: 215, distance: 174.7
click at [906, 215] on div "hero . moveUp ( 2 ) hero . jumpLeft ( 1 ) hero . moveUp ( 1 )" at bounding box center [931, 378] width 405 height 420
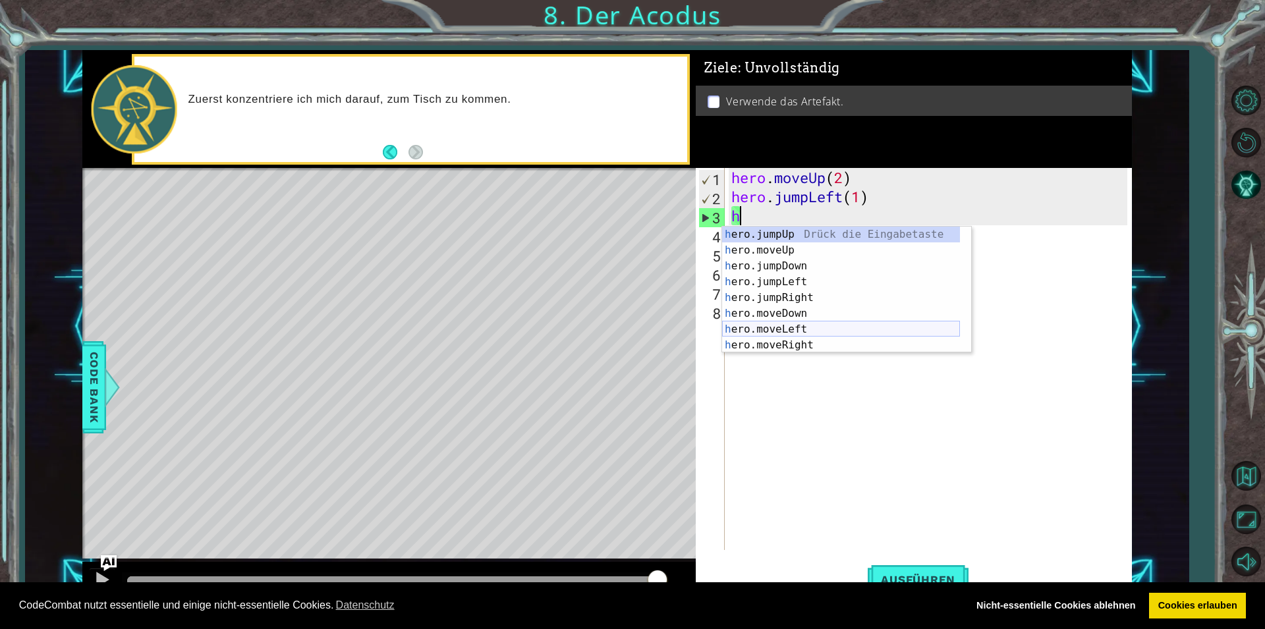
click at [727, 324] on div "h ero.jumpUp Drück die Eingabetaste h ero.moveUp Drück die Eingabetaste h ero.j…" at bounding box center [841, 306] width 238 height 158
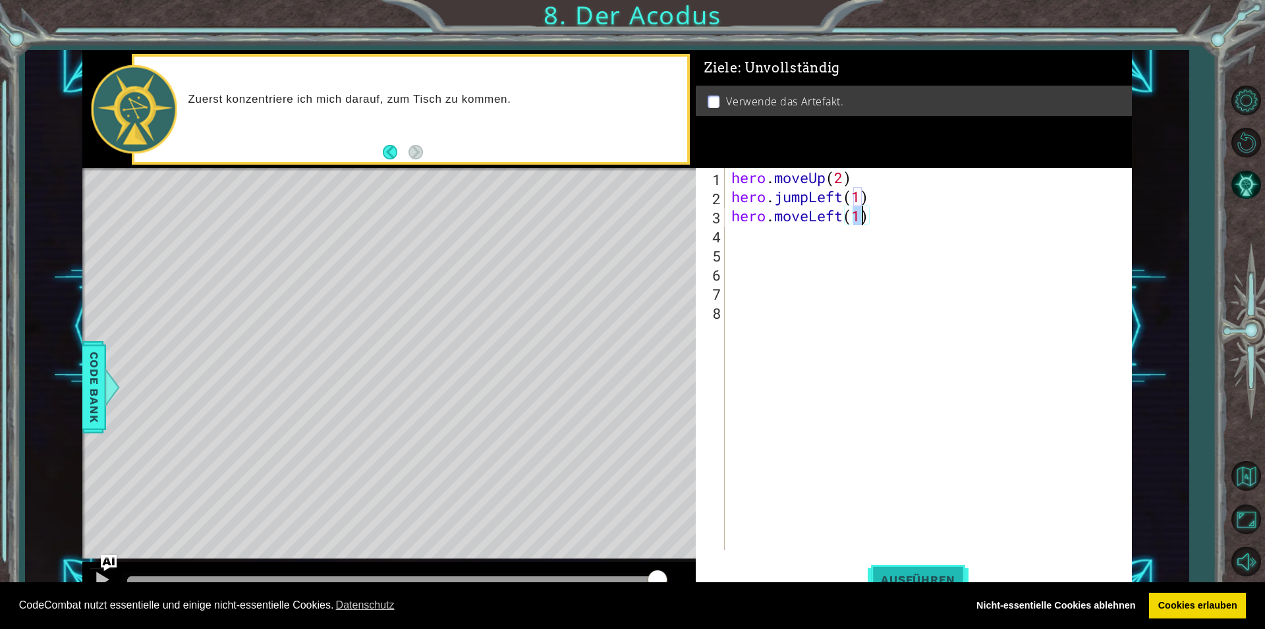
type textarea "hero.moveLeft(1)"
click at [931, 571] on button "Ausführen" at bounding box center [918, 579] width 101 height 43
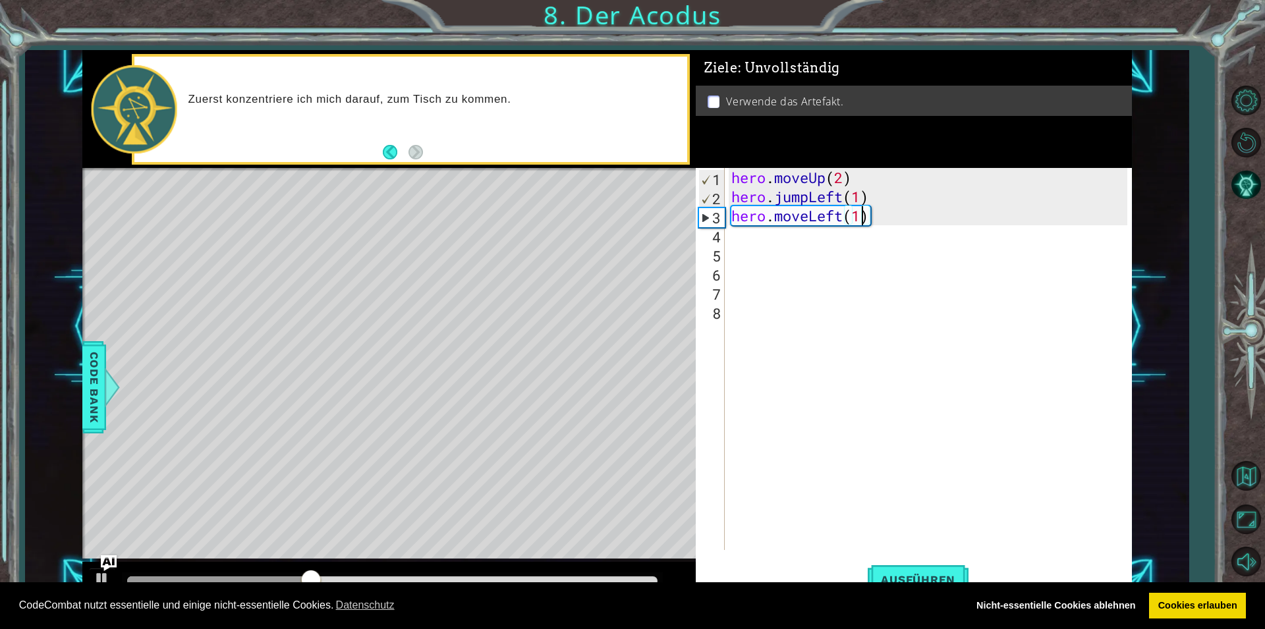
click at [739, 236] on div "hero . moveUp ( 2 ) hero . jumpLeft ( 1 ) hero . moveLeft ( 1 )" at bounding box center [931, 378] width 405 height 420
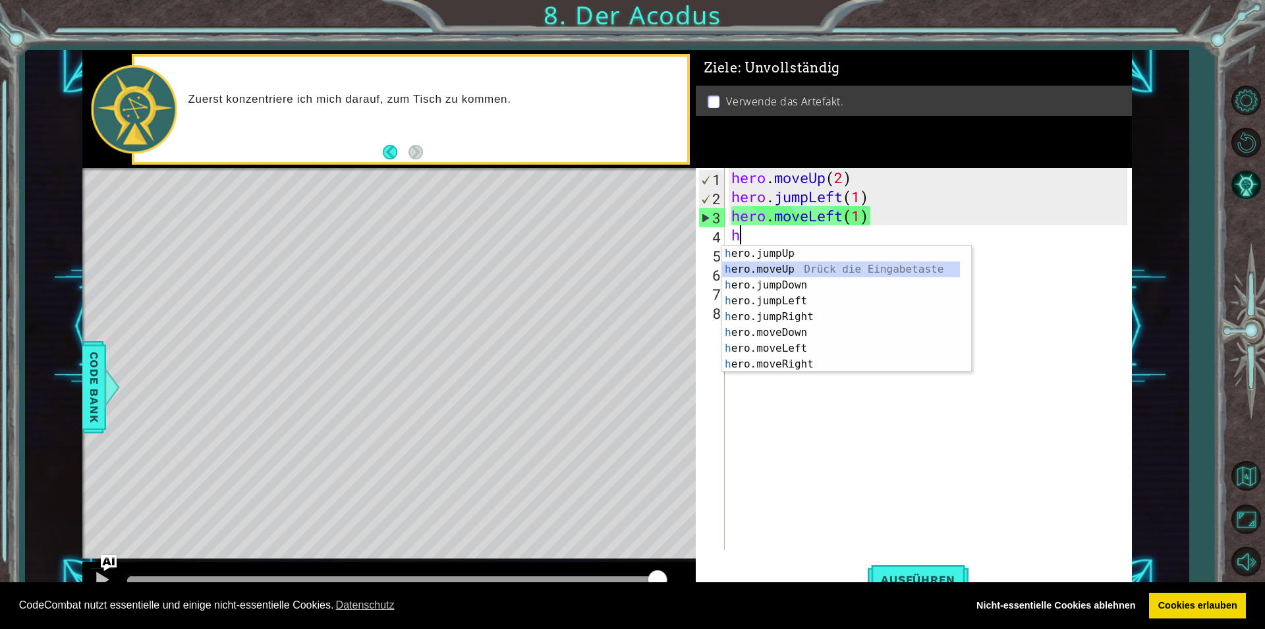
click at [762, 265] on div "h ero.jumpUp Drück die Eingabetaste h ero.moveUp Drück die Eingabetaste h ero.j…" at bounding box center [841, 325] width 238 height 158
type textarea "hero.moveUp(1)"
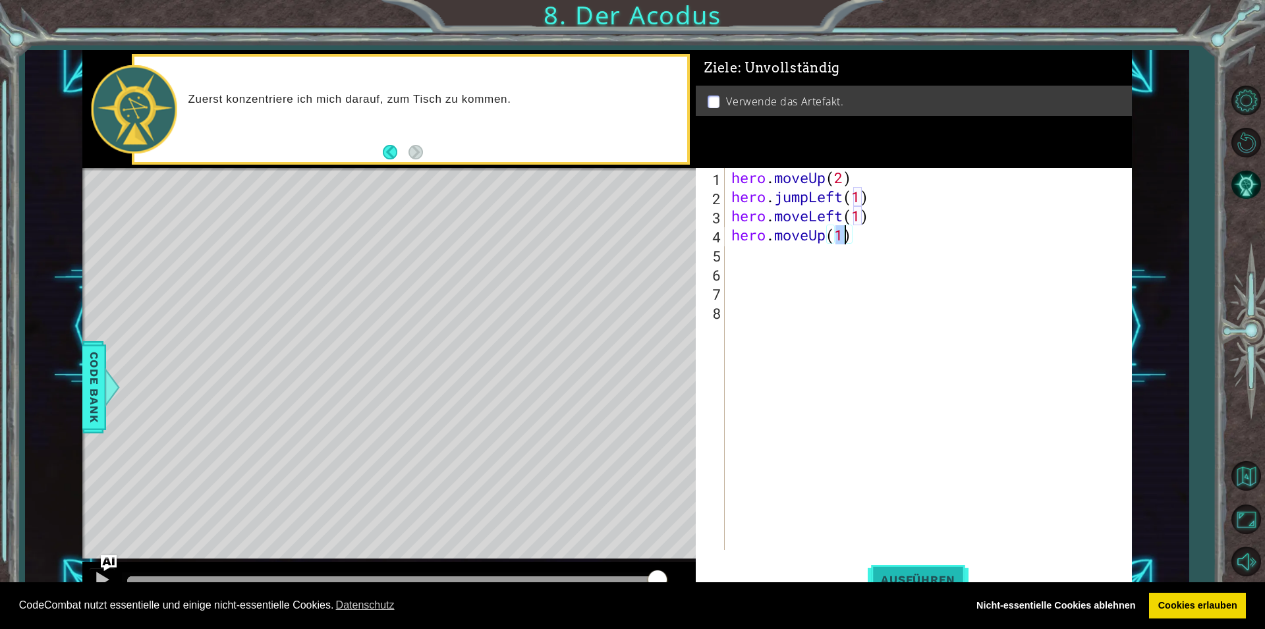
click at [908, 572] on button "Ausführen" at bounding box center [918, 579] width 101 height 43
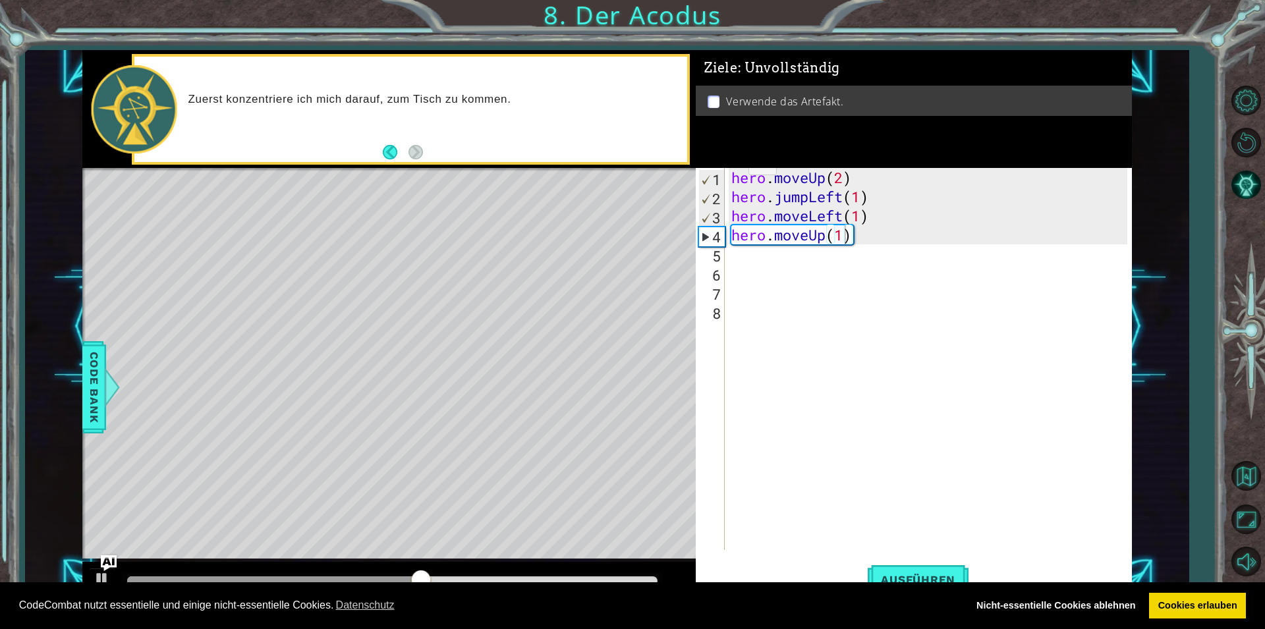
drag, startPoint x: 726, startPoint y: 227, endPoint x: 671, endPoint y: 264, distance: 66.9
click at [704, 259] on div "hero.moveUp(1) 1 2 3 4 5 6 7 8 hero . moveUp ( 2 ) hero . jumpLeft ( 1 ) hero .…" at bounding box center [911, 359] width 431 height 382
drag, startPoint x: 734, startPoint y: 233, endPoint x: 866, endPoint y: 233, distance: 131.8
click at [864, 233] on div "hero . moveUp ( 2 ) hero . jumpLeft ( 1 ) hero . moveLeft ( 1 ) hero . moveUp (…" at bounding box center [931, 378] width 405 height 420
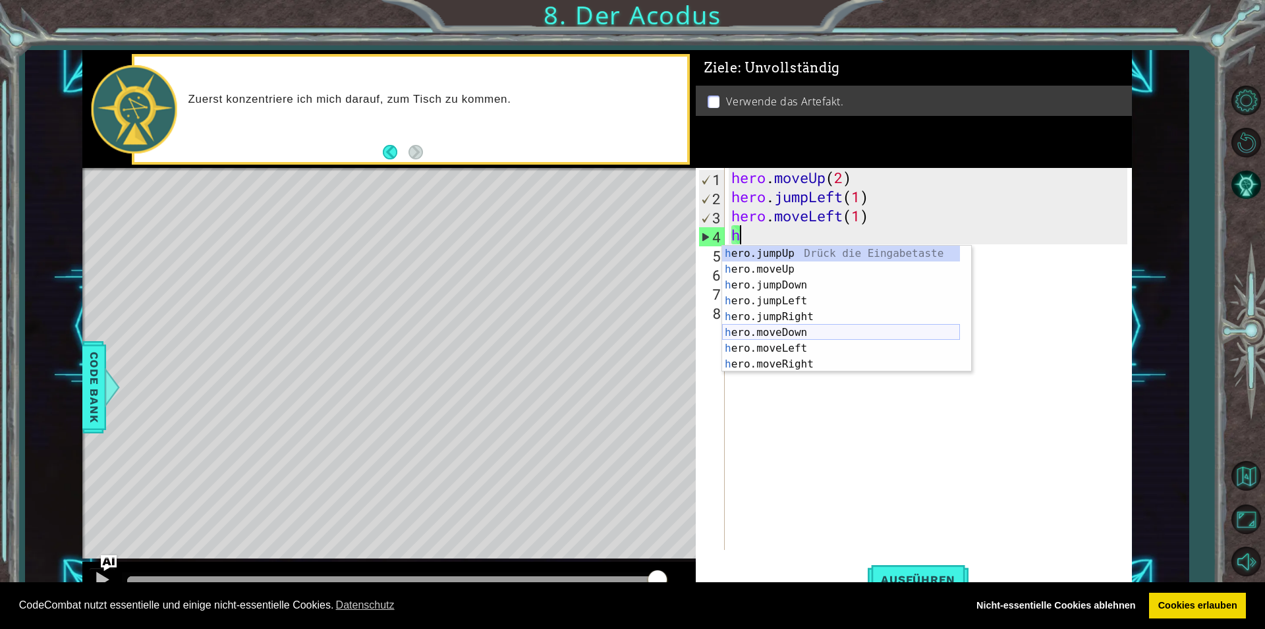
click at [764, 331] on div "h ero.jumpUp Drück die Eingabetaste h ero.moveUp Drück die Eingabetaste h ero.j…" at bounding box center [841, 325] width 238 height 158
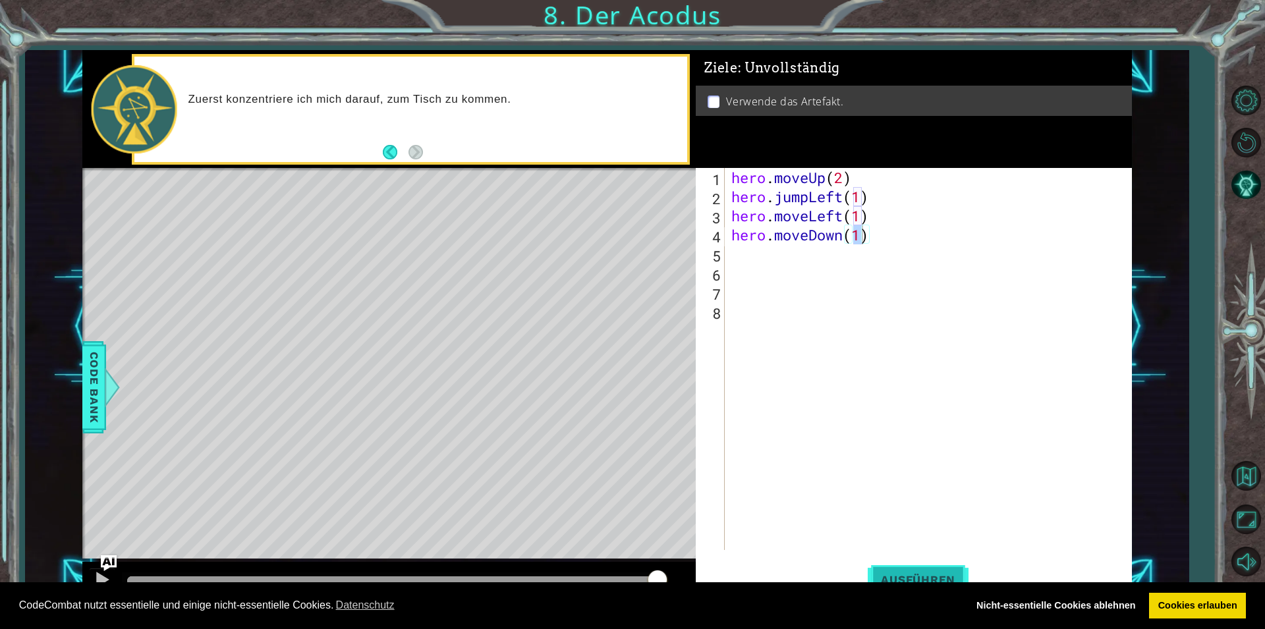
click at [886, 563] on button "Ausführen" at bounding box center [918, 579] width 101 height 43
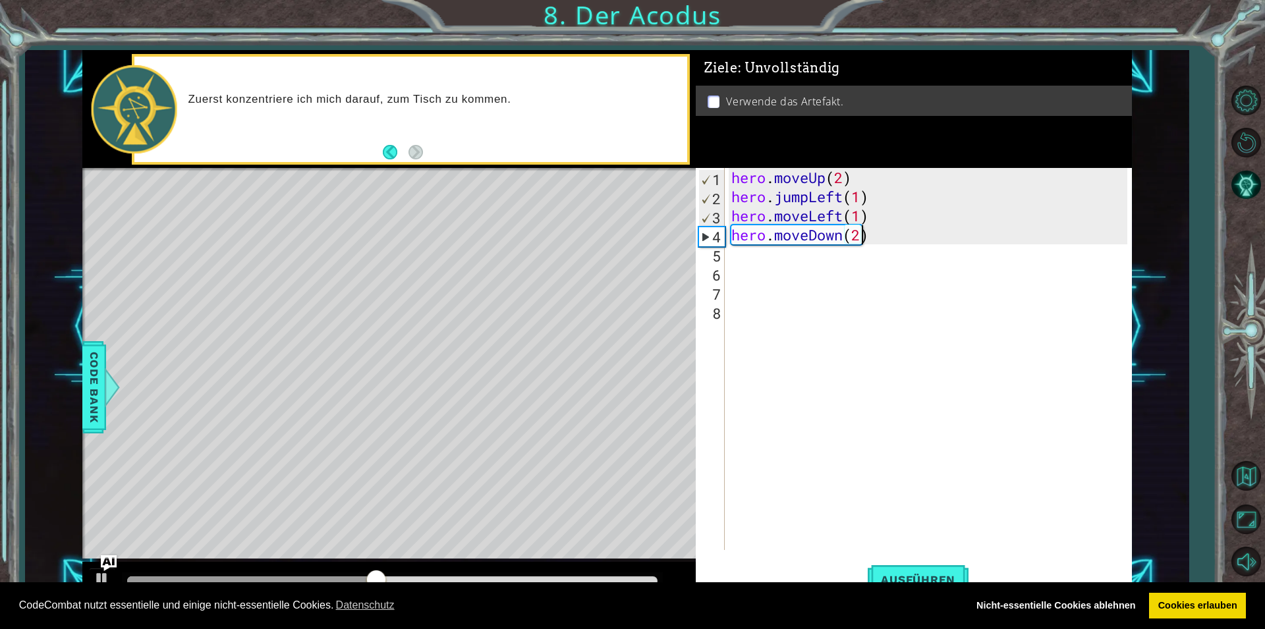
scroll to position [0, 5]
type textarea "hero.moveDown(2)"
click at [726, 256] on div "hero.moveDown(2) 1 2 3 4 5 6 7 8 hero . moveUp ( 2 ) hero . jumpLeft ( 1 ) hero…" at bounding box center [911, 359] width 431 height 382
click at [726, 255] on div "hero.moveDown(2) 1 2 3 4 5 6 7 8 hero . moveUp ( 2 ) hero . jumpLeft ( 1 ) hero…" at bounding box center [911, 359] width 431 height 382
click at [729, 252] on div "hero . moveUp ( 2 ) hero . jumpLeft ( 1 ) hero . moveLeft ( 1 ) hero . moveDown…" at bounding box center [931, 378] width 405 height 420
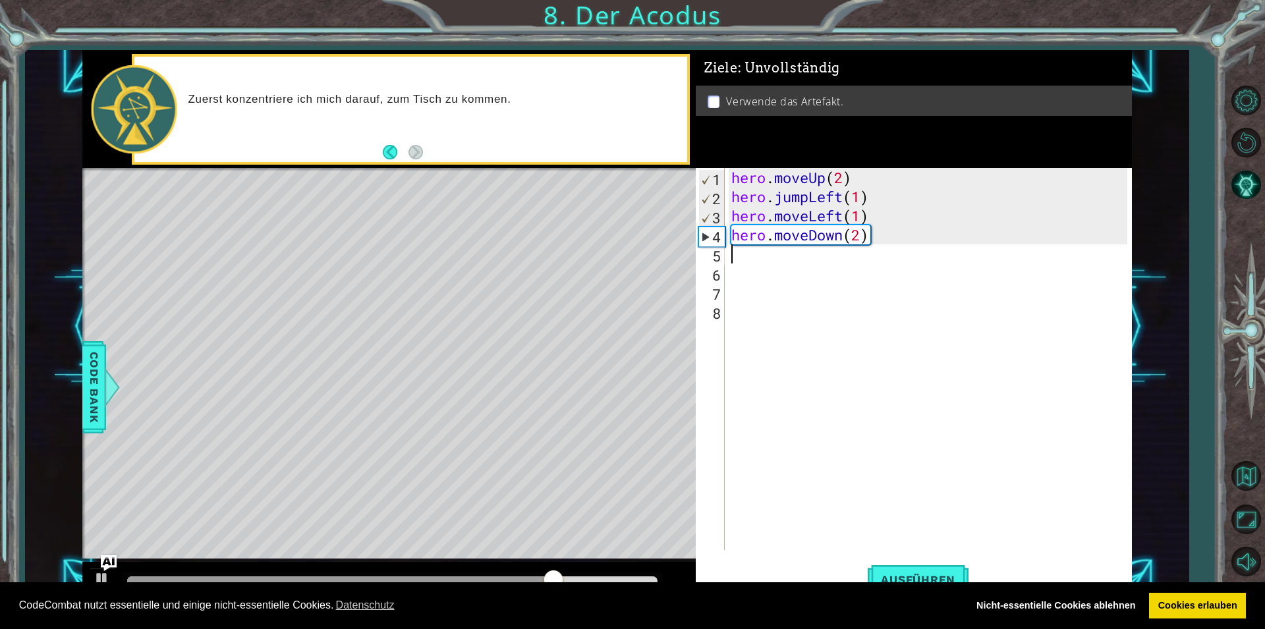
type textarea "h"
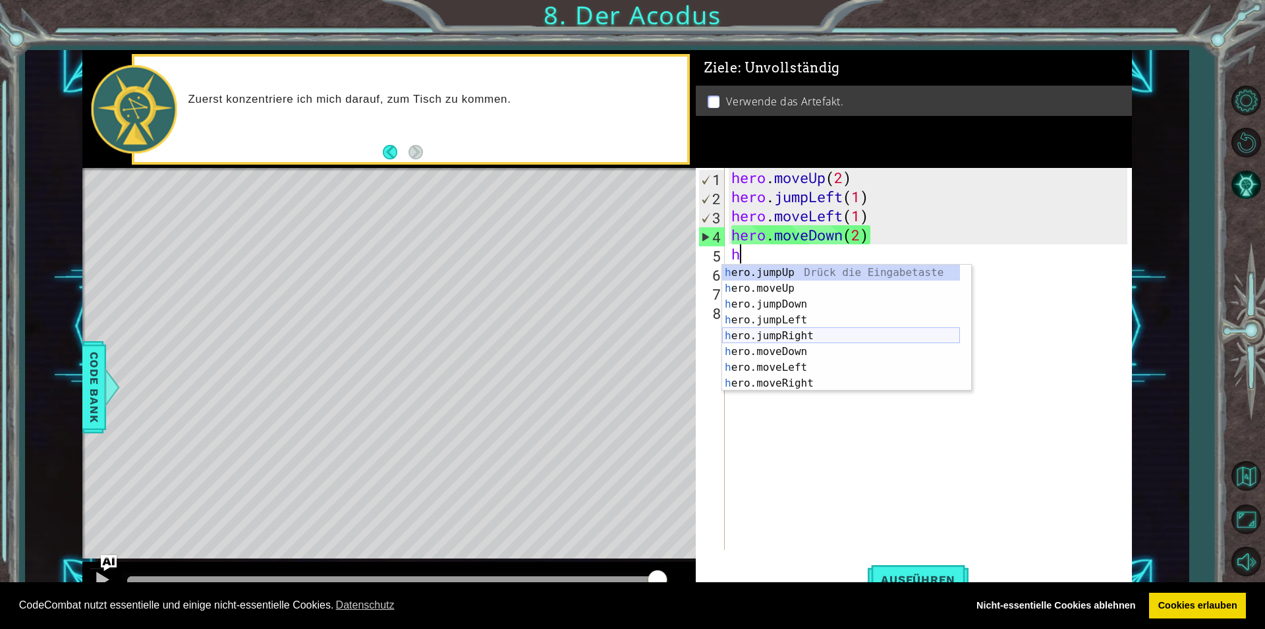
click at [758, 337] on div "h ero.jumpUp Drück die Eingabetaste h ero.moveUp Drück die Eingabetaste h ero.j…" at bounding box center [841, 344] width 238 height 158
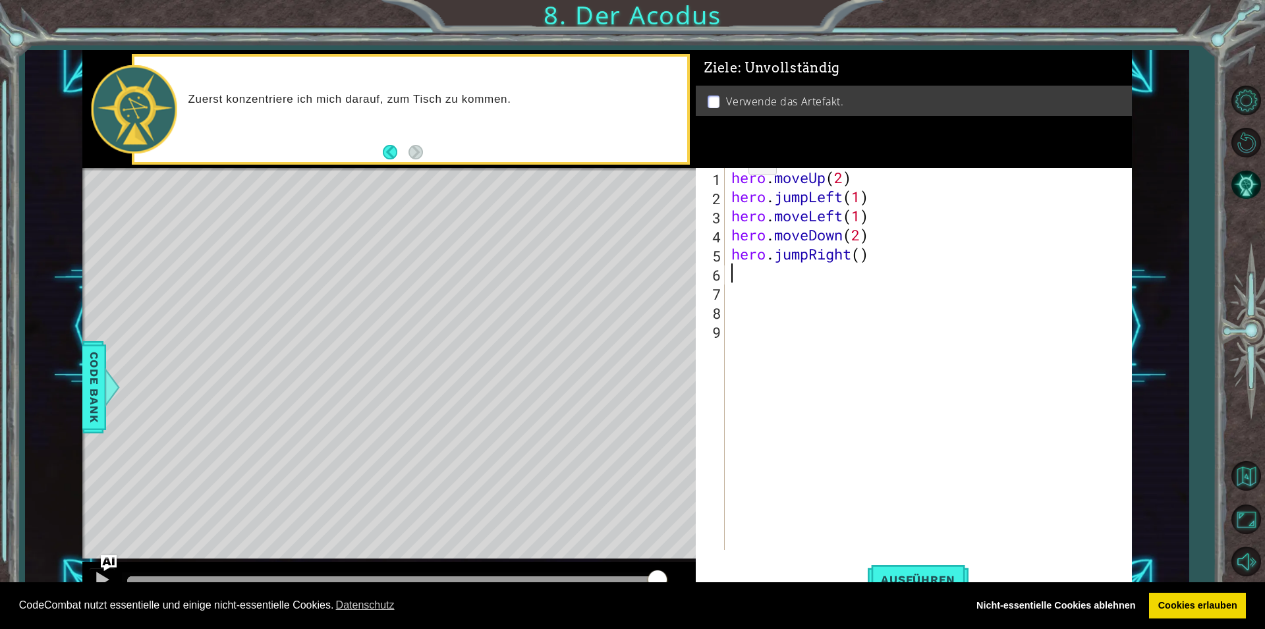
click at [861, 254] on div "hero . moveUp ( 2 ) hero . jumpLeft ( 1 ) hero . moveLeft ( 1 ) hero . moveDown…" at bounding box center [931, 378] width 405 height 420
type textarea "hero.jumpRight(1)"
click at [908, 567] on button "Ausführen" at bounding box center [918, 579] width 101 height 43
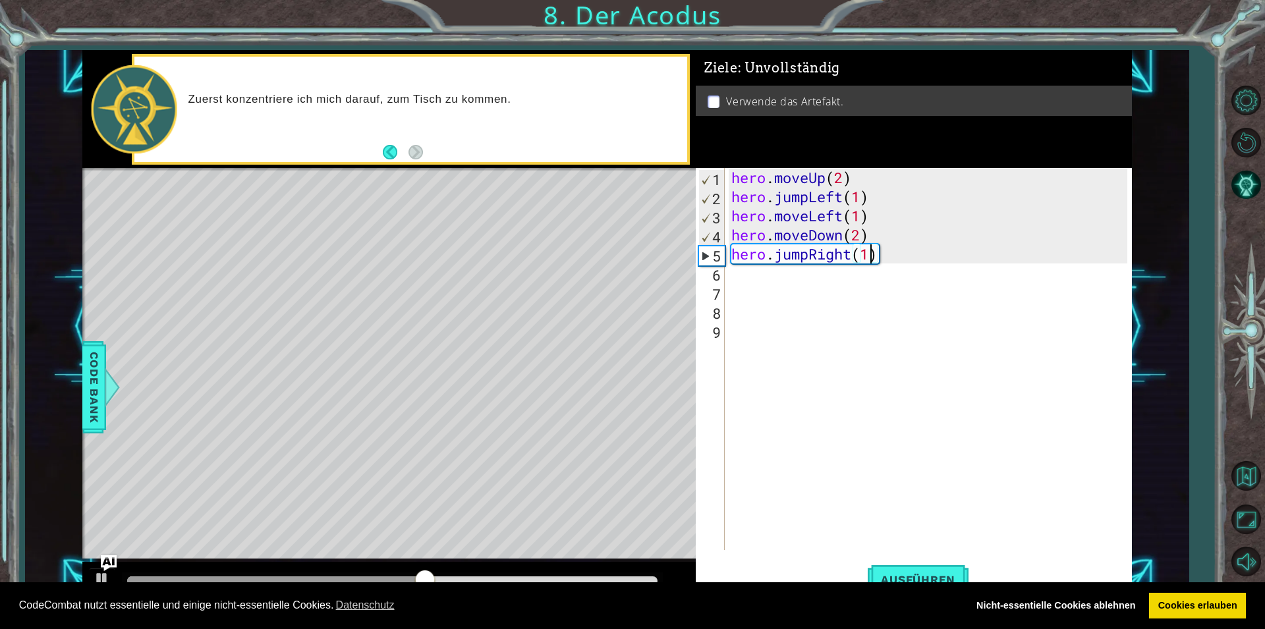
click at [730, 279] on div "hero . moveUp ( 2 ) hero . jumpLeft ( 1 ) hero . moveLeft ( 1 ) hero . moveDown…" at bounding box center [931, 378] width 405 height 420
type textarea "h"
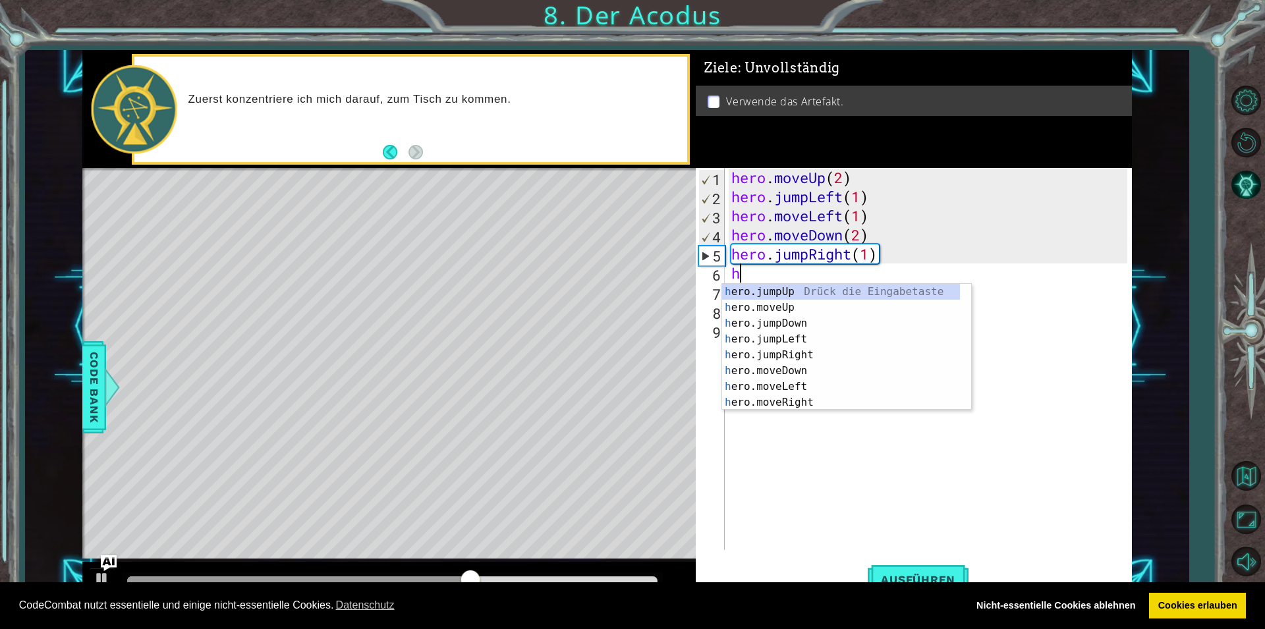
scroll to position [0, 0]
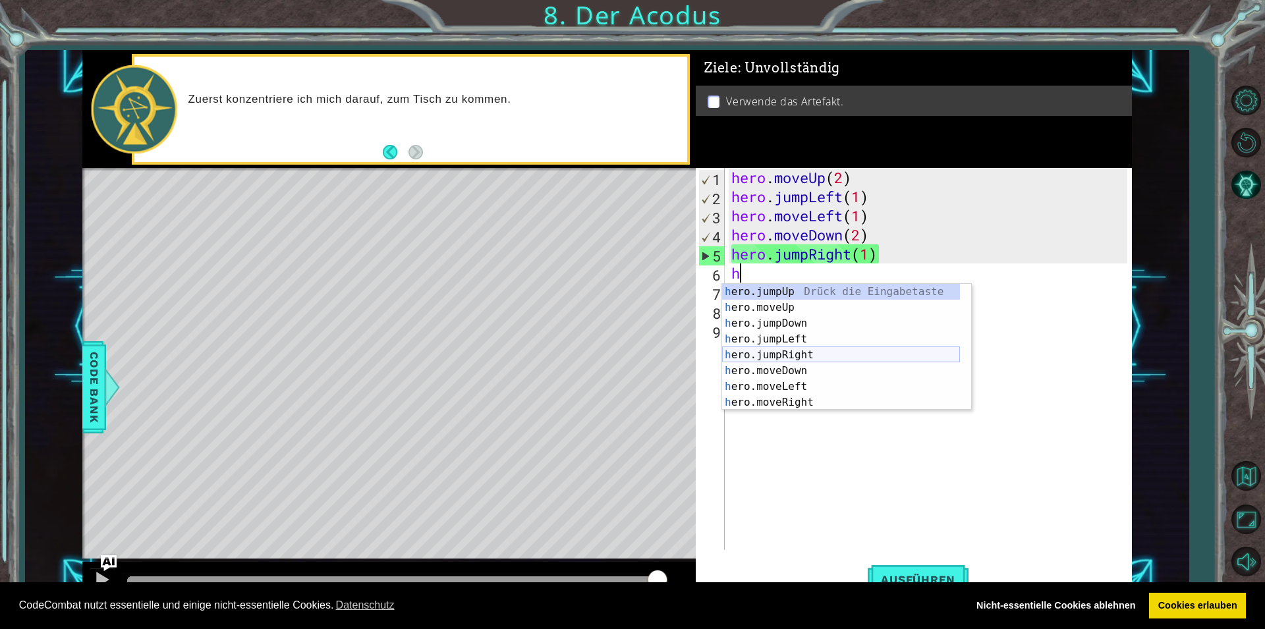
click at [758, 349] on div "h ero.jumpUp Drück die Eingabetaste h ero.moveUp Drück die Eingabetaste h ero.j…" at bounding box center [841, 363] width 238 height 158
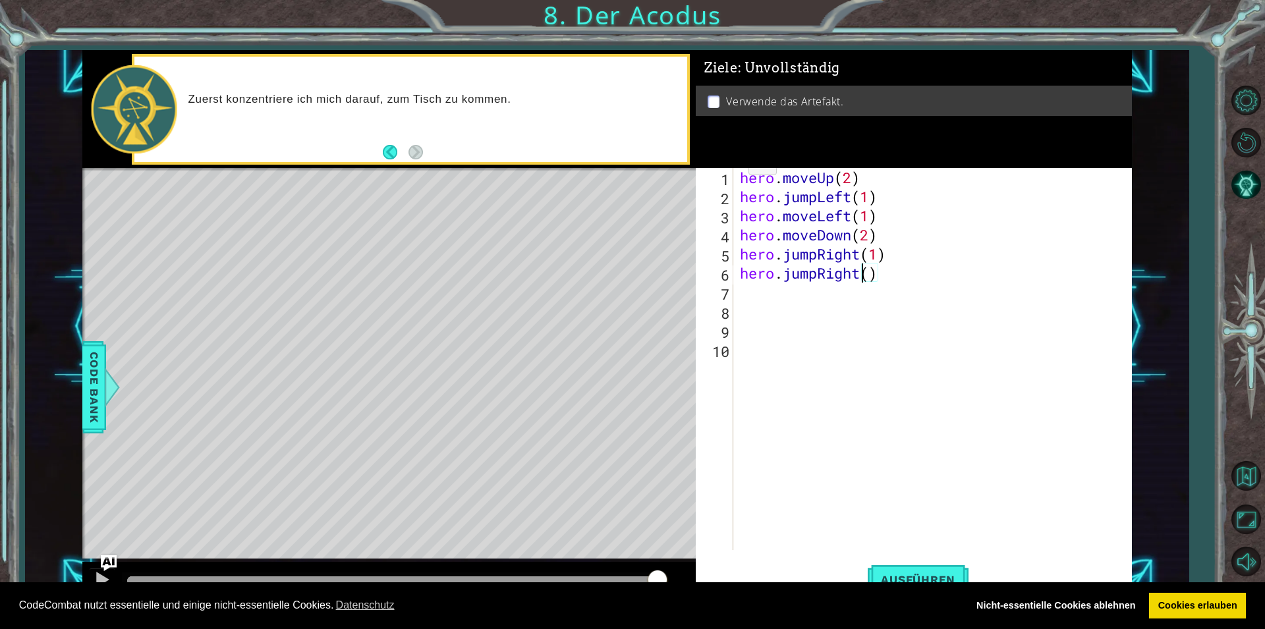
click at [865, 276] on div "hero . moveUp ( 2 ) hero . jumpLeft ( 1 ) hero . moveLeft ( 1 ) hero . moveDown…" at bounding box center [935, 378] width 397 height 420
click at [867, 275] on div "hero . moveUp ( 2 ) hero . jumpLeft ( 1 ) hero . moveLeft ( 1 ) hero . moveDown…" at bounding box center [935, 378] width 397 height 420
click at [918, 574] on span "Ausführen" at bounding box center [918, 579] width 101 height 13
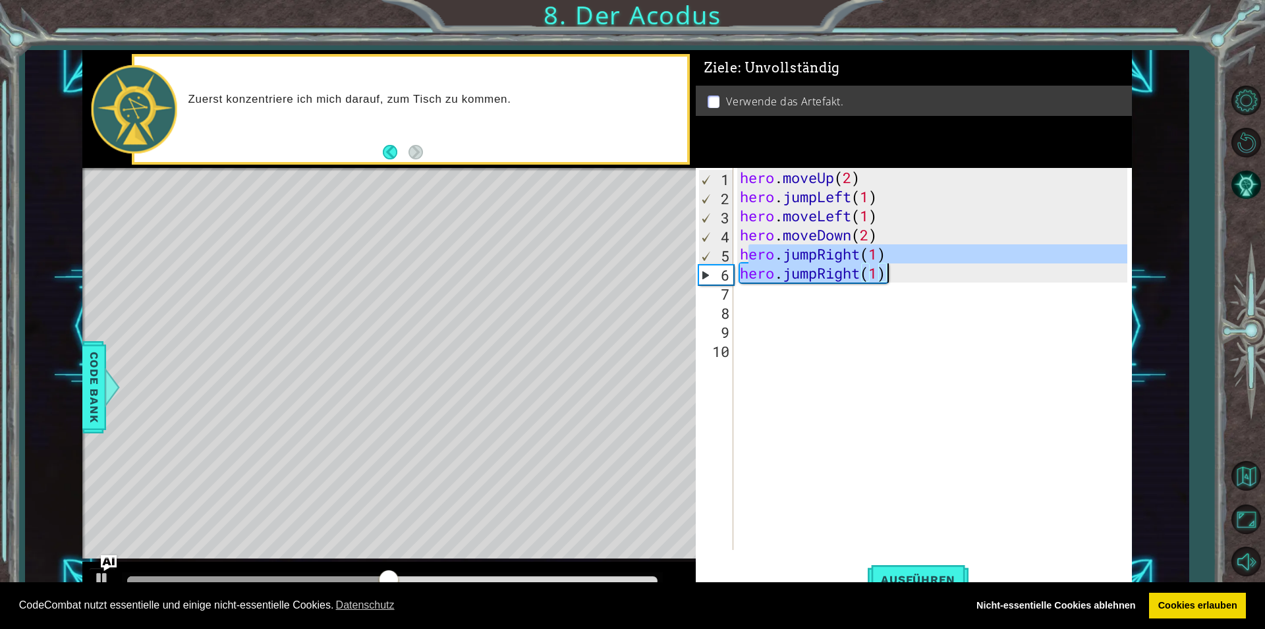
drag, startPoint x: 748, startPoint y: 258, endPoint x: 918, endPoint y: 267, distance: 170.9
click at [918, 267] on div "hero . moveUp ( 2 ) hero . jumpLeft ( 1 ) hero . moveLeft ( 1 ) hero . moveDown…" at bounding box center [935, 378] width 397 height 420
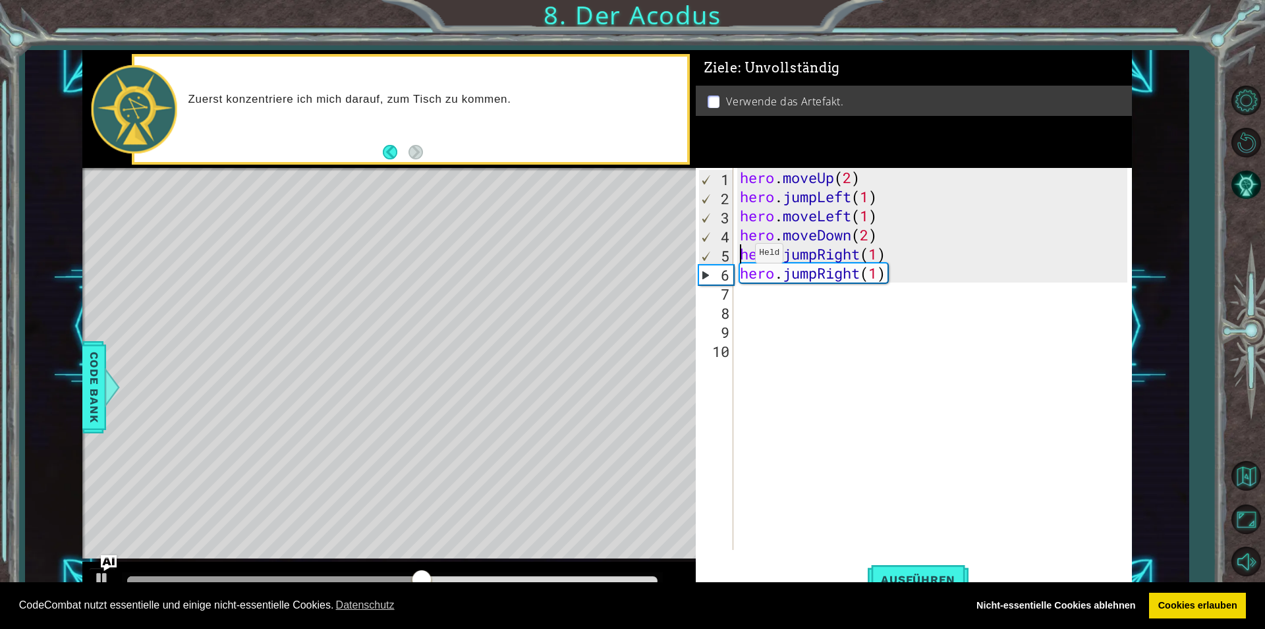
click at [744, 256] on div "hero . moveUp ( 2 ) hero . jumpLeft ( 1 ) hero . moveLeft ( 1 ) hero . moveDown…" at bounding box center [935, 378] width 397 height 420
type textarea "hero.jumpRight(1)"
click at [767, 260] on div "hero . moveUp ( 2 ) hero . jumpLeft ( 1 ) hero . moveLeft ( 1 ) hero . moveDown…" at bounding box center [935, 378] width 397 height 420
drag, startPoint x: 735, startPoint y: 252, endPoint x: 899, endPoint y: 266, distance: 164.0
click at [915, 264] on div "hero.jumpRight(1) 1 2 3 4 5 6 7 8 9 10 hero . moveUp ( 2 ) hero . jumpLeft ( 1 …" at bounding box center [911, 359] width 431 height 382
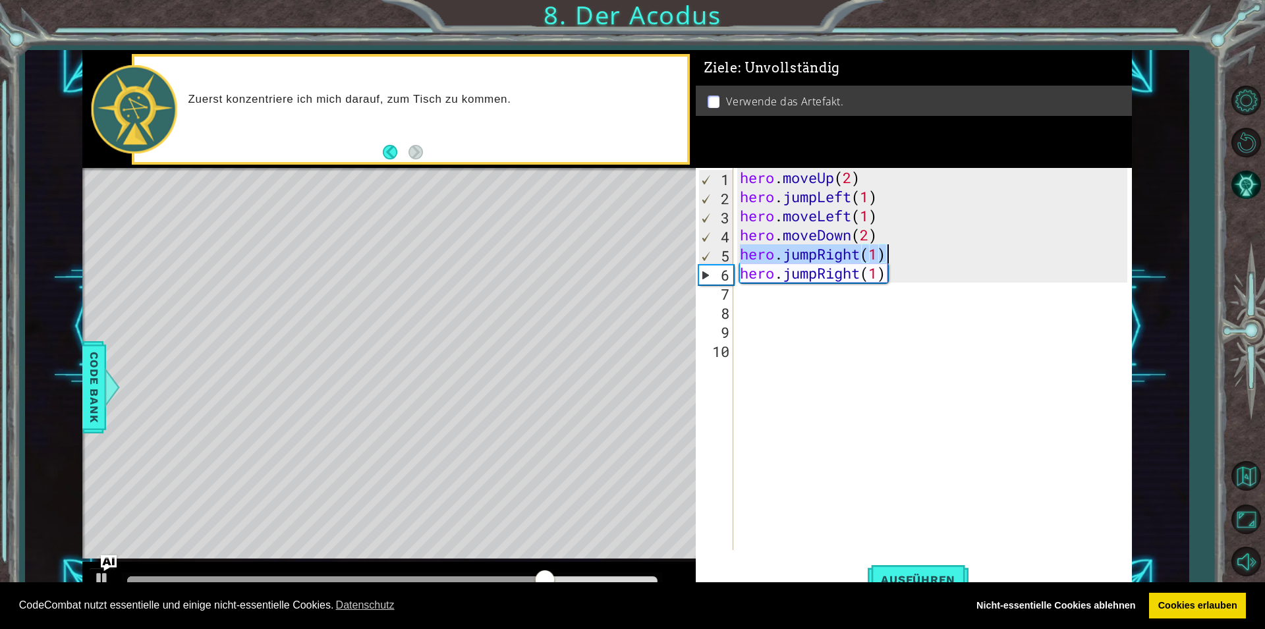
drag, startPoint x: 738, startPoint y: 258, endPoint x: 933, endPoint y: 261, distance: 195.0
click at [933, 261] on div "hero . moveUp ( 2 ) hero . jumpLeft ( 1 ) hero . moveLeft ( 1 ) hero . moveDown…" at bounding box center [935, 378] width 397 height 420
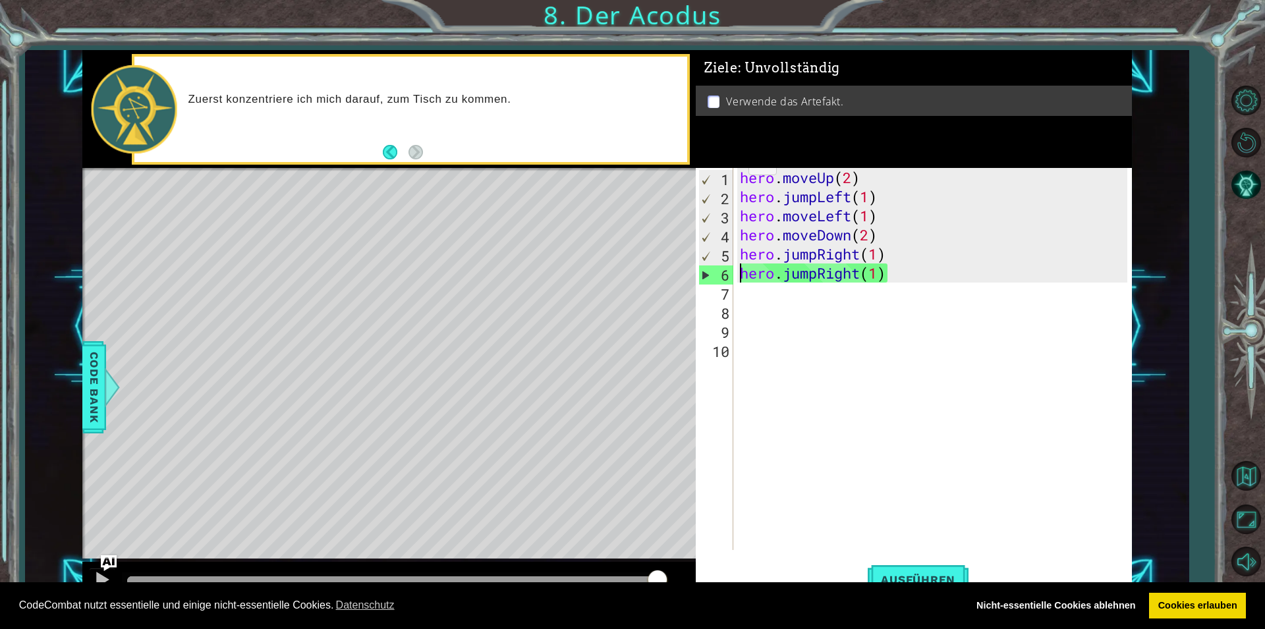
click at [744, 277] on div "hero . moveUp ( 2 ) hero . jumpLeft ( 1 ) hero . moveLeft ( 1 ) hero . moveDown…" at bounding box center [935, 378] width 397 height 420
drag, startPoint x: 742, startPoint y: 272, endPoint x: 931, endPoint y: 277, distance: 189.8
click at [931, 277] on div "hero . moveUp ( 2 ) hero . jumpLeft ( 1 ) hero . moveLeft ( 1 ) hero . moveDown…" at bounding box center [935, 378] width 397 height 420
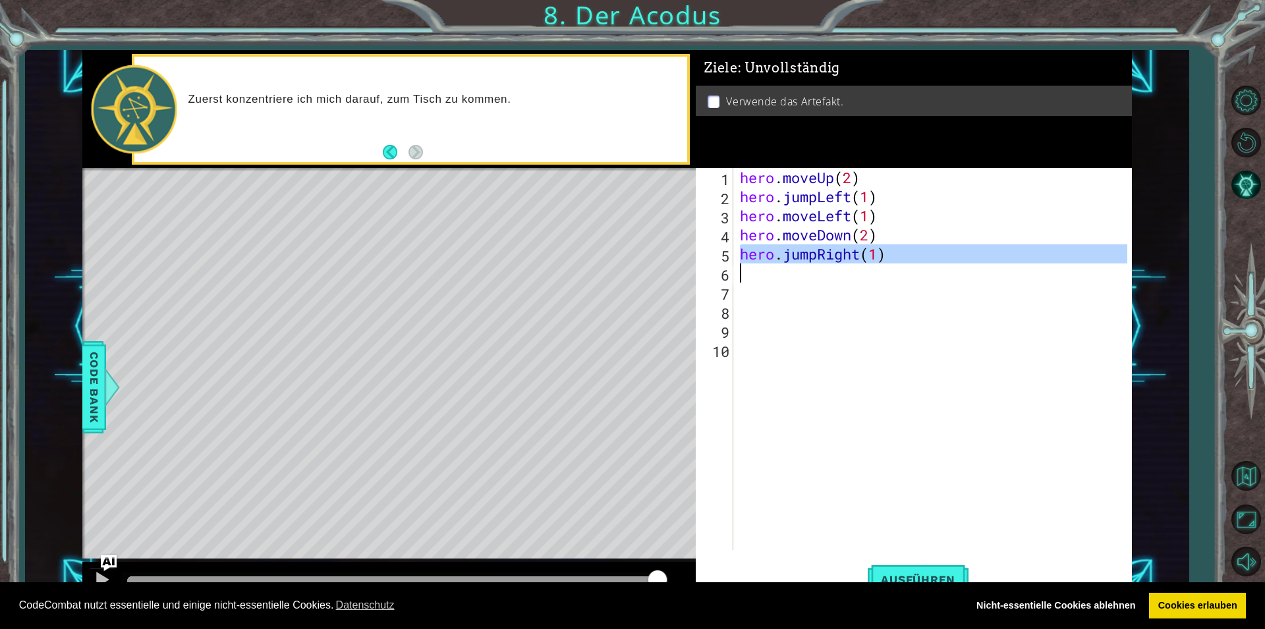
drag, startPoint x: 740, startPoint y: 252, endPoint x: 904, endPoint y: 271, distance: 165.2
click at [904, 271] on div "hero . moveUp ( 2 ) hero . jumpLeft ( 1 ) hero . moveLeft ( 1 ) hero . moveDown…" at bounding box center [935, 378] width 397 height 420
type textarea "hero.jumpRight(1)"
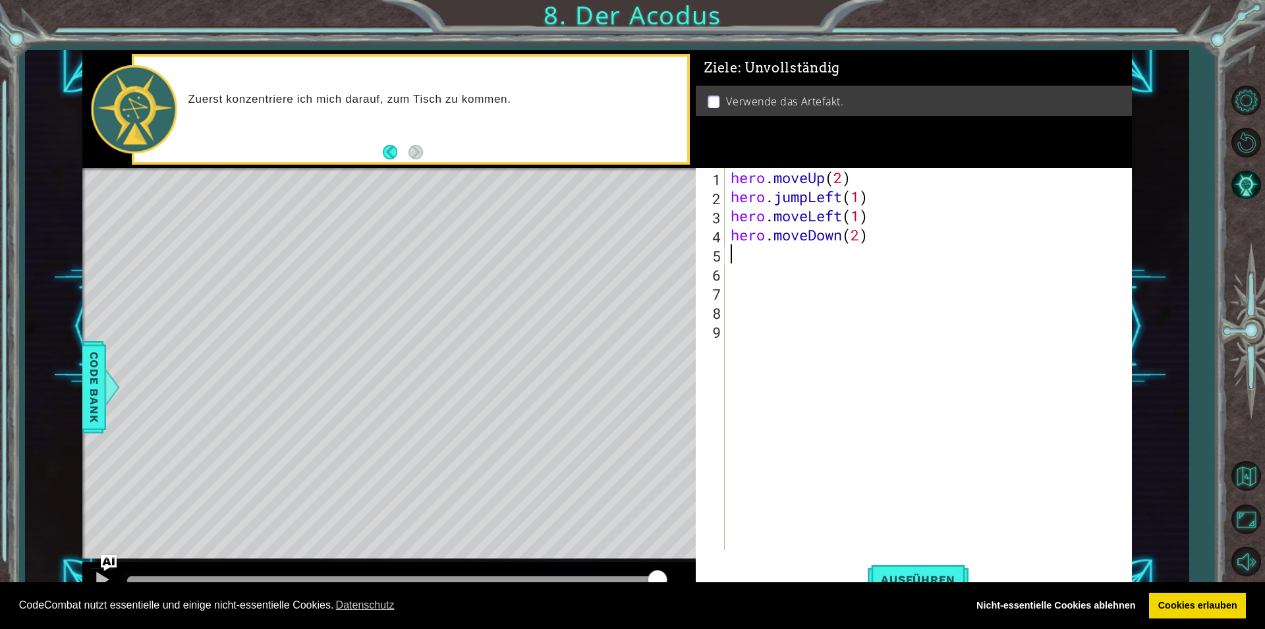
scroll to position [0, 0]
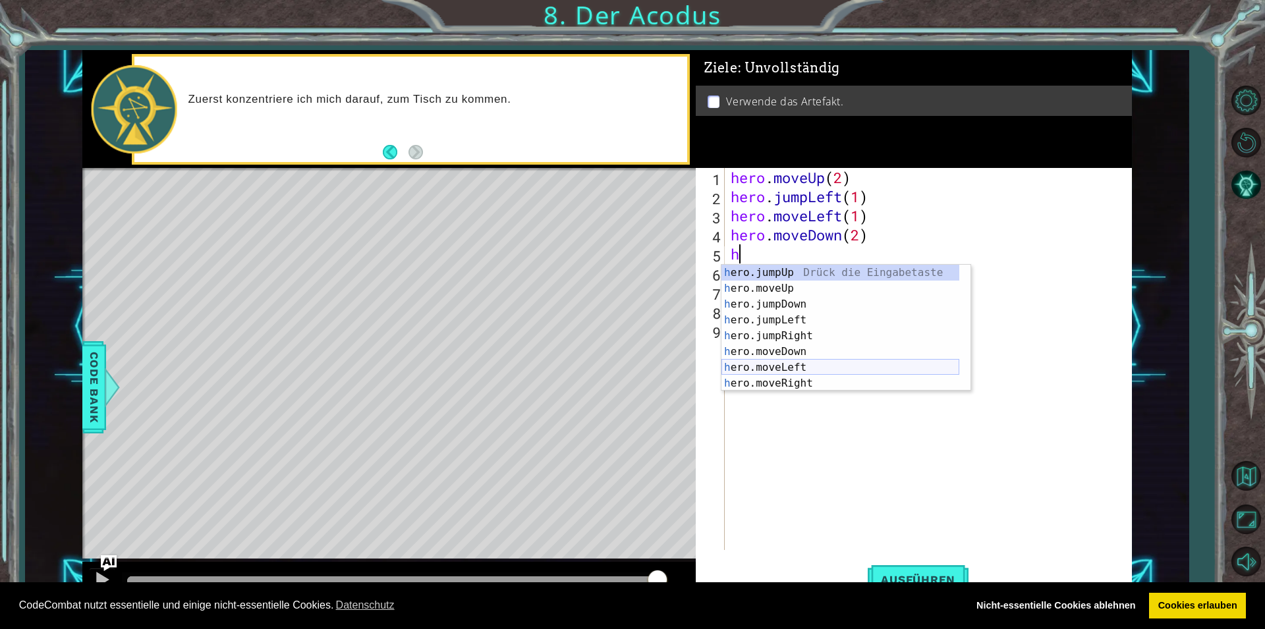
click at [773, 365] on div "h ero.jumpUp Drück die Eingabetaste h ero.moveUp Drück die Eingabetaste h ero.j…" at bounding box center [840, 344] width 238 height 158
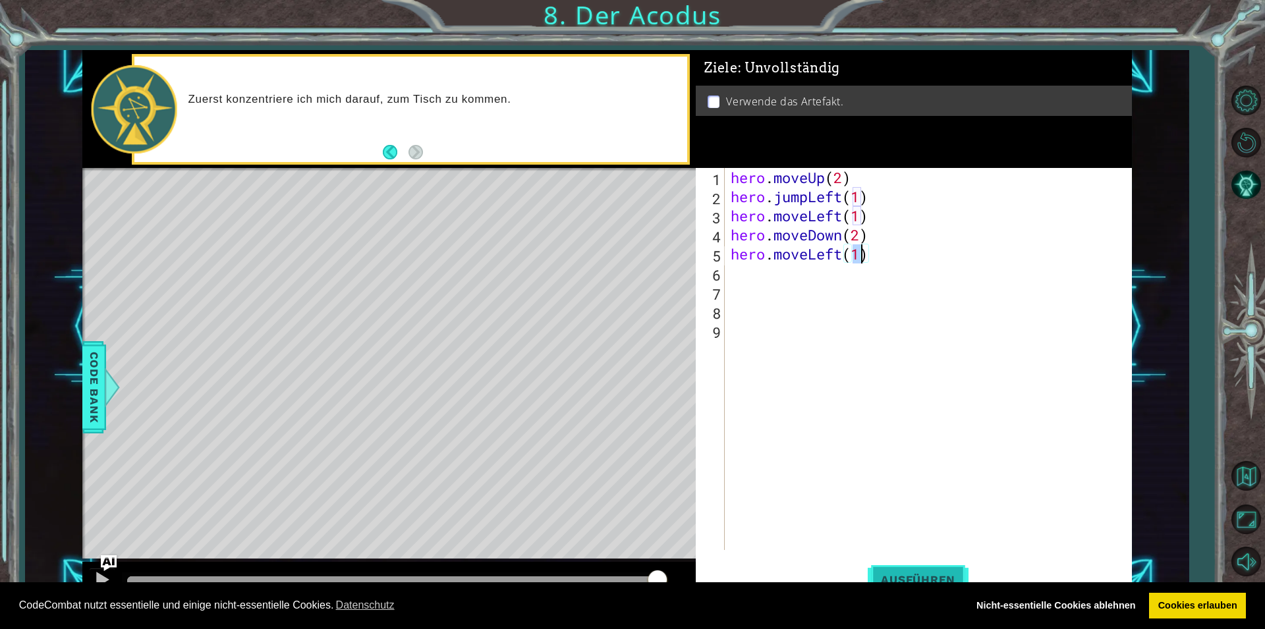
type textarea "hero.moveLeft(1)"
click at [905, 575] on span "Ausführen" at bounding box center [918, 579] width 101 height 13
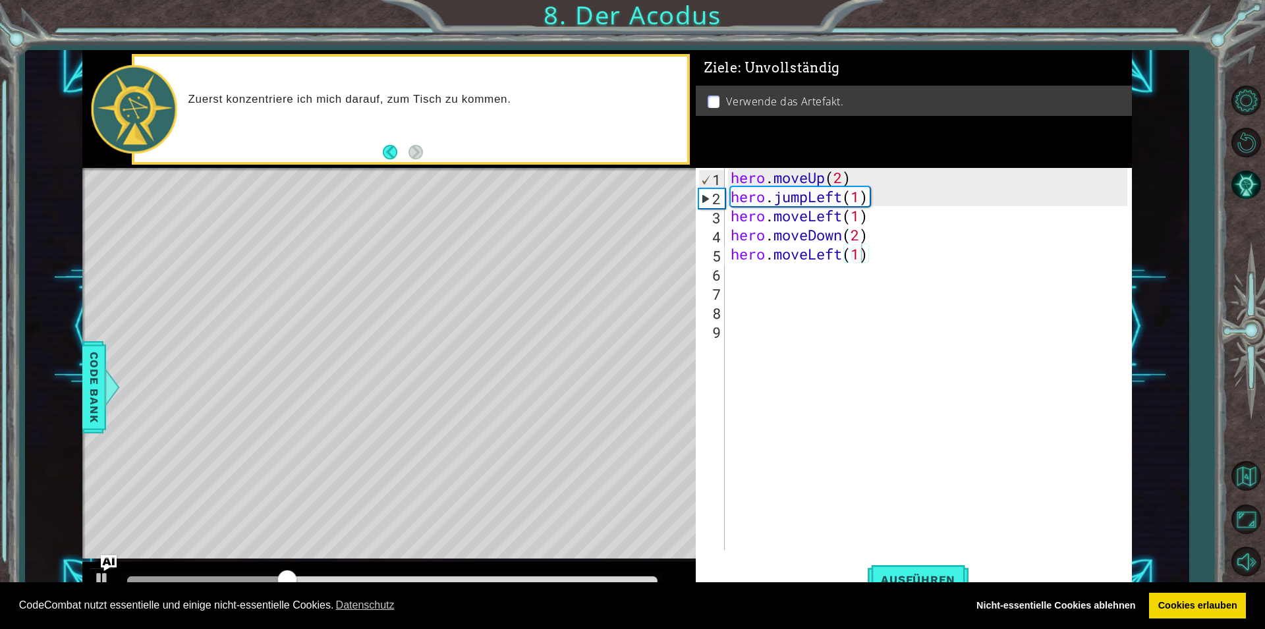
drag, startPoint x: 727, startPoint y: 250, endPoint x: 792, endPoint y: 260, distance: 65.3
click at [841, 257] on div "hero.moveLeft(1) 1 2 3 4 5 6 7 8 9 hero . moveUp ( 2 ) hero . jumpLeft ( 1 ) he…" at bounding box center [911, 359] width 431 height 382
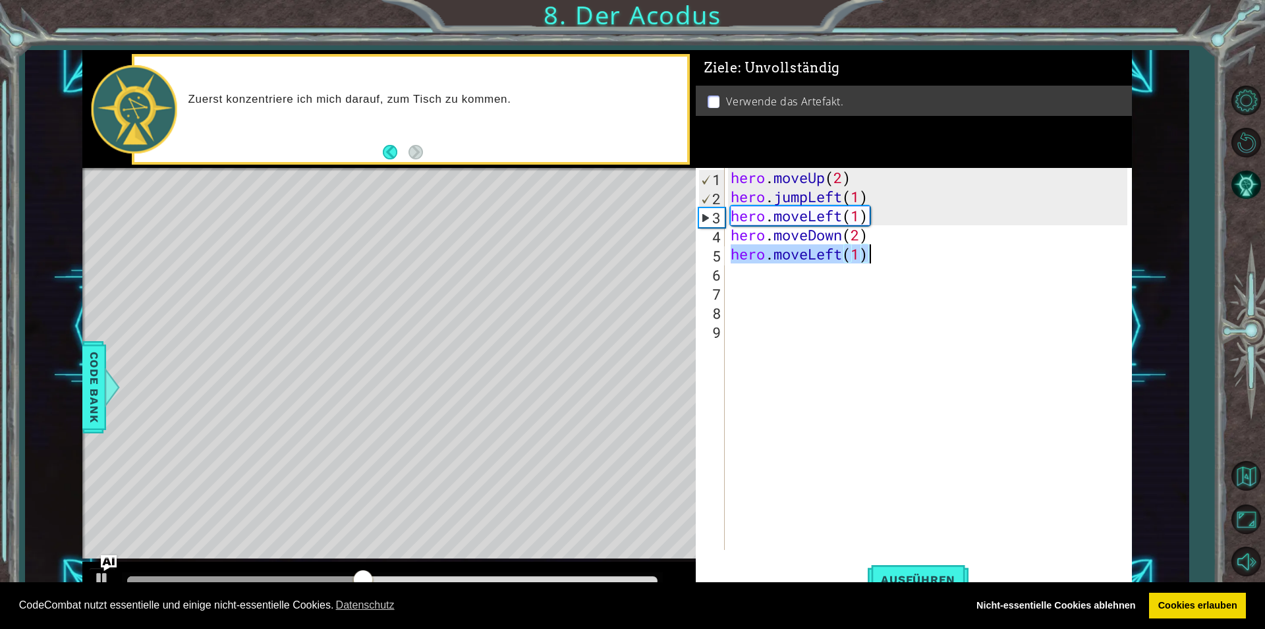
drag, startPoint x: 731, startPoint y: 256, endPoint x: 912, endPoint y: 263, distance: 181.3
click at [912, 263] on div "hero . moveUp ( 2 ) hero . jumpLeft ( 1 ) hero . moveLeft ( 1 ) hero . moveDown…" at bounding box center [931, 378] width 406 height 420
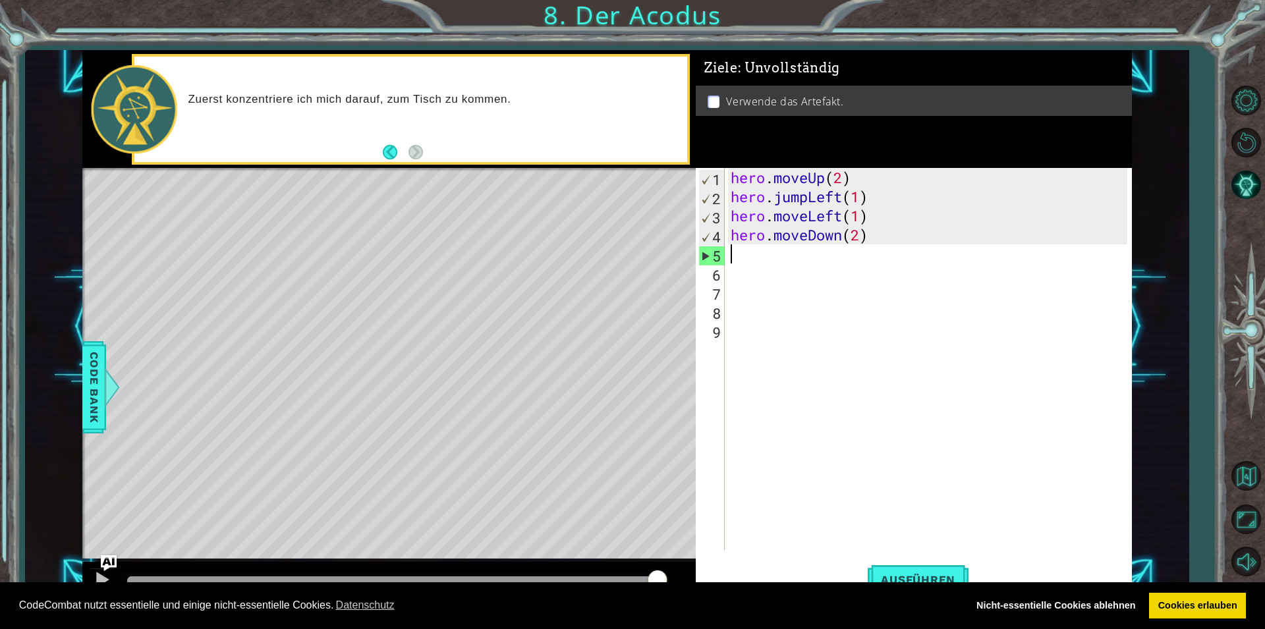
type textarea "h"
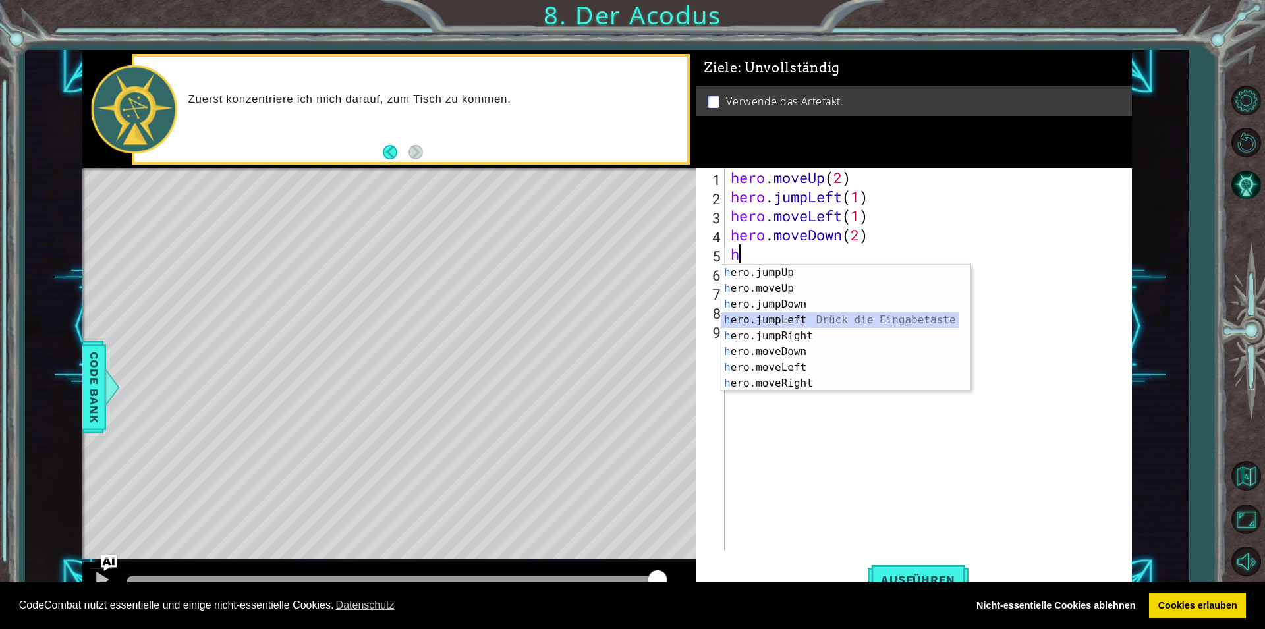
click at [765, 321] on div "h ero.jumpUp Drück die Eingabetaste h ero.moveUp Drück die Eingabetaste h ero.j…" at bounding box center [840, 344] width 238 height 158
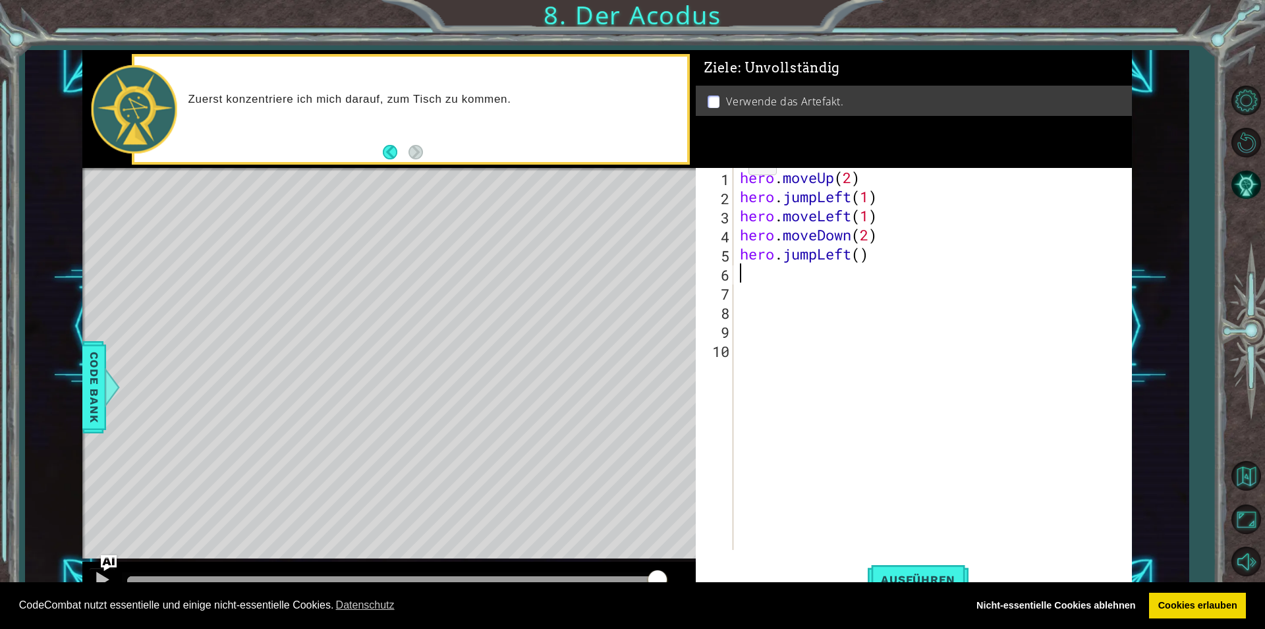
click at [858, 260] on div "hero . moveUp ( 2 ) hero . jumpLeft ( 1 ) hero . moveLeft ( 1 ) hero . moveDown…" at bounding box center [935, 378] width 397 height 420
type textarea "hero.jumpLeft(1)"
click at [932, 570] on button "Ausführen" at bounding box center [918, 579] width 101 height 43
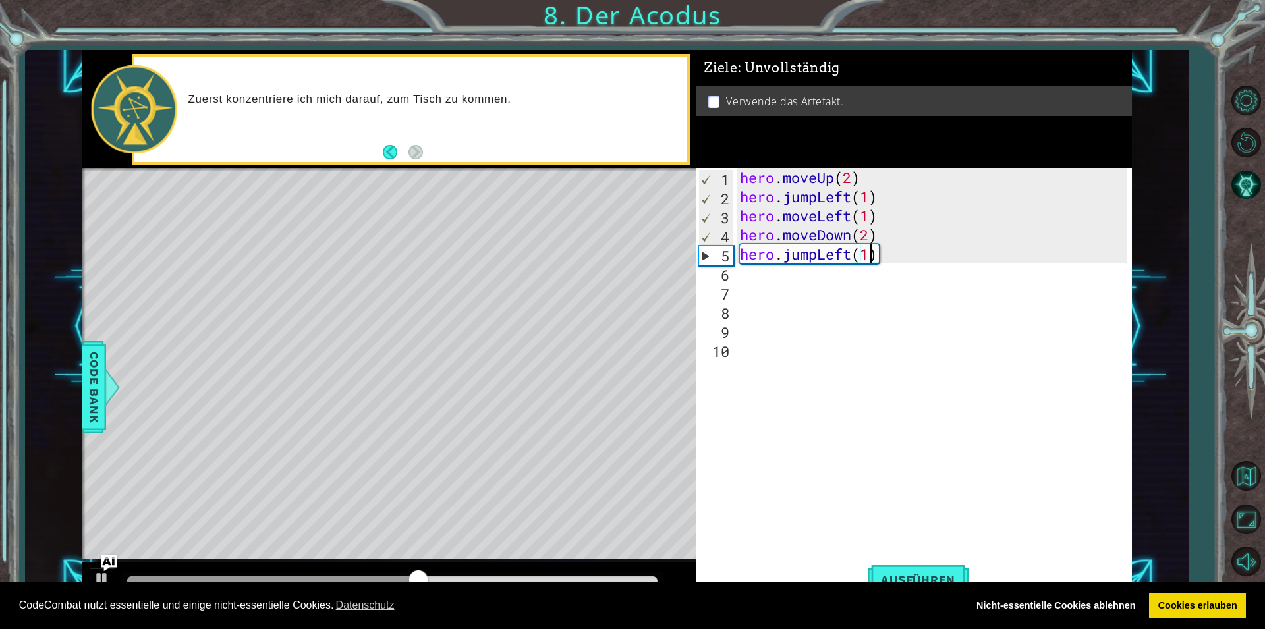
click at [743, 277] on div "hero . moveUp ( 2 ) hero . jumpLeft ( 1 ) hero . moveLeft ( 1 ) hero . moveDown…" at bounding box center [935, 378] width 397 height 420
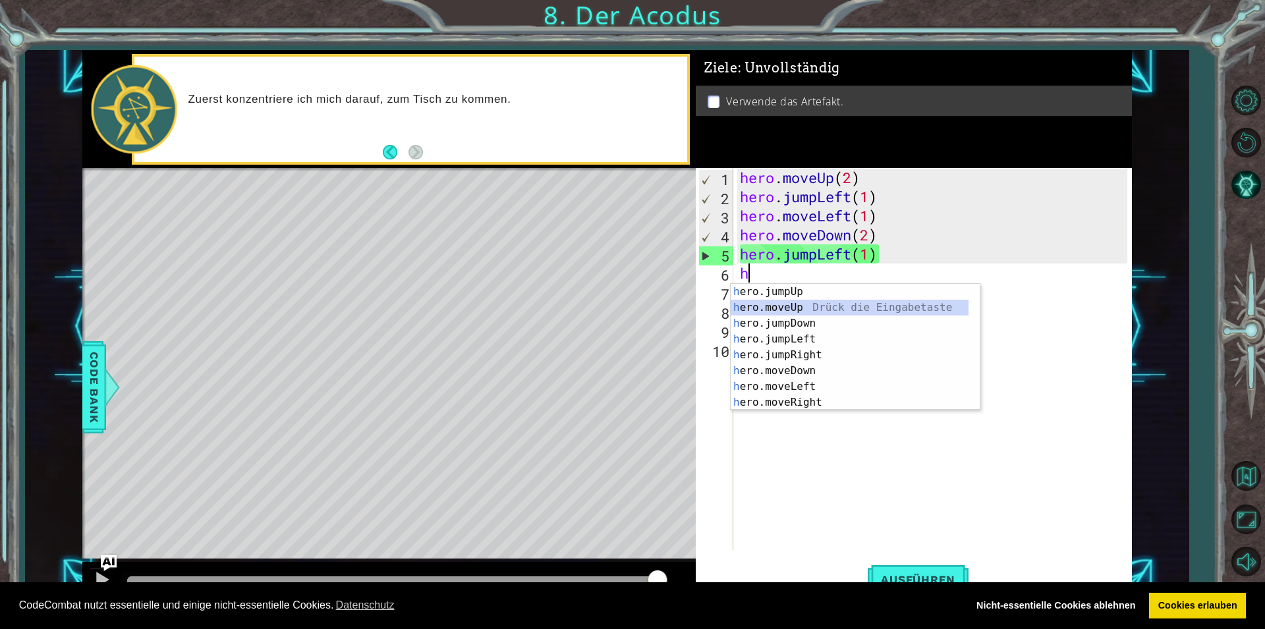
click at [754, 306] on div "h ero.jumpUp Drück die Eingabetaste h ero.moveUp Drück die Eingabetaste h ero.j…" at bounding box center [850, 363] width 238 height 158
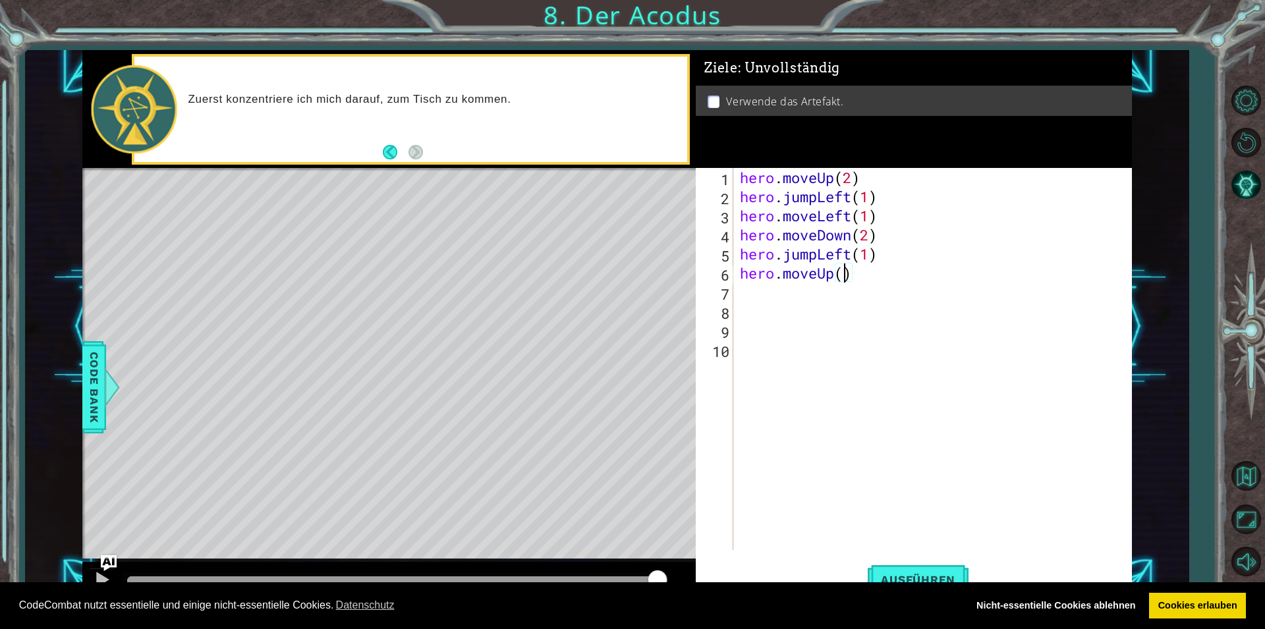
scroll to position [0, 5]
type textarea "hero.moveUp(3)"
click at [903, 564] on button "Ausführen" at bounding box center [918, 579] width 101 height 43
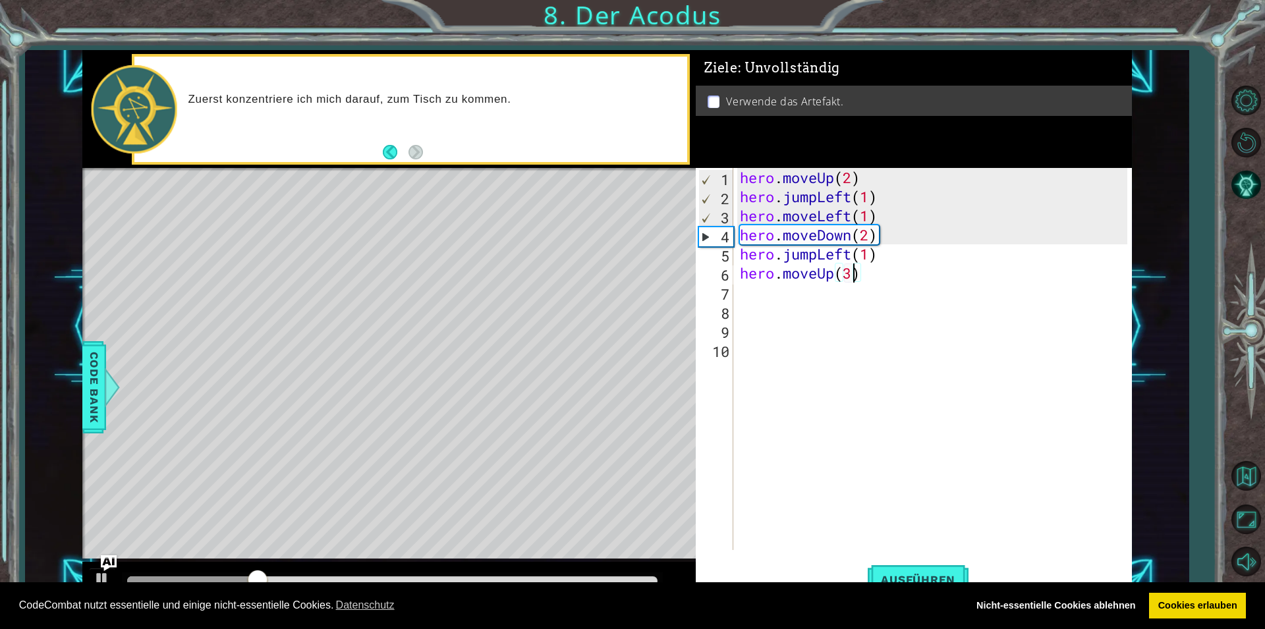
click at [740, 291] on div "hero . moveUp ( 2 ) hero . jumpLeft ( 1 ) hero . moveLeft ( 1 ) hero . moveDown…" at bounding box center [935, 378] width 397 height 420
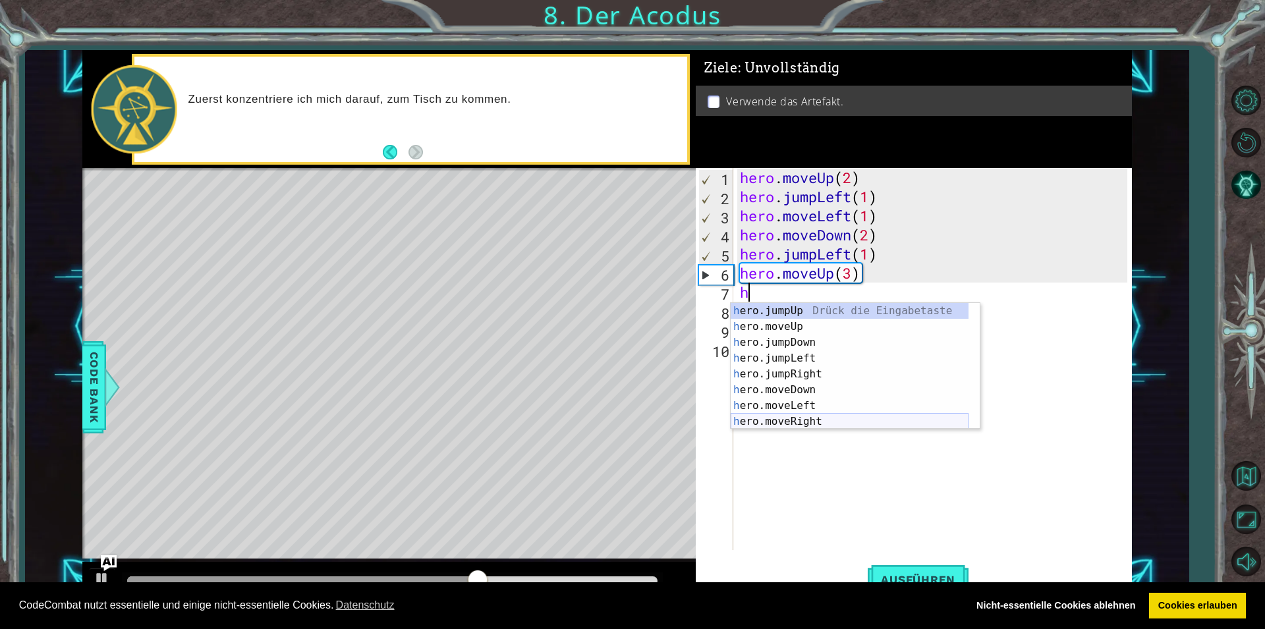
click at [780, 425] on div "h ero.jumpUp Drück die Eingabetaste h ero.moveUp Drück die Eingabetaste h ero.j…" at bounding box center [850, 382] width 238 height 158
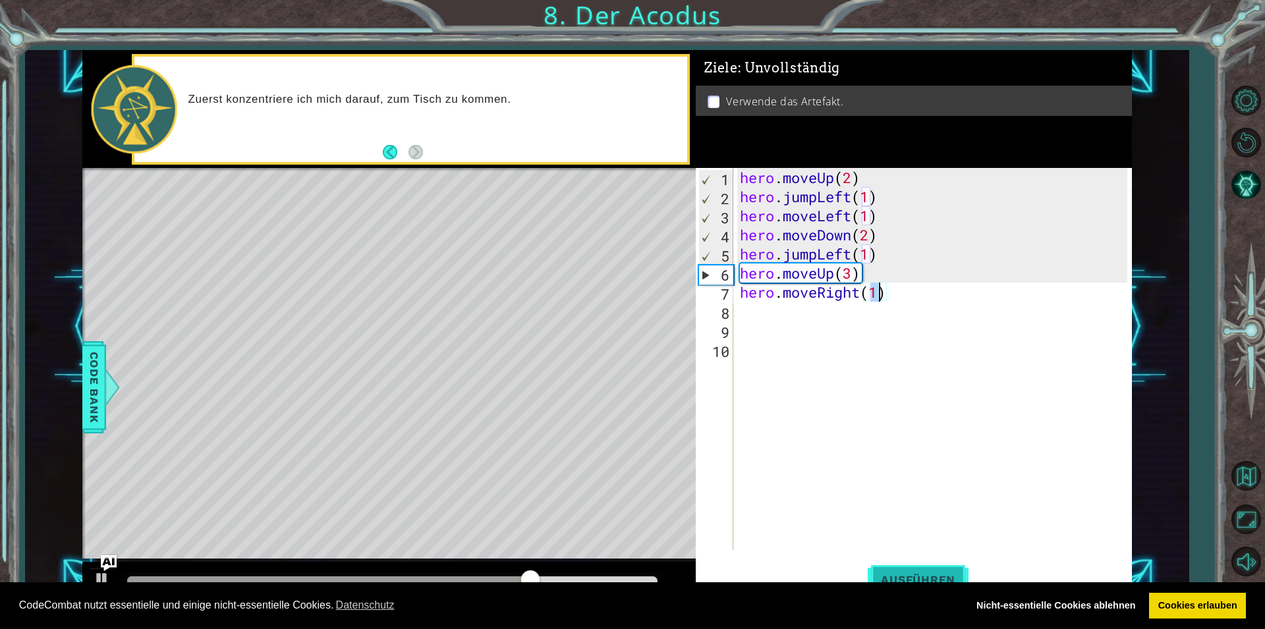
type textarea "hero.moveRight(1)"
click at [899, 569] on button "Ausführen" at bounding box center [918, 579] width 101 height 43
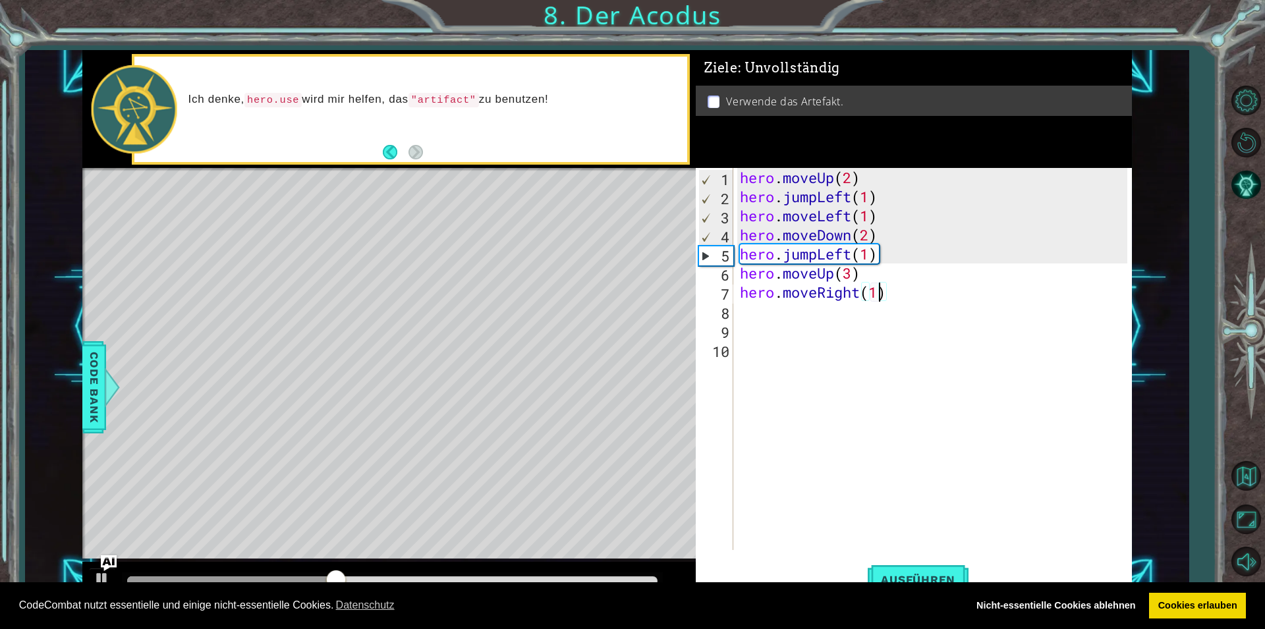
click at [736, 318] on div "hero.moveRight(1) 1 2 3 4 5 6 7 8 9 10 hero . moveUp ( 2 ) hero . jumpLeft ( 1 …" at bounding box center [911, 359] width 431 height 382
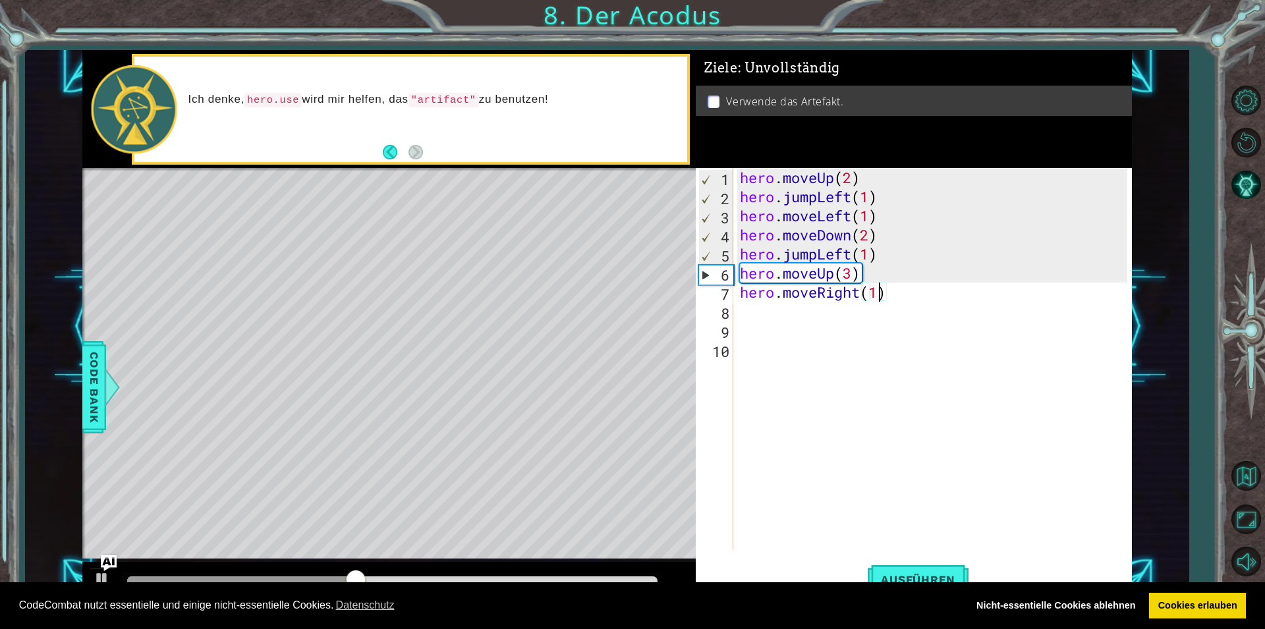
click at [738, 312] on div "hero . moveUp ( 2 ) hero . jumpLeft ( 1 ) hero . moveLeft ( 1 ) hero . moveDown…" at bounding box center [935, 378] width 397 height 420
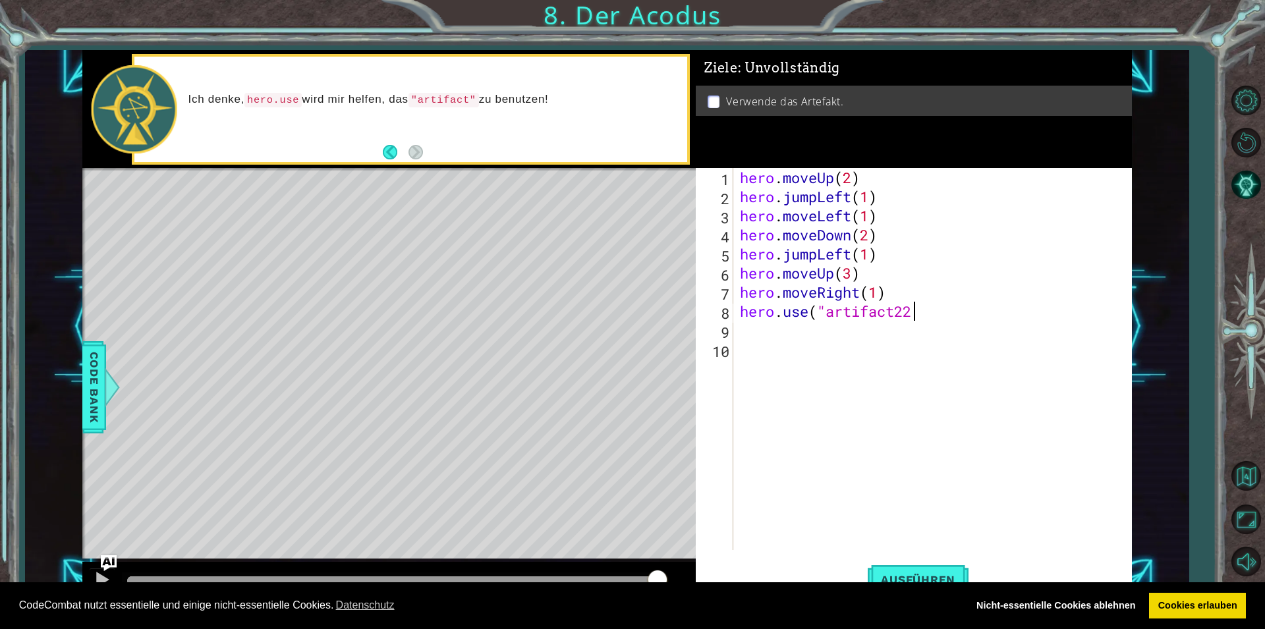
scroll to position [0, 8]
click at [899, 314] on div "hero . moveUp ( 2 ) hero . jumpLeft ( 1 ) hero . moveLeft ( 1 ) hero . moveDown…" at bounding box center [935, 378] width 397 height 420
drag, startPoint x: 897, startPoint y: 314, endPoint x: 908, endPoint y: 314, distance: 11.2
click at [908, 314] on div "hero . moveUp ( 2 ) hero . jumpLeft ( 1 ) hero . moveLeft ( 1 ) hero . moveDown…" at bounding box center [935, 378] width 397 height 420
drag, startPoint x: 910, startPoint y: 314, endPoint x: 900, endPoint y: 312, distance: 10.2
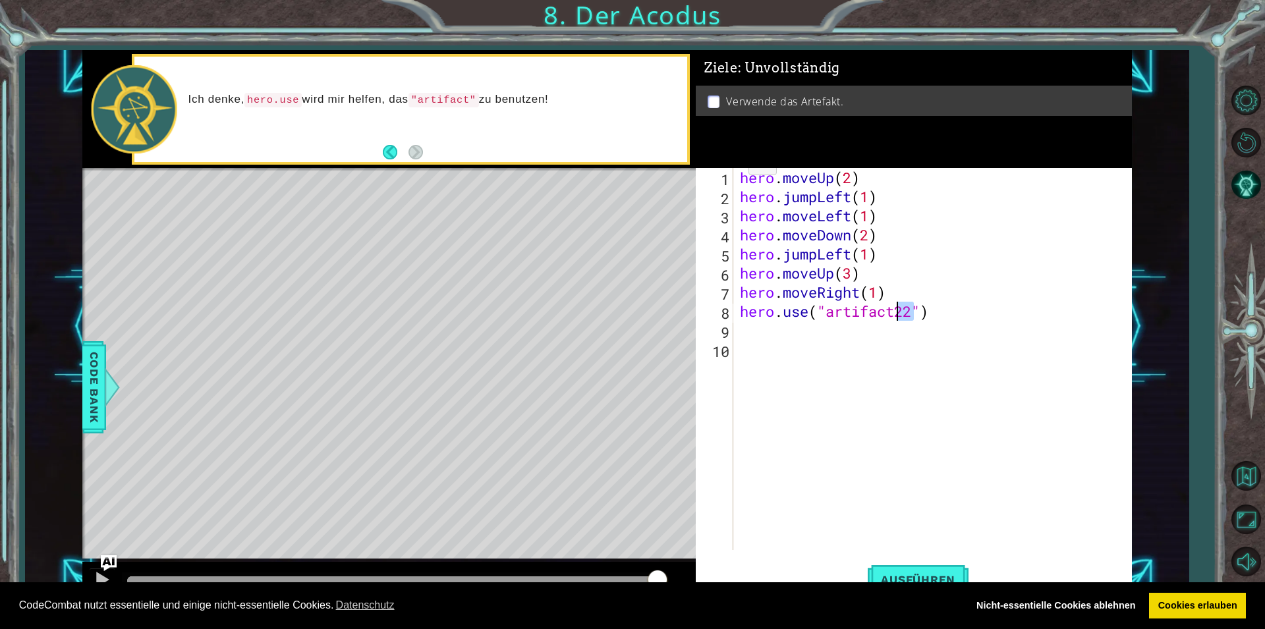
click at [900, 312] on div "hero . moveUp ( 2 ) hero . jumpLeft ( 1 ) hero . moveLeft ( 1 ) hero . moveDown…" at bounding box center [935, 378] width 397 height 420
type textarea "hero.use("artifact")"
click at [897, 578] on span "Ausführen" at bounding box center [918, 579] width 101 height 13
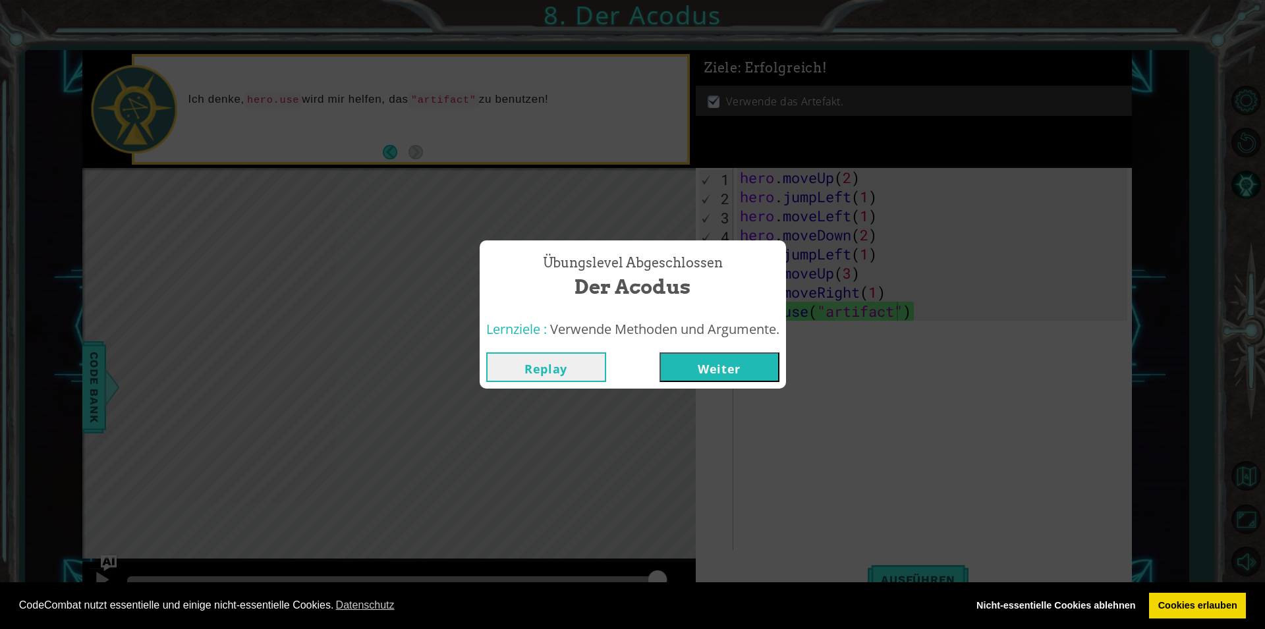
click at [709, 372] on button "Weiter" at bounding box center [719, 367] width 120 height 30
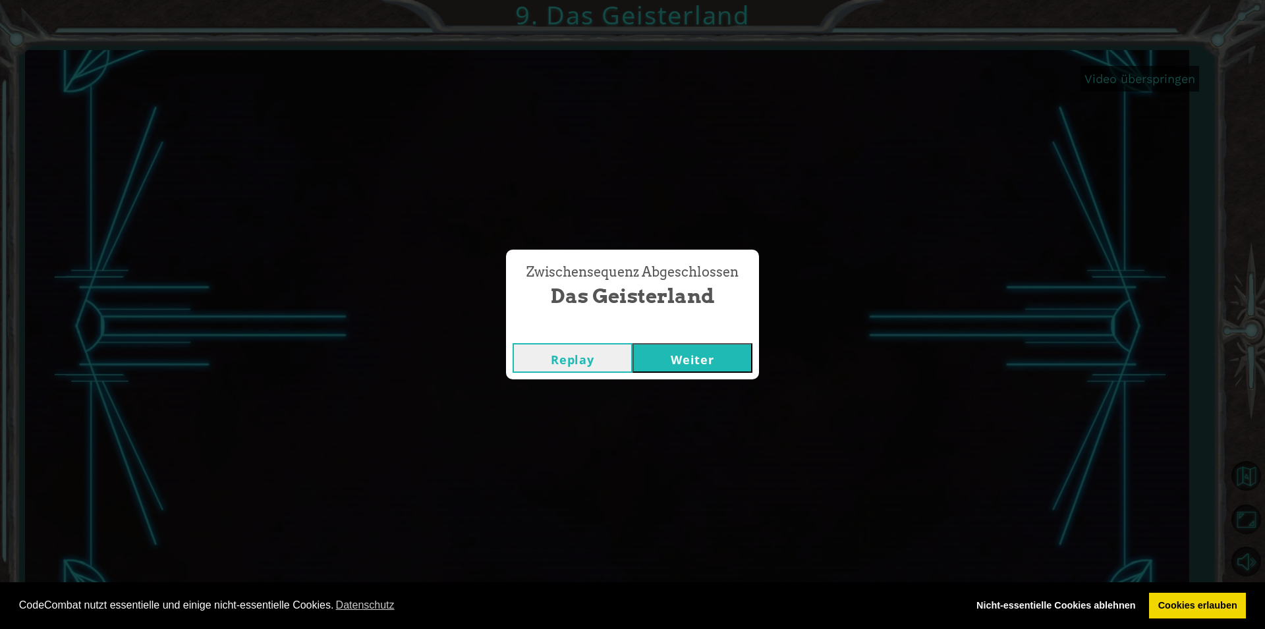
click at [667, 353] on button "Weiter" at bounding box center [692, 358] width 120 height 30
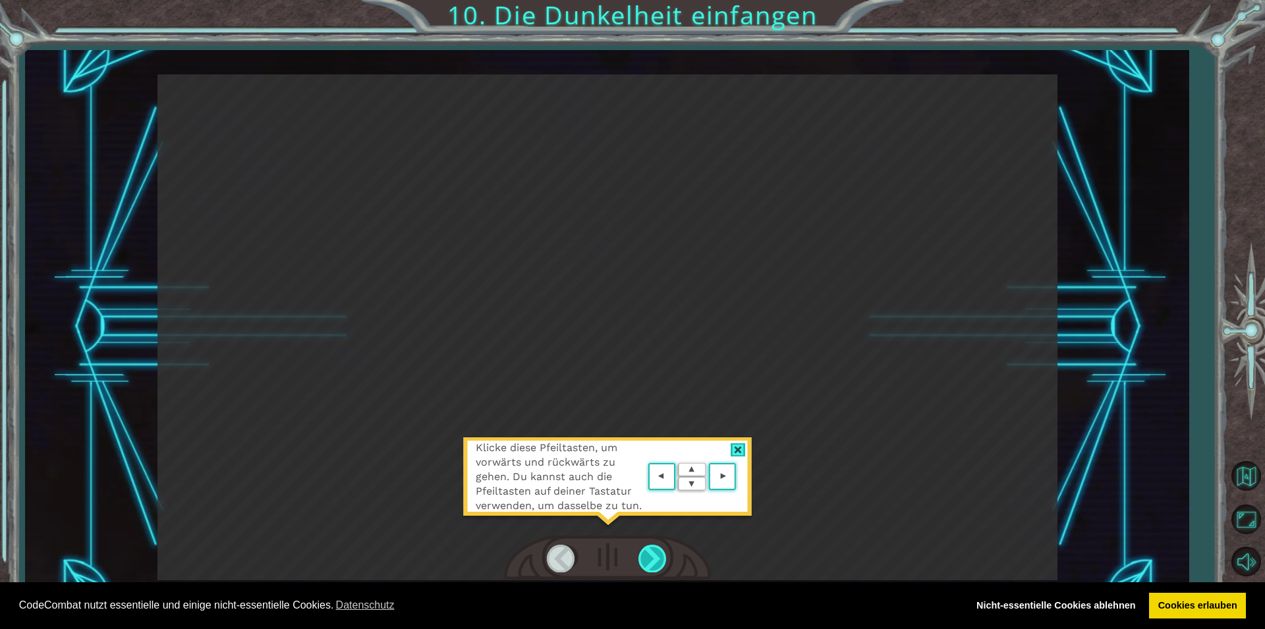
click at [654, 555] on div at bounding box center [653, 558] width 30 height 27
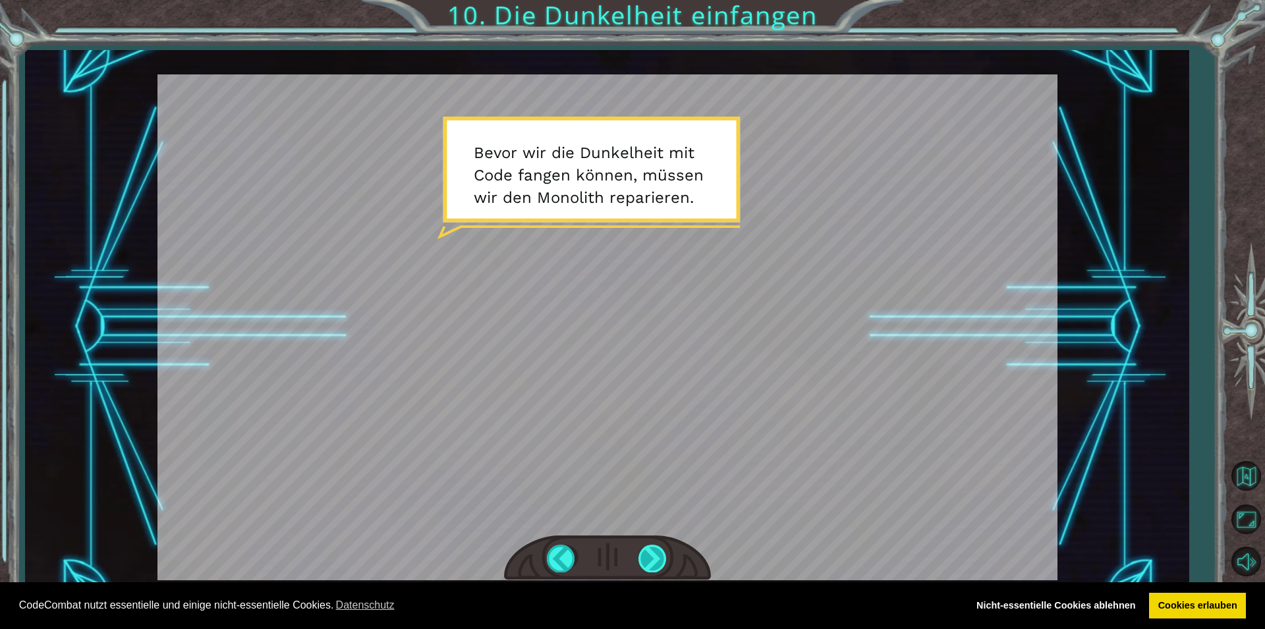
click at [652, 553] on div at bounding box center [653, 558] width 30 height 27
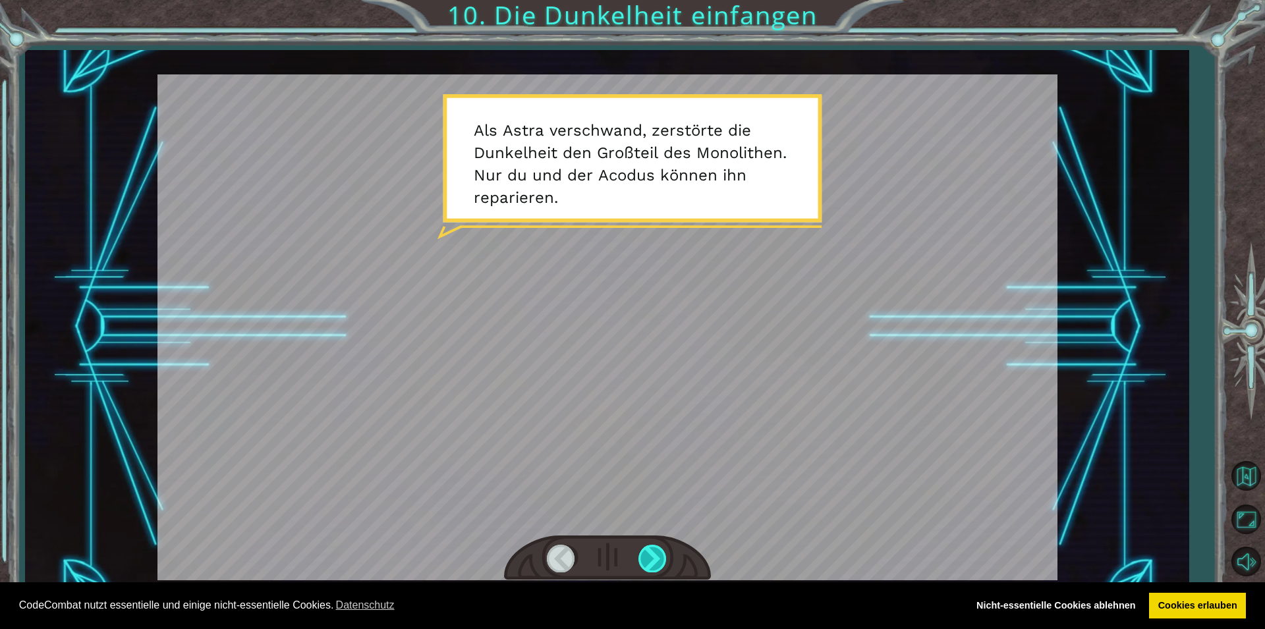
click at [652, 554] on div at bounding box center [653, 558] width 30 height 27
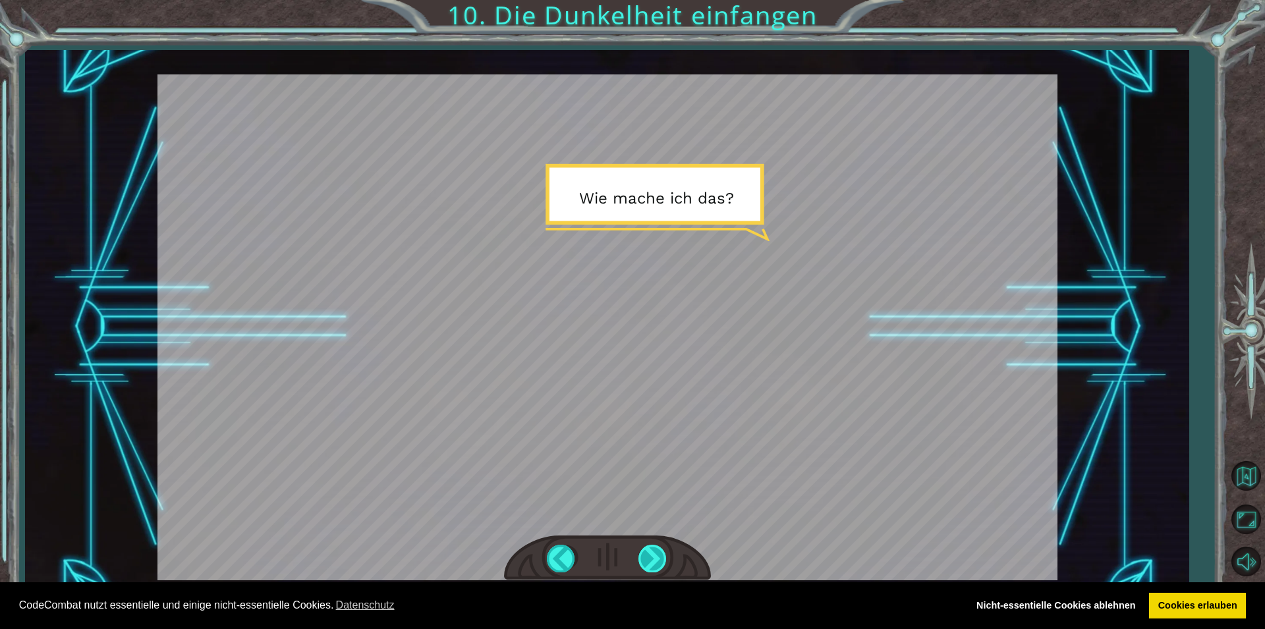
click at [652, 554] on div at bounding box center [653, 558] width 30 height 27
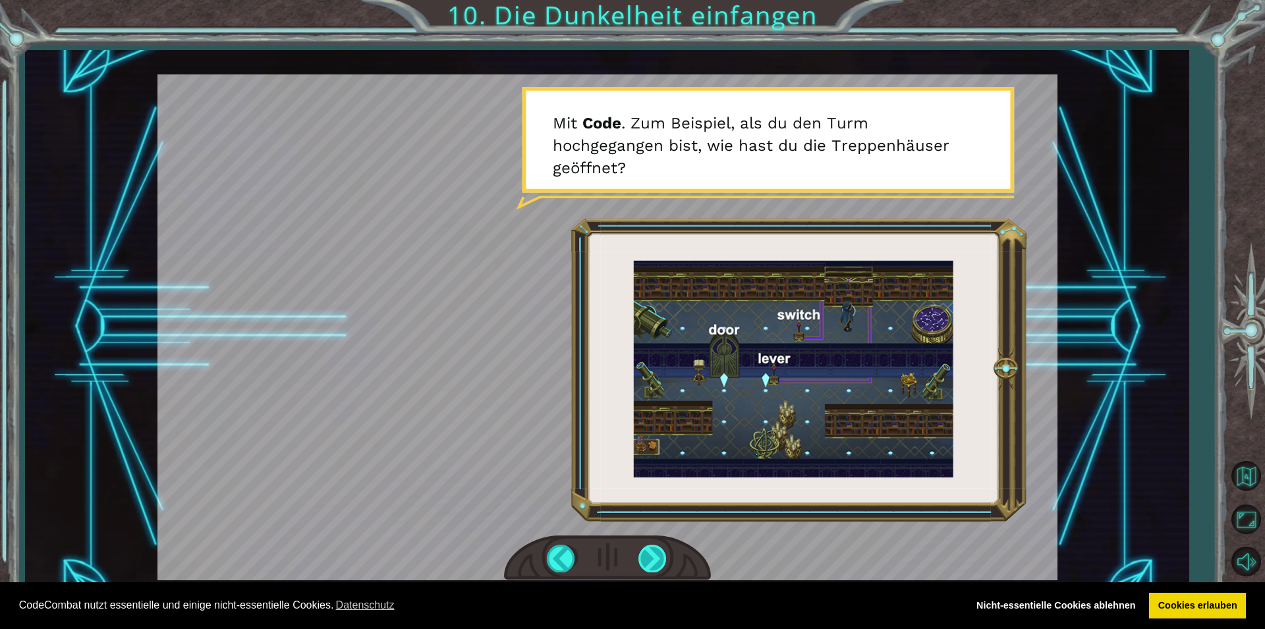
click at [653, 554] on div at bounding box center [653, 558] width 30 height 27
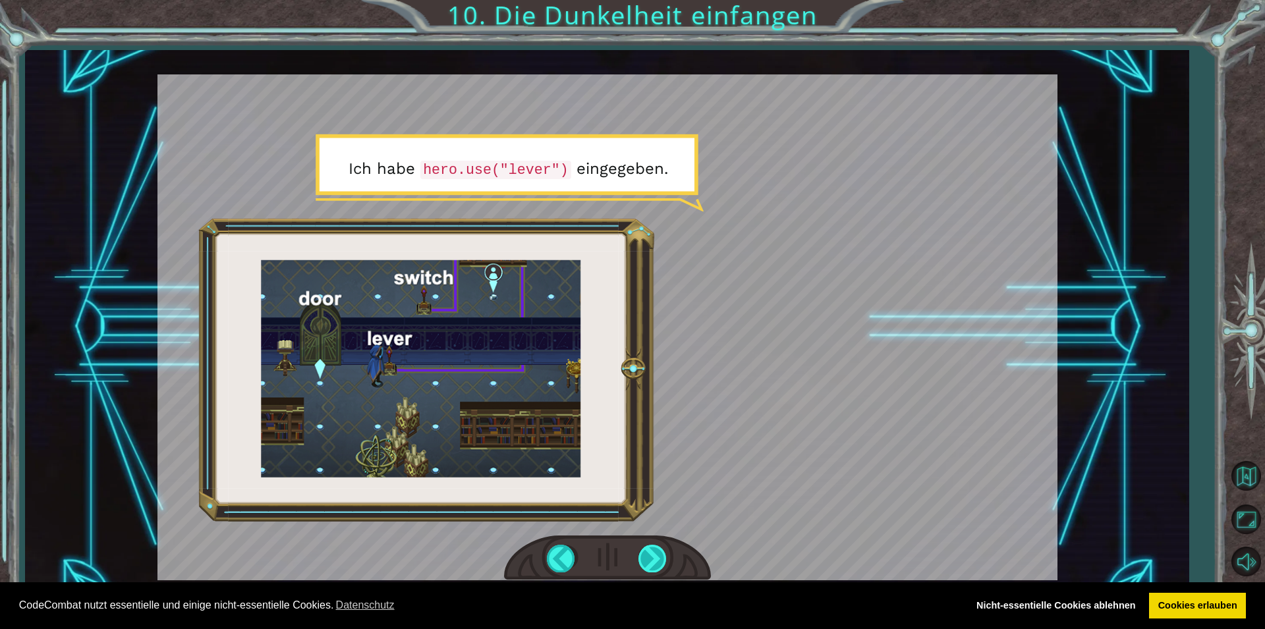
click at [653, 554] on div at bounding box center [653, 558] width 30 height 27
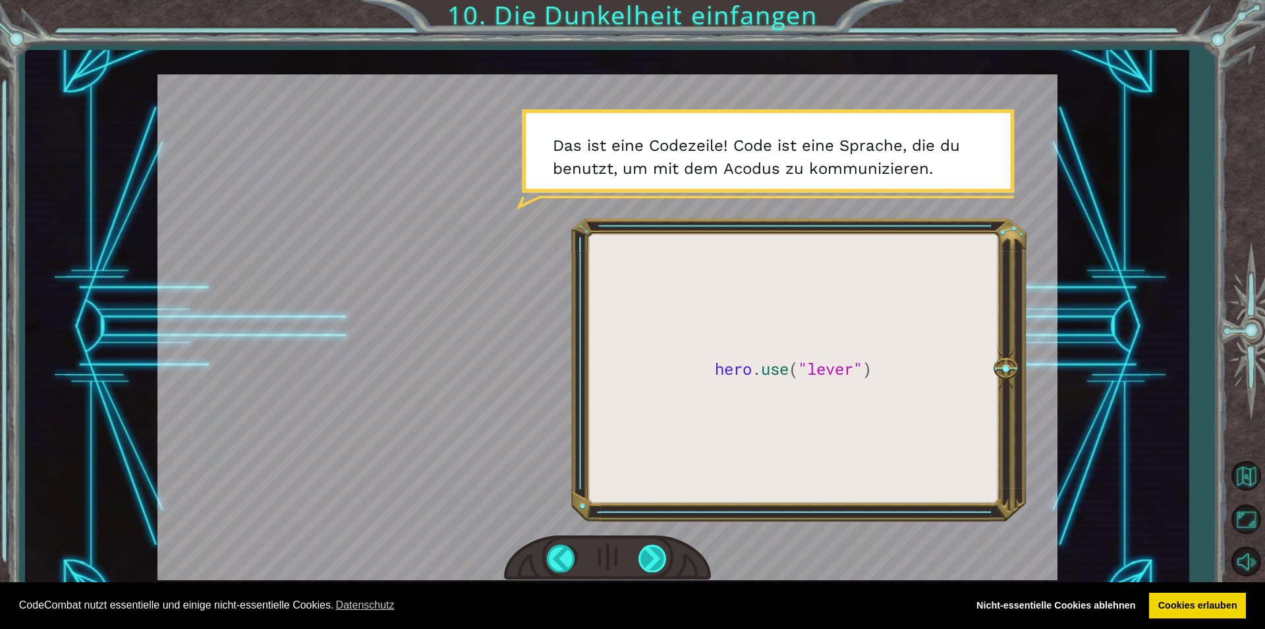
click at [640, 558] on div at bounding box center [653, 558] width 30 height 27
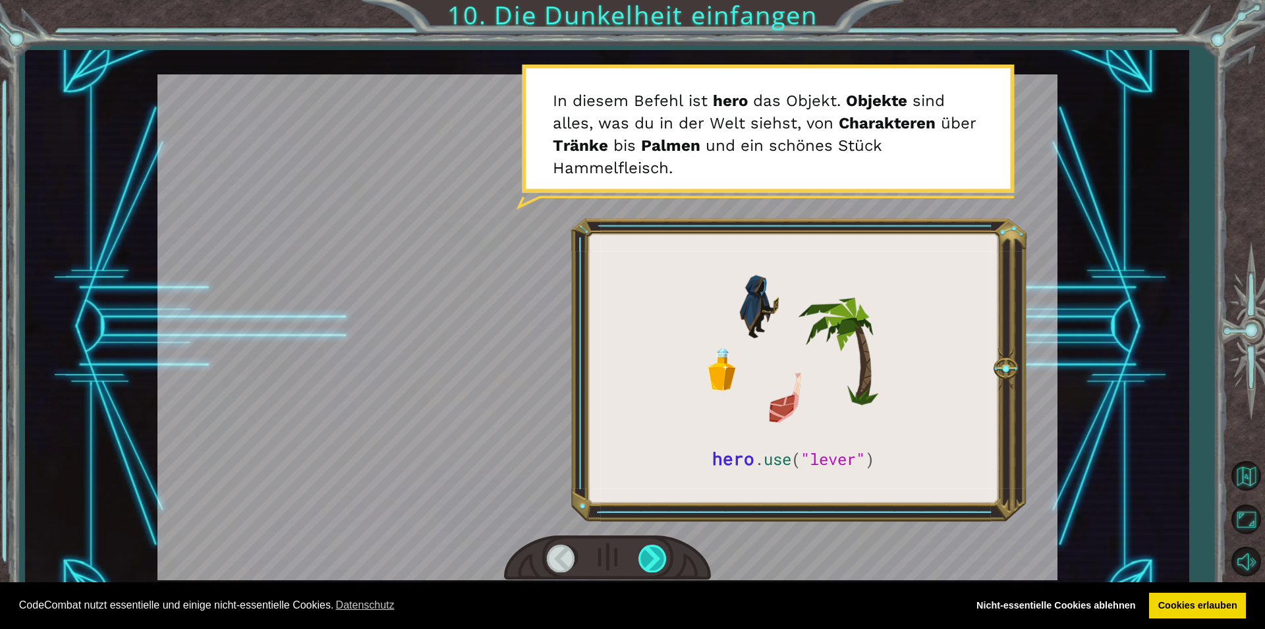
click at [642, 557] on div at bounding box center [653, 558] width 30 height 27
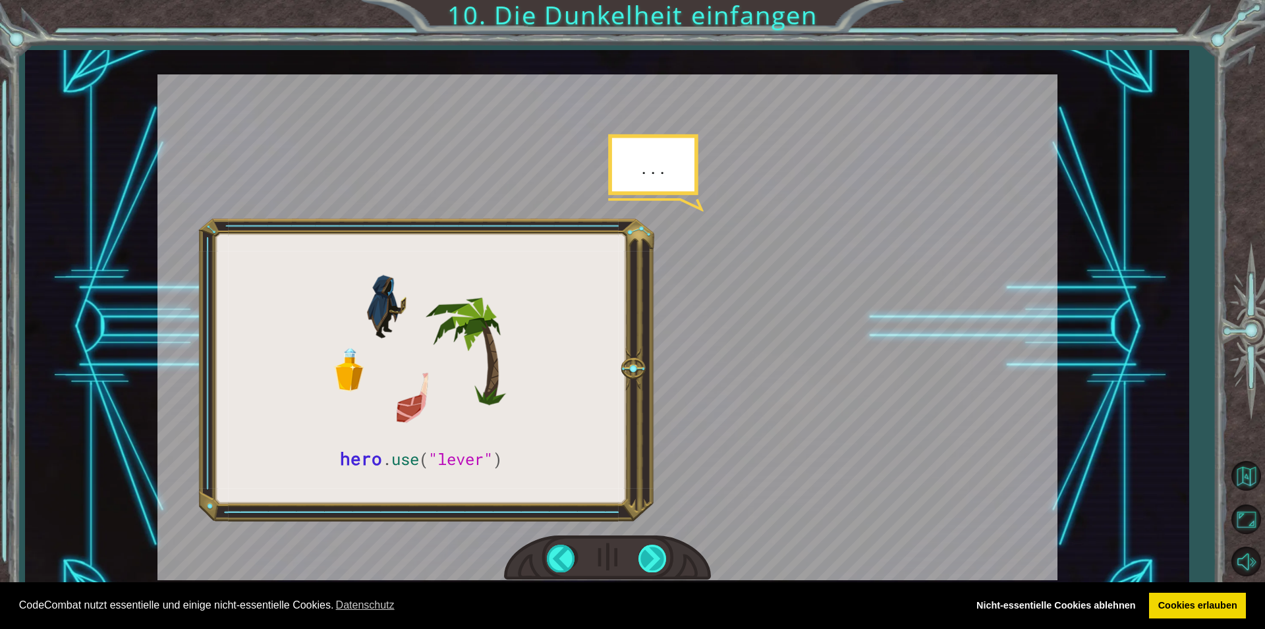
click at [642, 557] on div at bounding box center [653, 558] width 30 height 27
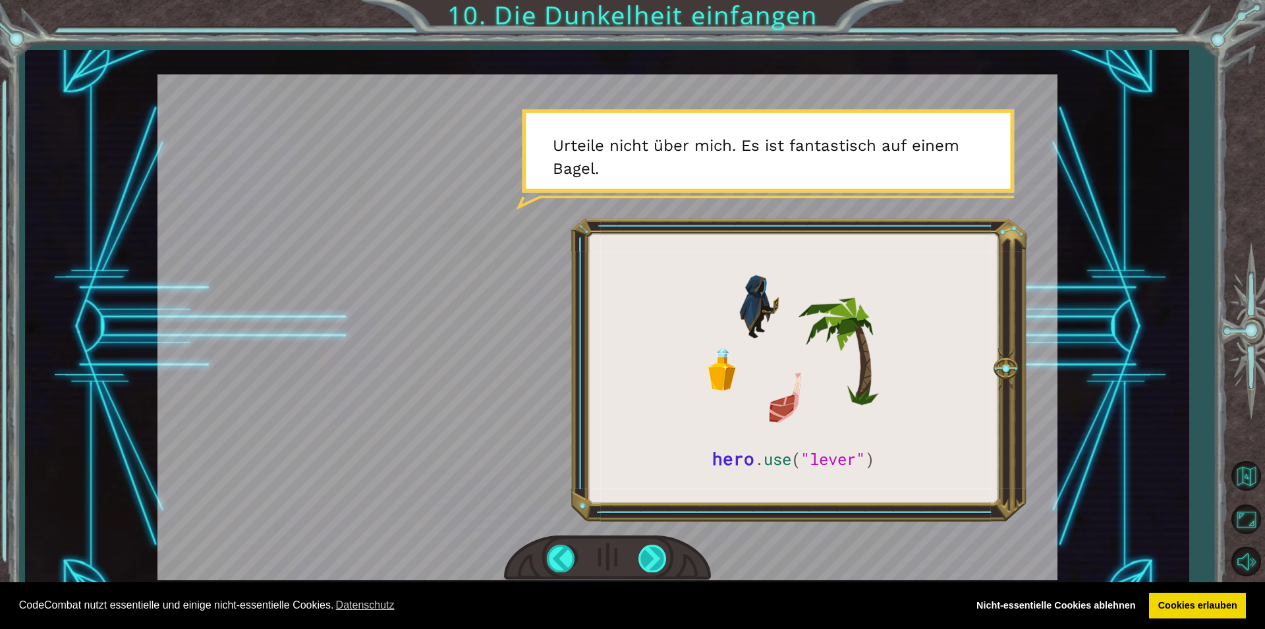
click at [642, 557] on div at bounding box center [653, 558] width 30 height 27
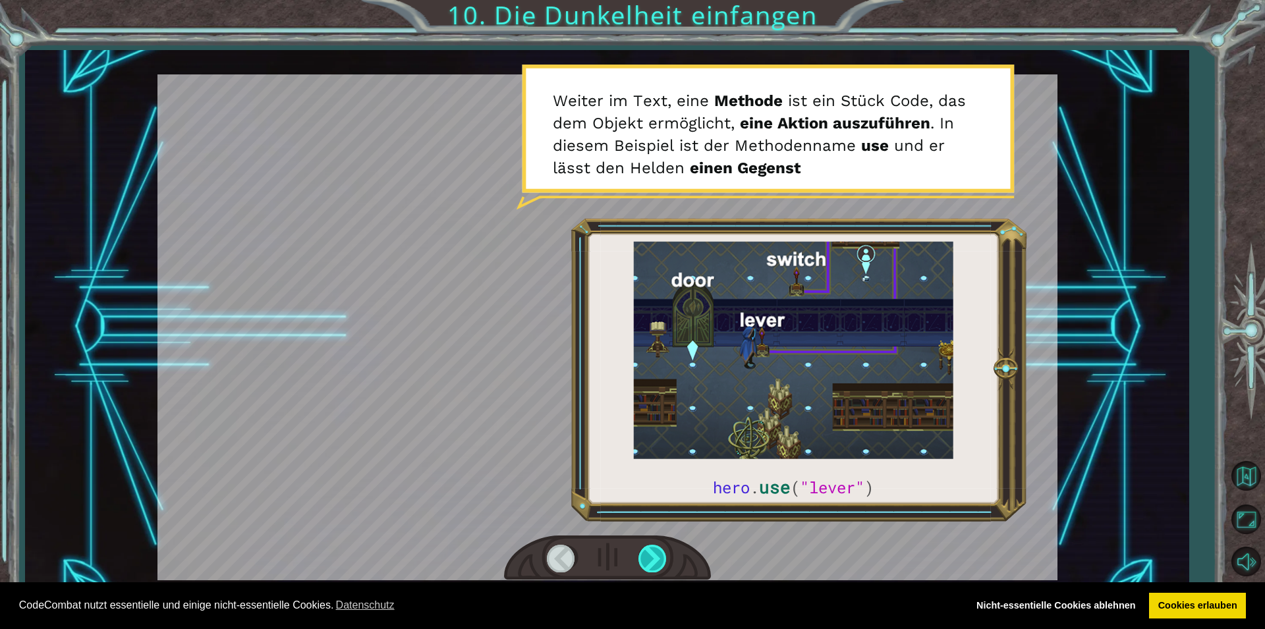
click at [642, 557] on div at bounding box center [653, 558] width 30 height 27
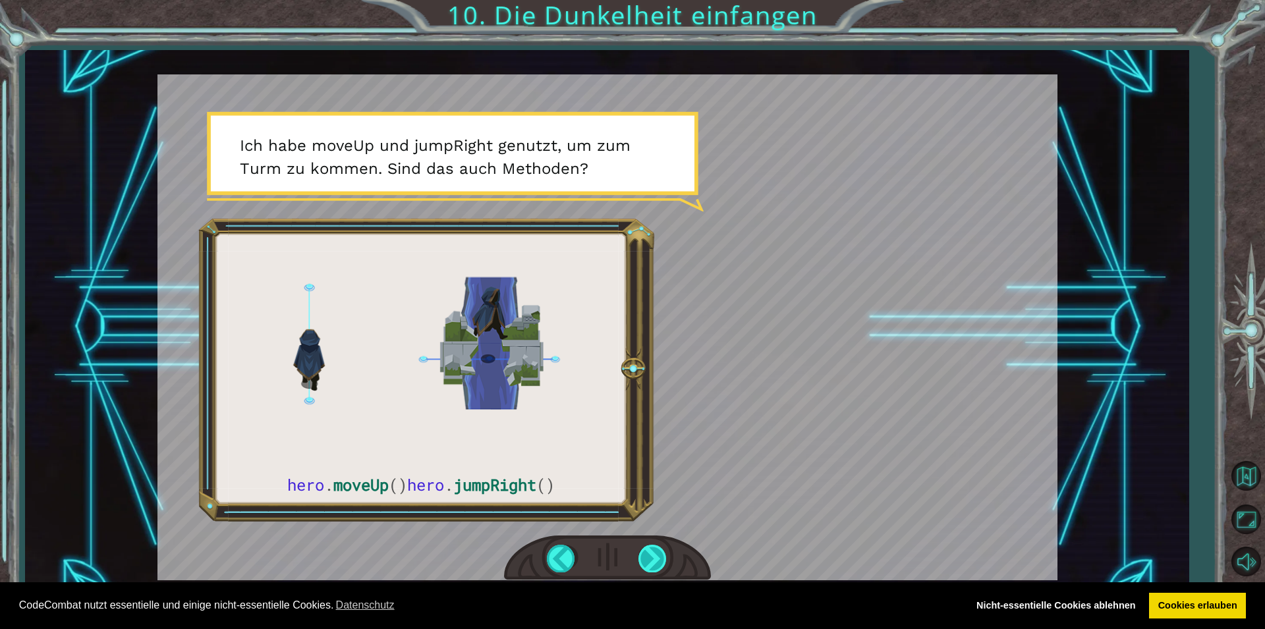
click at [642, 557] on div at bounding box center [653, 558] width 30 height 27
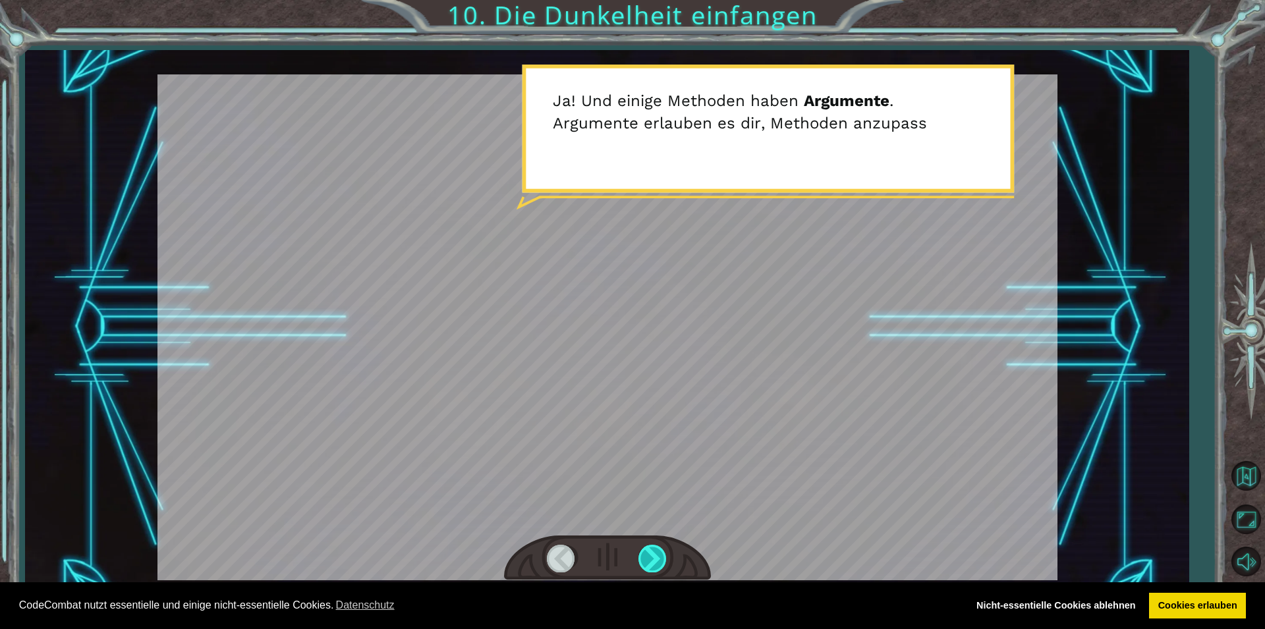
click at [642, 557] on div at bounding box center [653, 558] width 30 height 27
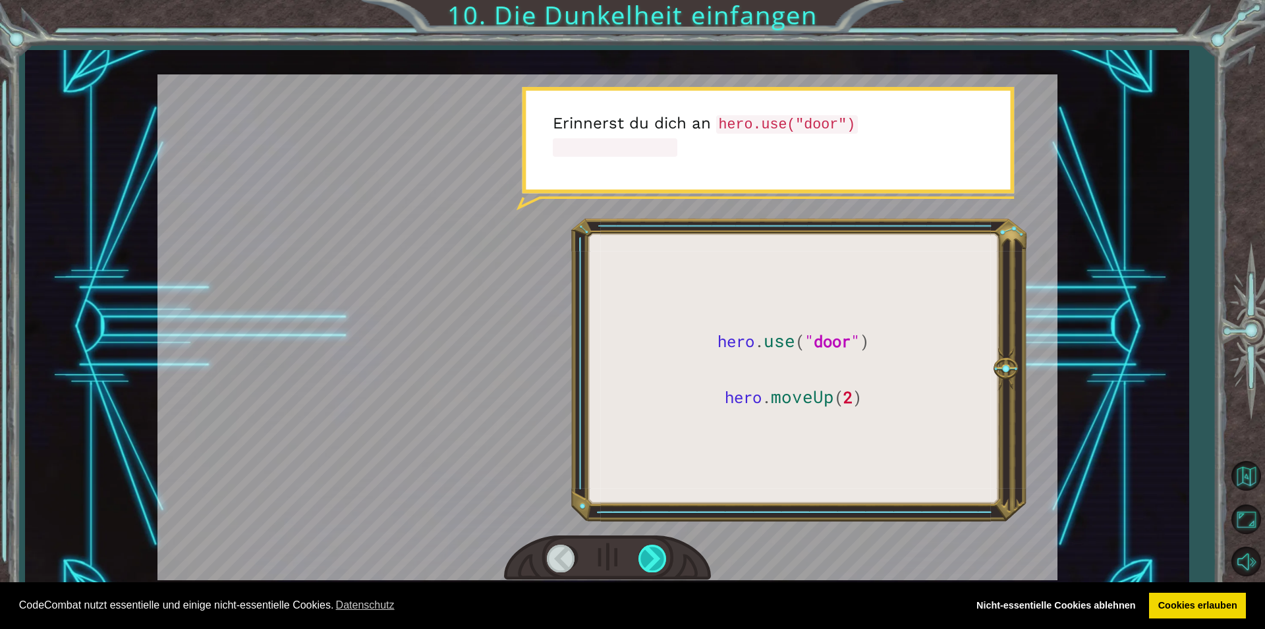
click at [642, 557] on div at bounding box center [653, 558] width 30 height 27
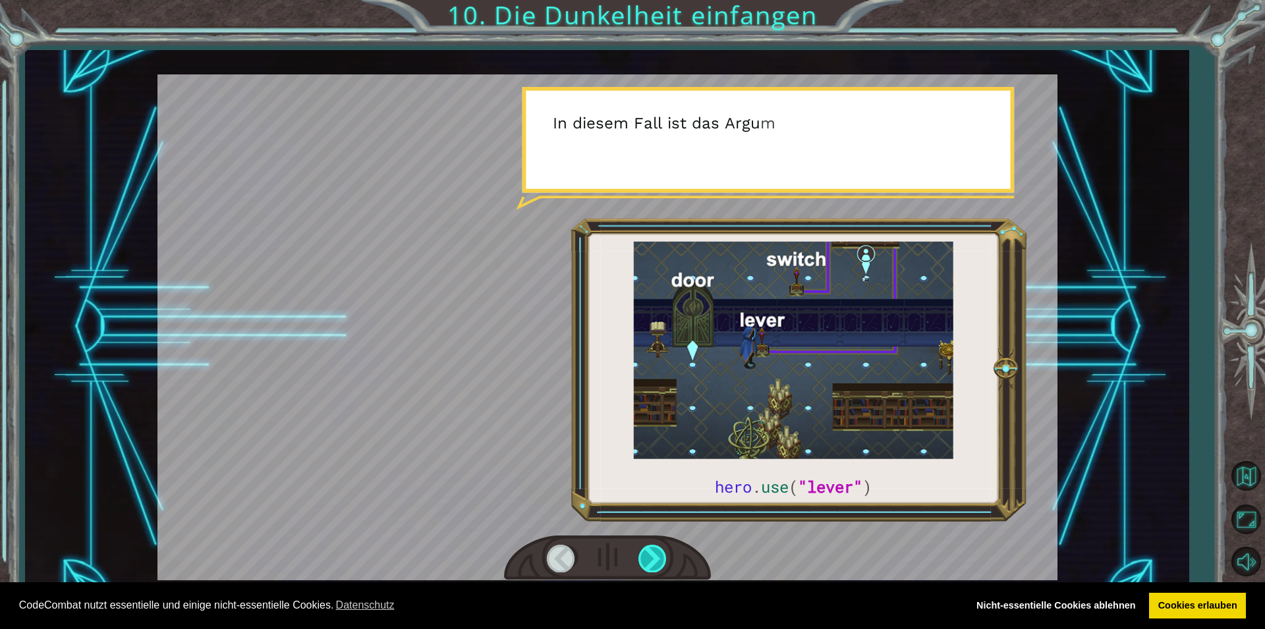
click at [642, 557] on div at bounding box center [653, 558] width 30 height 27
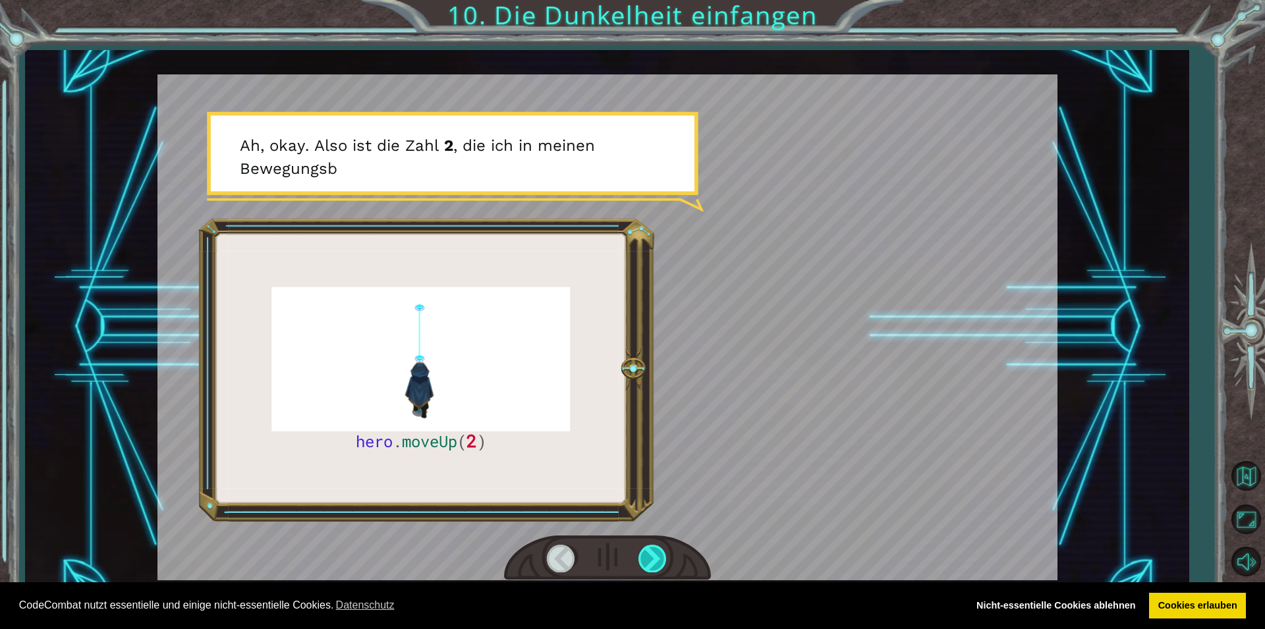
click at [642, 557] on div at bounding box center [653, 558] width 30 height 27
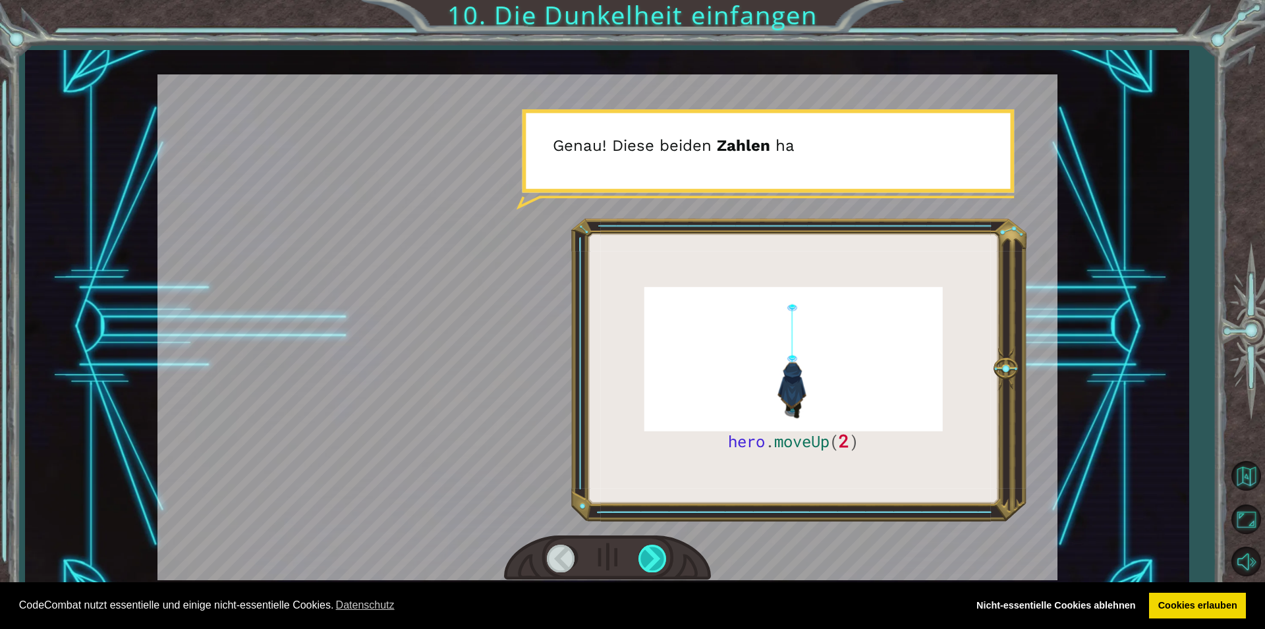
click at [642, 557] on div at bounding box center [653, 558] width 30 height 27
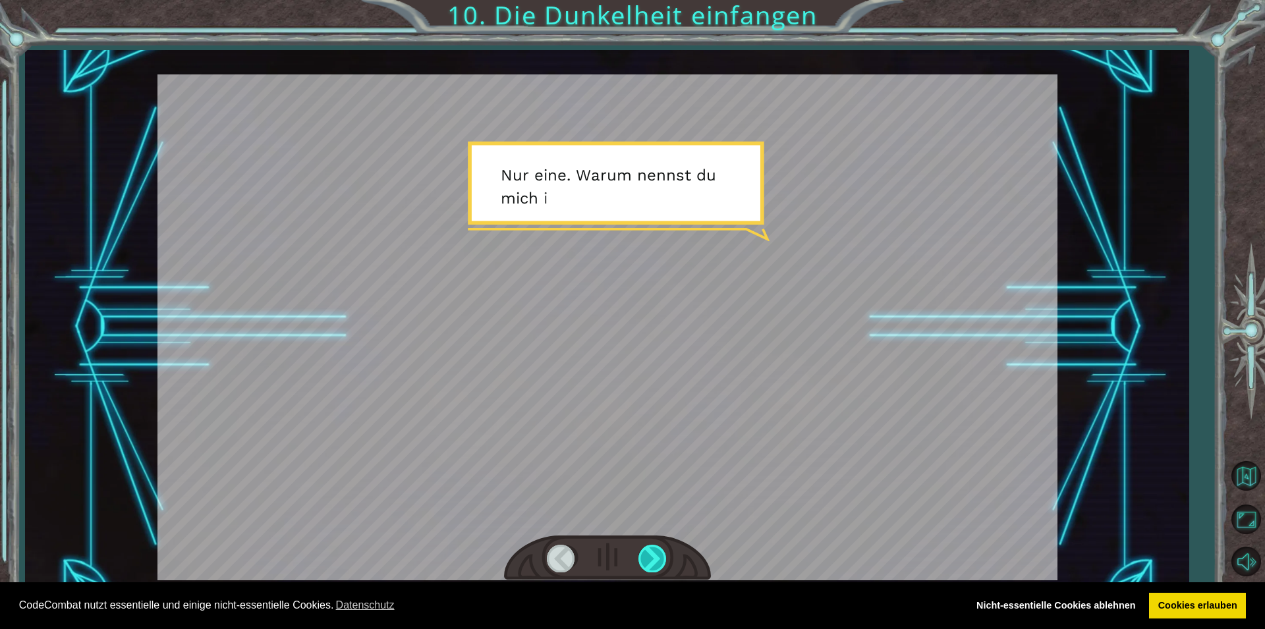
click at [642, 557] on div at bounding box center [653, 558] width 30 height 27
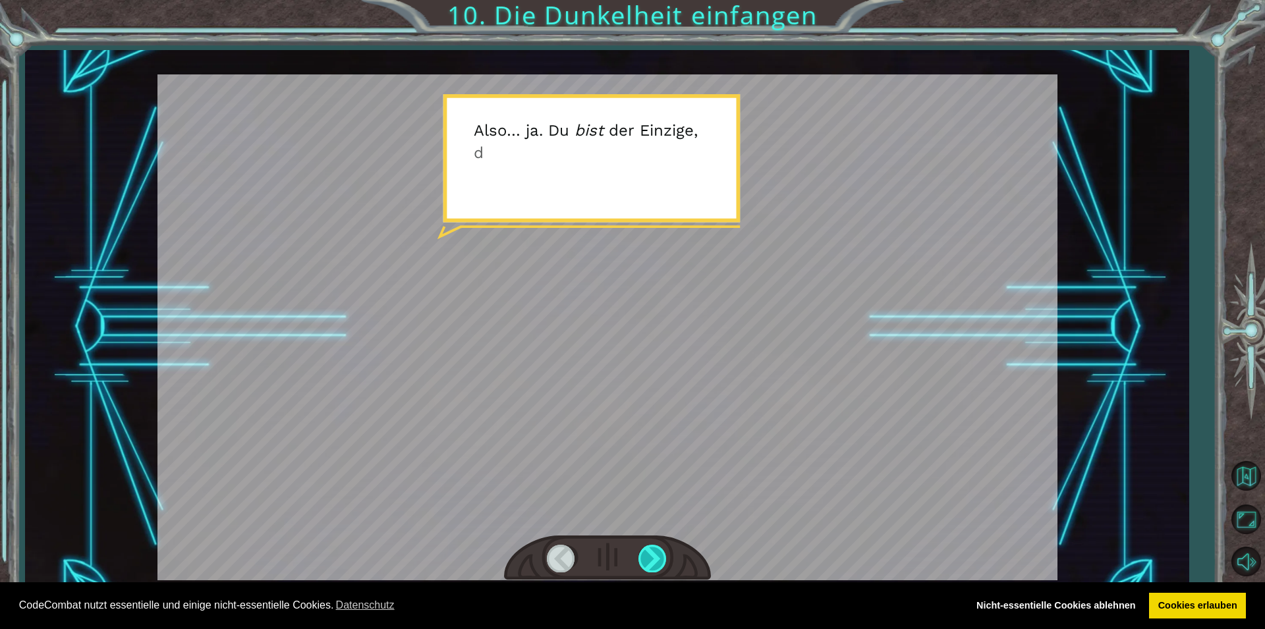
click at [642, 557] on div at bounding box center [653, 558] width 30 height 27
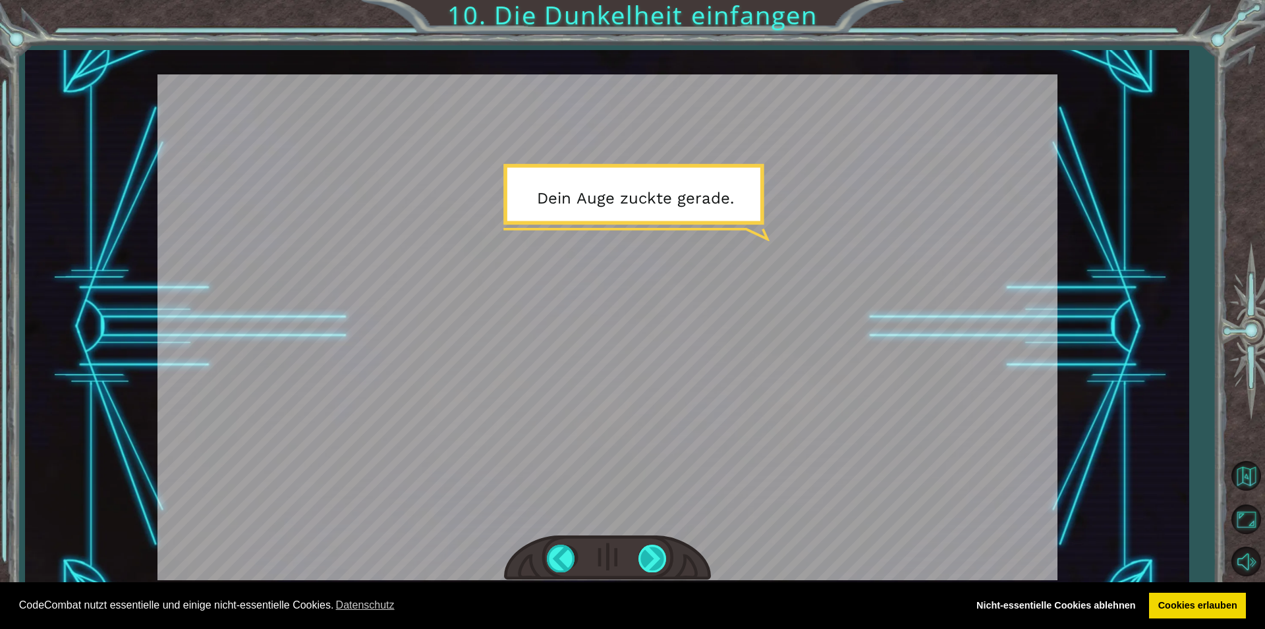
click at [642, 557] on div at bounding box center [653, 558] width 30 height 27
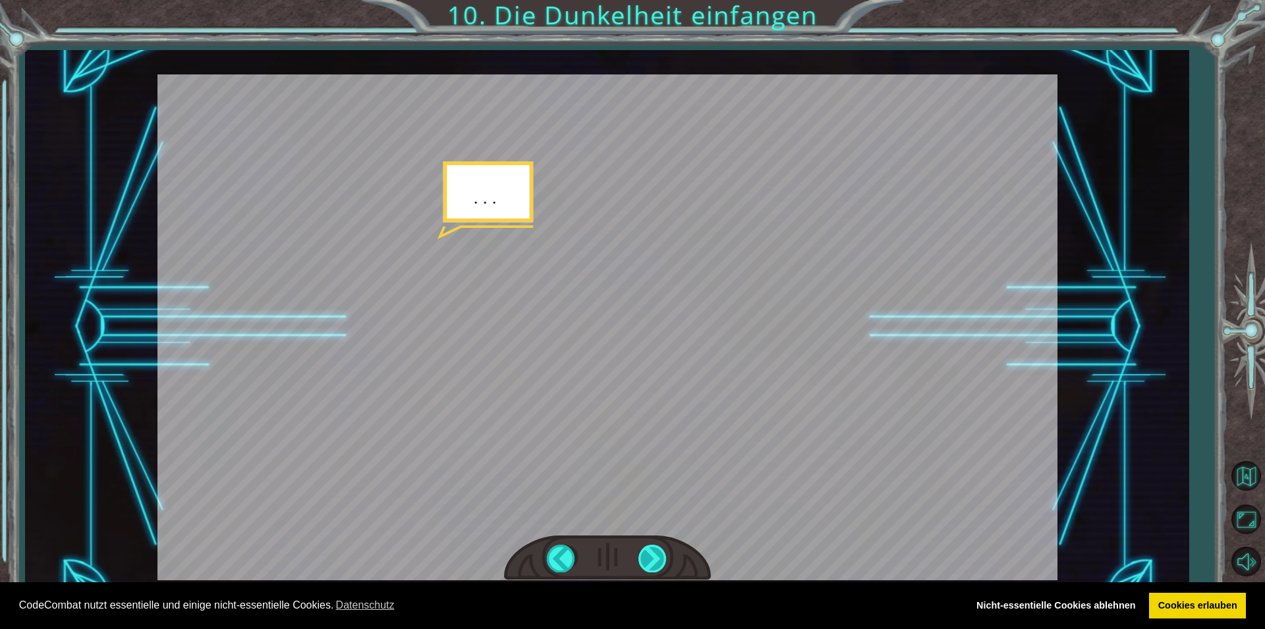
click at [642, 557] on div at bounding box center [653, 558] width 30 height 27
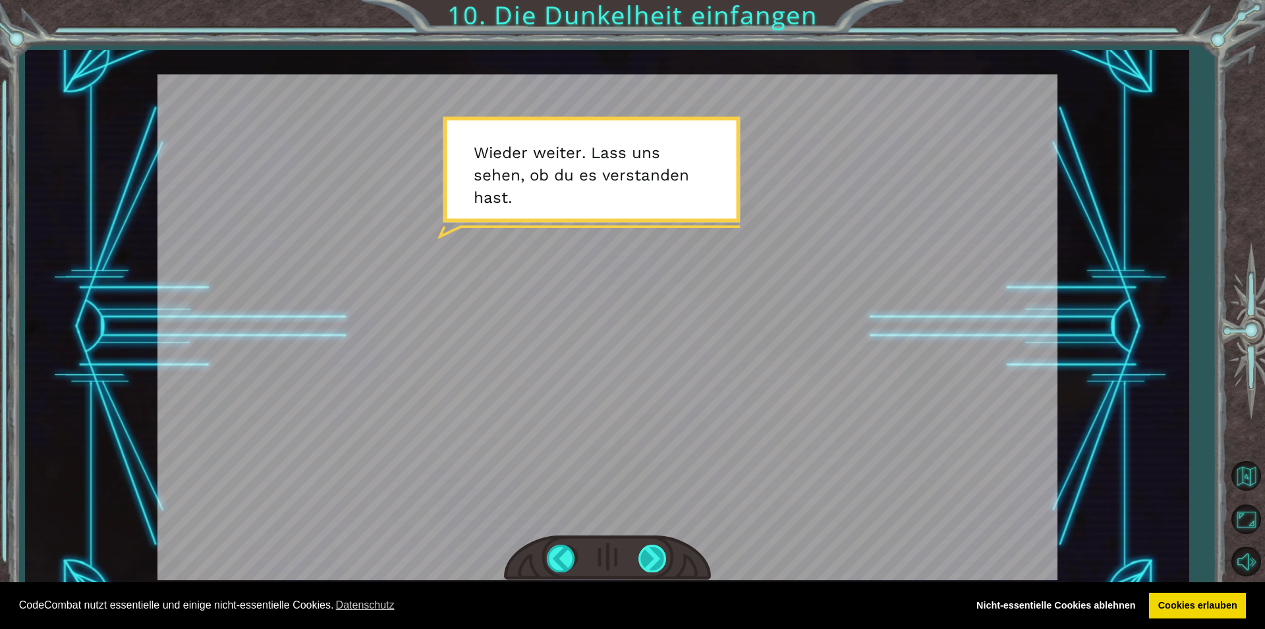
click at [642, 556] on div at bounding box center [653, 558] width 30 height 27
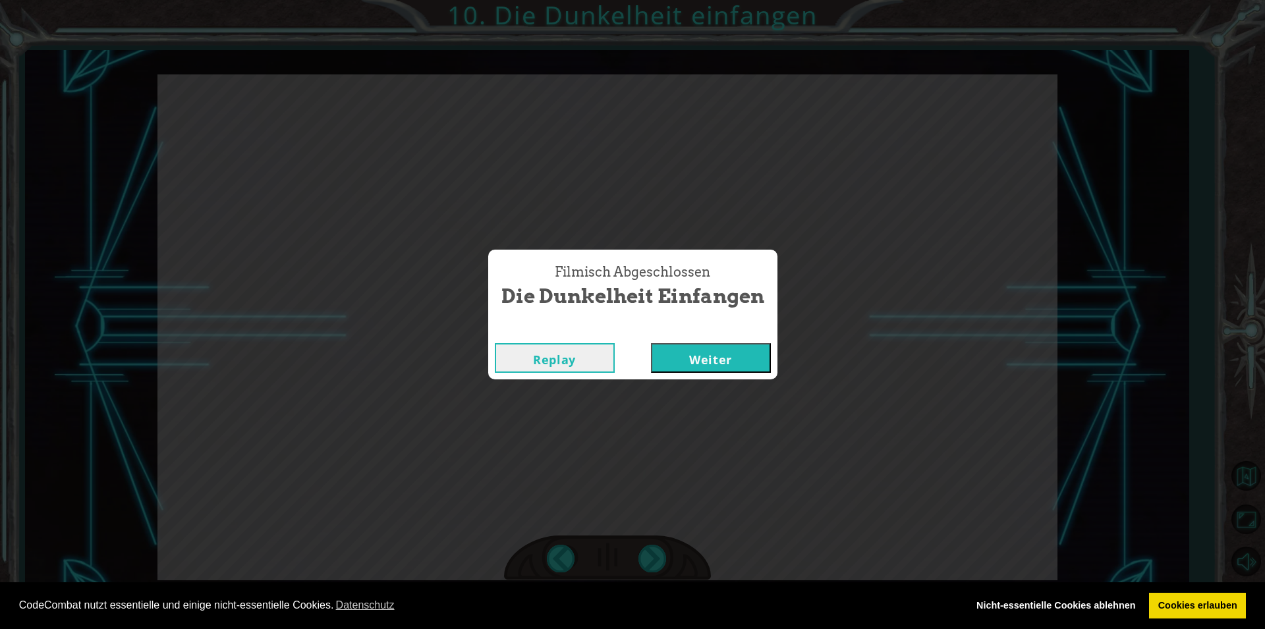
click at [708, 350] on button "Weiter" at bounding box center [711, 358] width 120 height 30
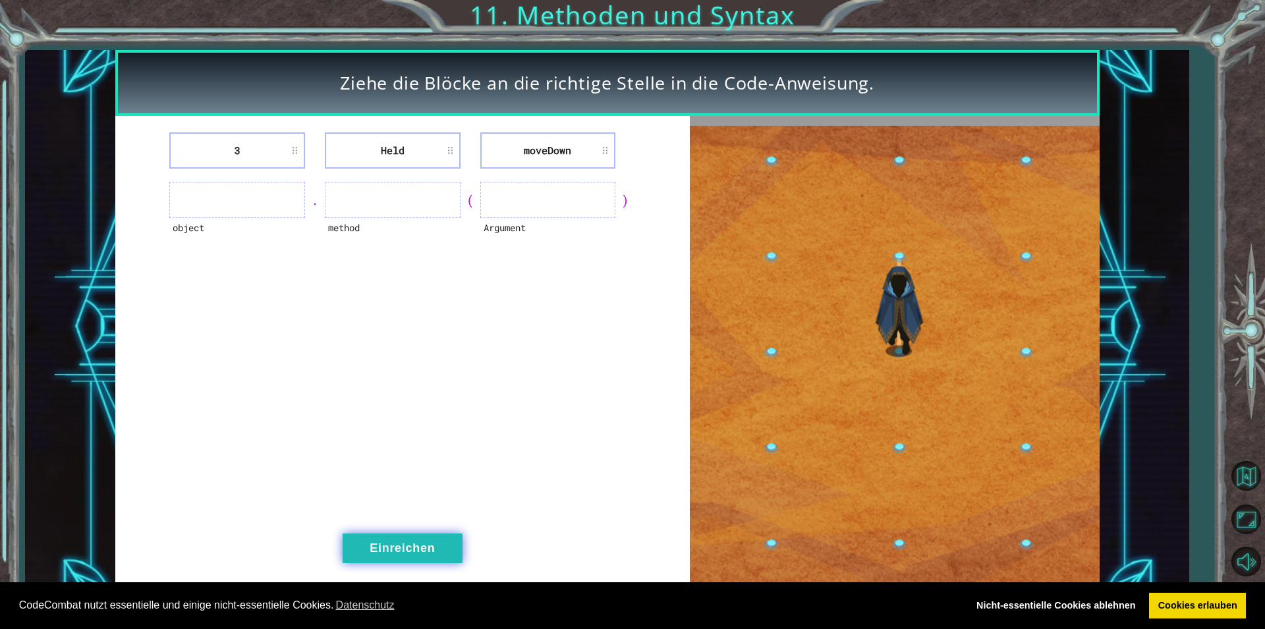
click at [381, 546] on button "Einreichen" at bounding box center [403, 549] width 120 height 30
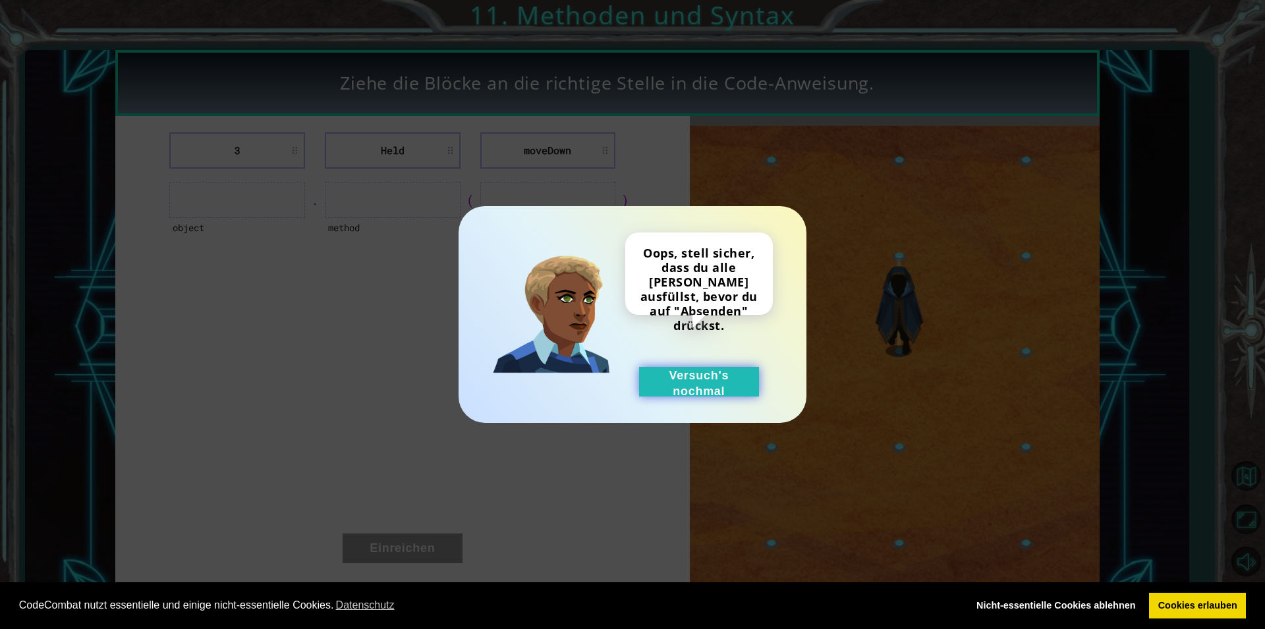
click at [693, 382] on button "Versuch's nochmal" at bounding box center [699, 382] width 120 height 30
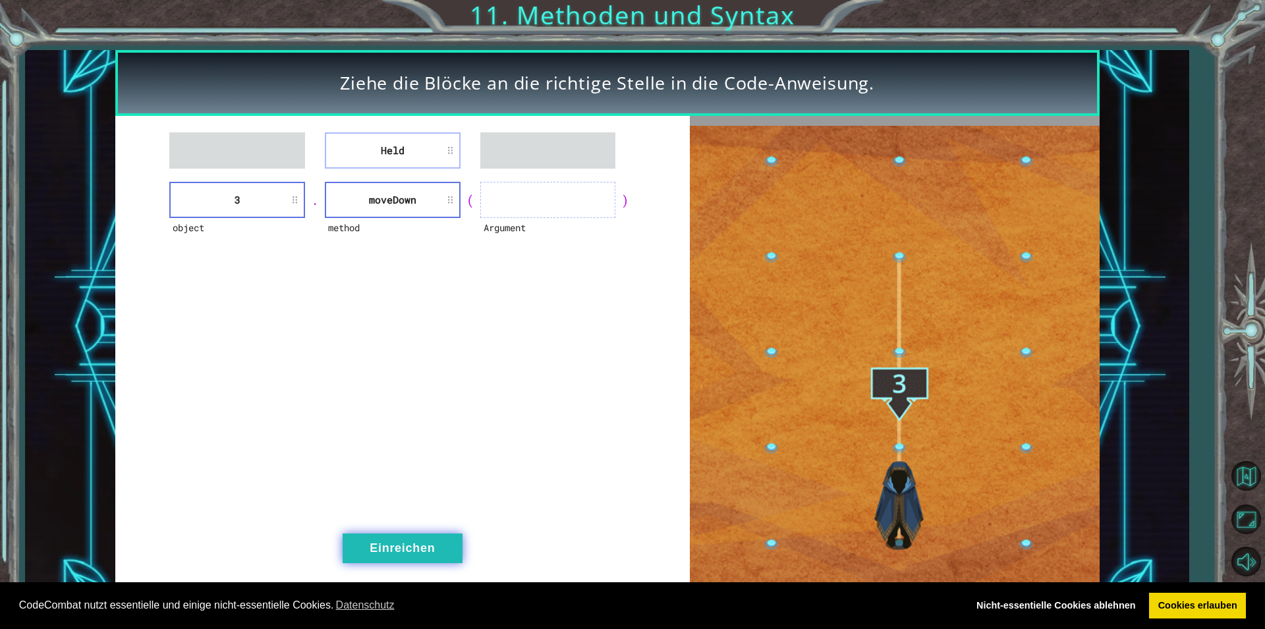
click at [397, 546] on button "Einreichen" at bounding box center [403, 549] width 120 height 30
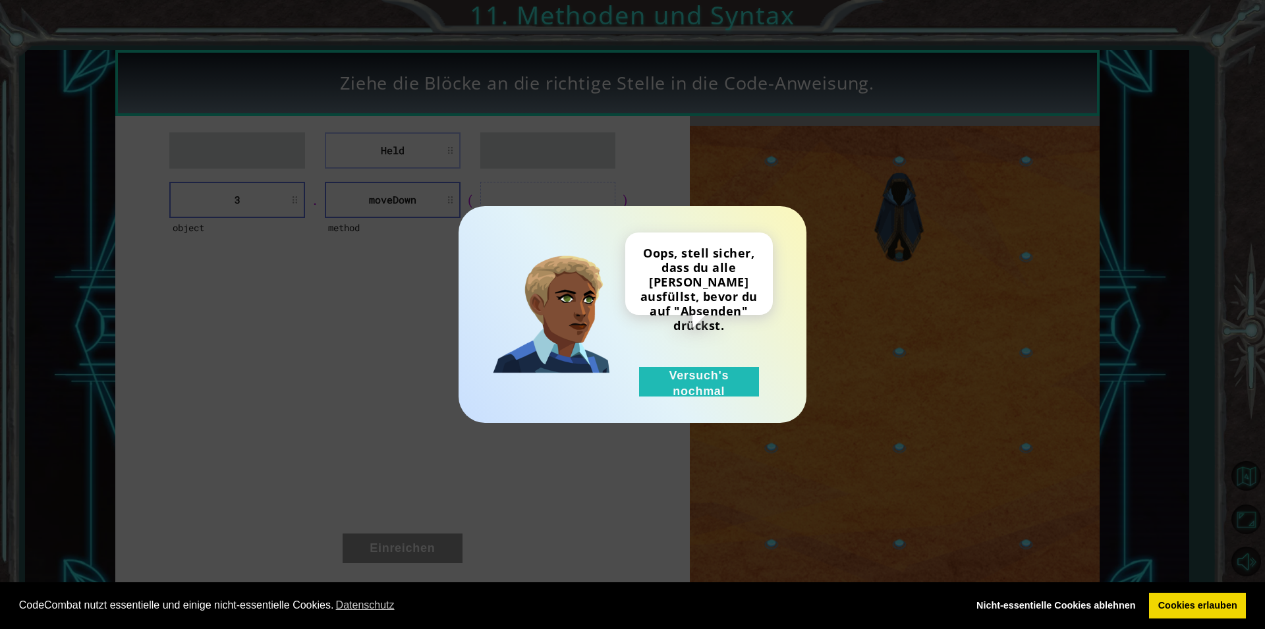
drag, startPoint x: 666, startPoint y: 344, endPoint x: 673, endPoint y: 364, distance: 21.0
click at [671, 355] on div "Oops, stell sicher, dass du alle [PERSON_NAME] ausfüllst, bevor du auf "Absende…" at bounding box center [699, 315] width 148 height 164
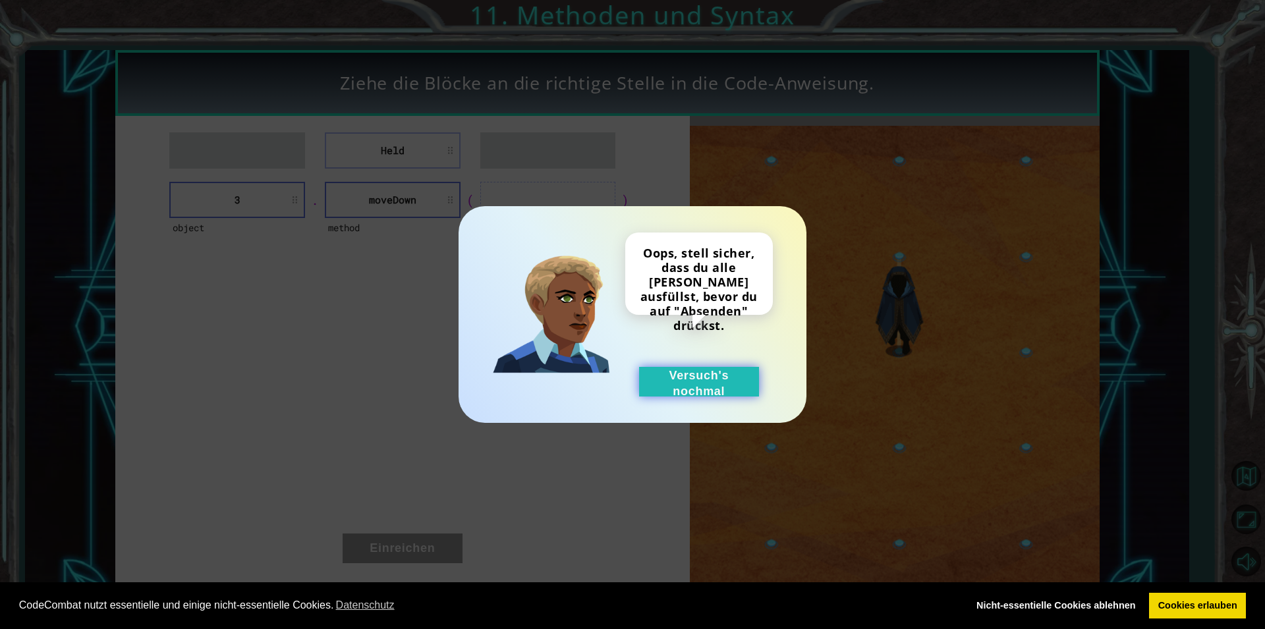
click at [675, 371] on button "Versuch's nochmal" at bounding box center [699, 382] width 120 height 30
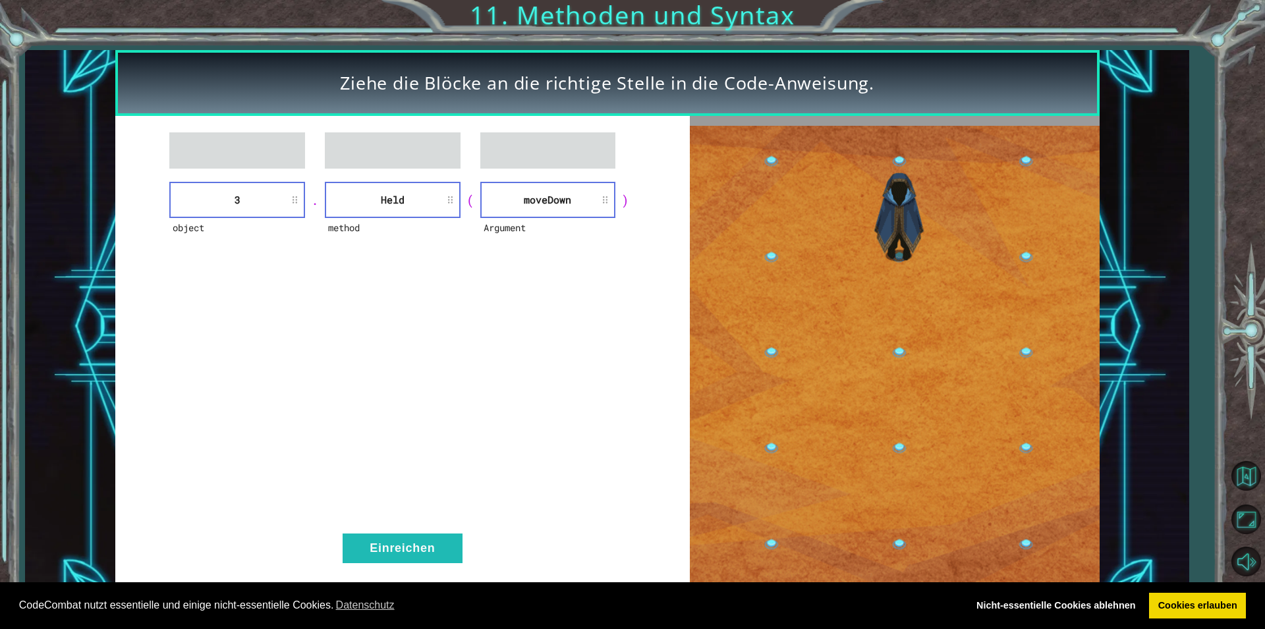
drag, startPoint x: 420, startPoint y: 524, endPoint x: 420, endPoint y: 532, distance: 7.3
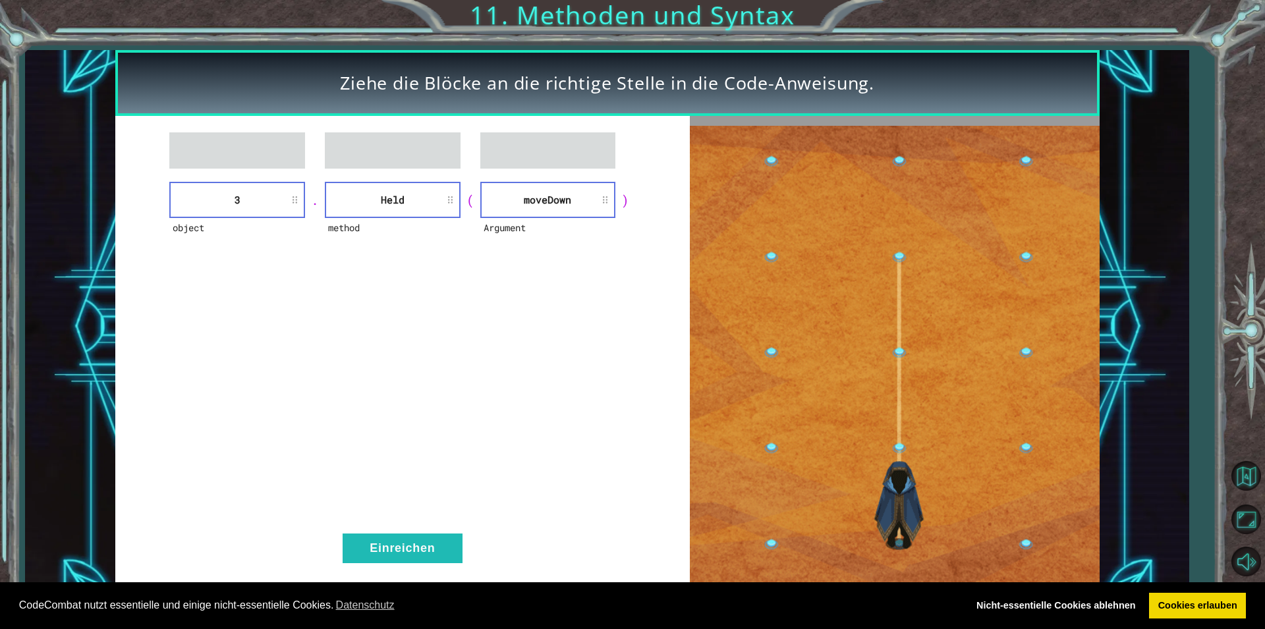
click at [420, 532] on div "object 3 . method Held ( Argument [GEOGRAPHIC_DATA] ) Einreichen" at bounding box center [402, 354] width 575 height 476
click at [418, 541] on button "Einreichen" at bounding box center [403, 549] width 120 height 30
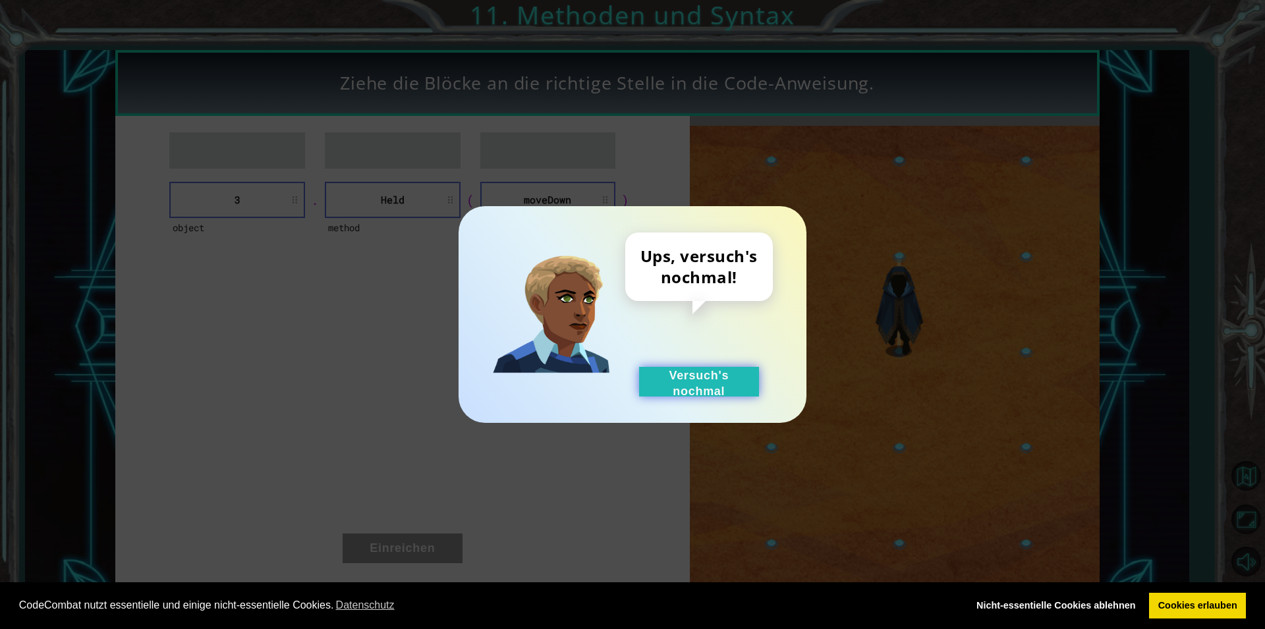
click at [698, 392] on button "Versuch's nochmal" at bounding box center [699, 382] width 120 height 30
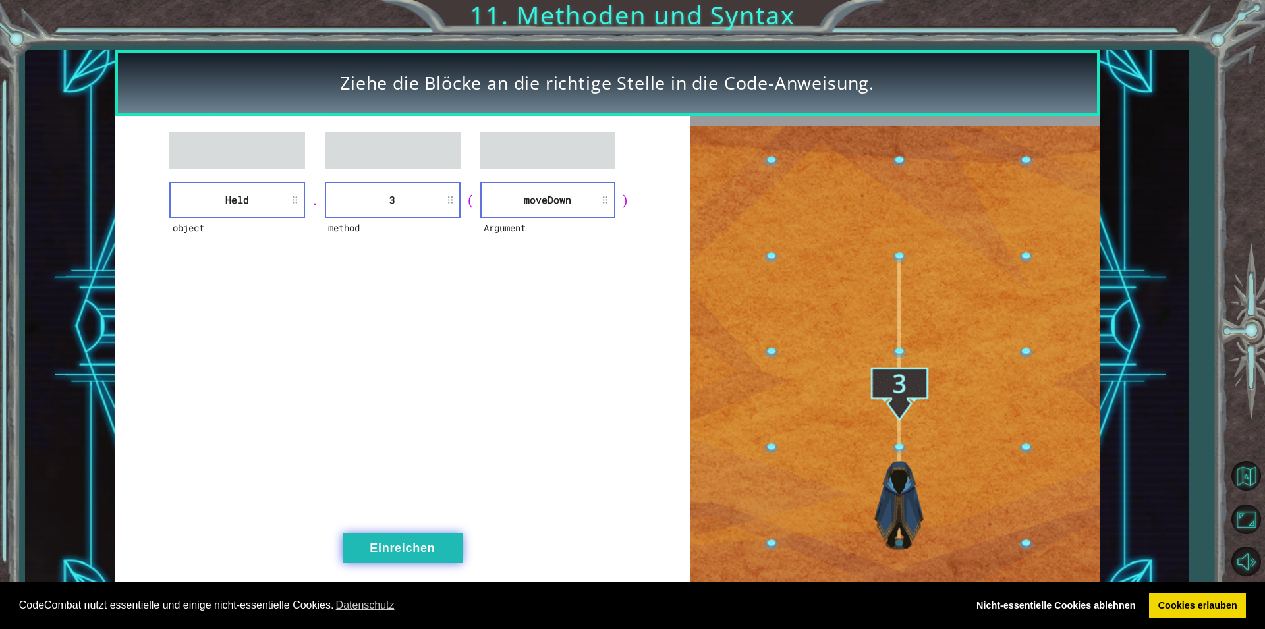
click at [366, 547] on button "Einreichen" at bounding box center [403, 549] width 120 height 30
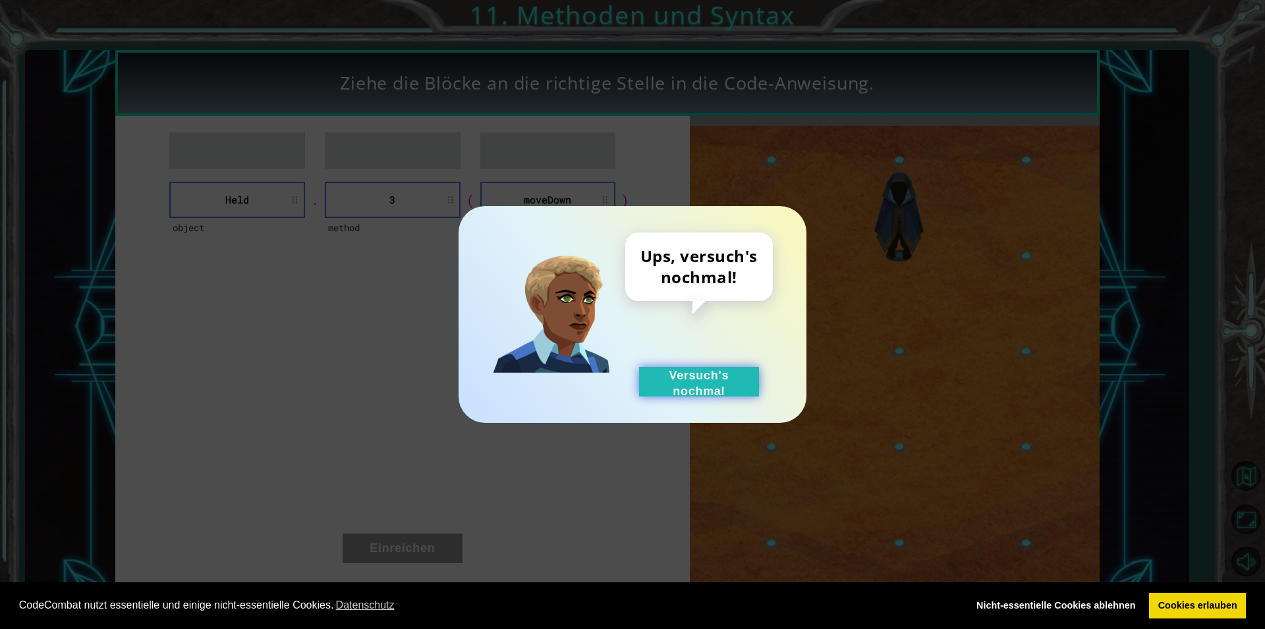
click at [677, 373] on button "Versuch's nochmal" at bounding box center [699, 382] width 120 height 30
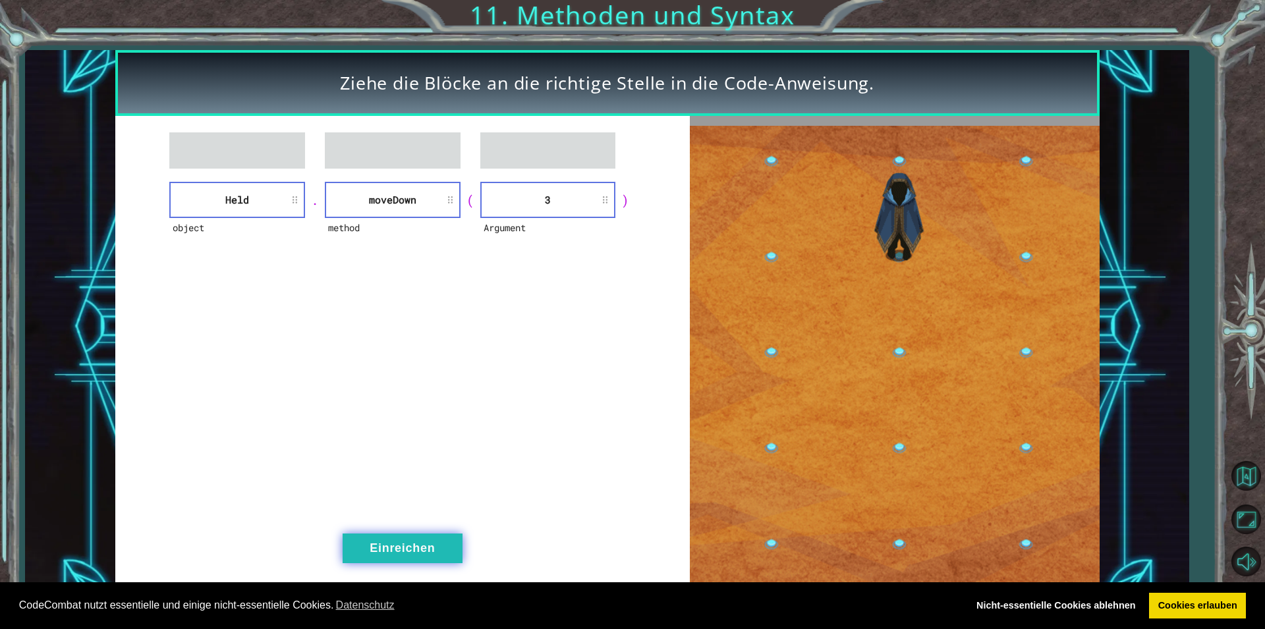
click at [411, 538] on button "Einreichen" at bounding box center [403, 549] width 120 height 30
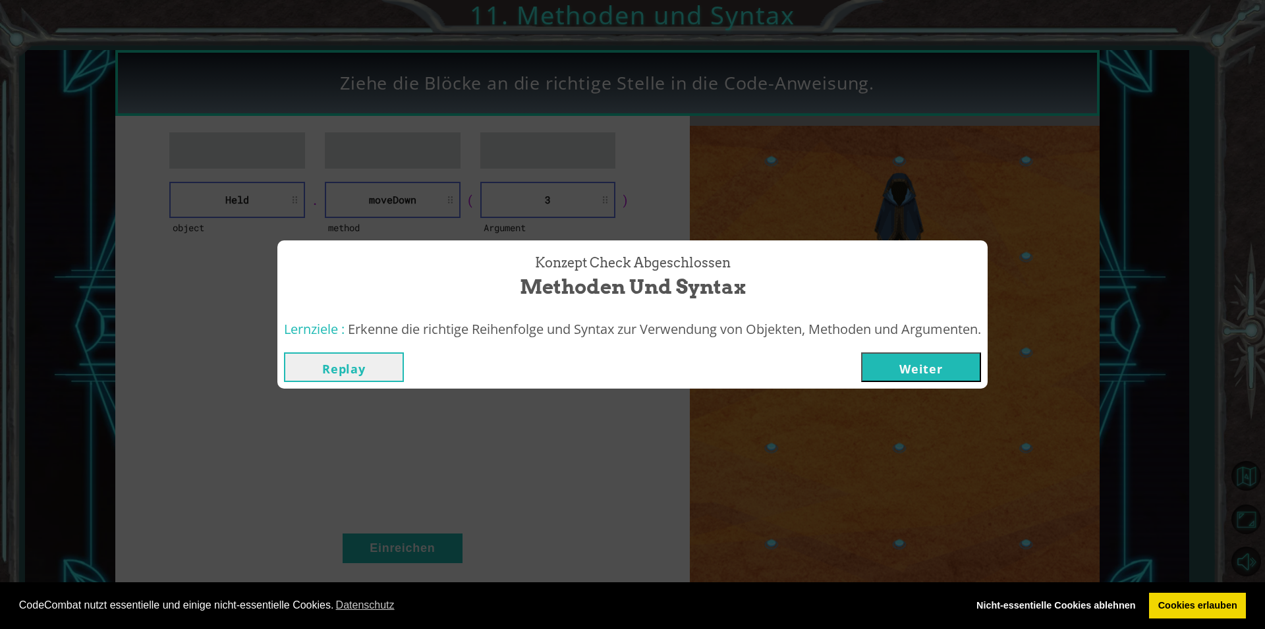
click at [931, 371] on button "Weiter" at bounding box center [921, 367] width 120 height 30
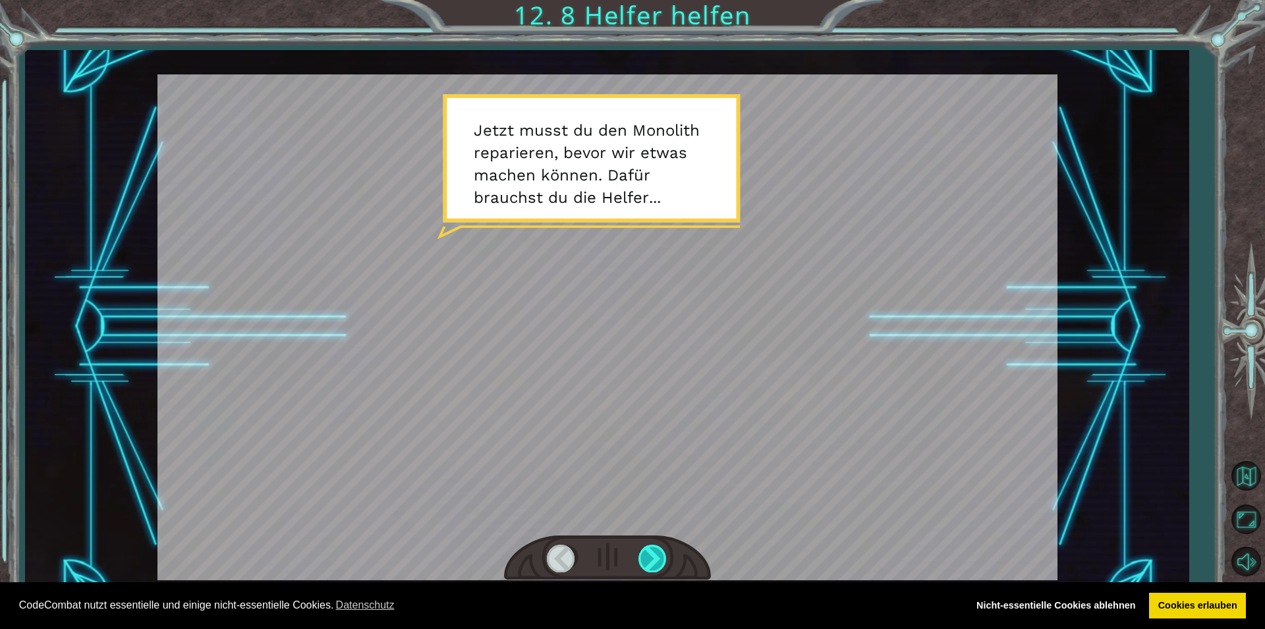
click at [648, 548] on div at bounding box center [653, 558] width 30 height 27
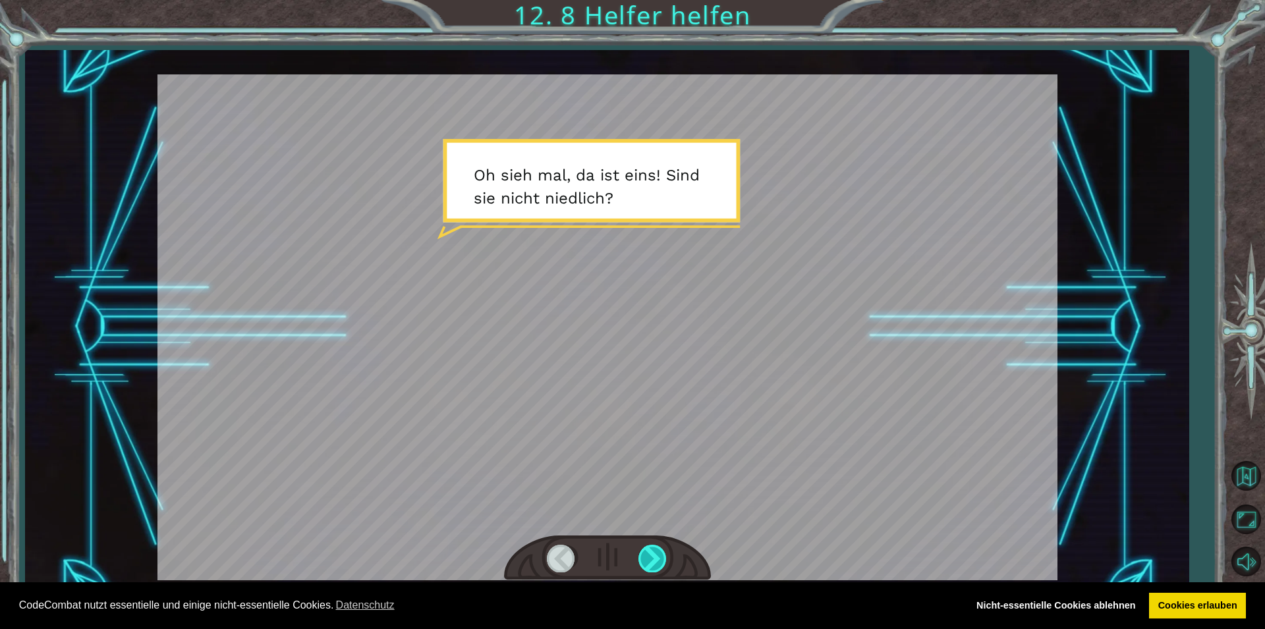
click at [643, 549] on div at bounding box center [653, 558] width 30 height 27
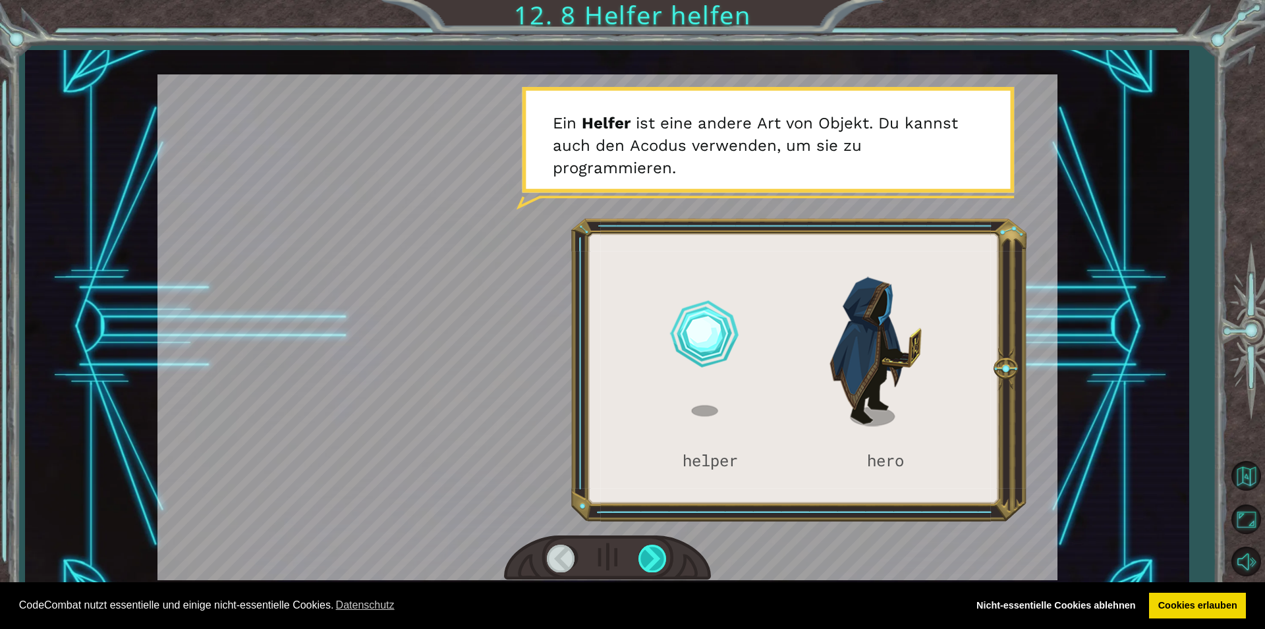
click at [642, 549] on div at bounding box center [653, 558] width 30 height 27
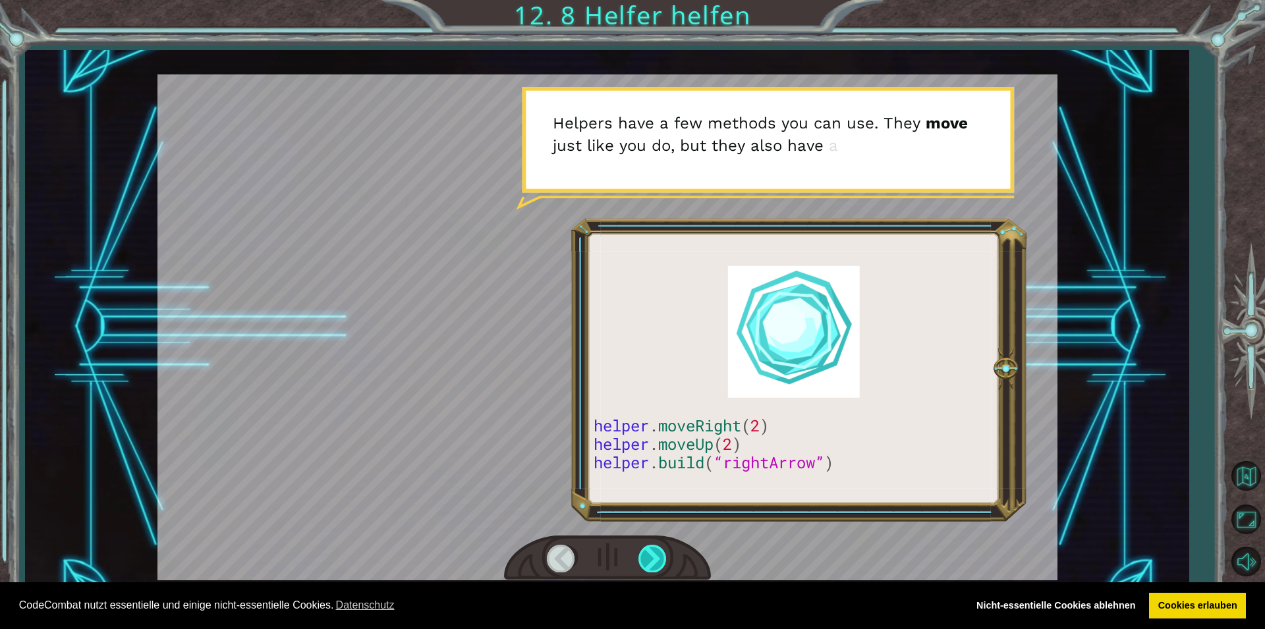
click at [642, 549] on div at bounding box center [653, 558] width 30 height 27
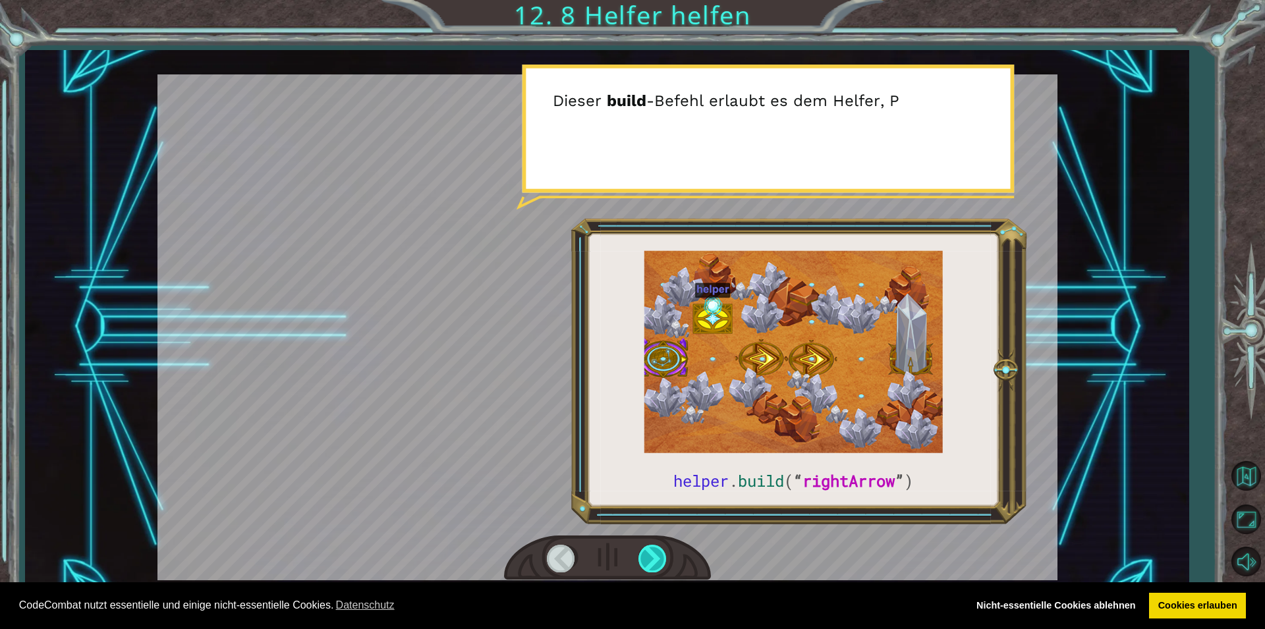
click at [642, 549] on div at bounding box center [653, 558] width 30 height 27
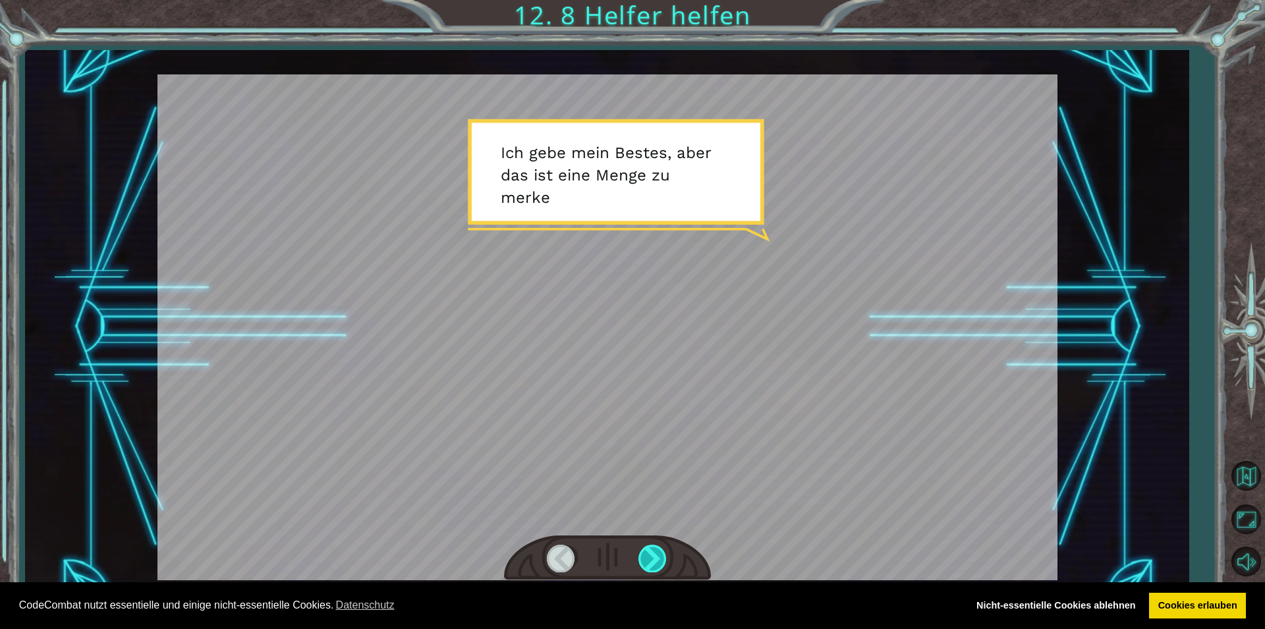
click at [642, 549] on div at bounding box center [653, 558] width 30 height 27
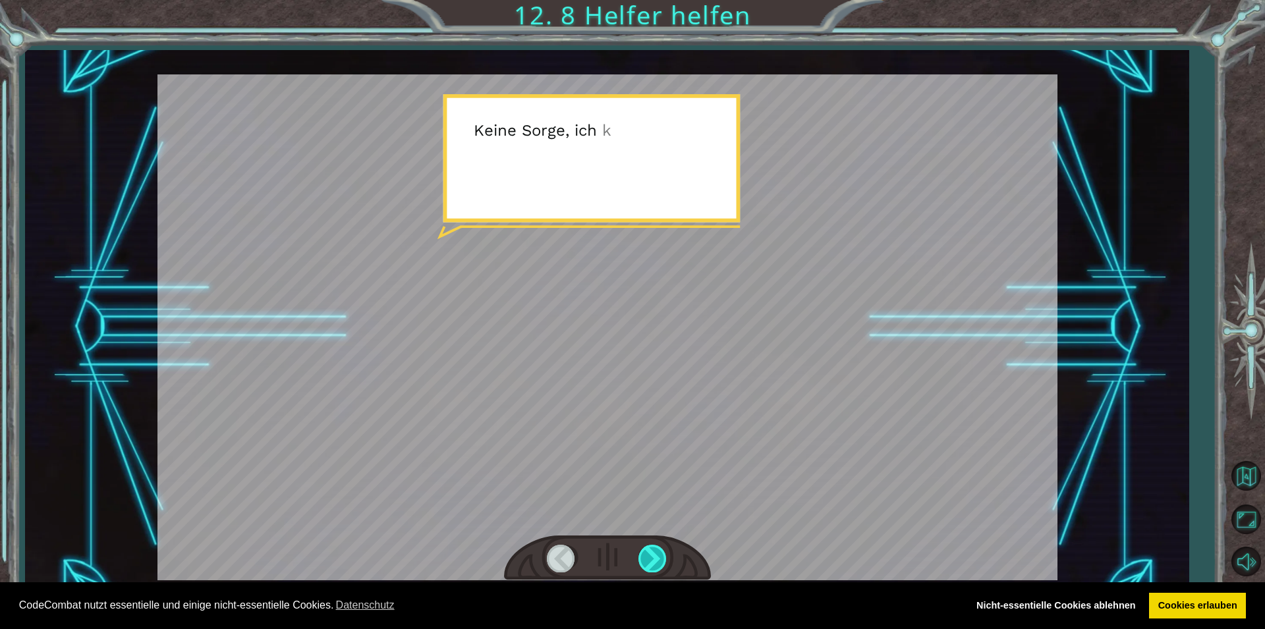
click at [642, 549] on div at bounding box center [653, 558] width 30 height 27
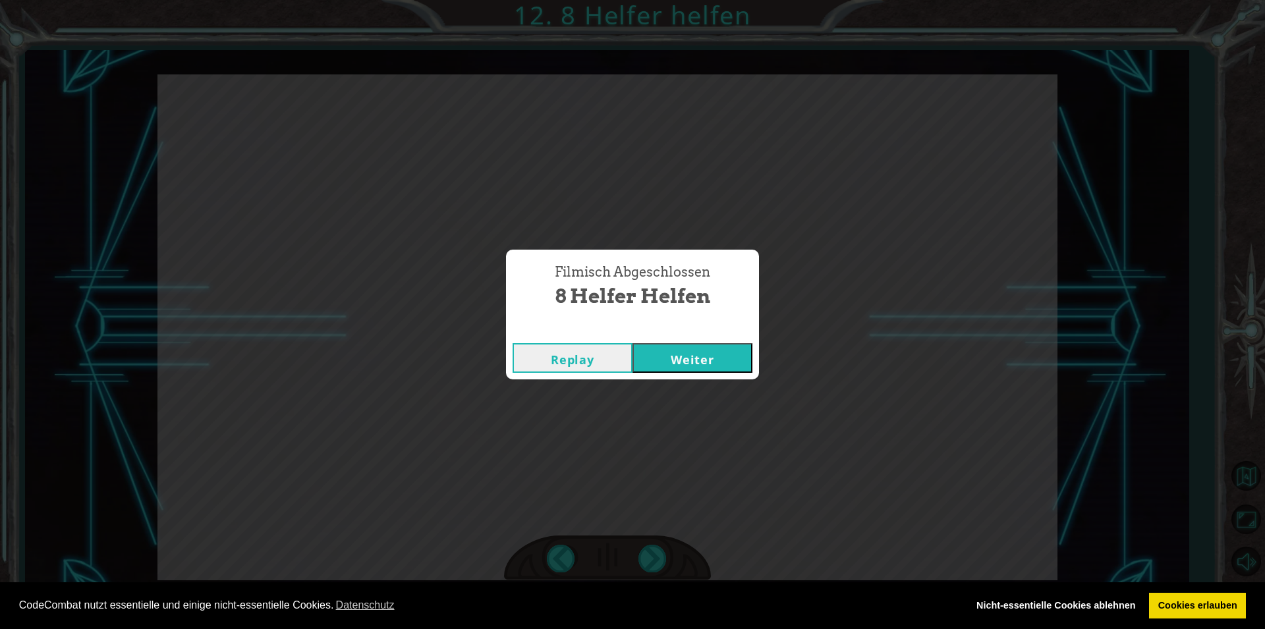
click at [701, 360] on button "Weiter" at bounding box center [692, 358] width 120 height 30
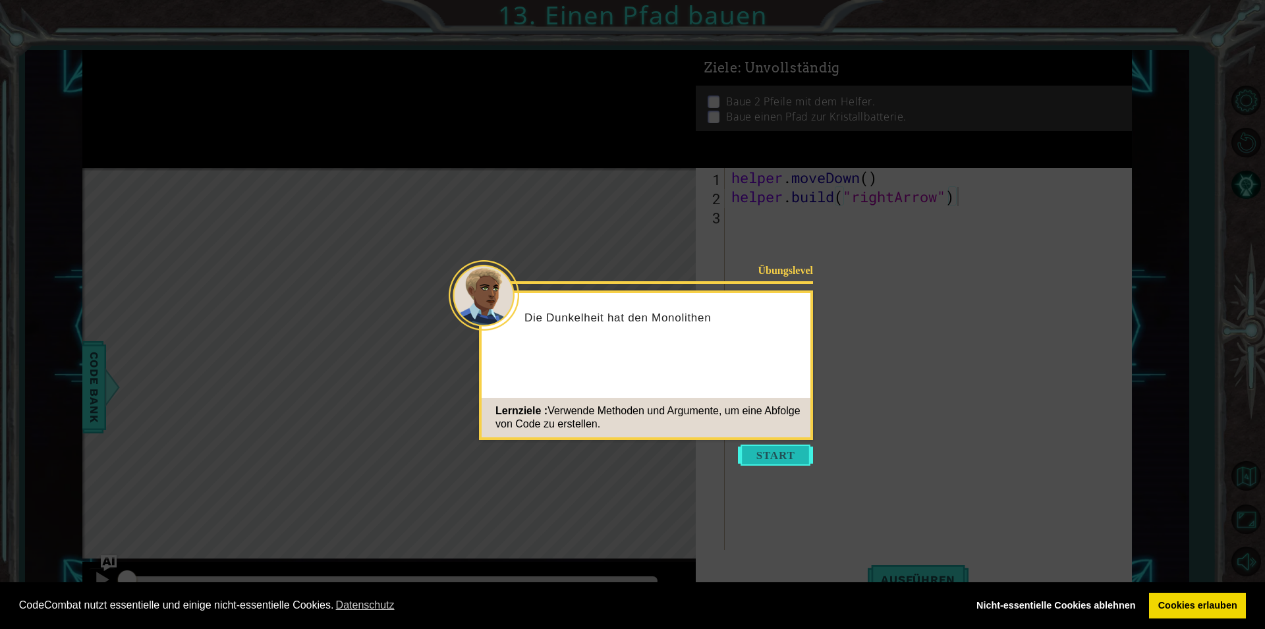
click at [776, 450] on button "Start" at bounding box center [775, 455] width 75 height 21
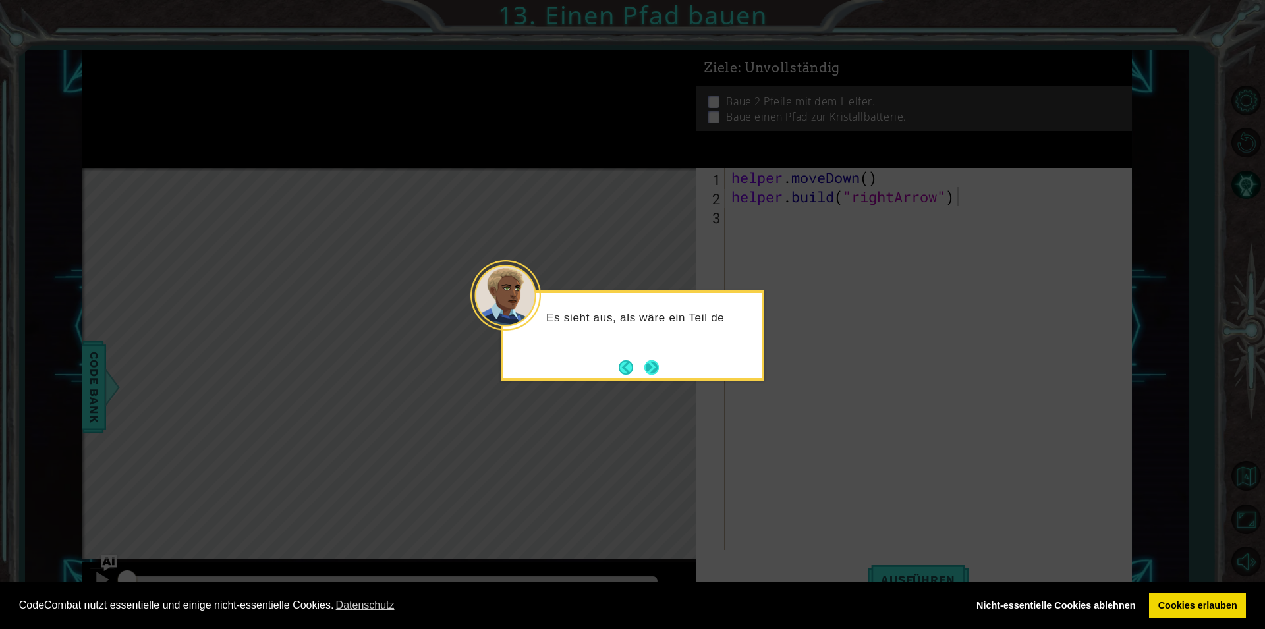
click at [659, 360] on button "Next" at bounding box center [651, 367] width 15 height 15
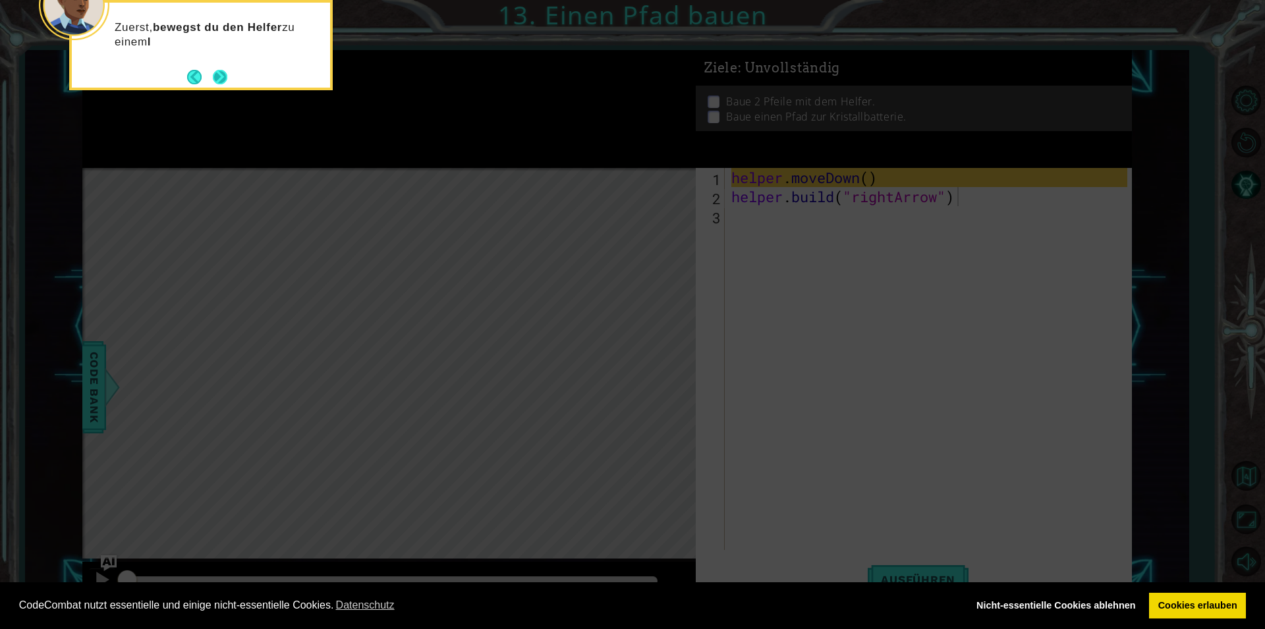
click at [227, 74] on button "Next" at bounding box center [220, 77] width 14 height 14
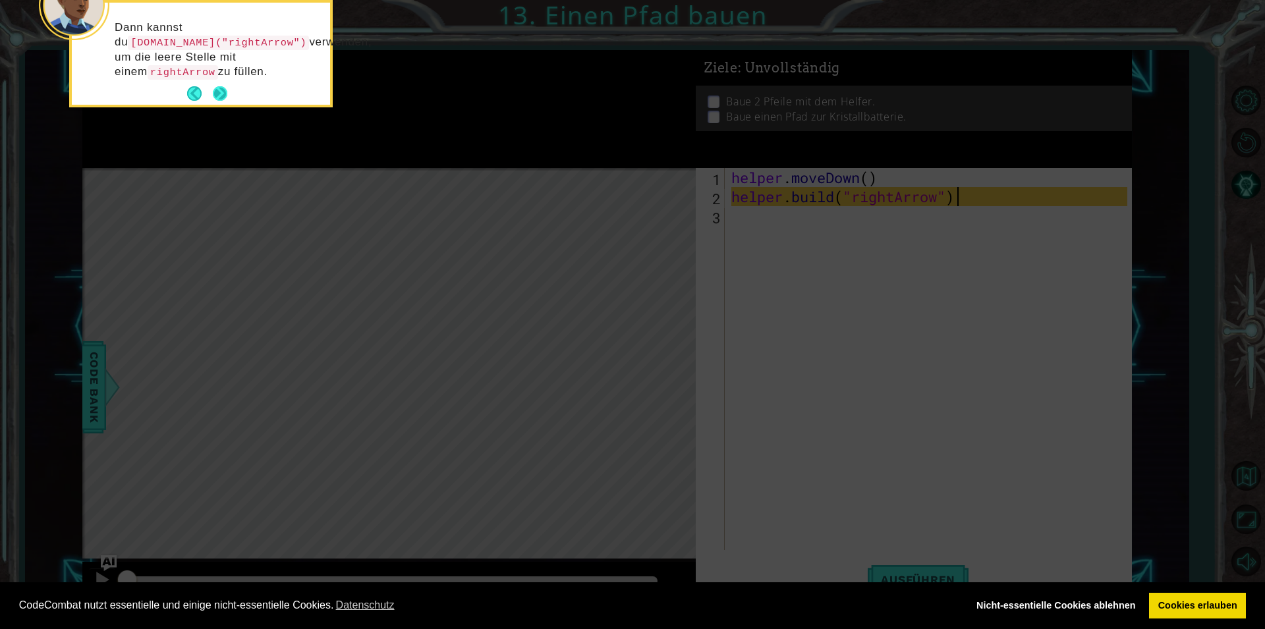
click at [222, 86] on button "Next" at bounding box center [220, 93] width 15 height 15
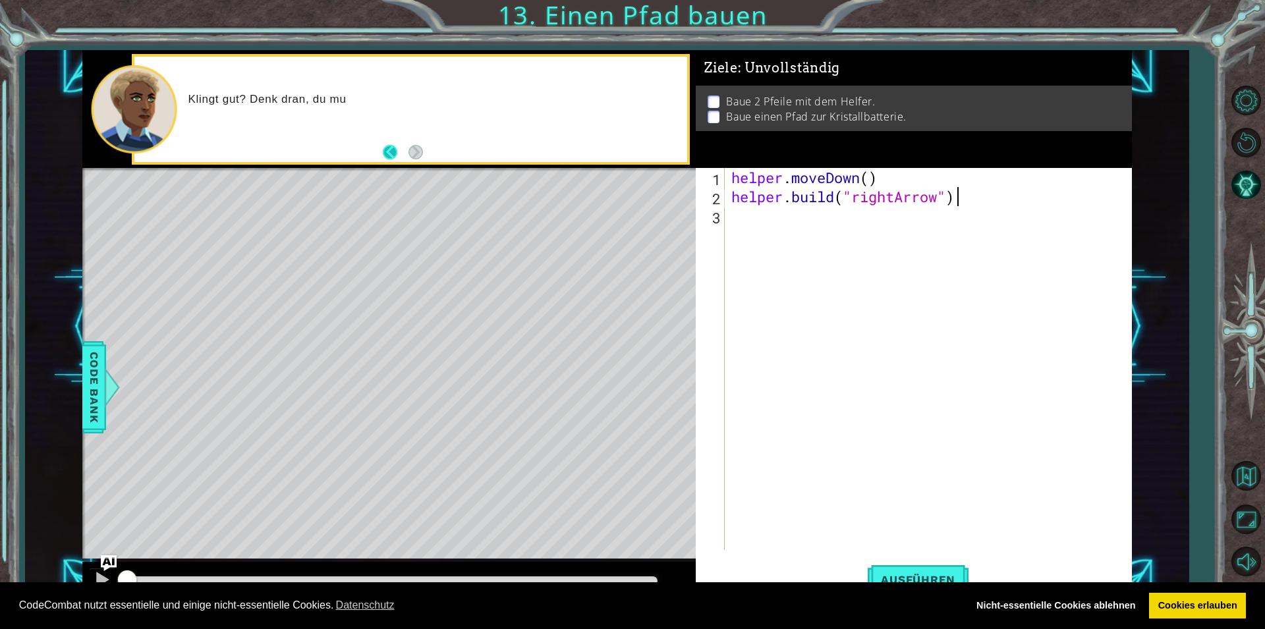
click at [385, 146] on button "Back" at bounding box center [396, 152] width 26 height 14
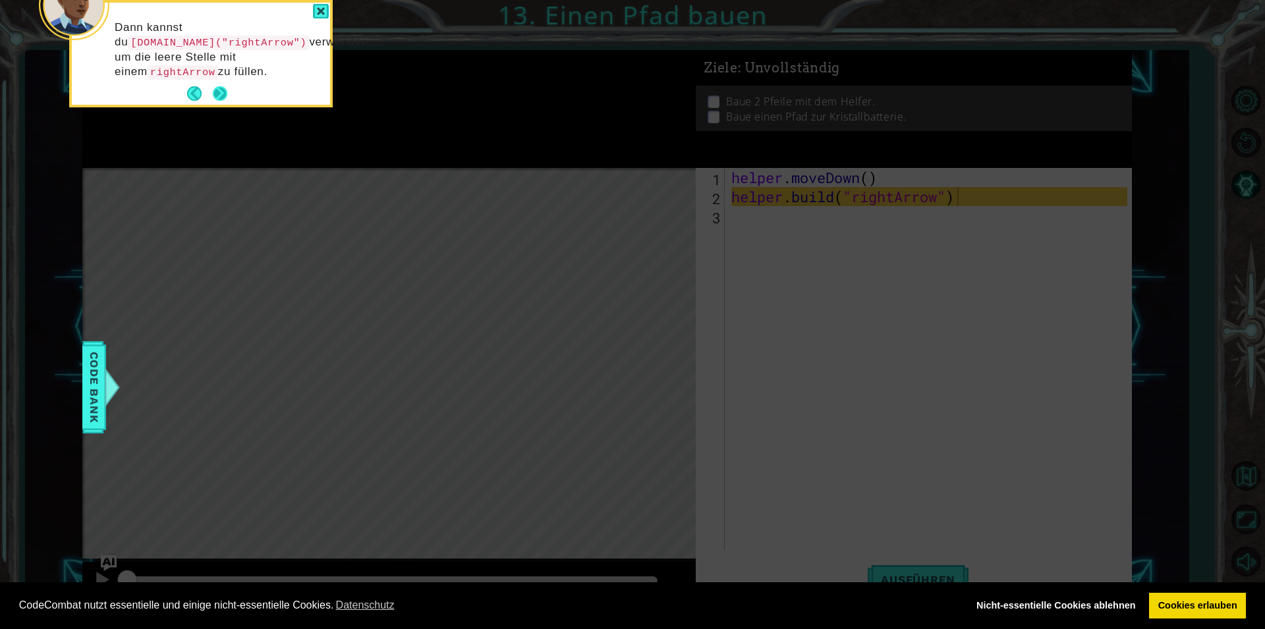
click at [221, 94] on button "Next" at bounding box center [220, 94] width 16 height 16
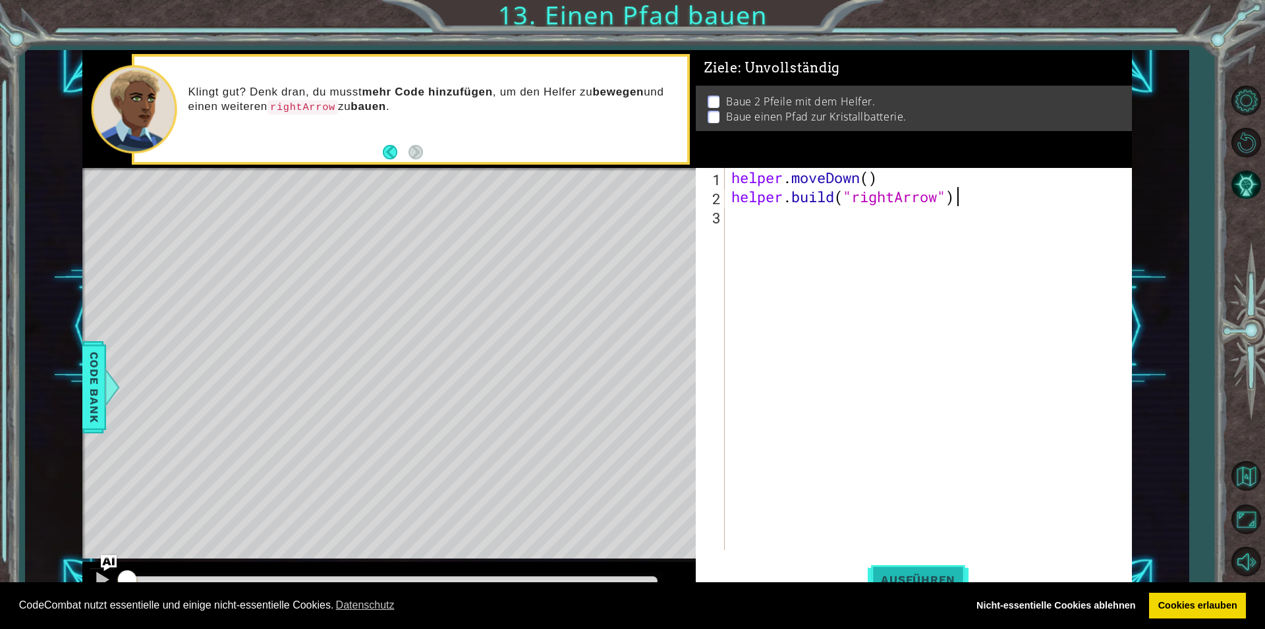
click at [911, 569] on button "Ausführen" at bounding box center [918, 579] width 101 height 43
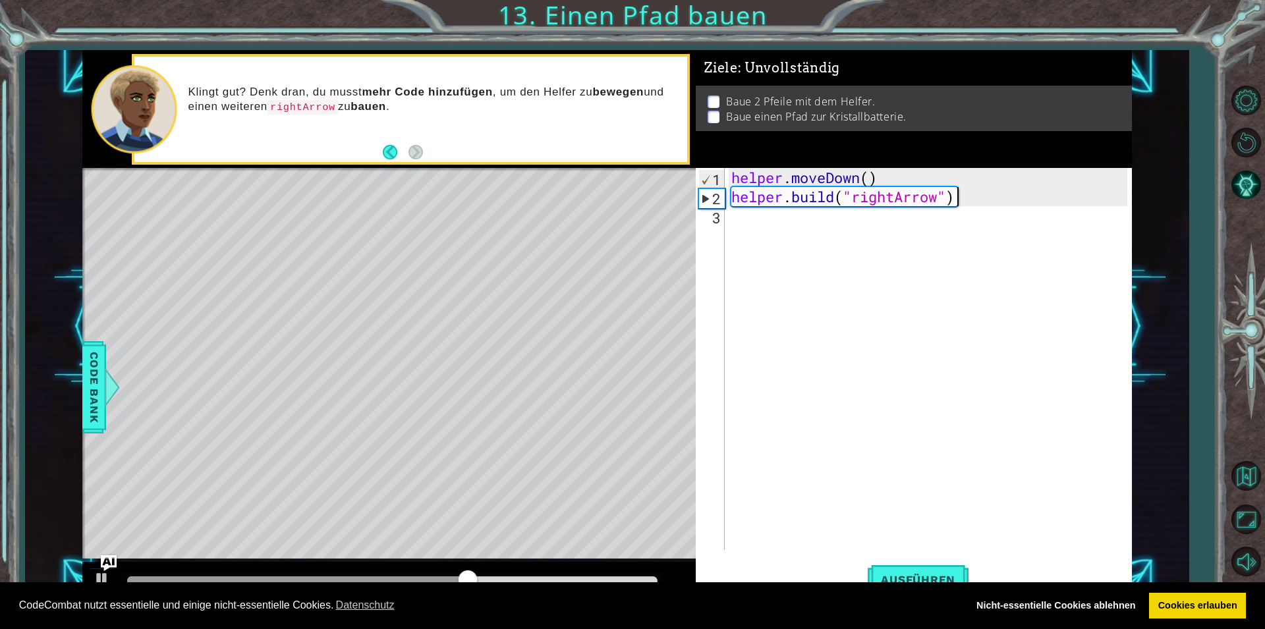
click at [733, 217] on div "helper . moveDown ( ) helper . build ( "rightArrow" )" at bounding box center [931, 378] width 405 height 420
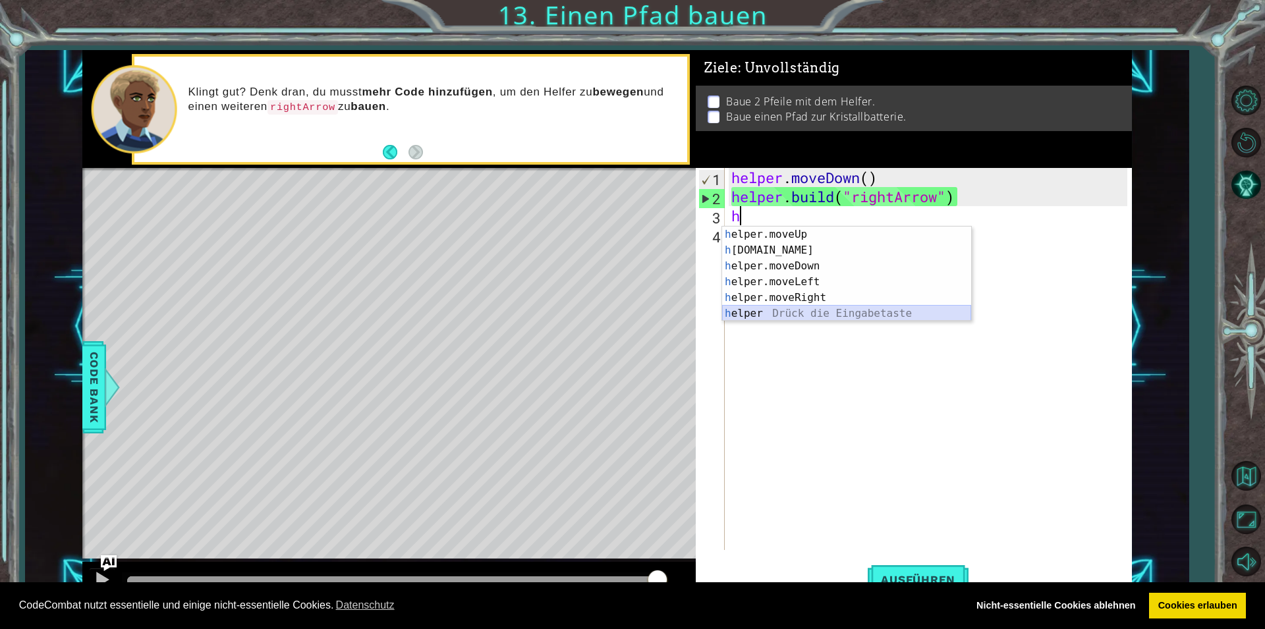
click at [746, 313] on div "h elper.moveUp Drück die Eingabetaste h [DOMAIN_NAME] Drück die Eingabetaste h …" at bounding box center [846, 290] width 249 height 126
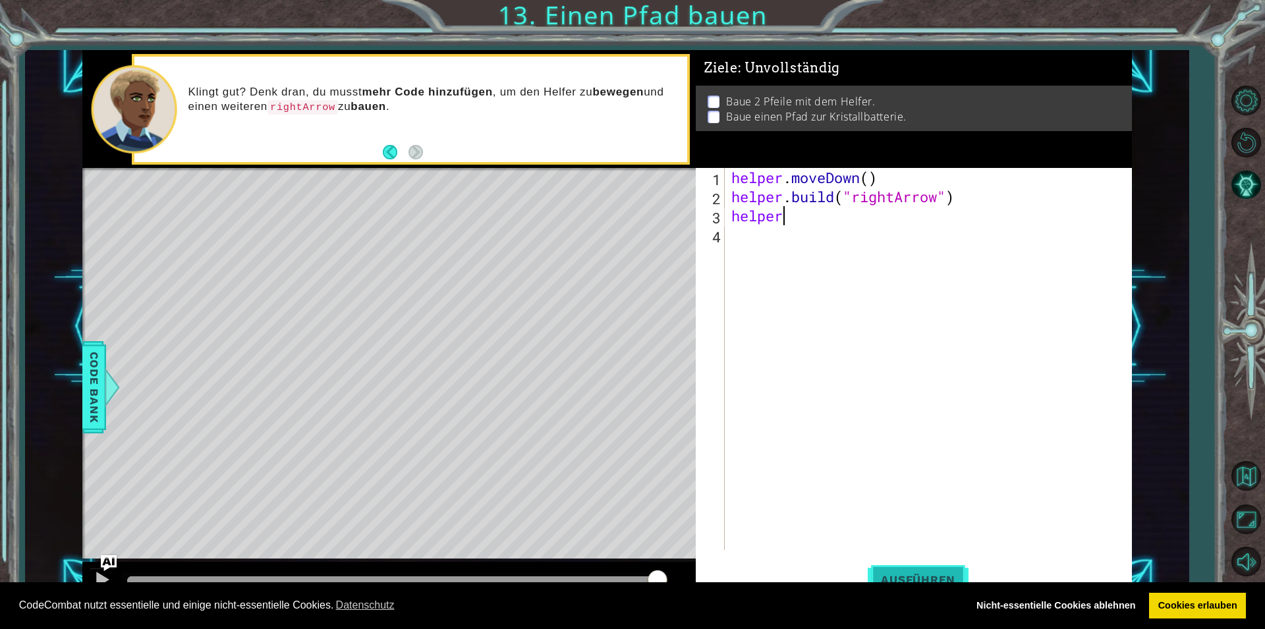
type textarea "helper"
click at [903, 565] on button "Ausführen" at bounding box center [918, 579] width 101 height 43
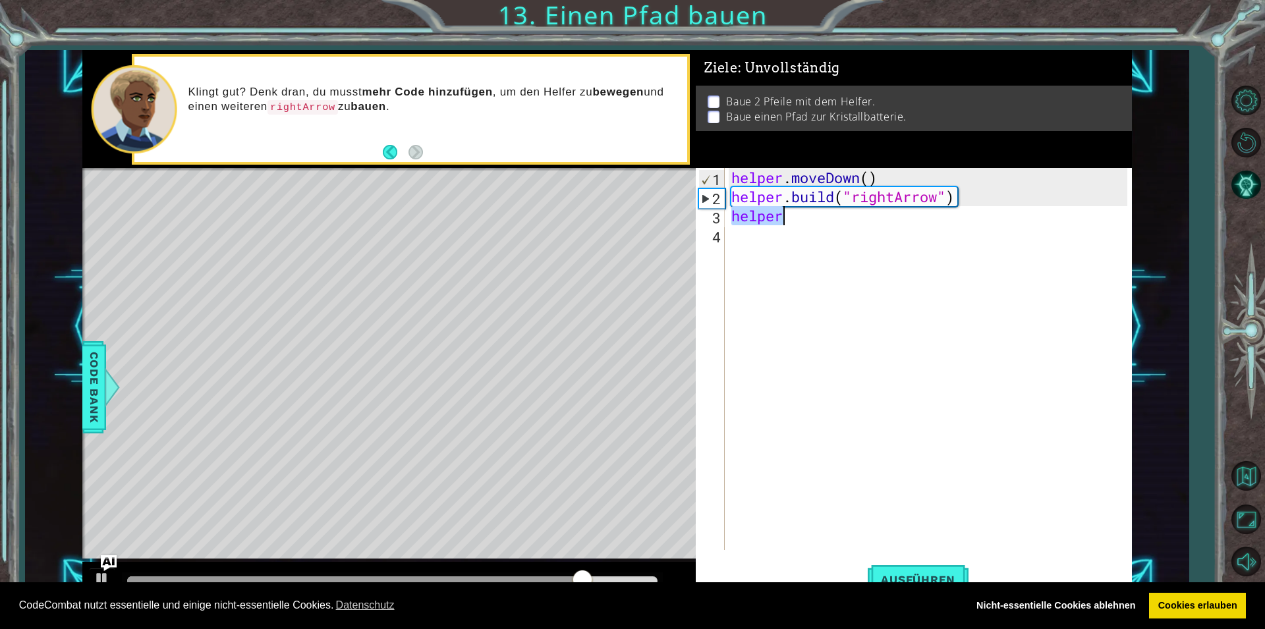
drag, startPoint x: 732, startPoint y: 217, endPoint x: 795, endPoint y: 221, distance: 63.3
click at [795, 221] on div "helper . moveDown ( ) helper . build ( "rightArrow" ) helper" at bounding box center [931, 378] width 405 height 420
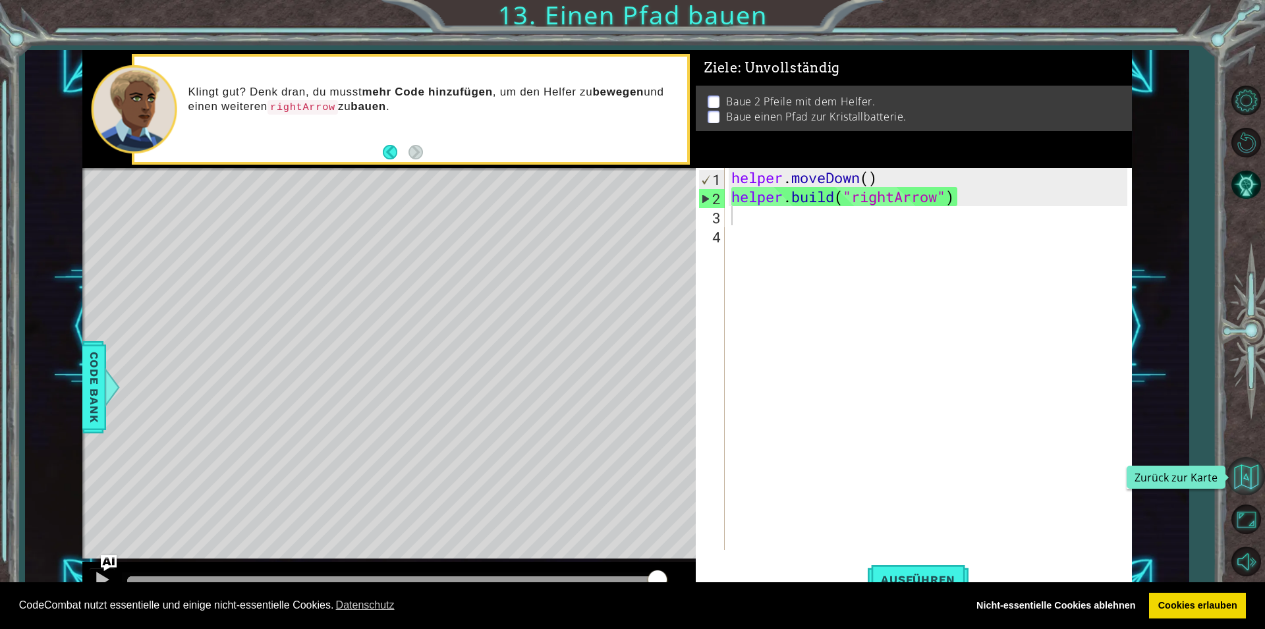
click at [1243, 466] on button "Zurück zur Karte" at bounding box center [1246, 476] width 38 height 38
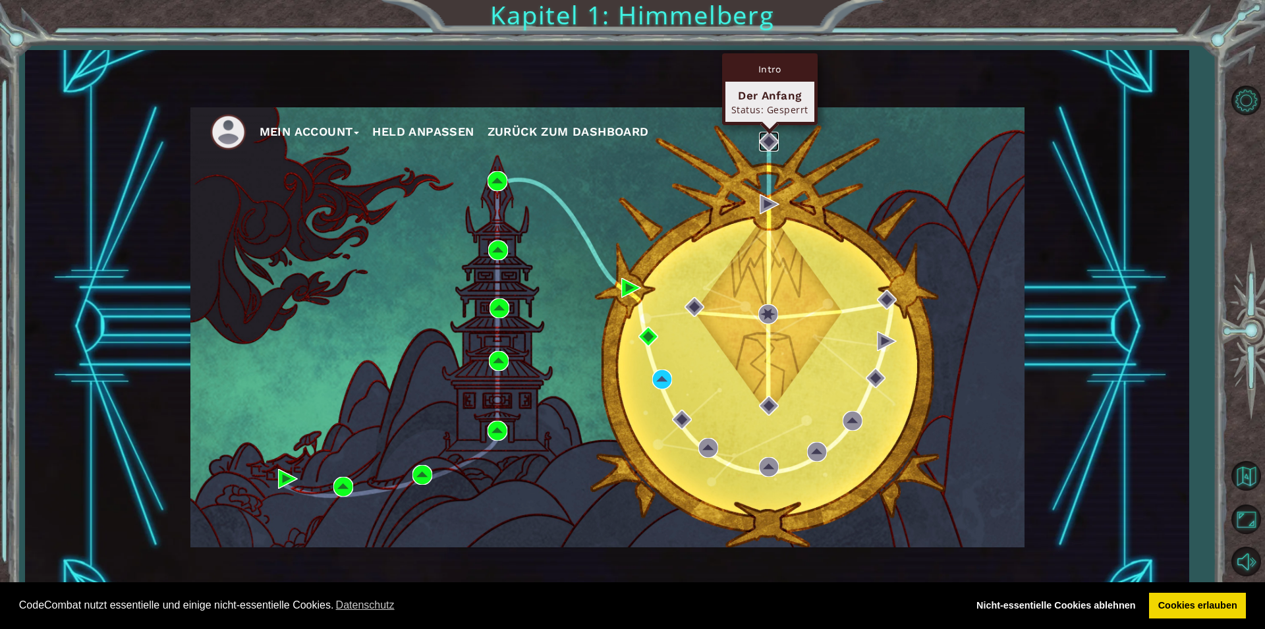
click at [763, 137] on img at bounding box center [769, 142] width 20 height 20
click at [765, 138] on img at bounding box center [769, 142] width 20 height 20
click at [767, 138] on img at bounding box center [769, 142] width 20 height 20
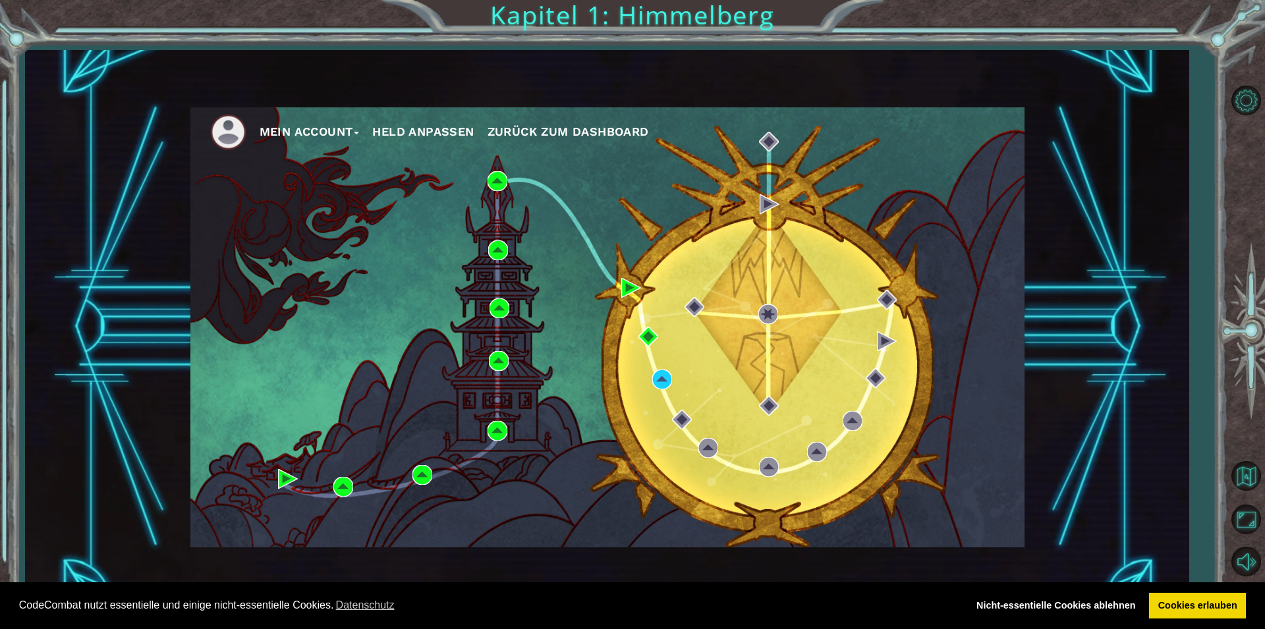
click at [659, 370] on div "Mein Account Held anpassen Zurück zum Dashboard" at bounding box center [607, 327] width 834 height 440
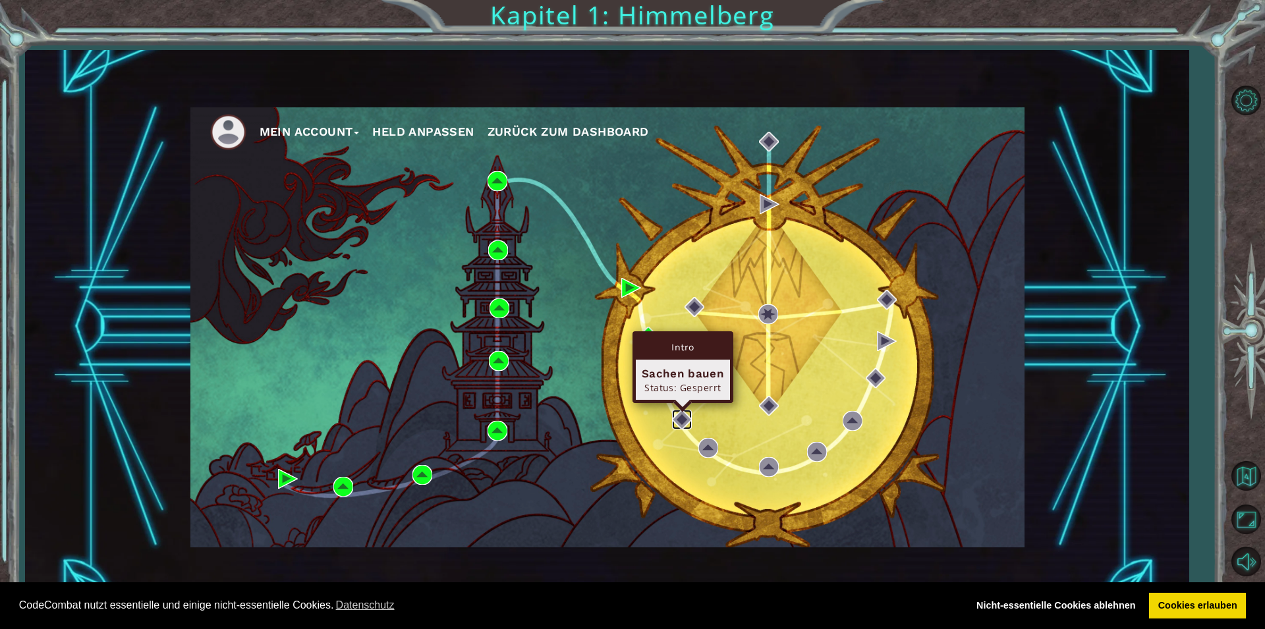
click at [679, 418] on img at bounding box center [682, 420] width 20 height 20
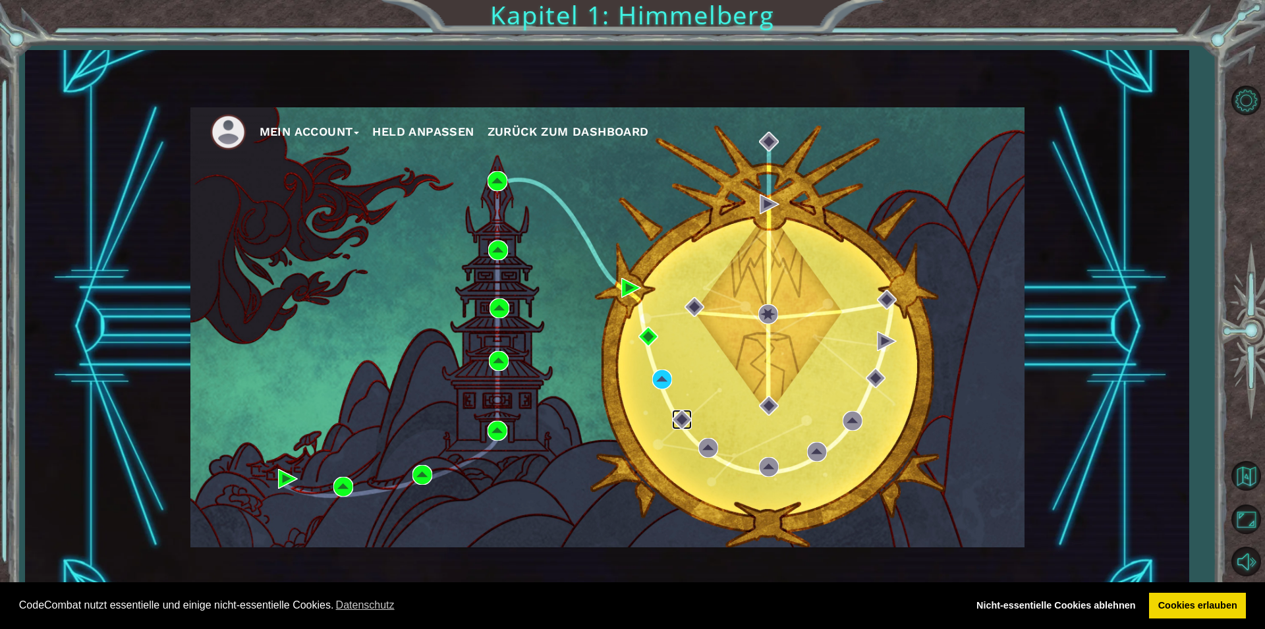
click at [679, 418] on img at bounding box center [682, 420] width 20 height 20
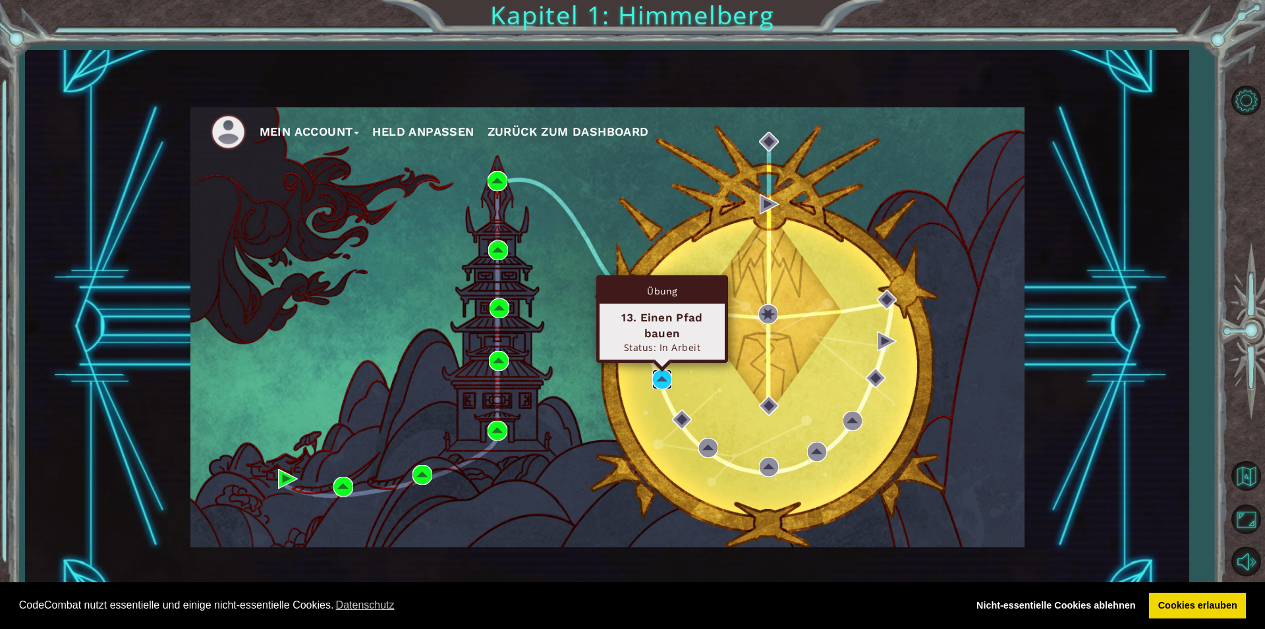
click at [659, 376] on img at bounding box center [662, 380] width 20 height 20
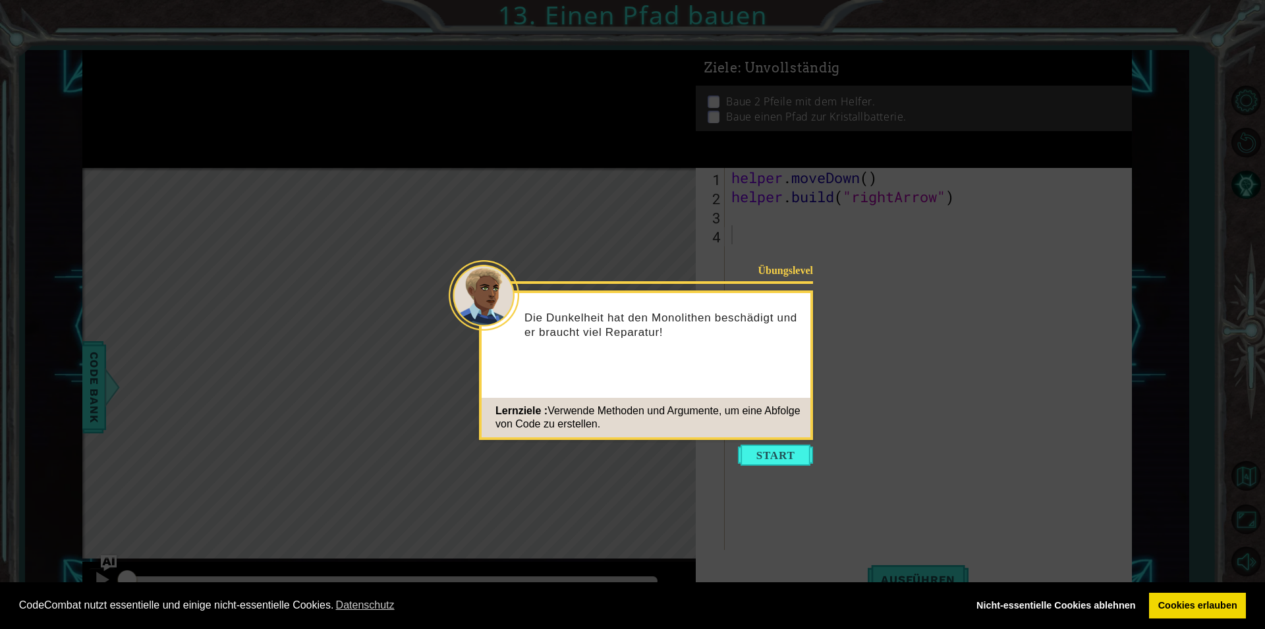
click at [798, 444] on icon at bounding box center [632, 314] width 1265 height 629
click at [797, 451] on button "Start" at bounding box center [775, 455] width 75 height 21
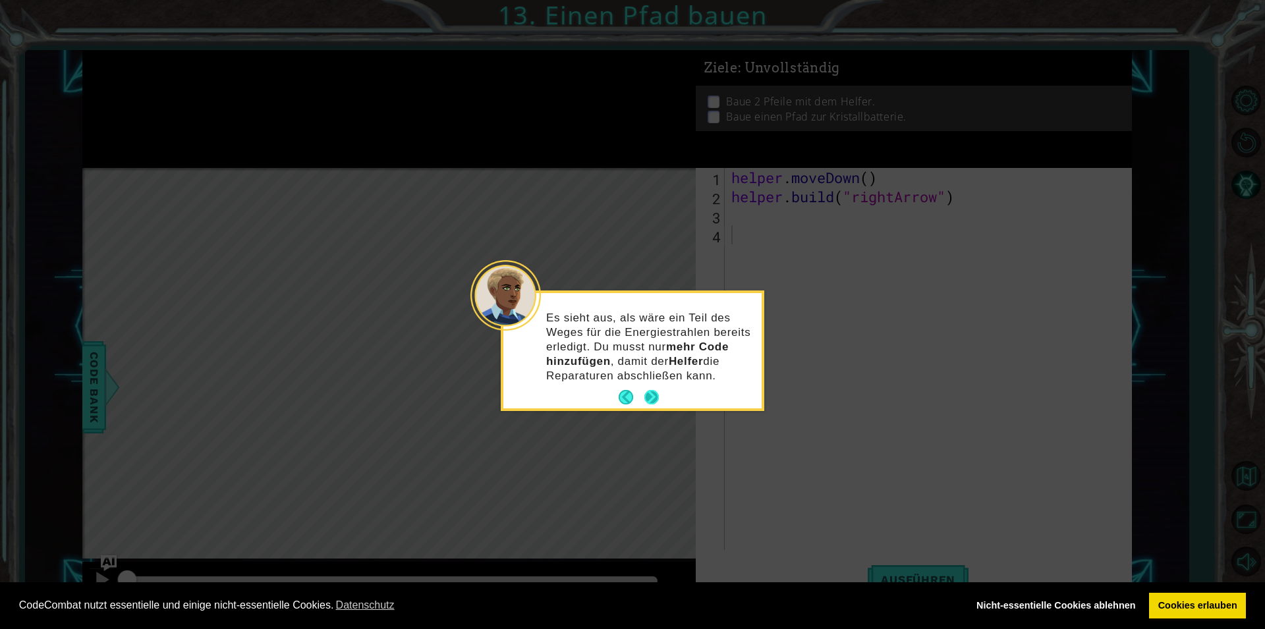
click at [646, 394] on button "Next" at bounding box center [651, 397] width 15 height 15
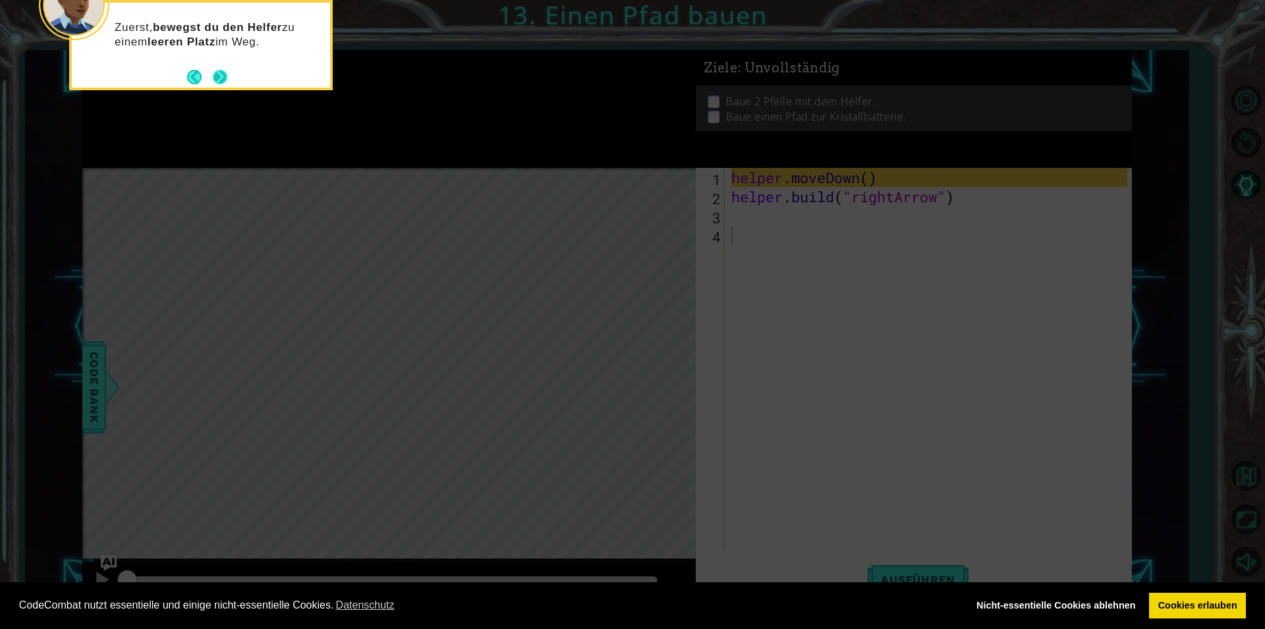
click at [229, 71] on div "Zuerst, bewegst du den Helfer zu einem leeren Platz im Weg." at bounding box center [201, 39] width 258 height 72
click at [221, 76] on button "Next" at bounding box center [220, 77] width 18 height 18
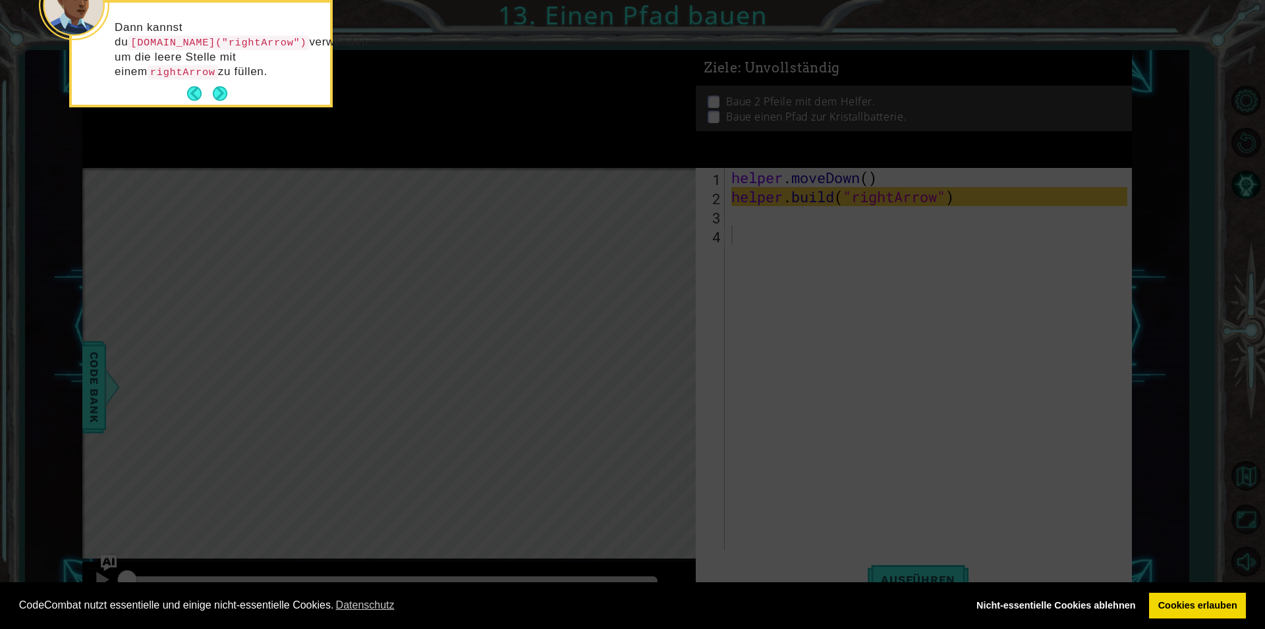
click at [219, 86] on button "Next" at bounding box center [220, 93] width 14 height 14
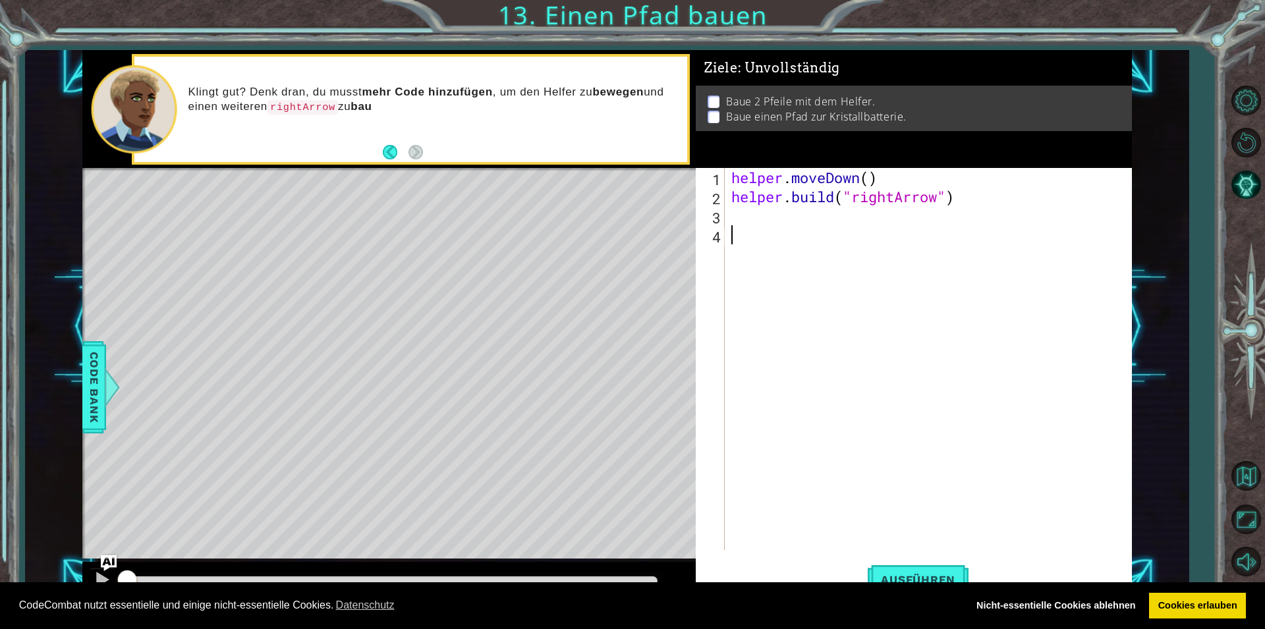
click at [738, 217] on div "helper . moveDown ( ) helper . build ( "rightArrow" )" at bounding box center [931, 378] width 405 height 420
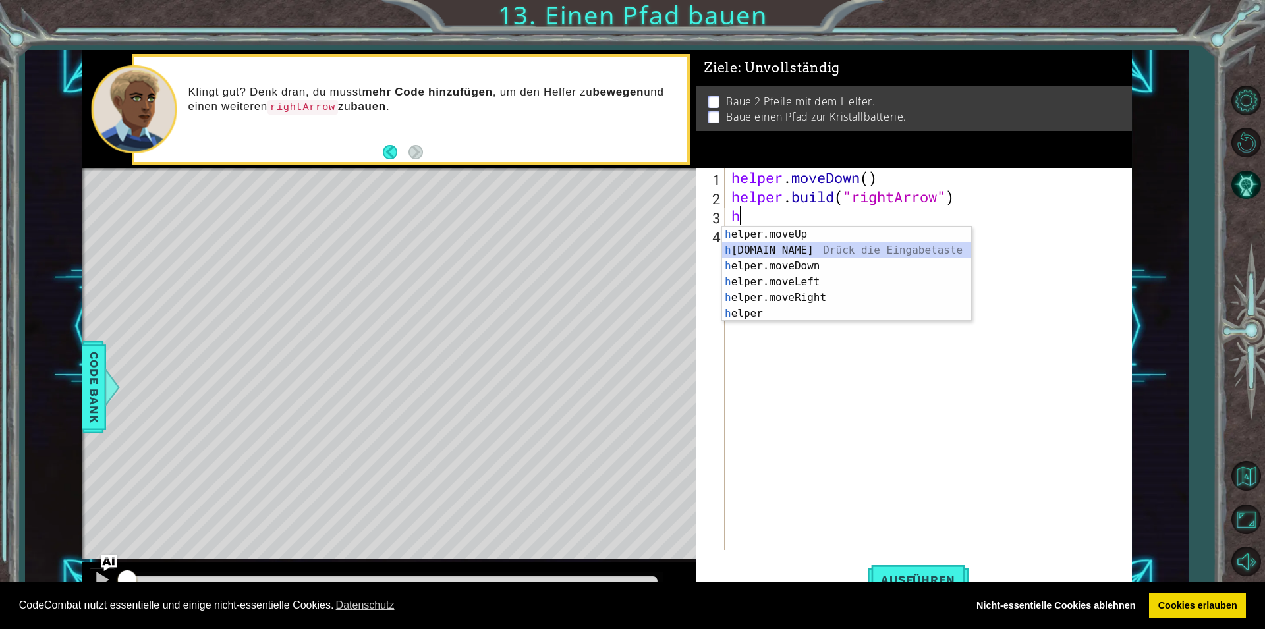
click at [766, 248] on div "h elper.moveUp Drück die Eingabetaste h [DOMAIN_NAME] Drück die Eingabetaste h …" at bounding box center [846, 290] width 249 height 126
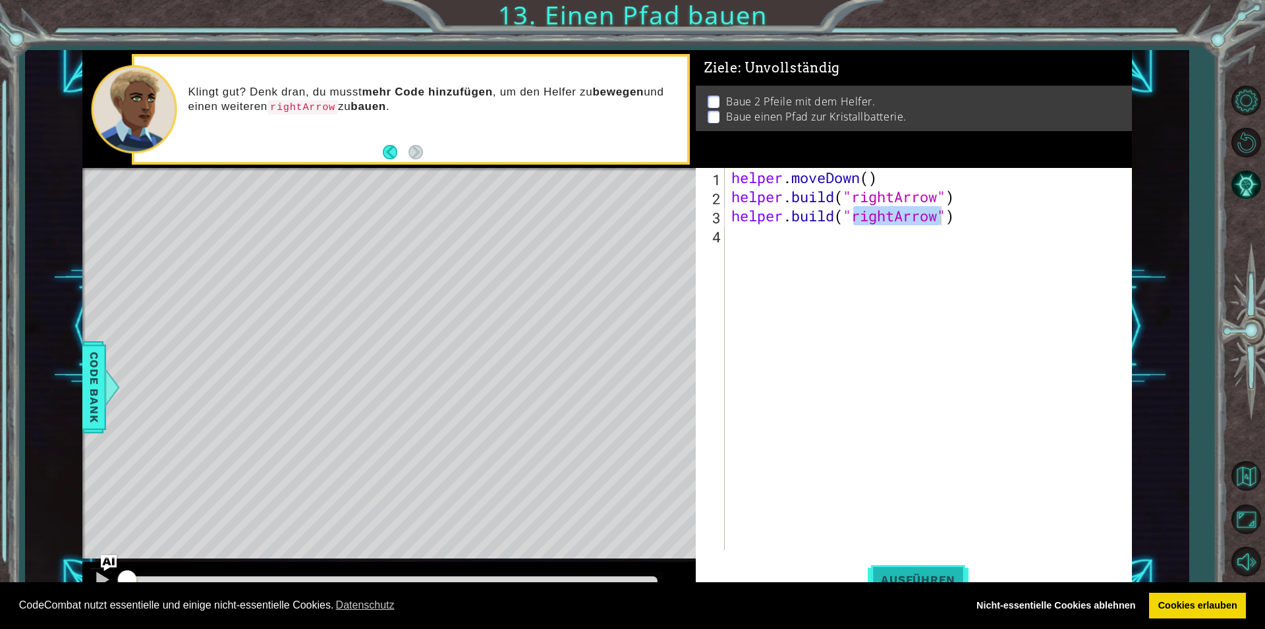
click at [899, 574] on span "Ausführen" at bounding box center [918, 579] width 101 height 13
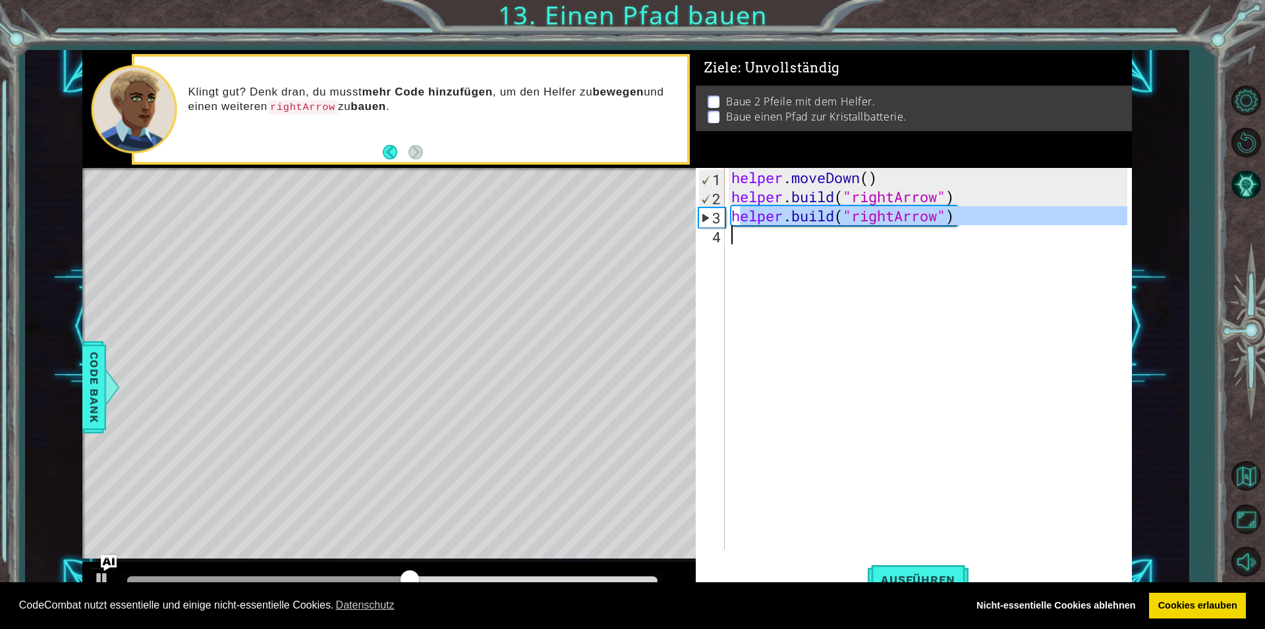
drag, startPoint x: 736, startPoint y: 219, endPoint x: 862, endPoint y: 240, distance: 128.2
click at [862, 240] on div "helper . moveDown ( ) helper . build ( "rightArrow" ) helper . build ( "rightAr…" at bounding box center [931, 378] width 405 height 420
type textarea "[DOMAIN_NAME]("rightArrow")"
drag, startPoint x: 732, startPoint y: 211, endPoint x: 982, endPoint y: 240, distance: 252.0
click at [982, 240] on div "helper . moveDown ( ) helper . build ( "rightArrow" ) helper . build ( "rightAr…" at bounding box center [931, 378] width 405 height 420
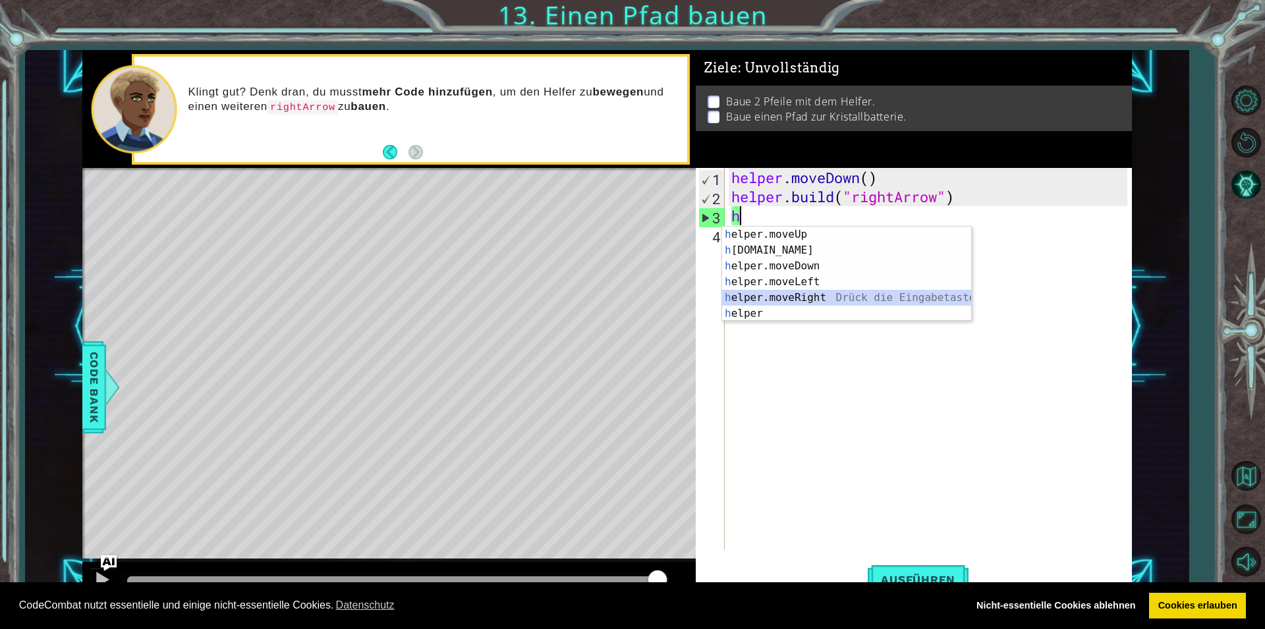
click at [950, 292] on div "h elper.moveUp Drück die Eingabetaste h [DOMAIN_NAME] Drück die Eingabetaste h …" at bounding box center [846, 290] width 249 height 126
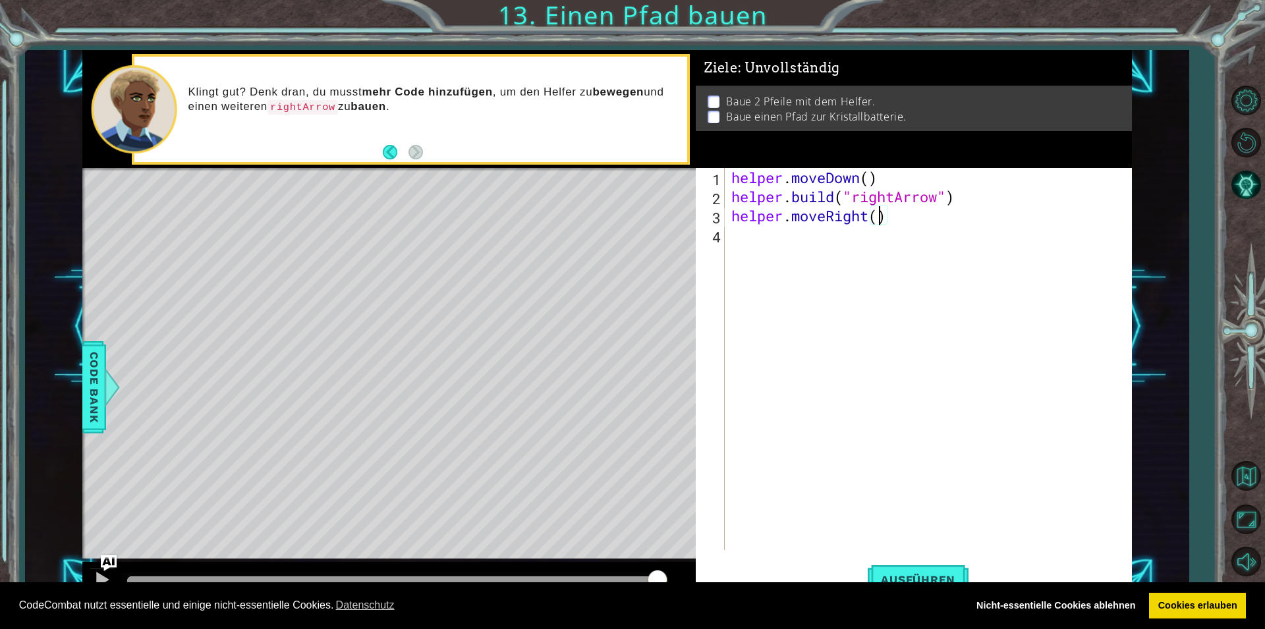
scroll to position [0, 7]
click at [905, 569] on button "Ausführen" at bounding box center [918, 579] width 101 height 43
click at [901, 572] on button "Ausführen" at bounding box center [918, 579] width 101 height 43
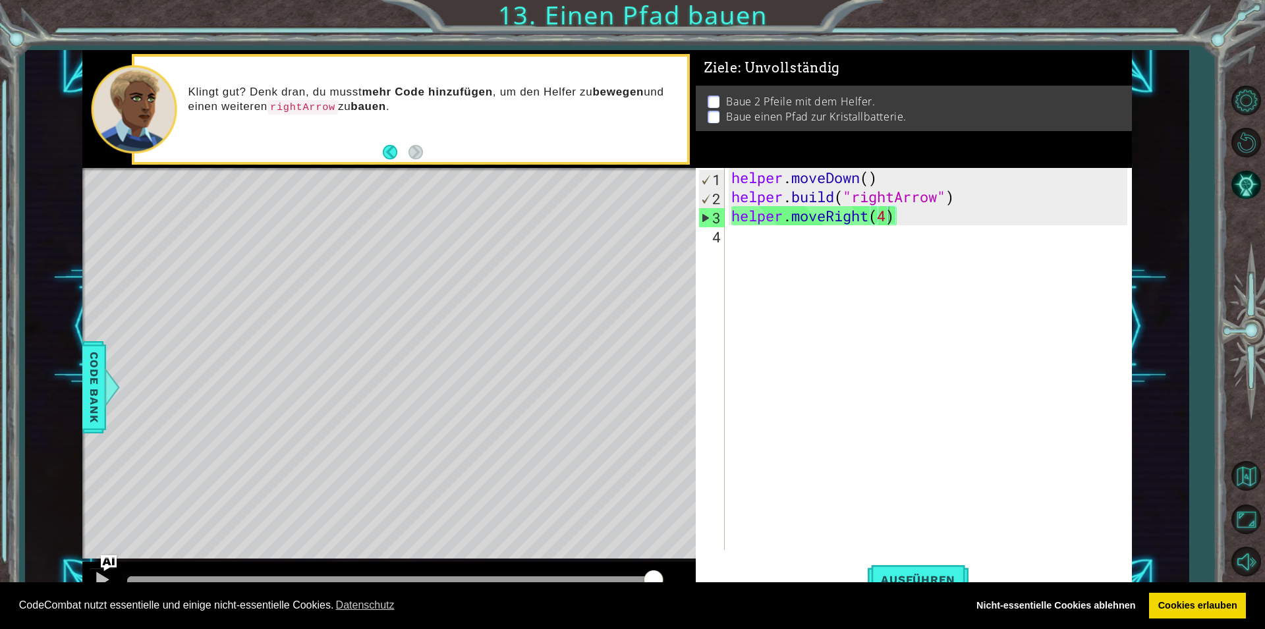
click at [656, 368] on div "Level Map" at bounding box center [386, 362] width 609 height 388
click at [668, 258] on div "Level Map" at bounding box center [386, 362] width 609 height 388
click at [652, 343] on div "Level Map" at bounding box center [386, 362] width 609 height 388
click at [885, 217] on div "helper . moveDown ( ) helper . build ( "rightArrow" ) helper . moveRight ( 4 )" at bounding box center [931, 378] width 405 height 420
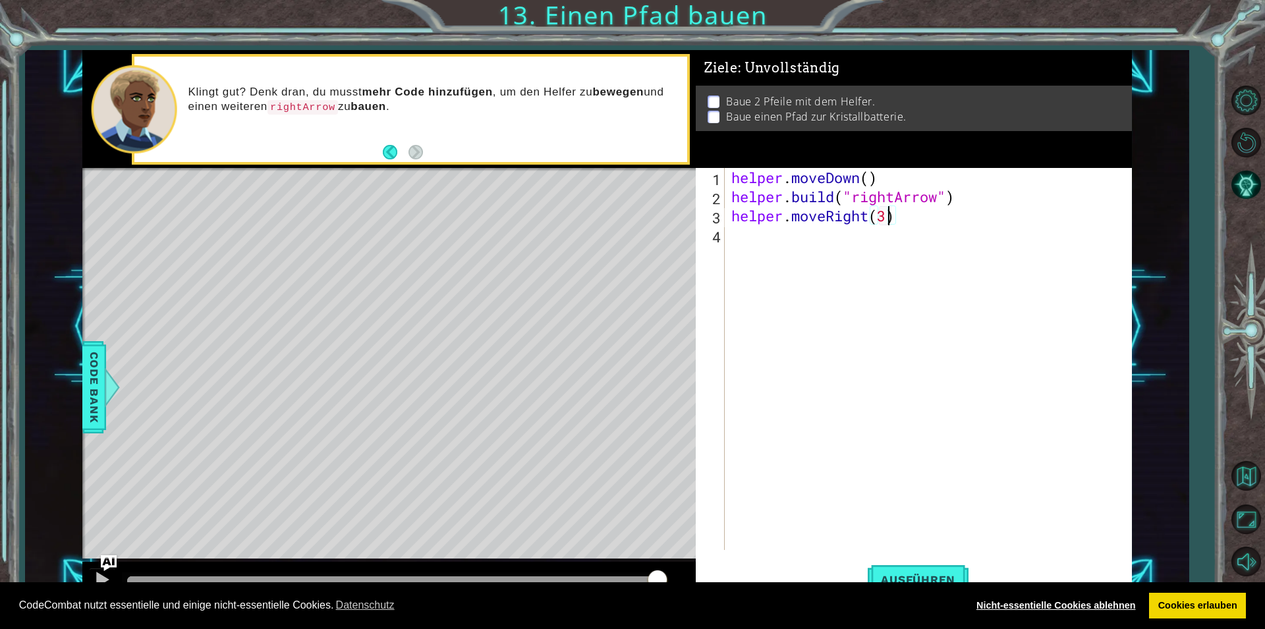
type textarea "helper.moveRight(3)"
click at [1119, 607] on link "Nicht-essentielle Cookies ablehnen" at bounding box center [1055, 606] width 177 height 26
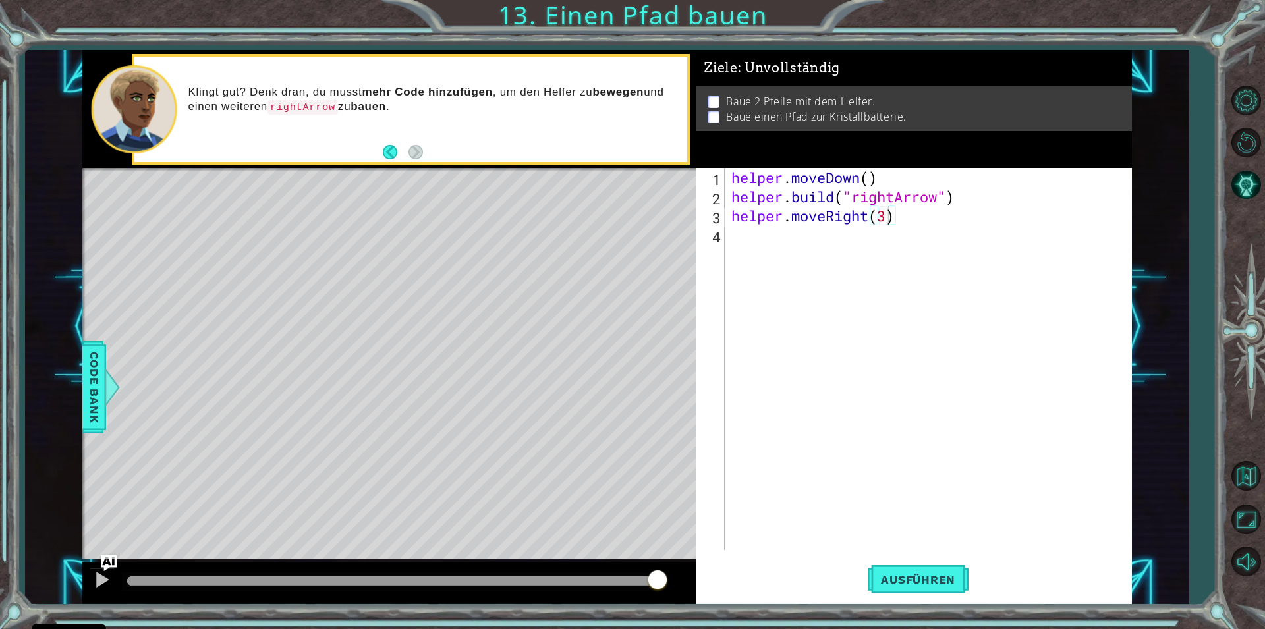
click at [775, 238] on div "helper . moveDown ( ) helper . build ( "rightArrow" ) helper . moveRight ( 3 )" at bounding box center [931, 378] width 405 height 420
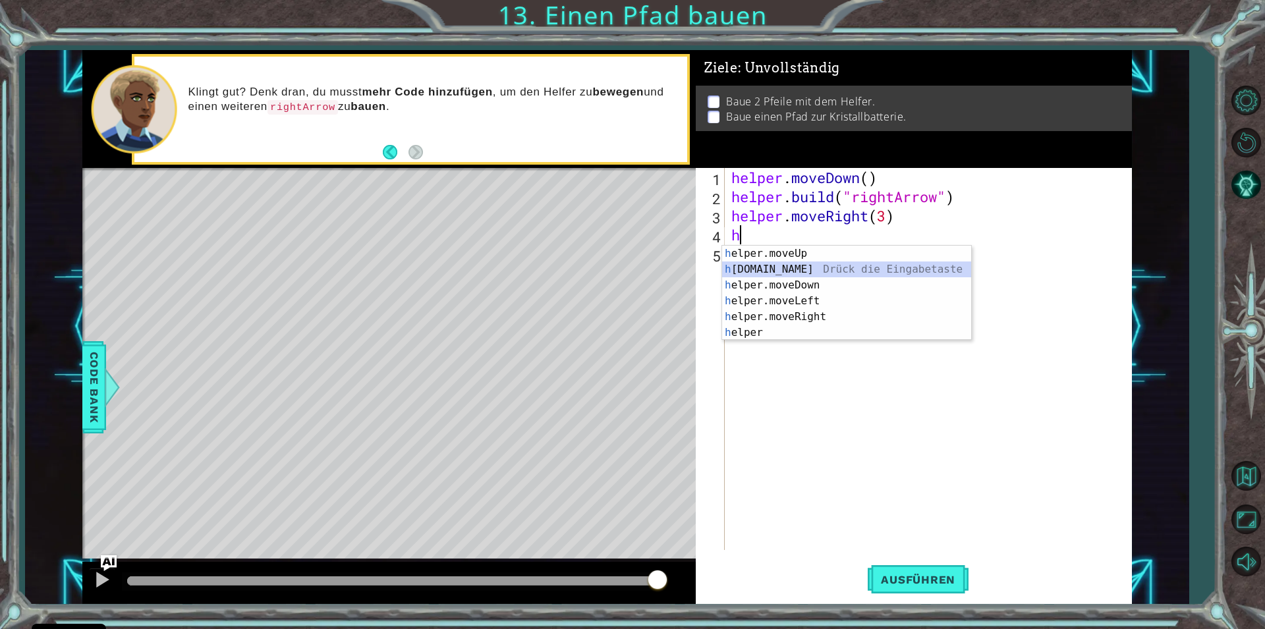
click at [797, 271] on div "h elper.moveUp Drück die Eingabetaste h [DOMAIN_NAME] Drück die Eingabetaste h …" at bounding box center [846, 309] width 249 height 126
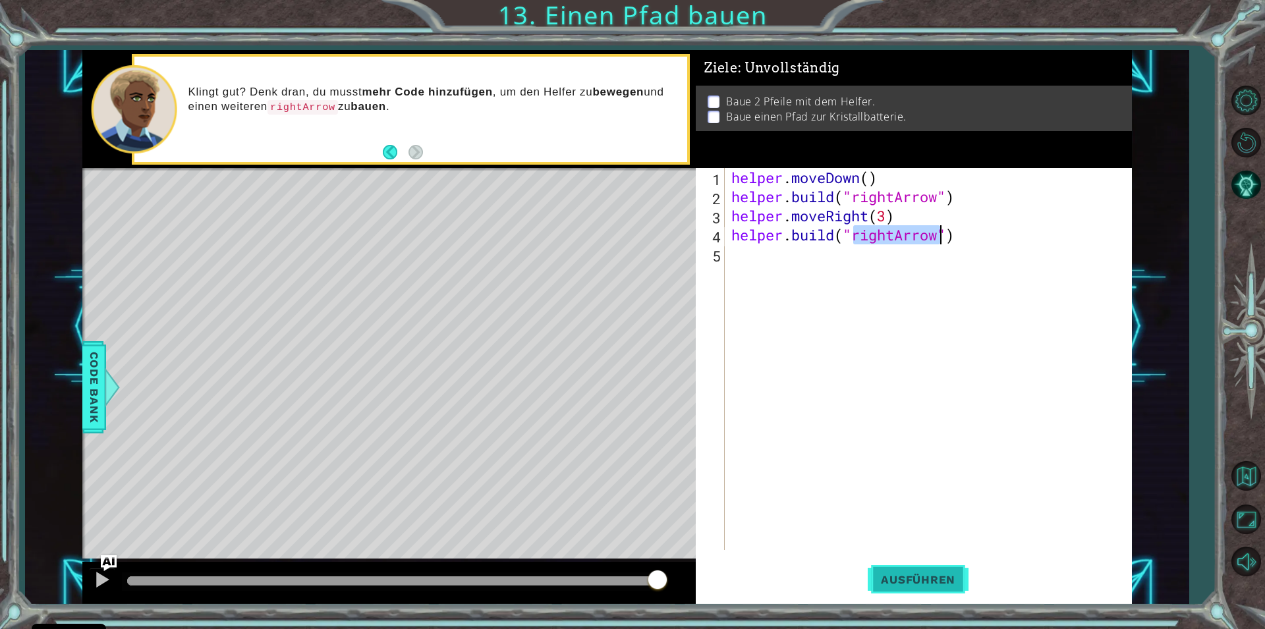
type textarea "[DOMAIN_NAME]("rightArrow")"
click at [940, 577] on span "Ausführen" at bounding box center [918, 579] width 101 height 13
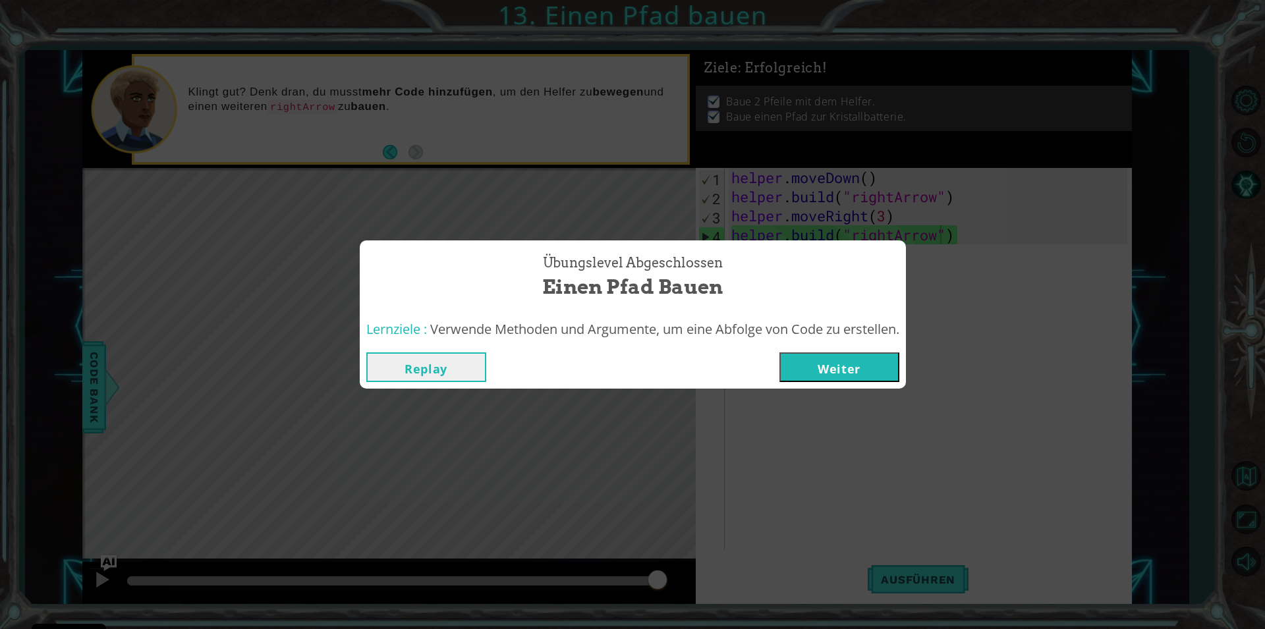
click at [847, 368] on button "Weiter" at bounding box center [839, 367] width 120 height 30
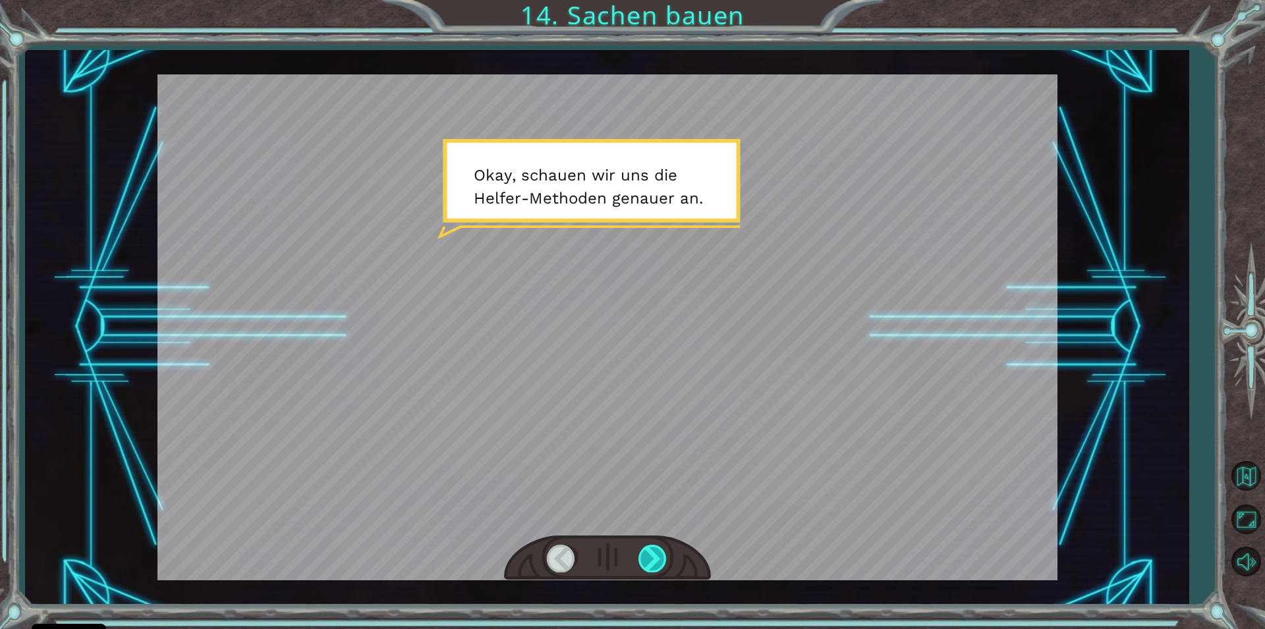
click at [655, 551] on div at bounding box center [653, 558] width 30 height 27
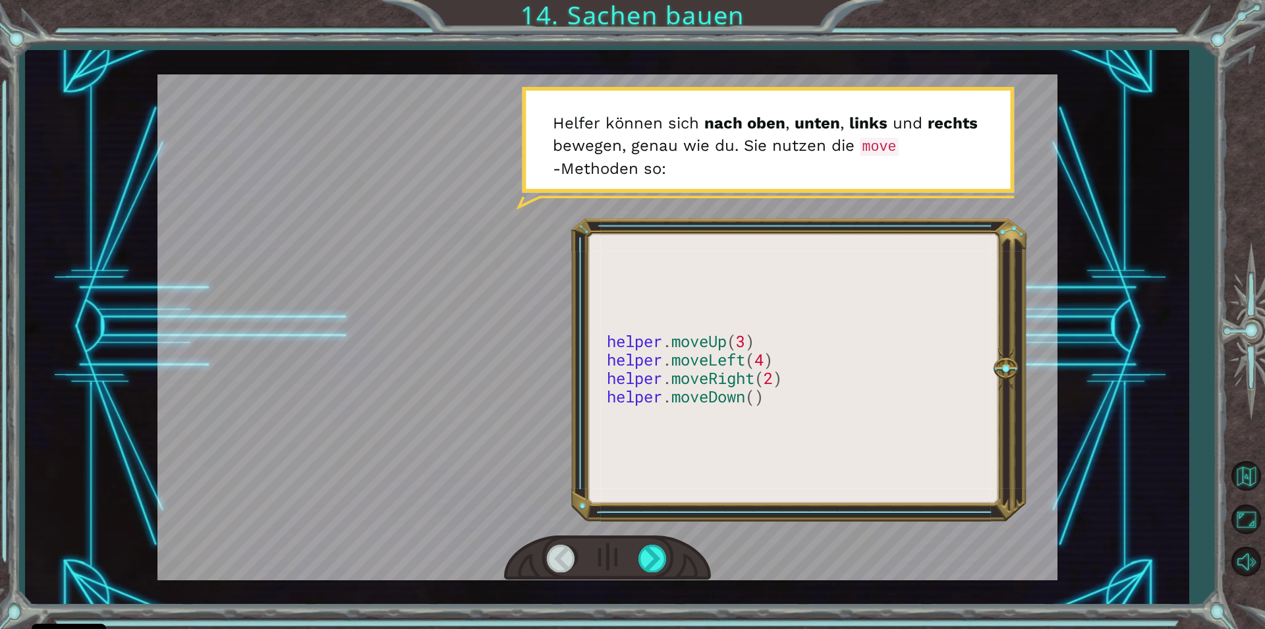
click at [654, 372] on div at bounding box center [607, 327] width 900 height 506
drag, startPoint x: 617, startPoint y: 374, endPoint x: 742, endPoint y: 396, distance: 127.8
click at [741, 397] on div at bounding box center [607, 327] width 900 height 506
click at [645, 551] on div at bounding box center [653, 558] width 30 height 27
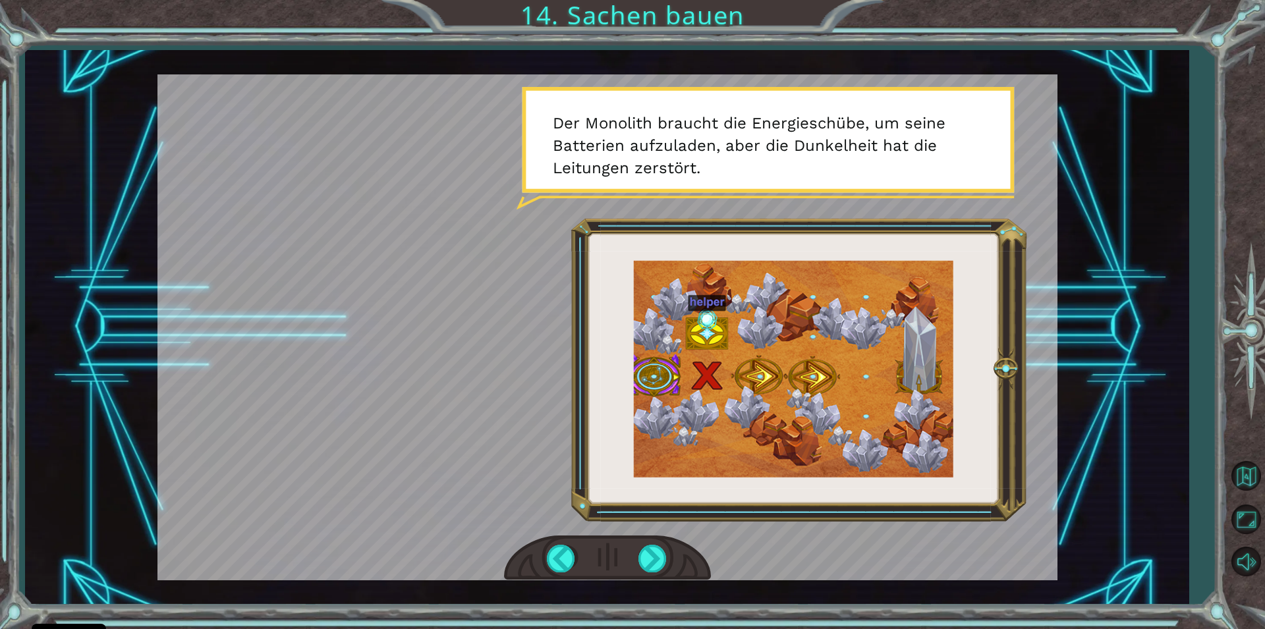
click at [651, 545] on div at bounding box center [607, 558] width 207 height 45
click at [643, 557] on div at bounding box center [653, 558] width 30 height 27
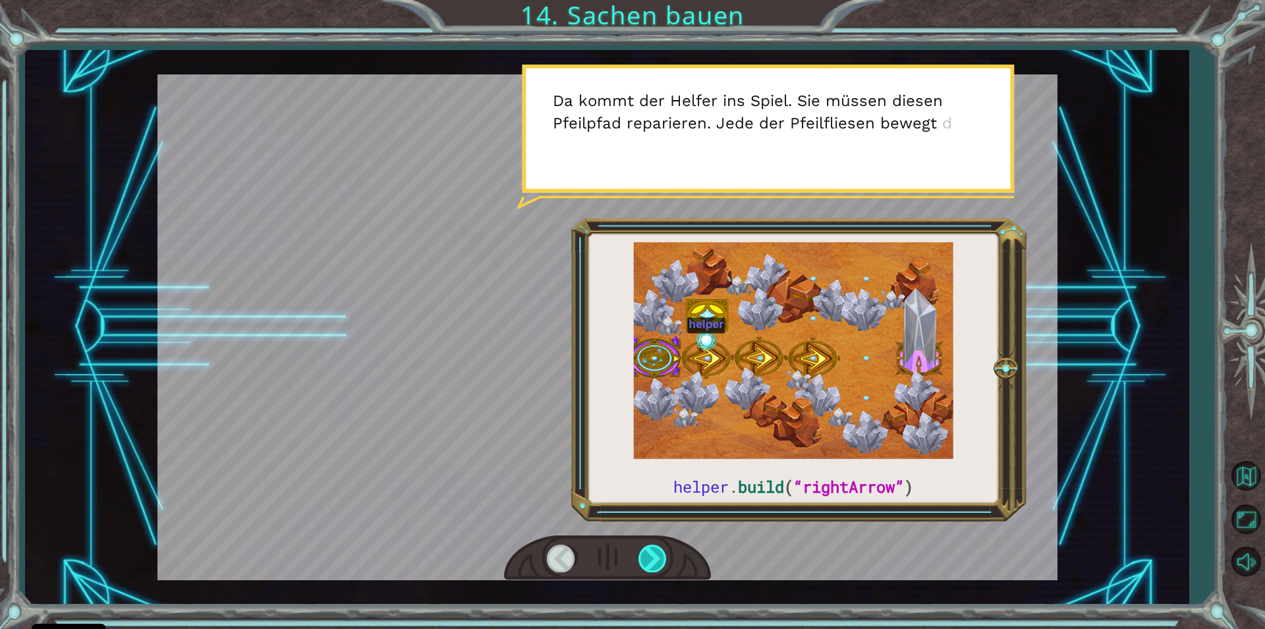
click at [653, 549] on div at bounding box center [653, 558] width 30 height 27
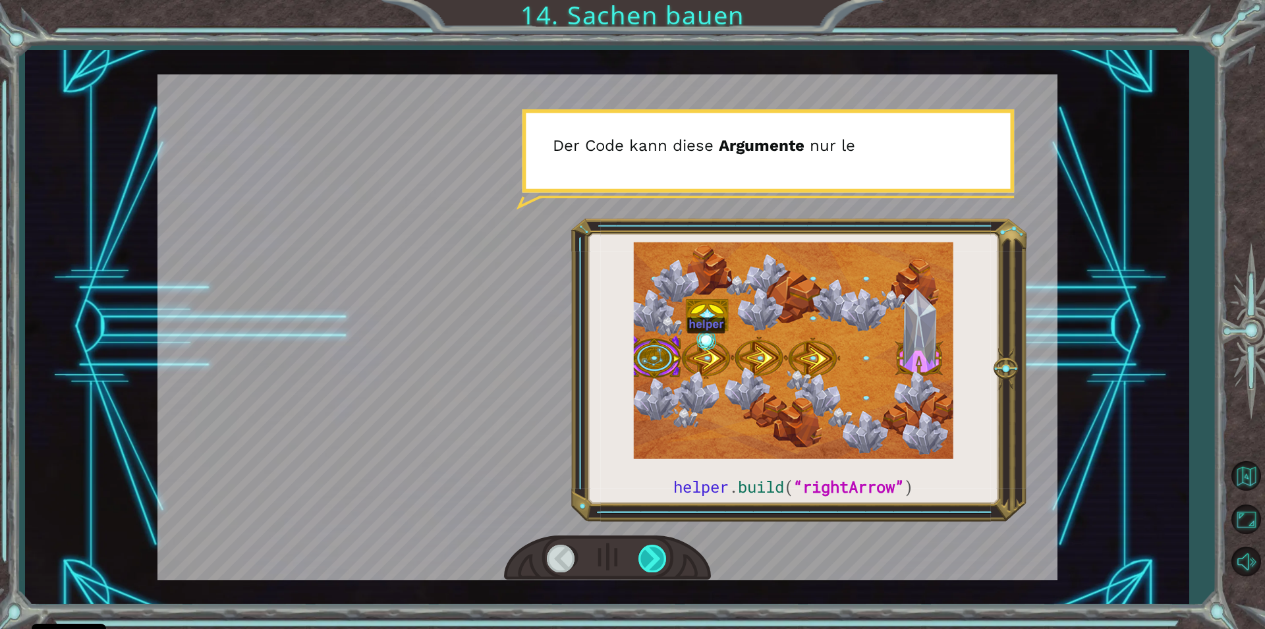
click at [653, 549] on div at bounding box center [653, 558] width 30 height 27
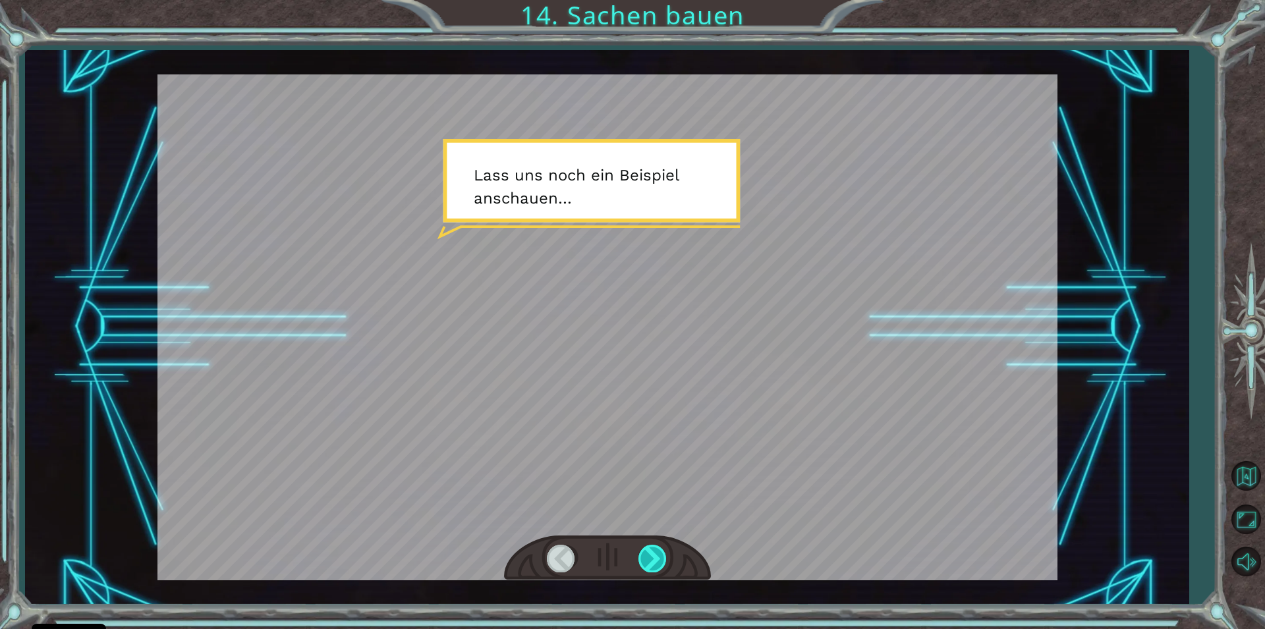
click at [653, 549] on div at bounding box center [653, 558] width 30 height 27
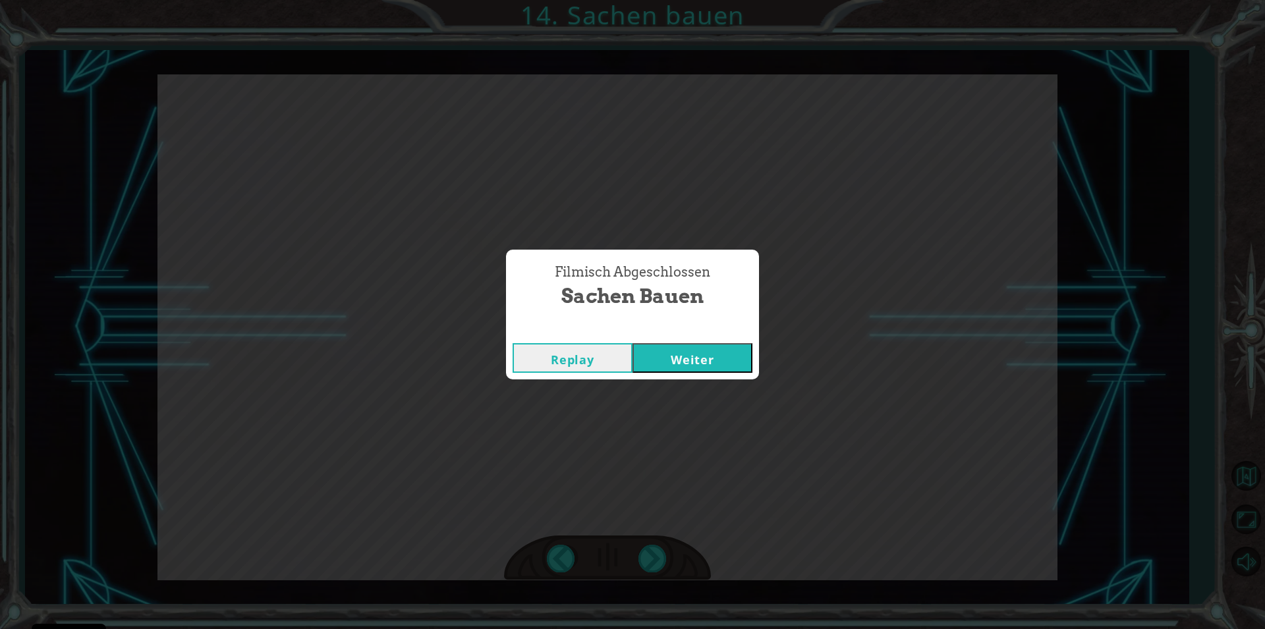
click at [702, 354] on button "Weiter" at bounding box center [692, 358] width 120 height 30
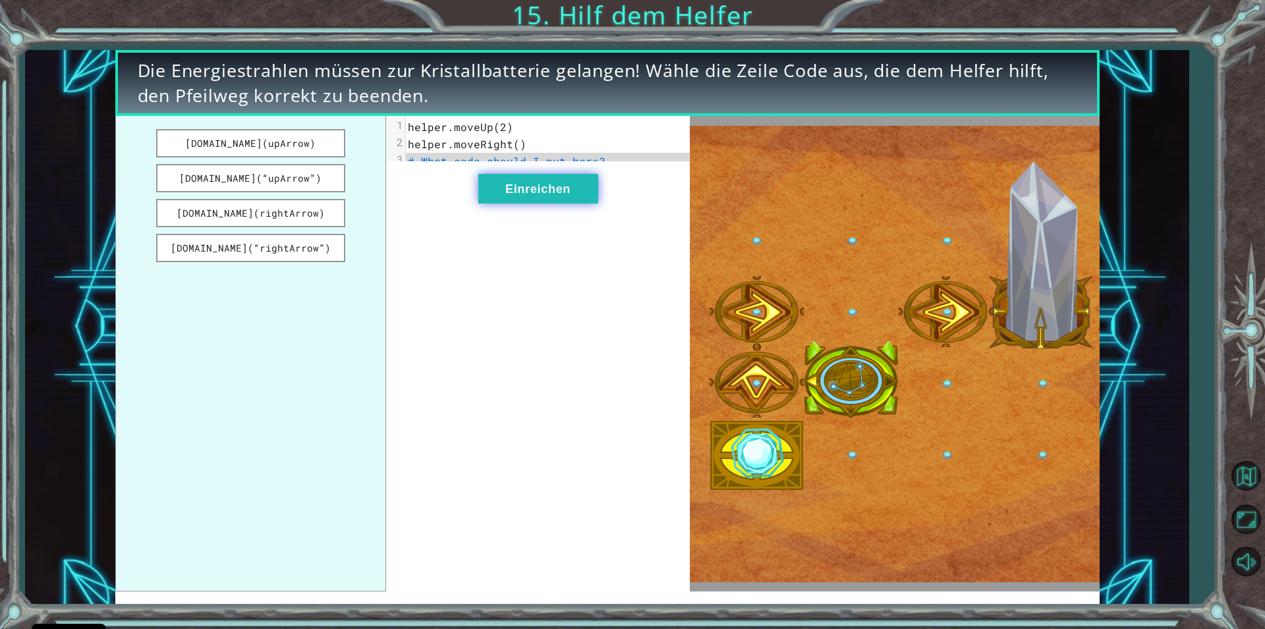
click at [542, 202] on button "Einreichen" at bounding box center [538, 189] width 120 height 30
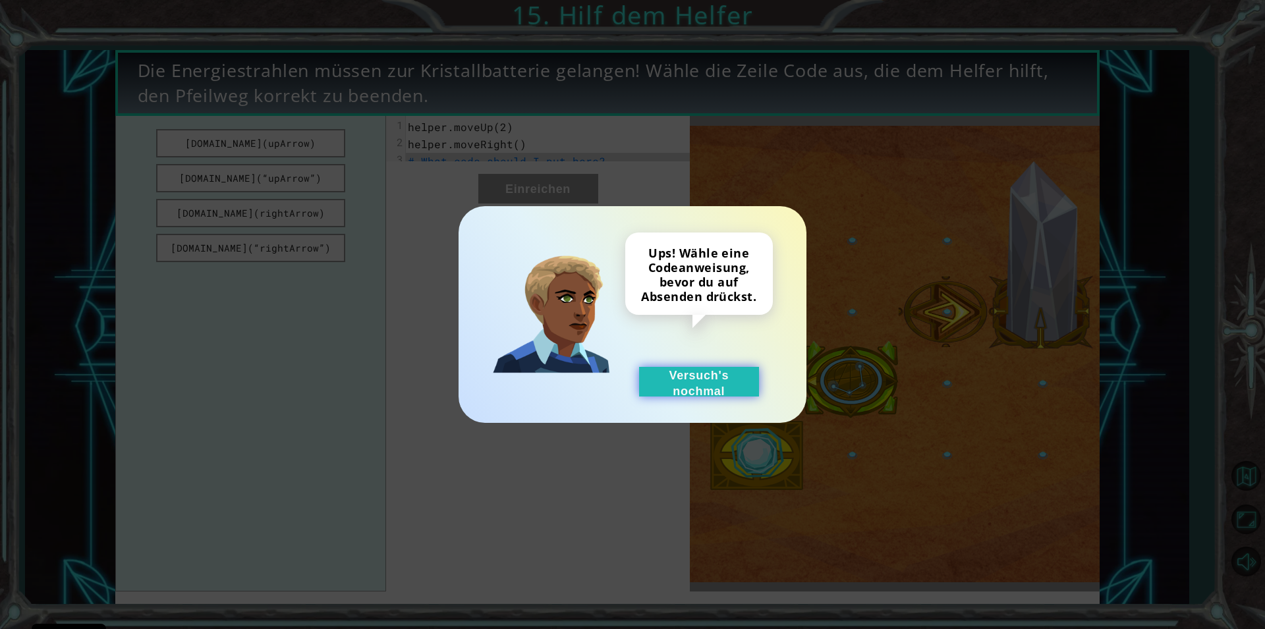
click at [706, 381] on button "Versuch's nochmal" at bounding box center [699, 382] width 120 height 30
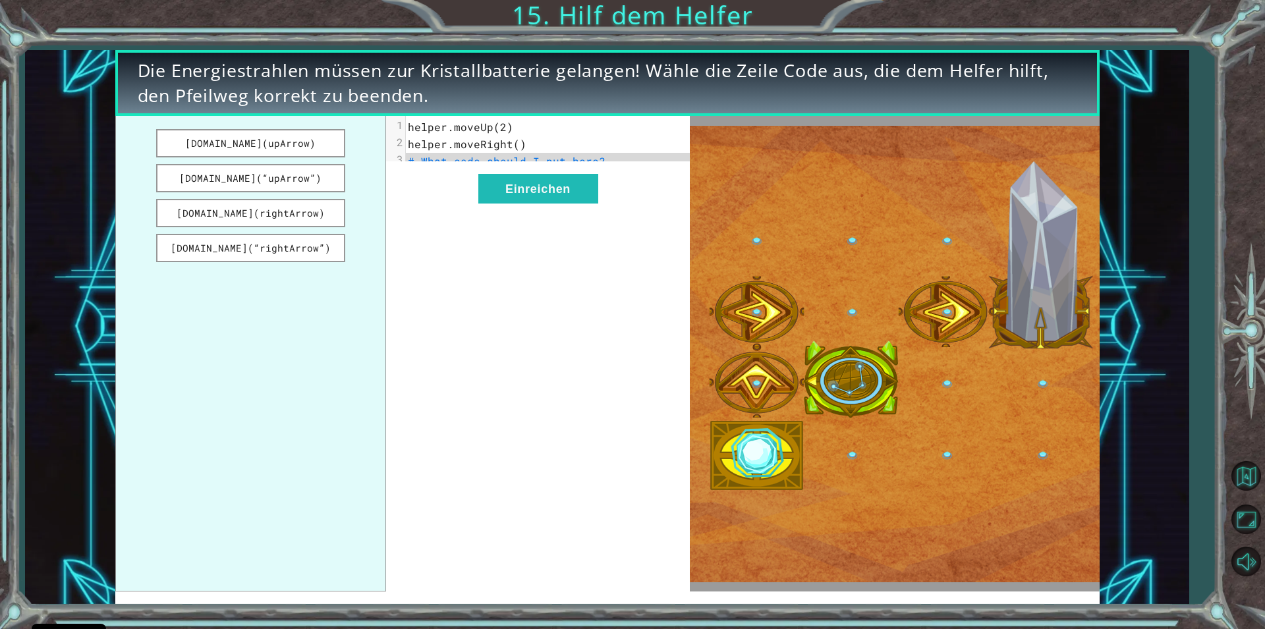
drag, startPoint x: 282, startPoint y: 136, endPoint x: 468, endPoint y: 157, distance: 187.6
click at [468, 157] on div "[DOMAIN_NAME](upArrow) [DOMAIN_NAME](“upArrow”) [DOMAIN_NAME](rightArrow) [DOMA…" at bounding box center [402, 354] width 575 height 476
click at [441, 164] on span "# What code should I put here?" at bounding box center [507, 161] width 198 height 14
click at [426, 161] on div "3 # What code should I put here?" at bounding box center [553, 161] width 295 height 17
click at [426, 161] on span "# What code should I put here?" at bounding box center [507, 161] width 198 height 14
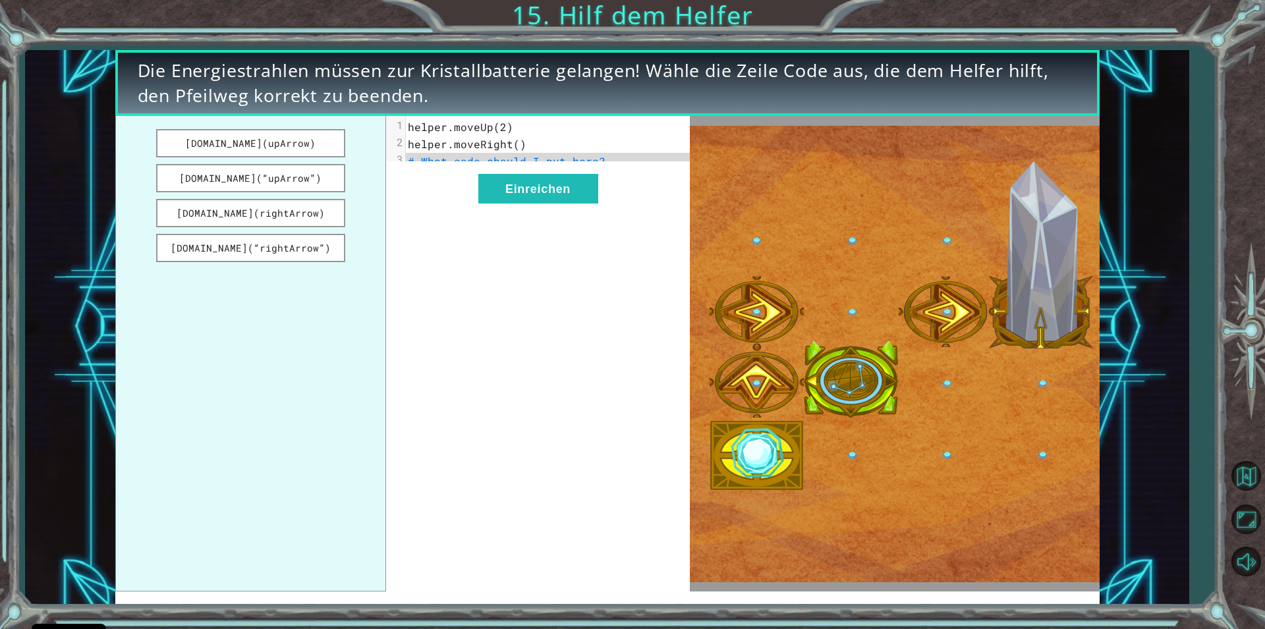
click at [845, 375] on img at bounding box center [895, 354] width 410 height 457
click at [841, 378] on img at bounding box center [895, 354] width 410 height 457
